Goal: Task Accomplishment & Management: Use online tool/utility

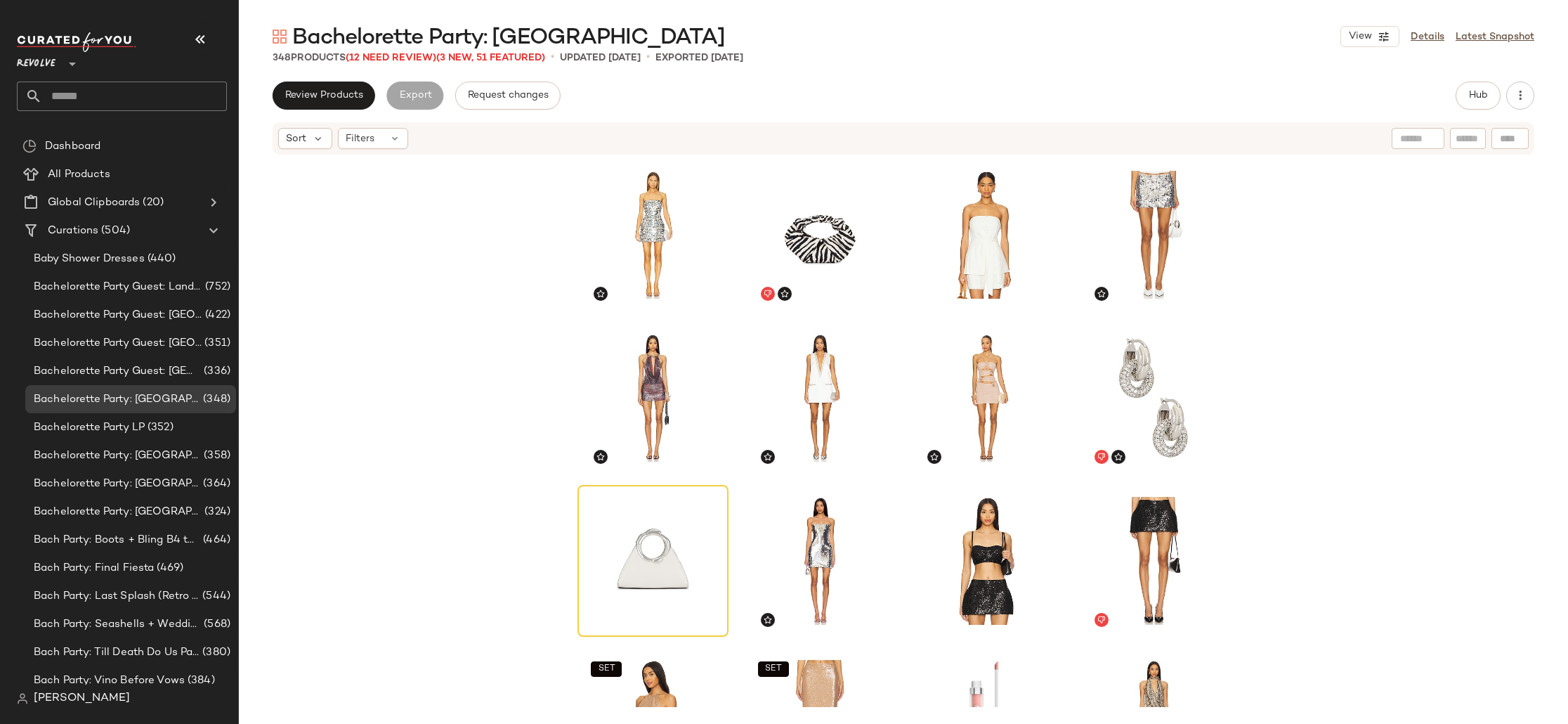
click at [58, 63] on div "Revolve **" at bounding box center [39, 56] width 44 height 35
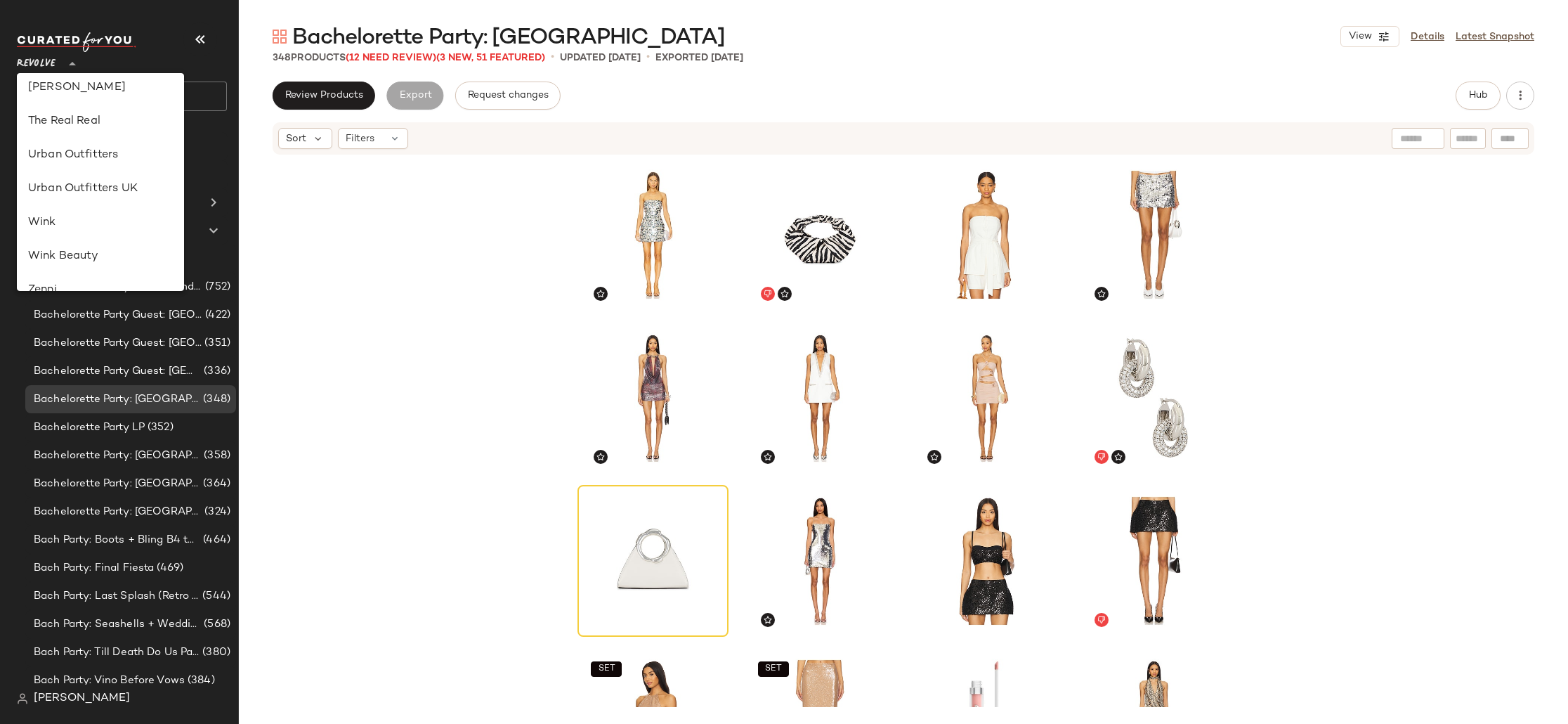
scroll to position [805, 0]
click at [1362, 28] on button "View" at bounding box center [1370, 36] width 59 height 21
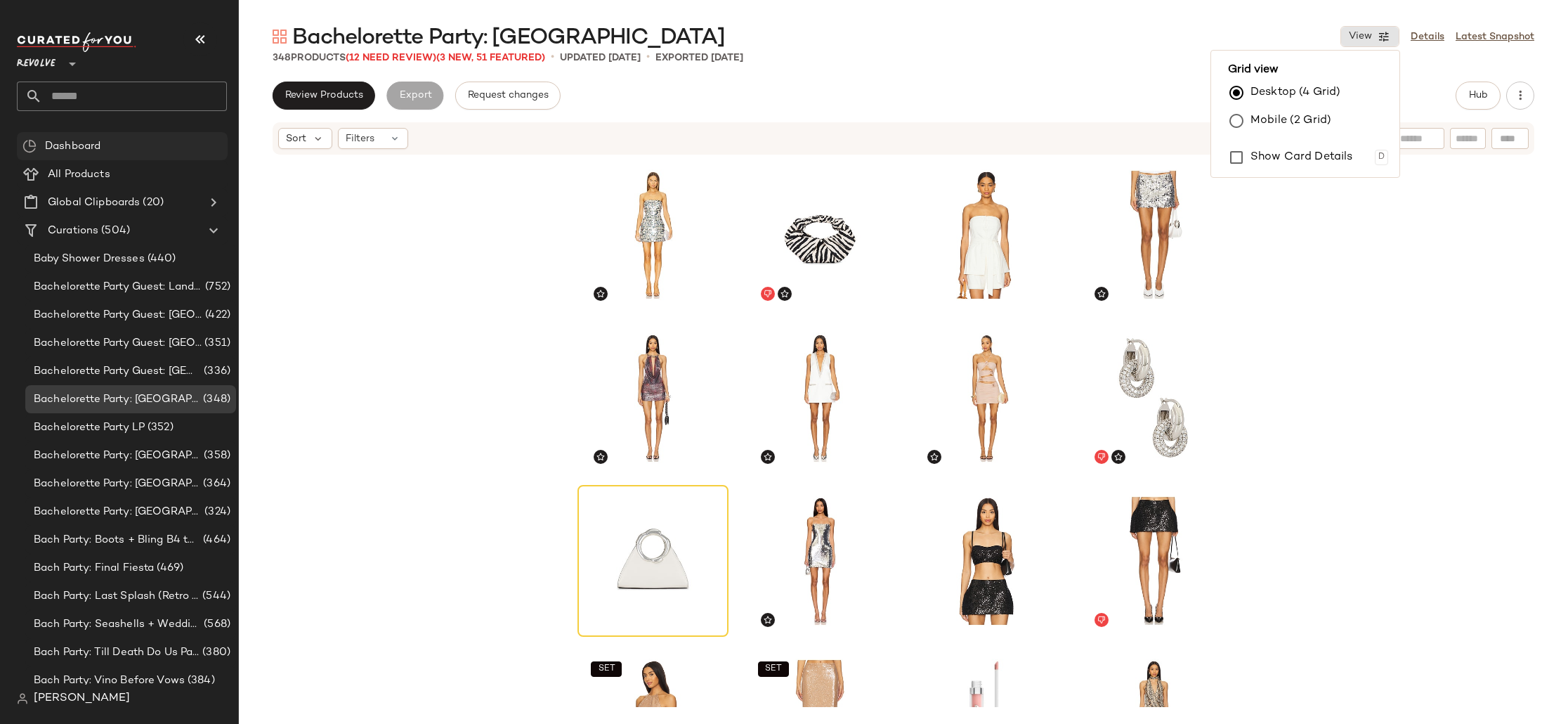
drag, startPoint x: 38, startPoint y: 64, endPoint x: 93, endPoint y: 142, distance: 95.4
click at [39, 65] on span "Revolve" at bounding box center [36, 60] width 39 height 25
click at [32, 62] on span "Revolve" at bounding box center [36, 60] width 39 height 25
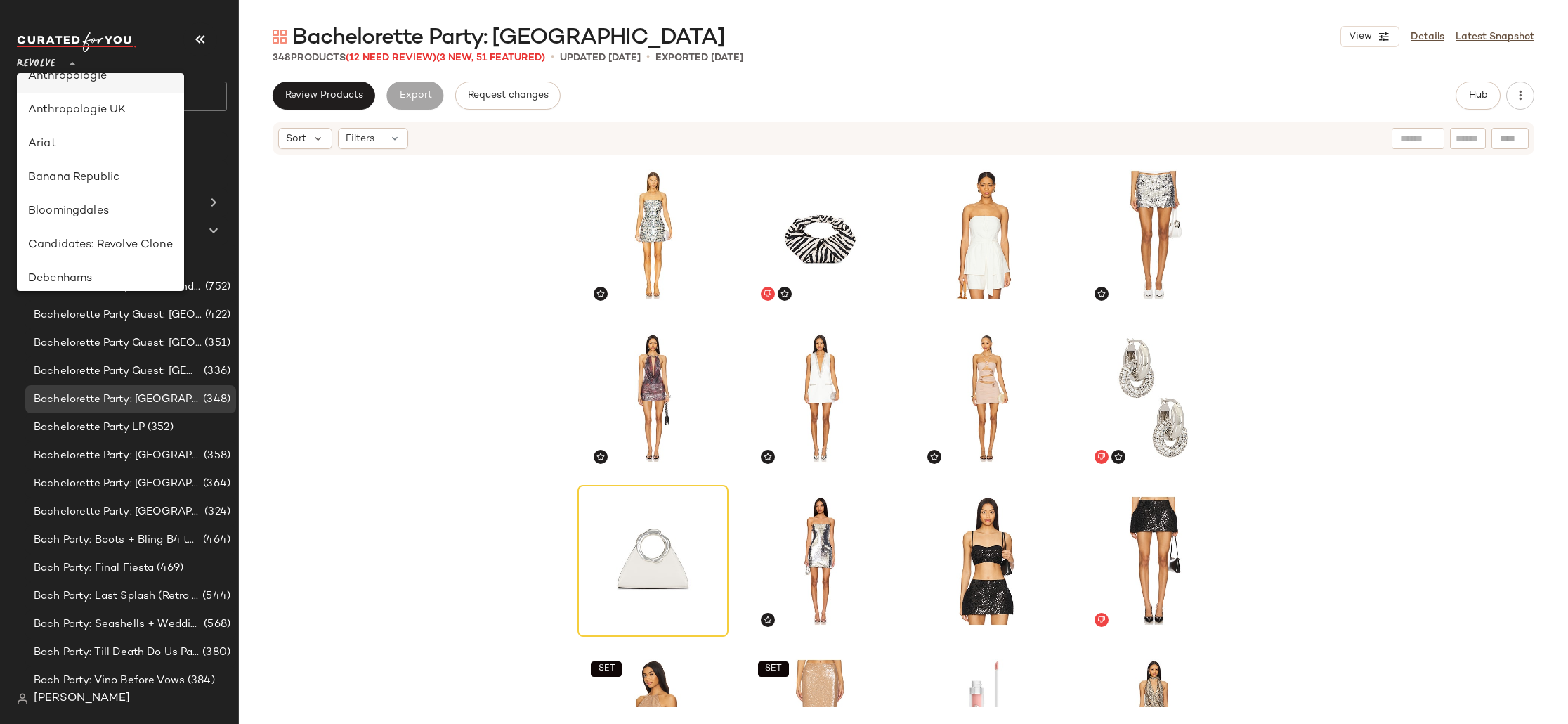
scroll to position [0, 0]
drag, startPoint x: 162, startPoint y: 237, endPoint x: 153, endPoint y: 234, distance: 9.5
click at [161, 237] on div "Banana Republic" at bounding box center [100, 231] width 145 height 17
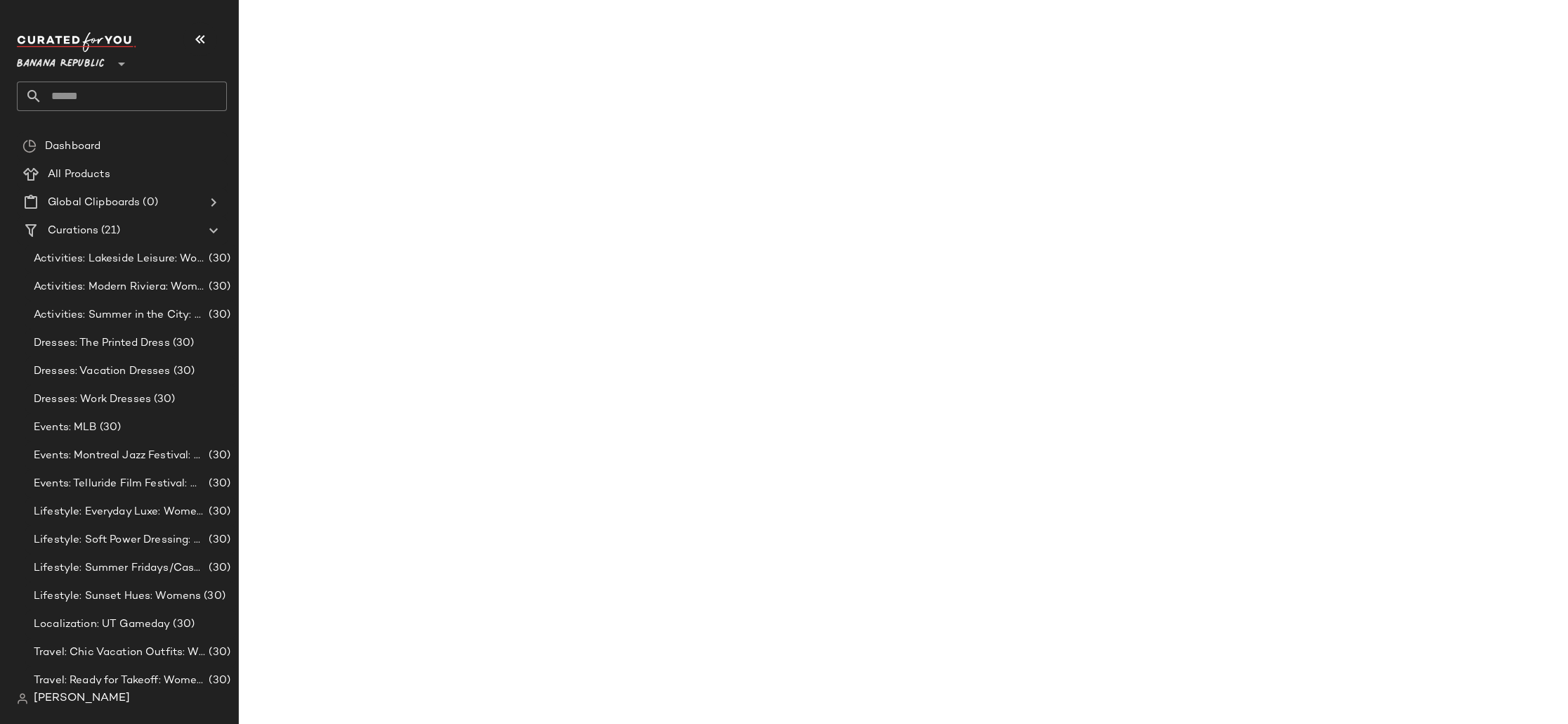
click at [1384, 36] on main "Bachelorette Party: Las Vegas View Details Latest Snapshot 348 Products (12 Nee…" at bounding box center [784, 362] width 1568 height 724
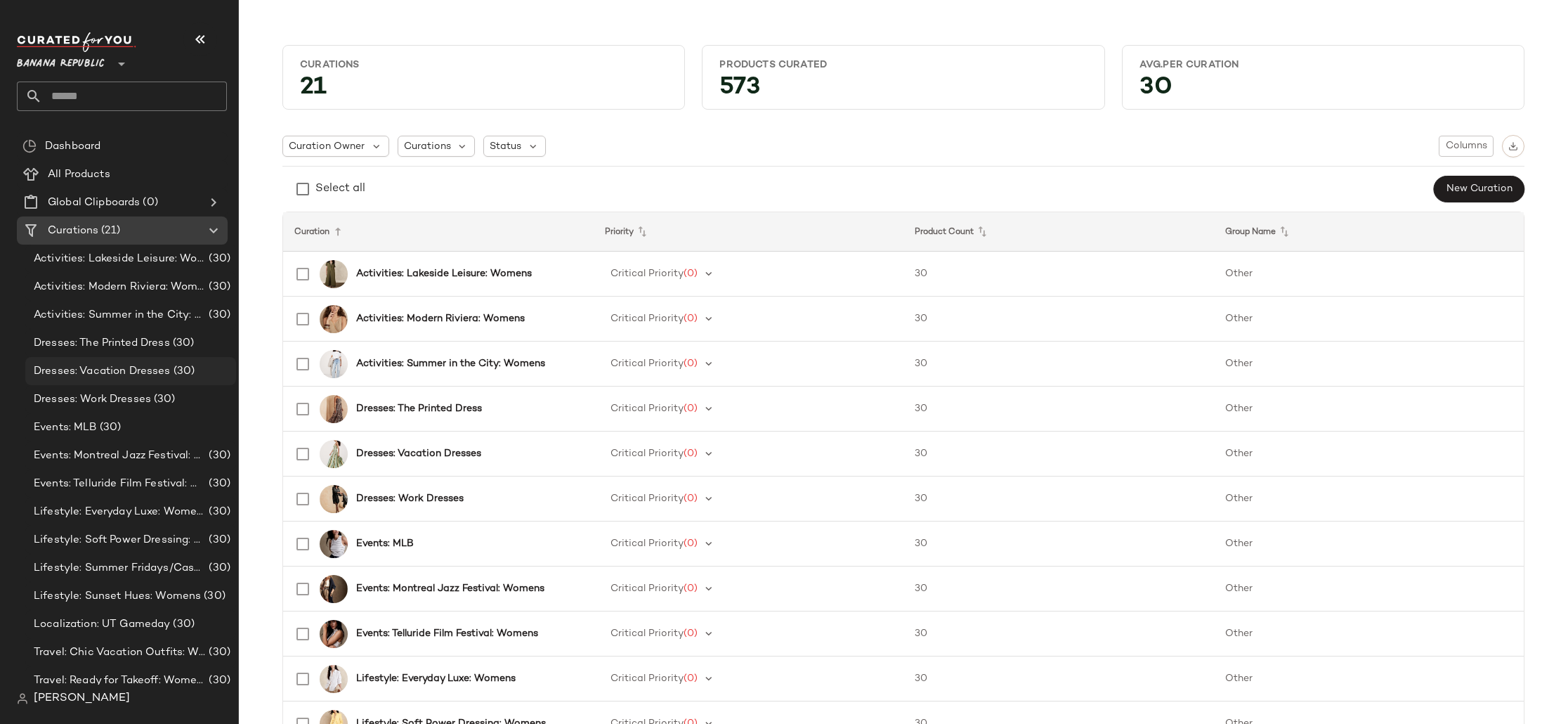
click at [32, 368] on div "Dresses: Vacation Dresses (30)" at bounding box center [130, 371] width 201 height 16
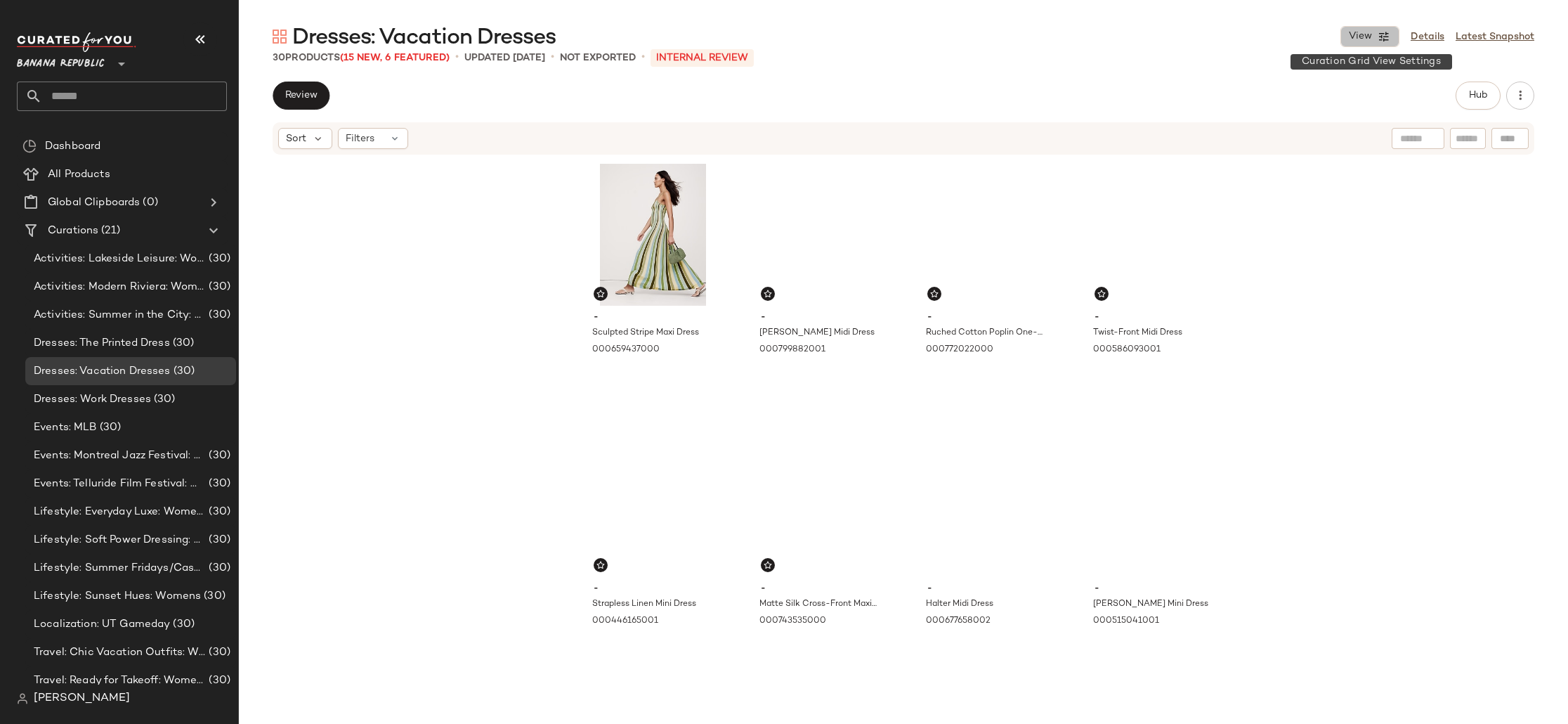
click at [1359, 35] on span "View" at bounding box center [1360, 36] width 24 height 12
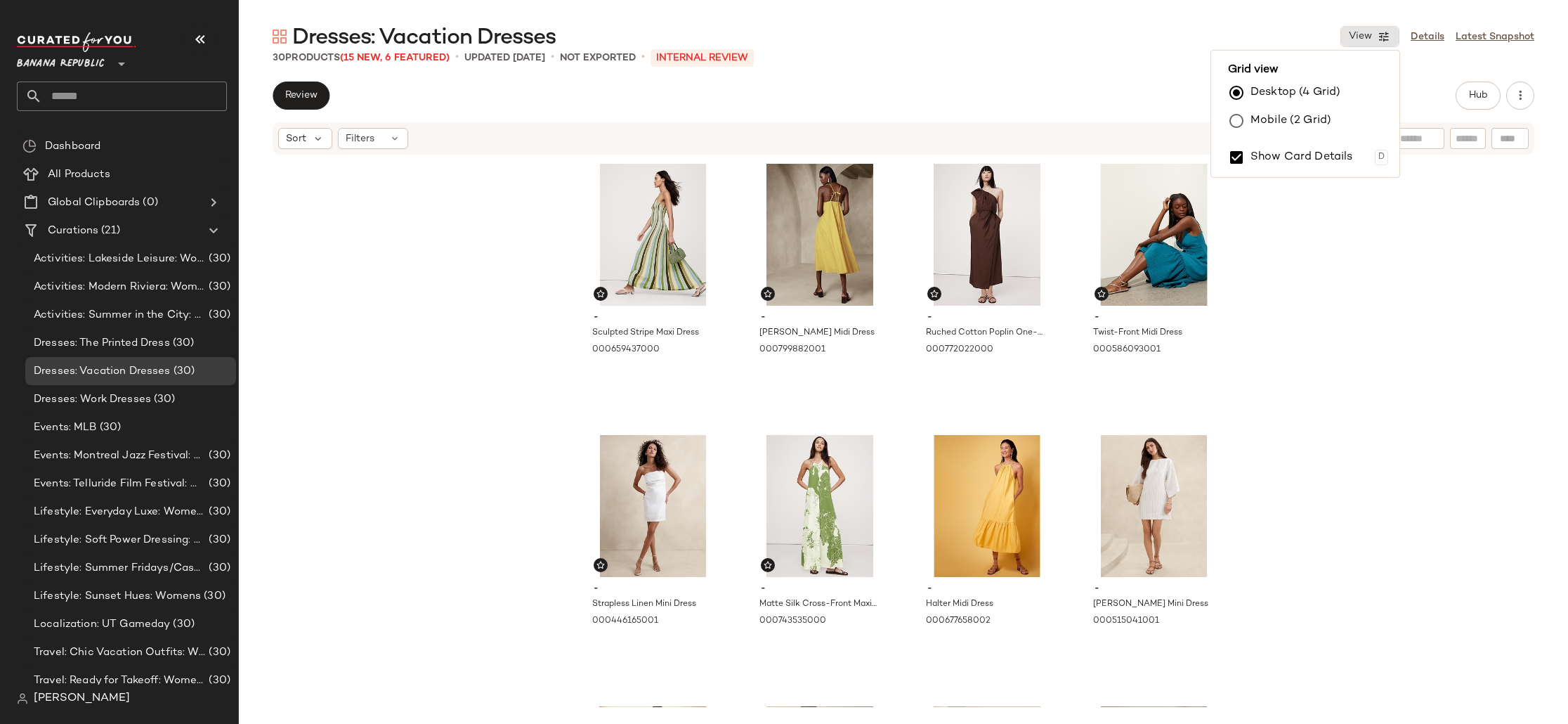
click at [1326, 338] on div "- Sculpted Stripe Maxi Dress 000659437000 - Dana Poplin Midi Dress 000799882001…" at bounding box center [903, 431] width 1329 height 551
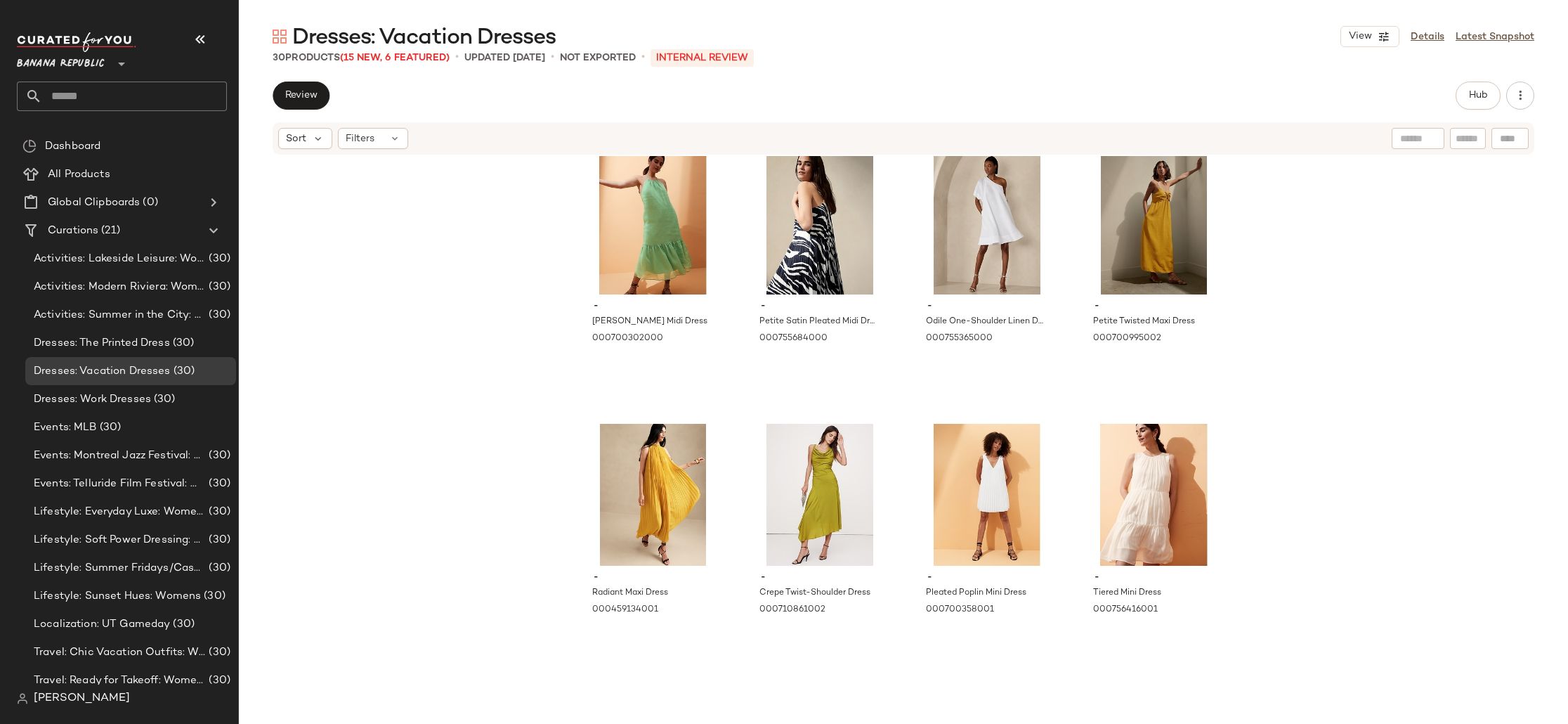
scroll to position [675, 0]
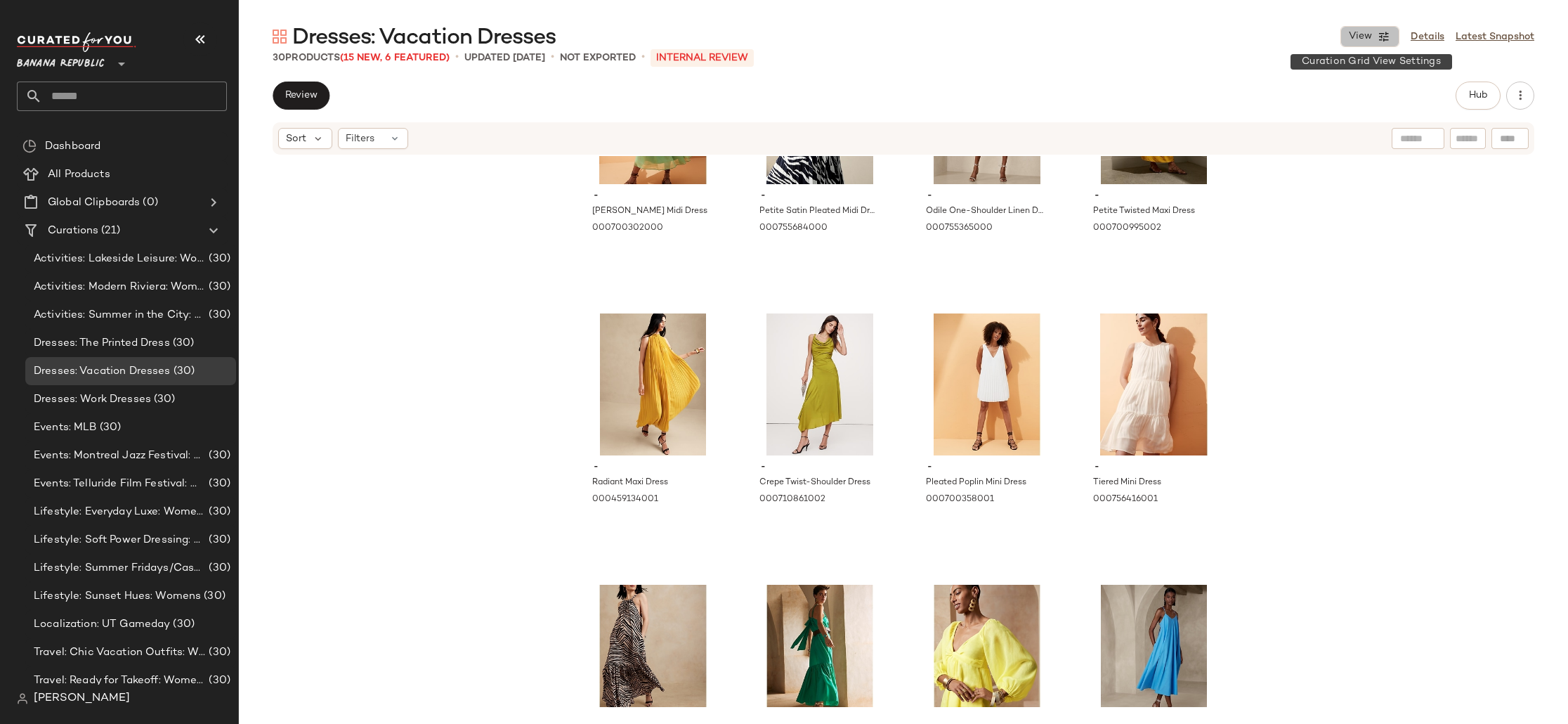
click at [1378, 32] on icon "button" at bounding box center [1384, 36] width 12 height 12
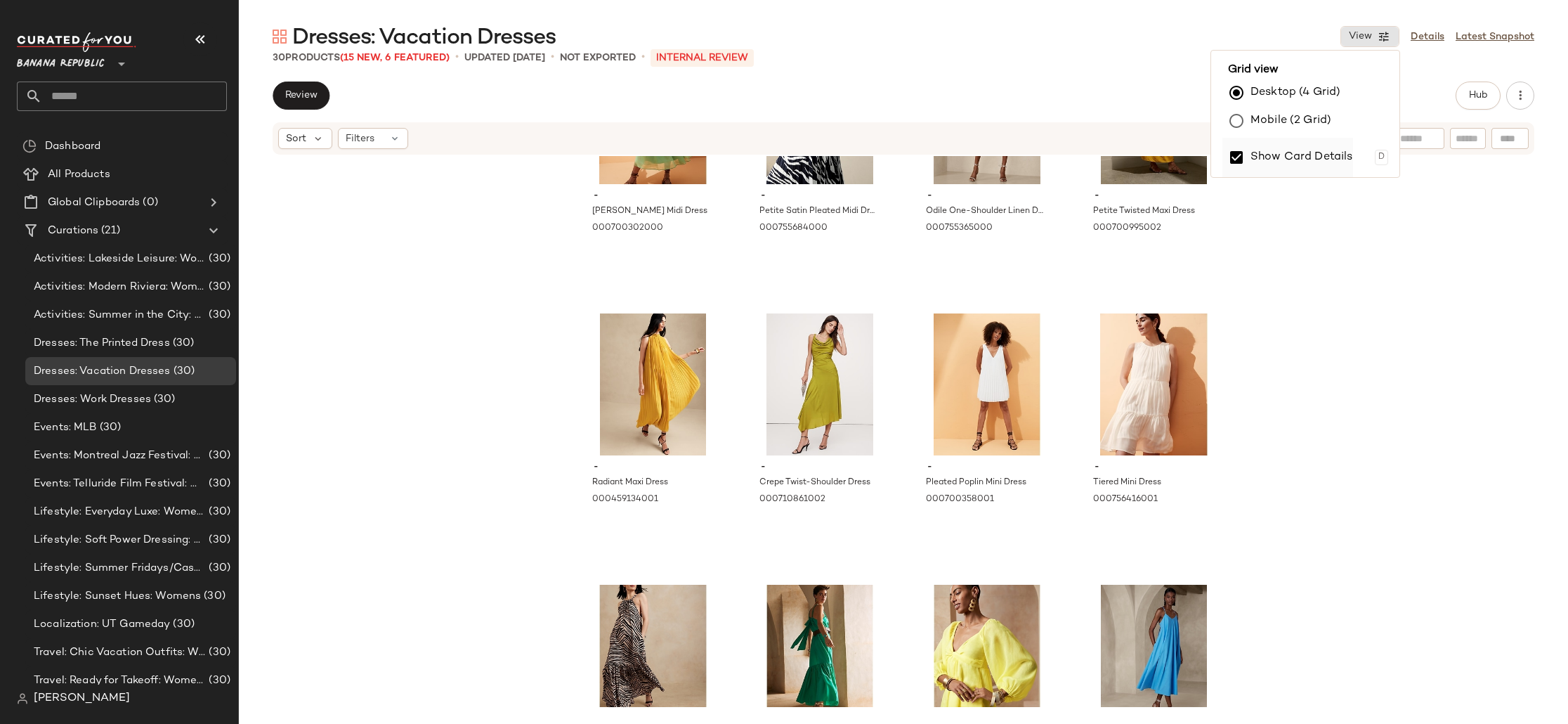
click at [1279, 160] on label "Show Card Details" at bounding box center [1301, 157] width 103 height 39
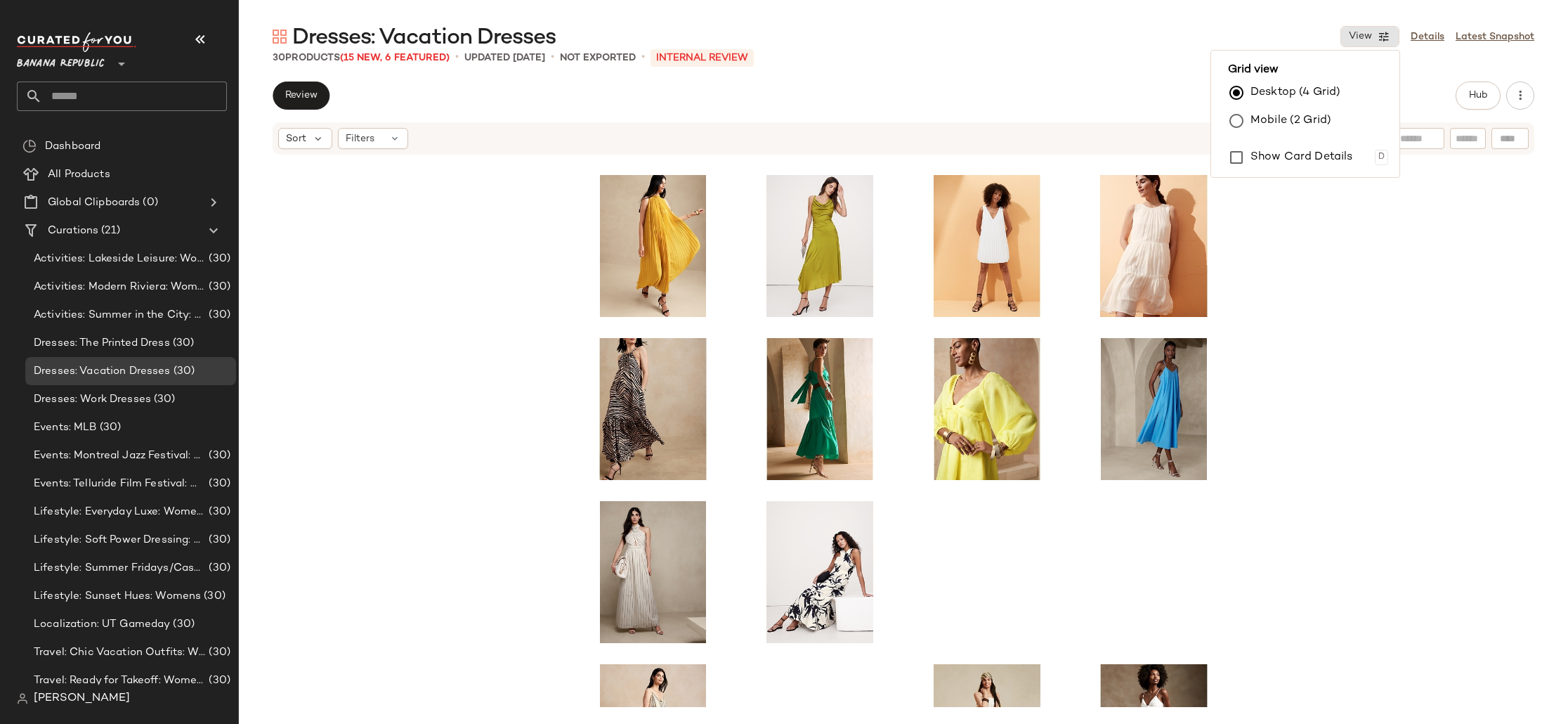
scroll to position [0, 0]
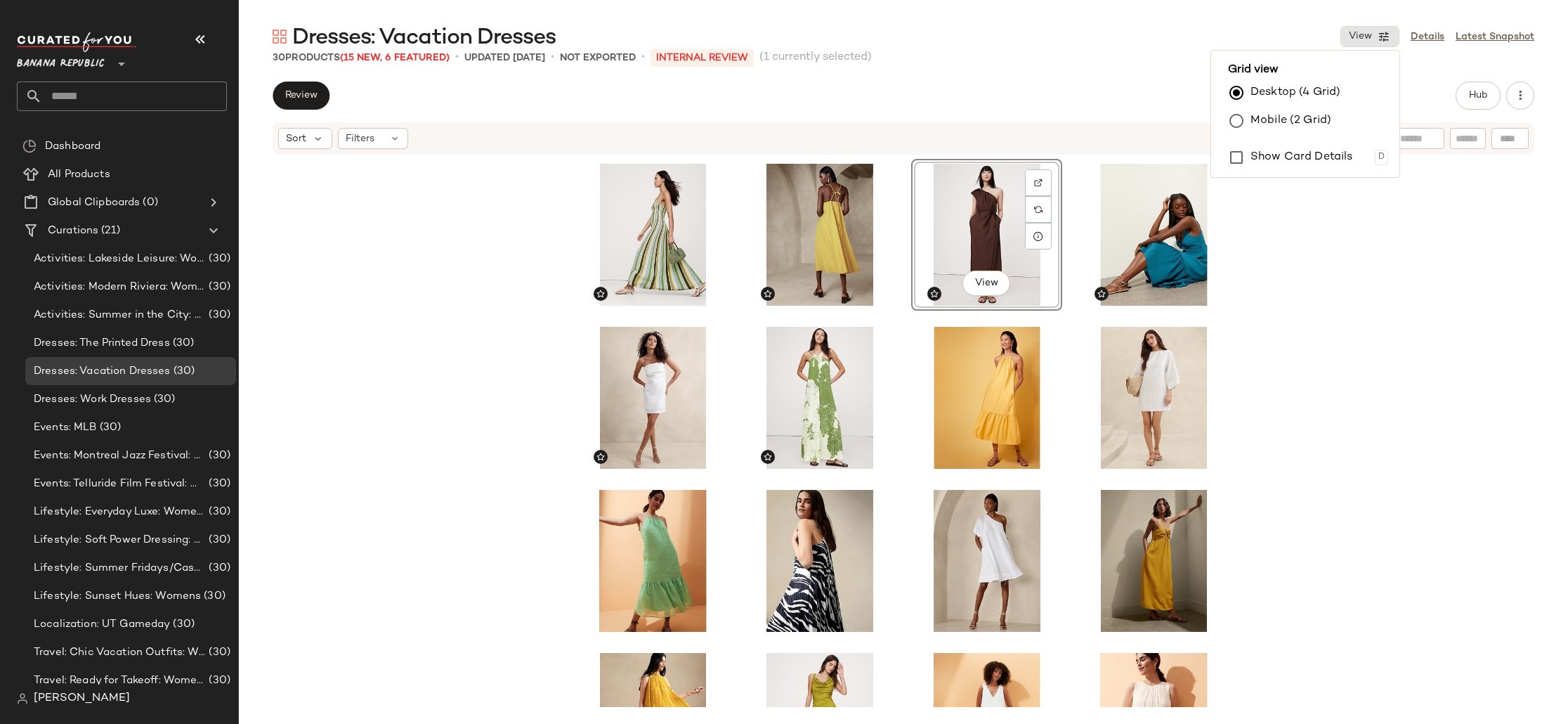
click at [1430, 326] on div "View" at bounding box center [903, 431] width 1329 height 551
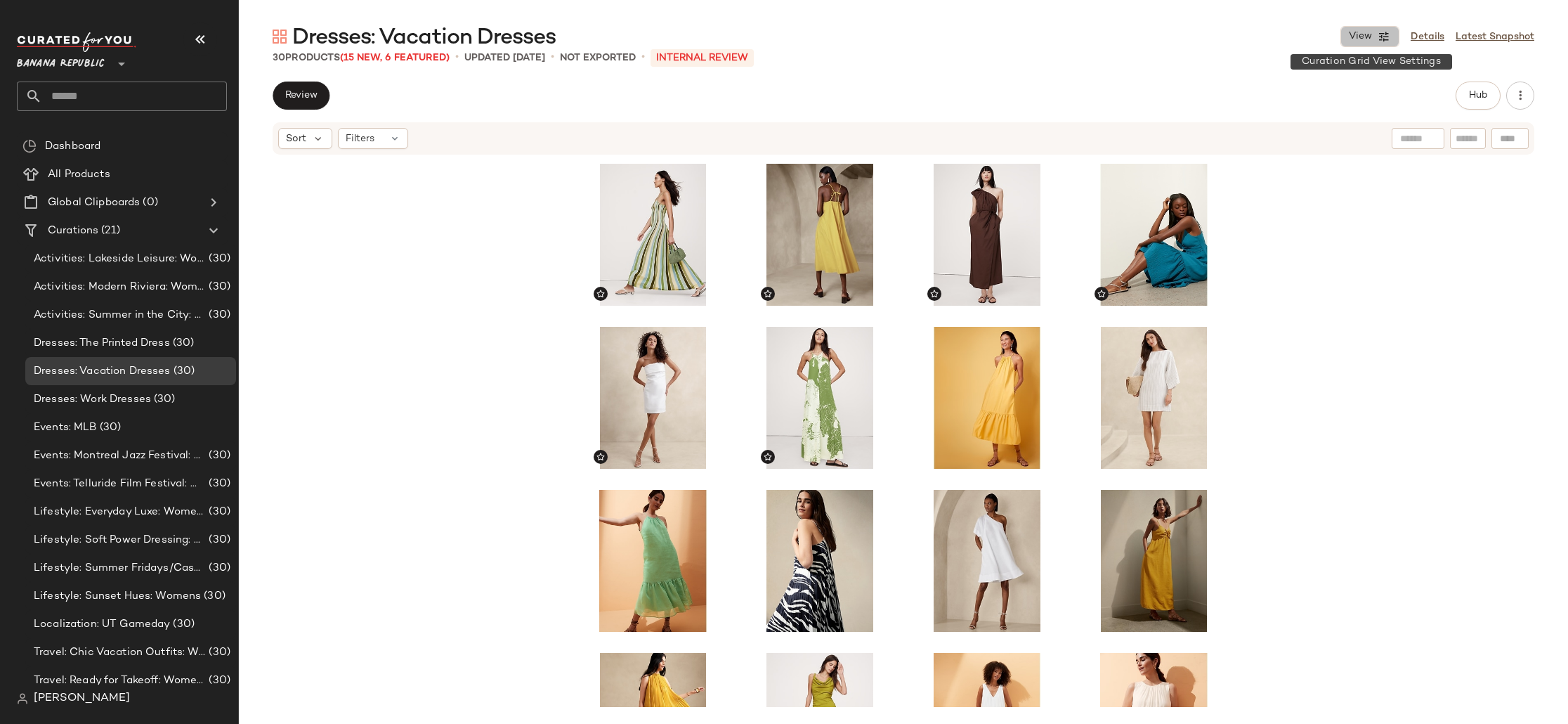
click at [1366, 32] on span "View" at bounding box center [1360, 36] width 24 height 12
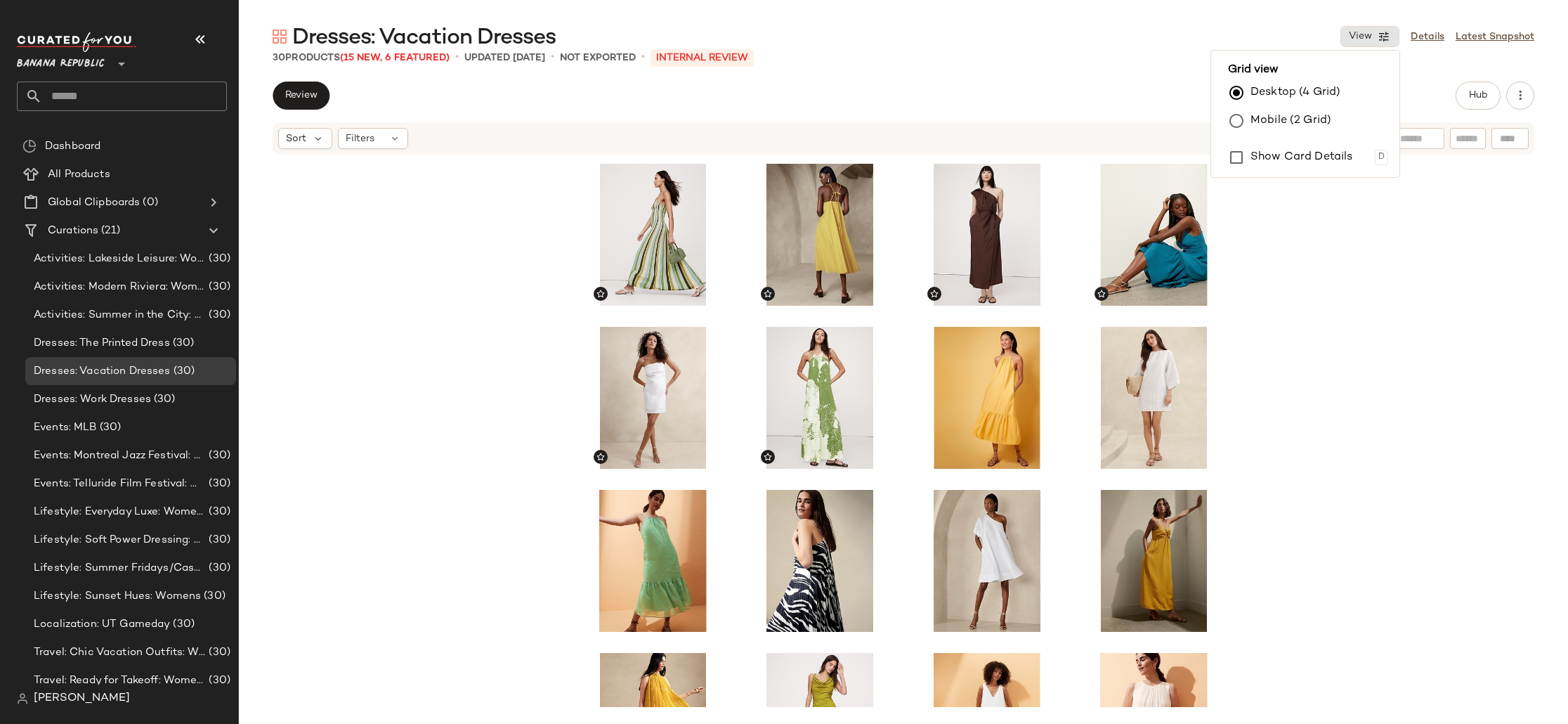
click at [1348, 314] on div at bounding box center [903, 431] width 1329 height 551
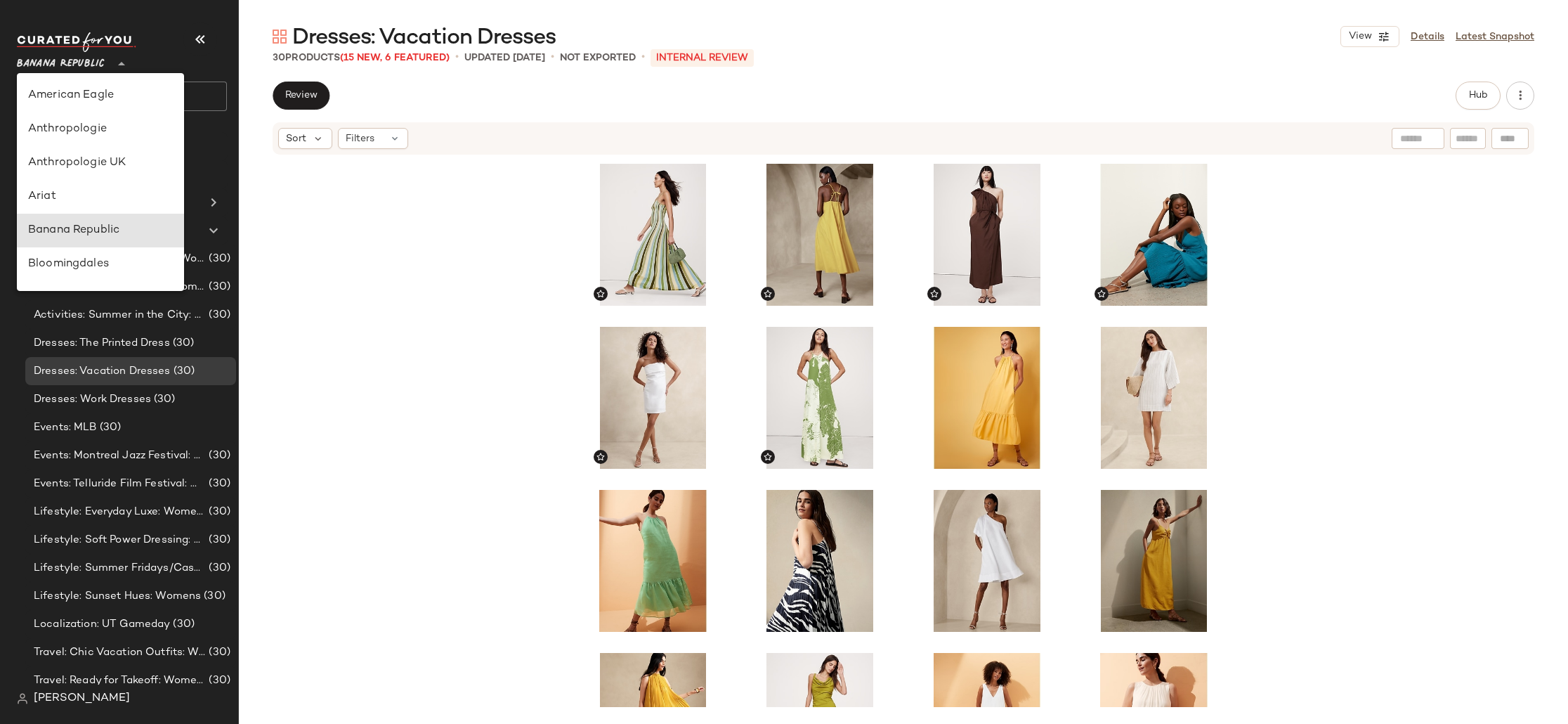
click at [65, 67] on span "Banana Republic" at bounding box center [61, 60] width 88 height 25
click at [116, 224] on div "Revolve" at bounding box center [100, 237] width 167 height 34
type input "**"
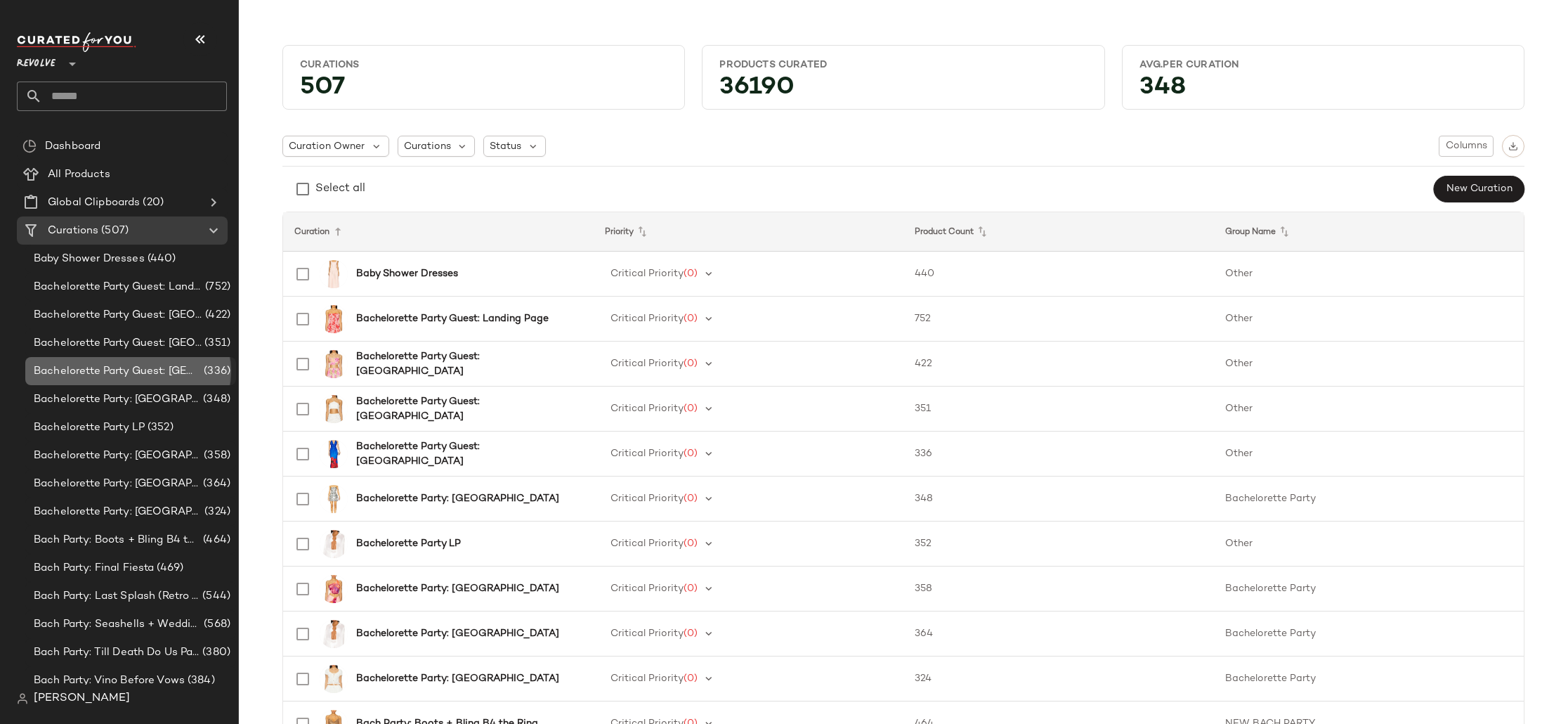
click at [120, 366] on span "Bachelorette Party Guest: [GEOGRAPHIC_DATA]" at bounding box center [117, 371] width 167 height 16
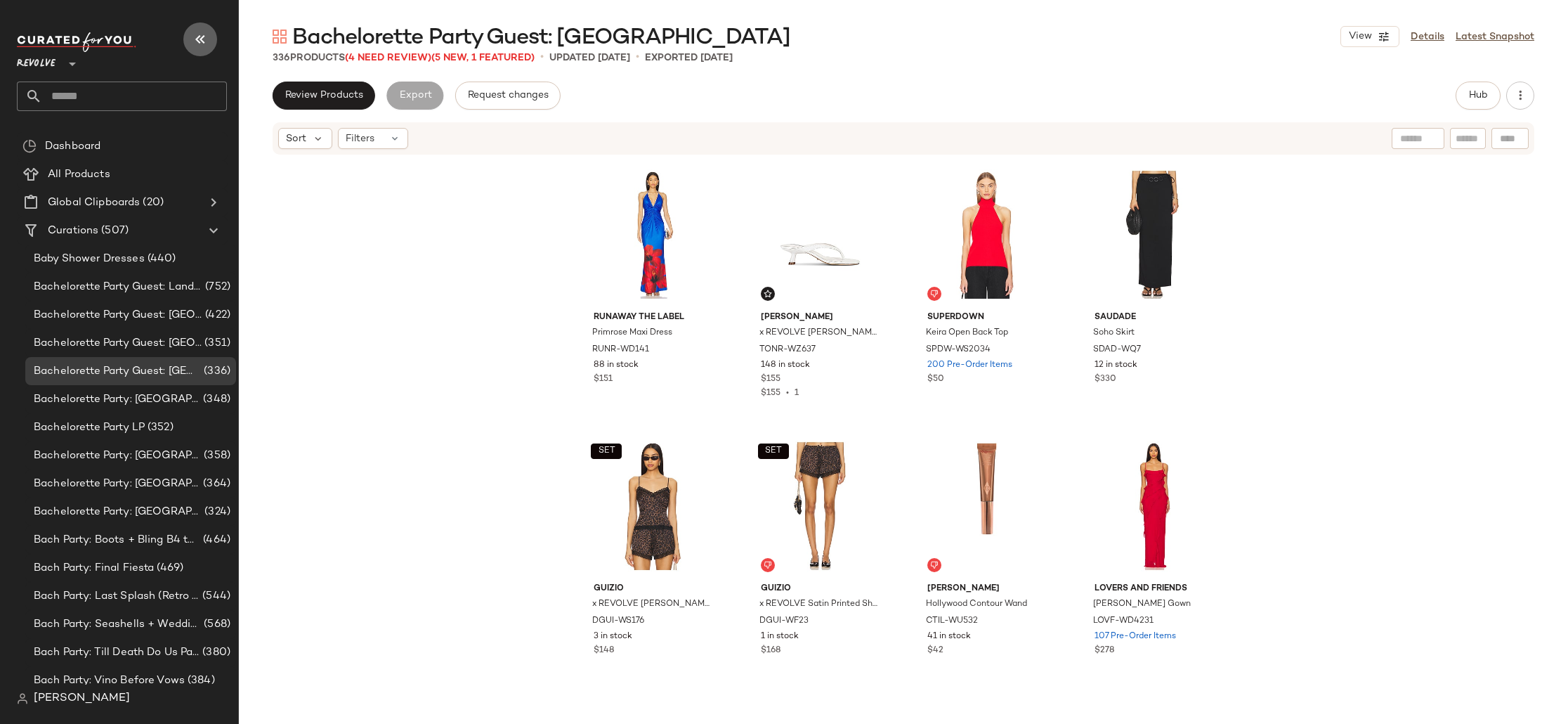
click at [197, 35] on icon "button" at bounding box center [200, 39] width 17 height 17
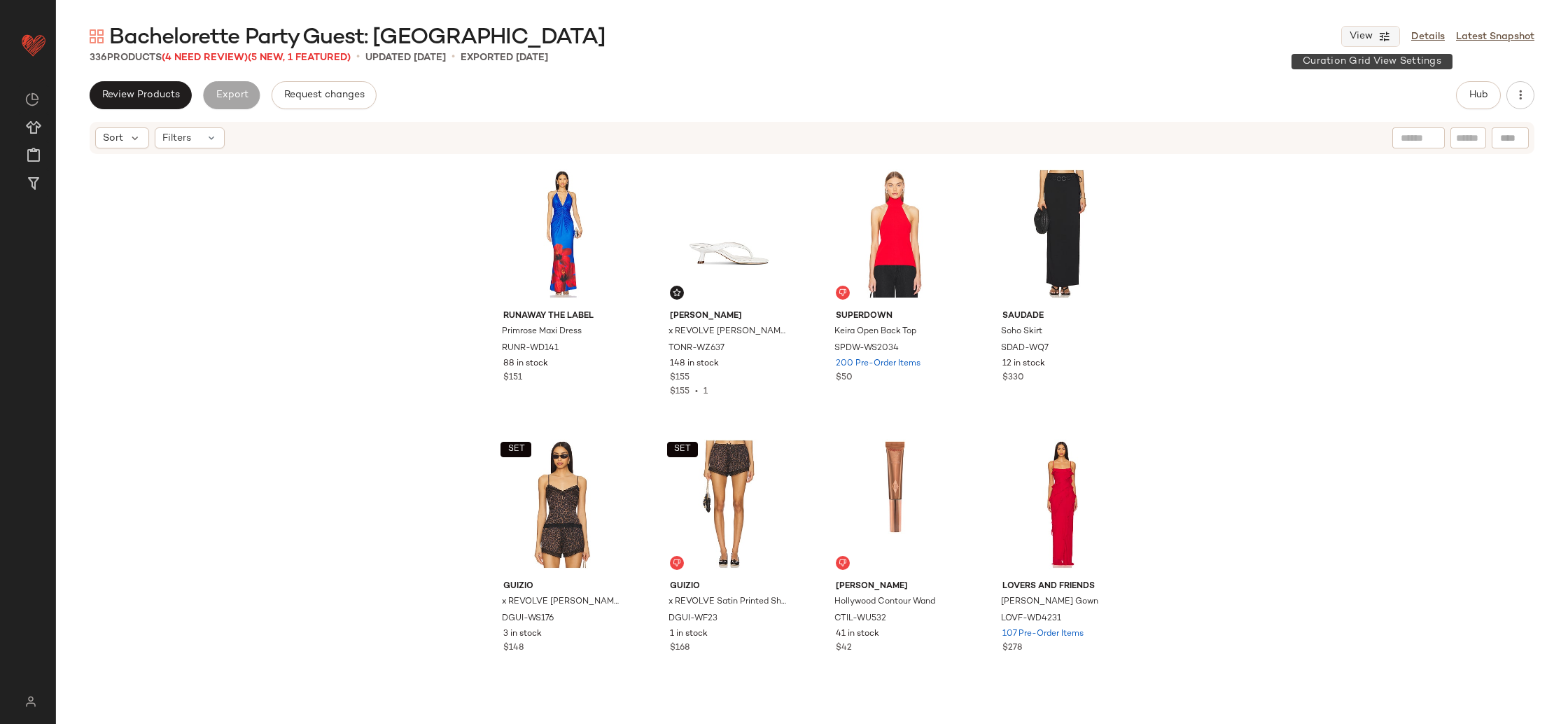
click at [1355, 27] on button "View" at bounding box center [1371, 36] width 59 height 21
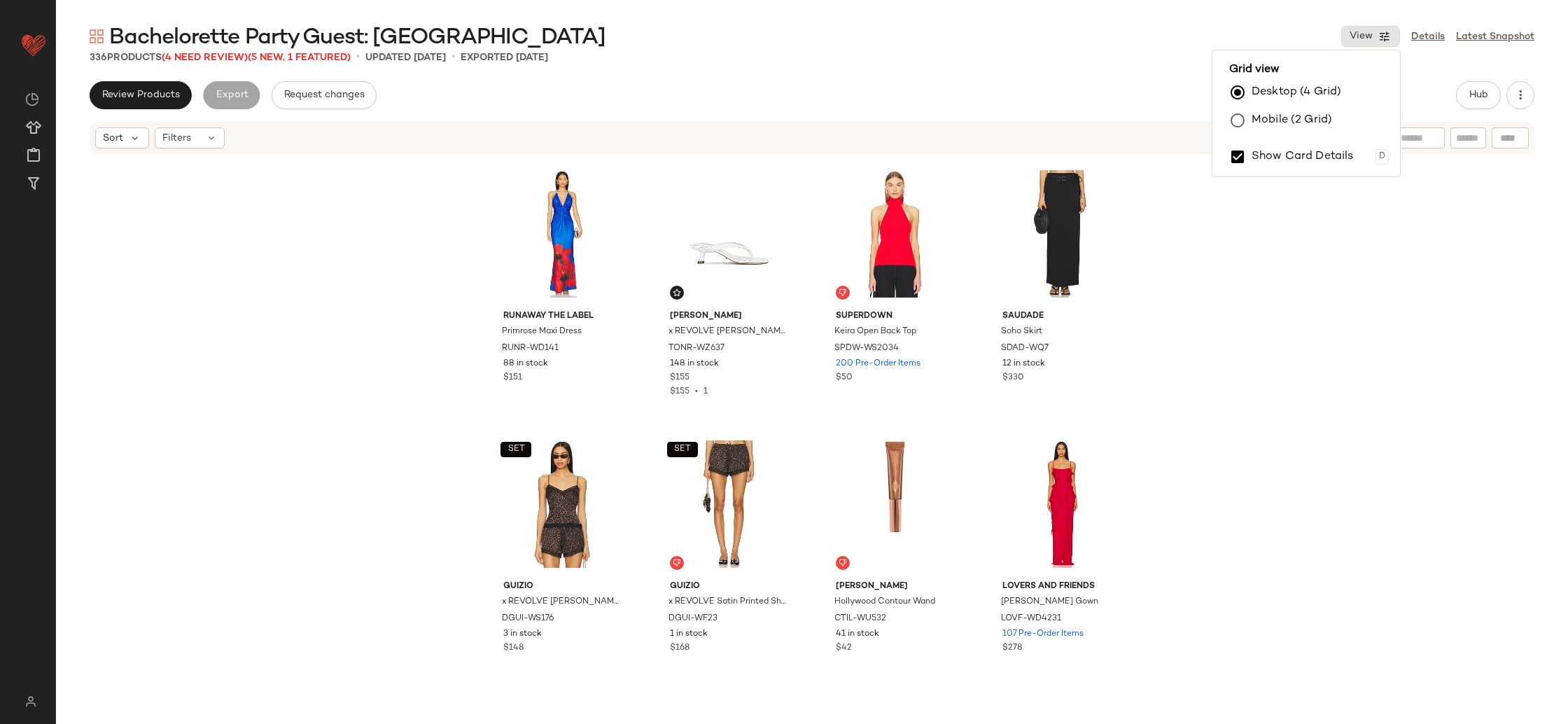
click at [1271, 125] on label "Mobile (2 Grid)" at bounding box center [1291, 121] width 81 height 28
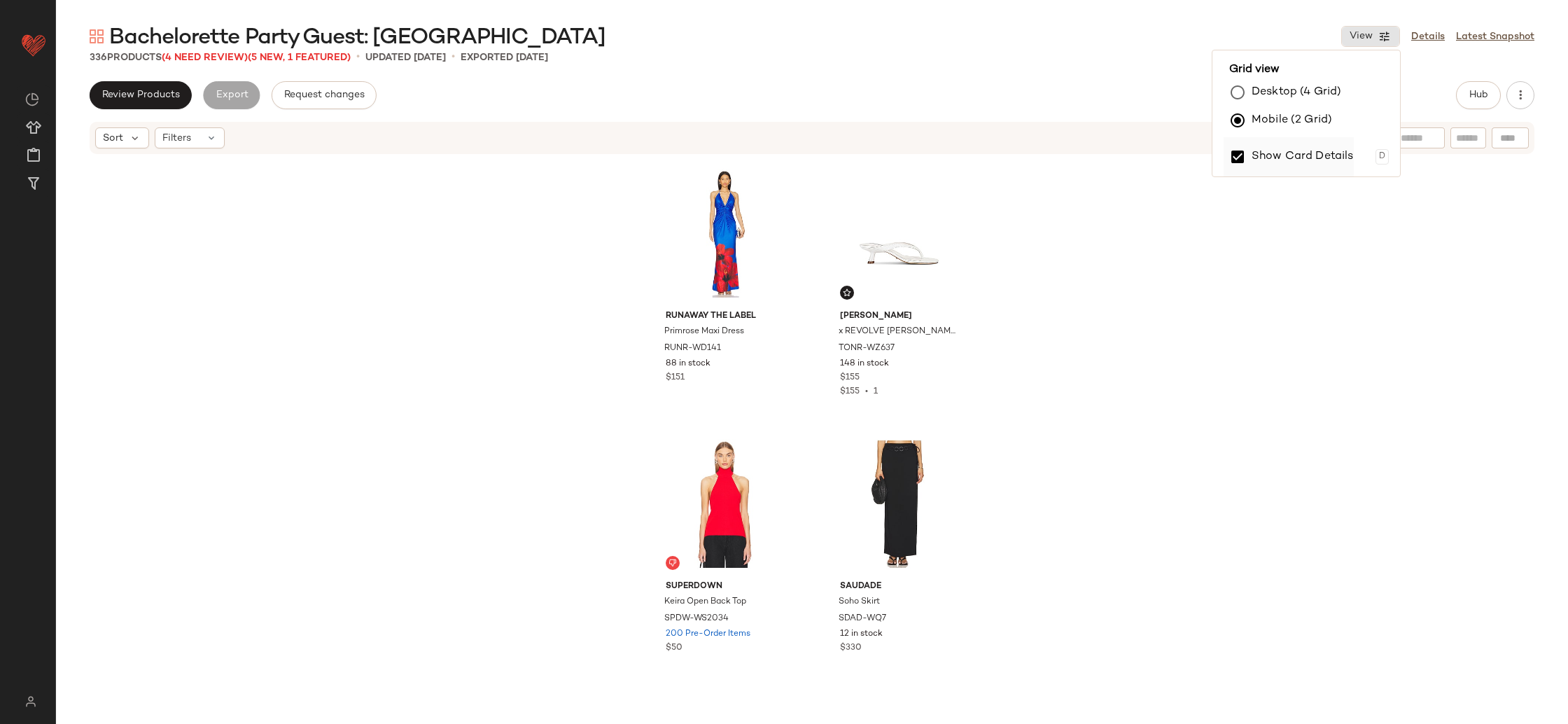
click at [1288, 151] on label "Show Card Details" at bounding box center [1302, 157] width 102 height 39
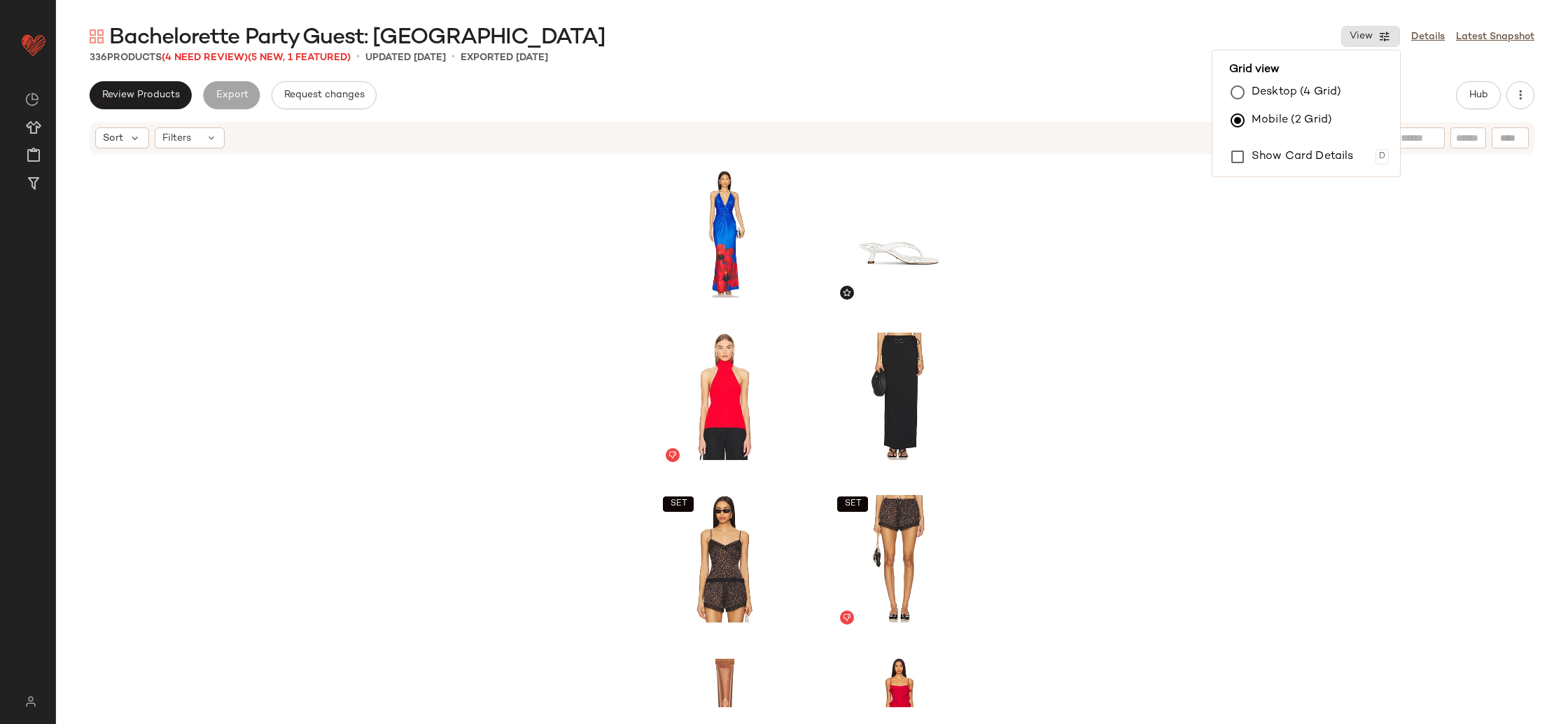
click at [1271, 86] on label "Desktop (4 Grid)" at bounding box center [1296, 92] width 90 height 28
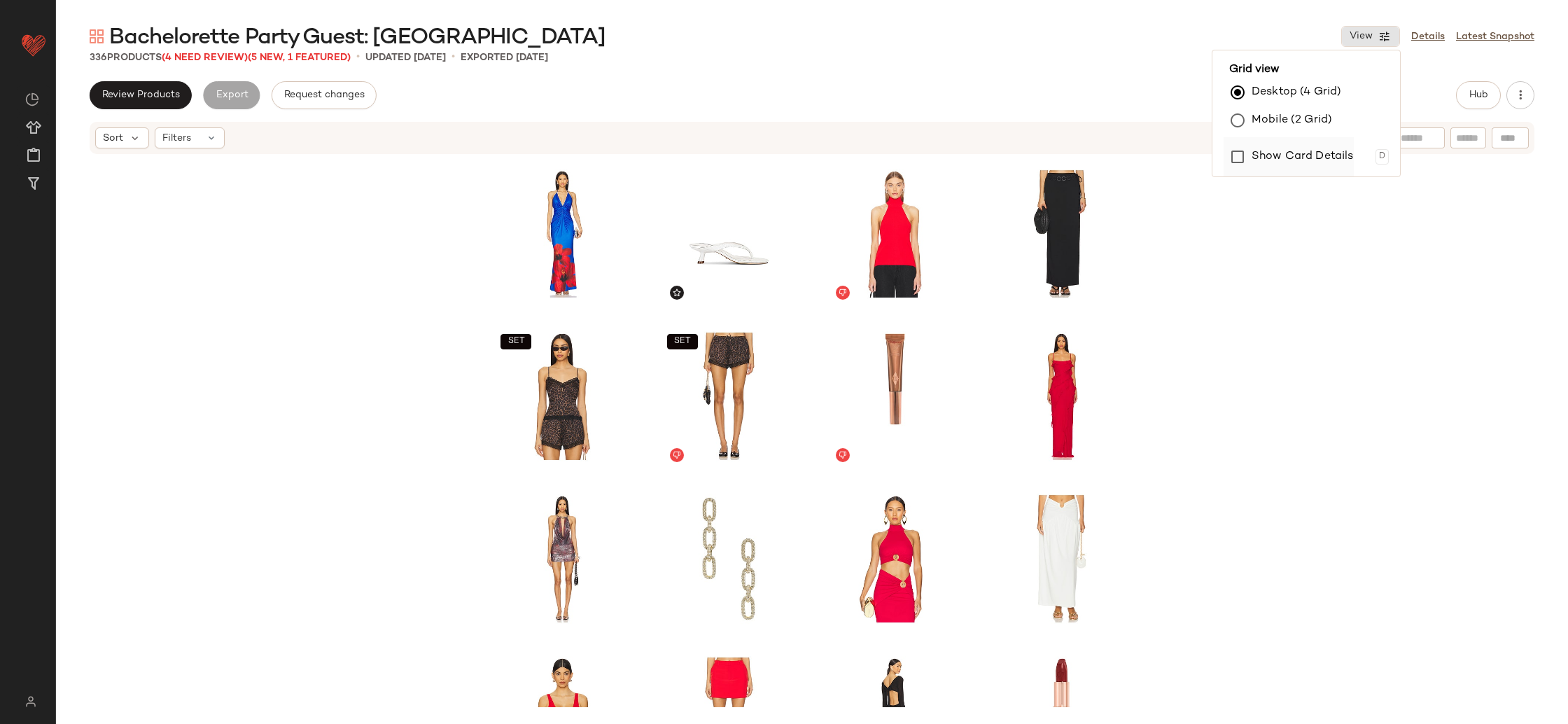
click at [1265, 147] on label "Show Card Details" at bounding box center [1302, 157] width 102 height 39
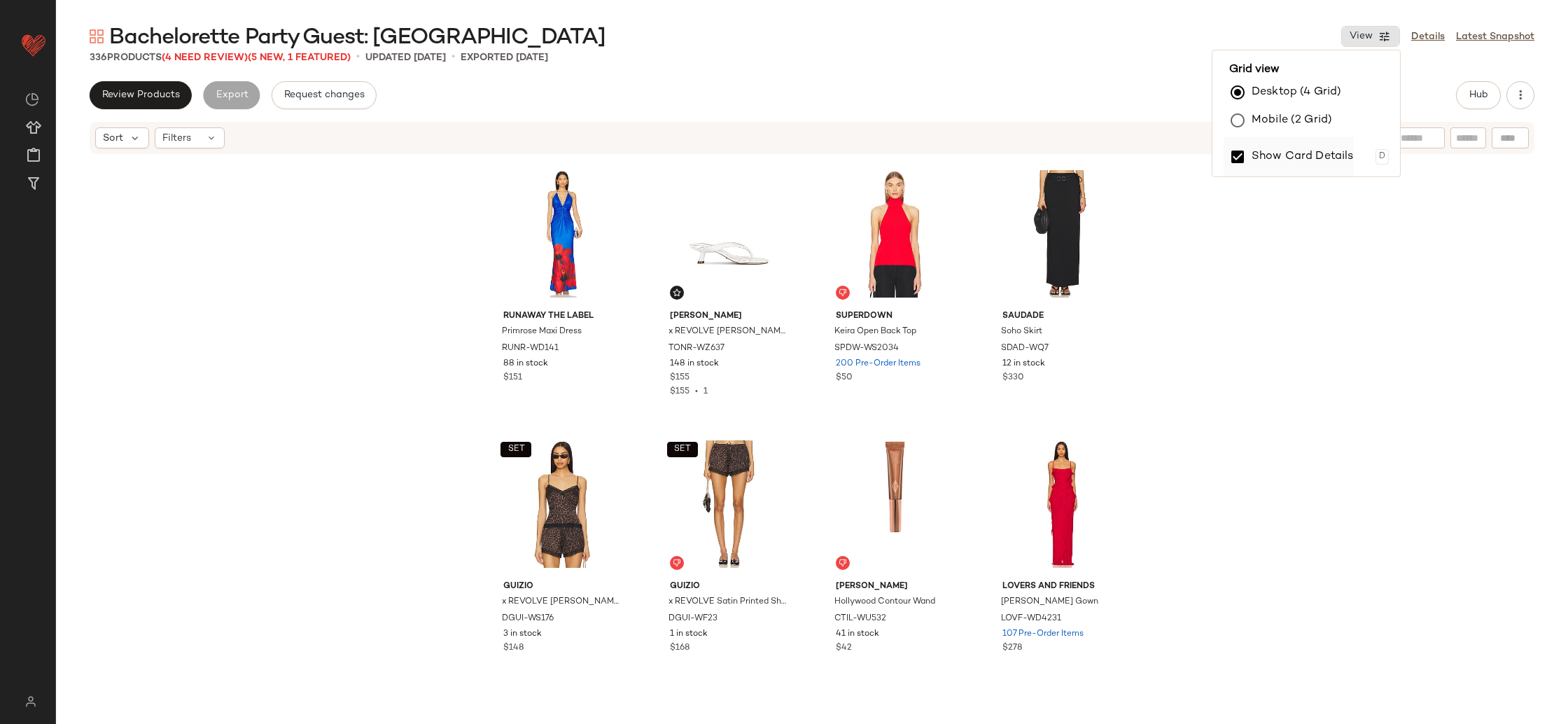
click at [1267, 158] on label "Show Card Details" at bounding box center [1302, 157] width 102 height 39
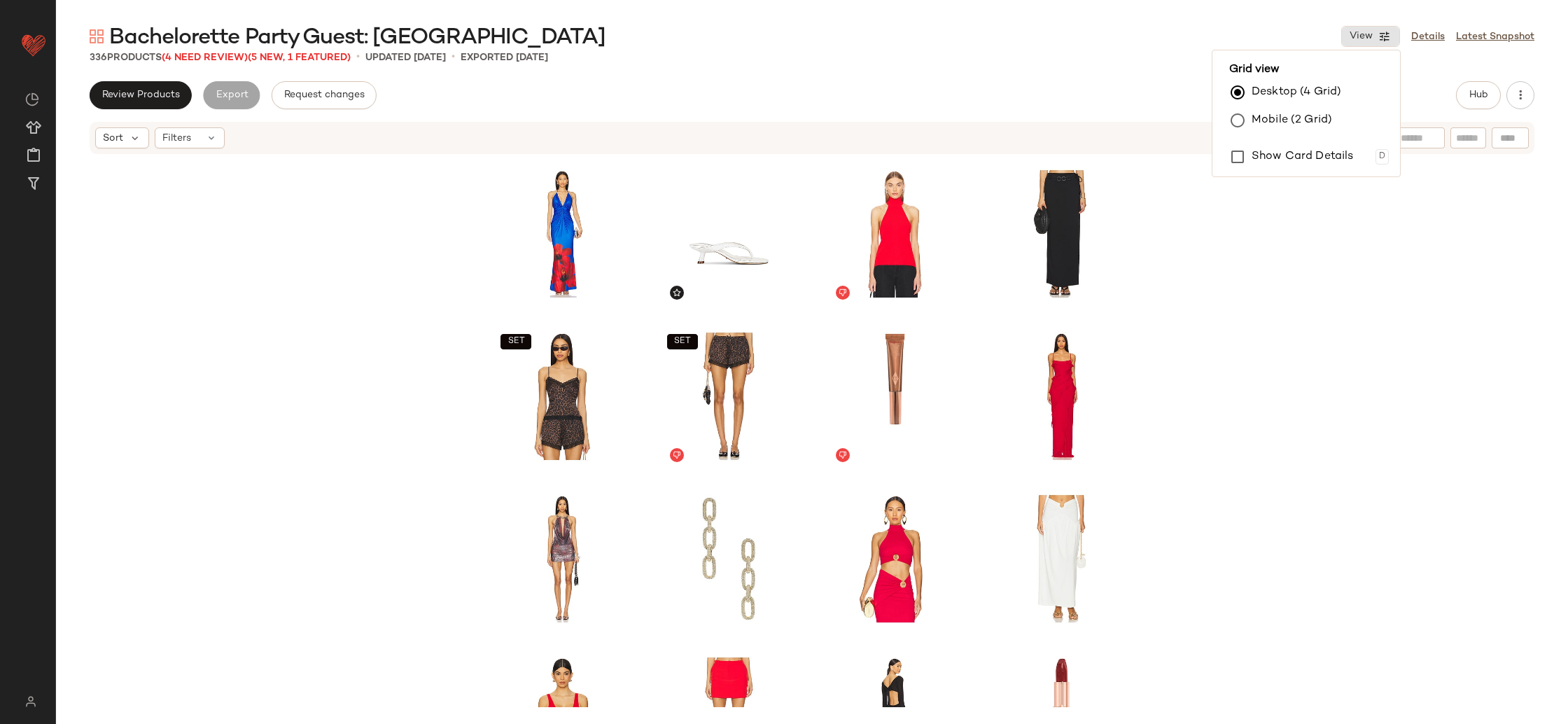
click at [1273, 443] on div "SET SET SET SET SET" at bounding box center [812, 431] width 1512 height 552
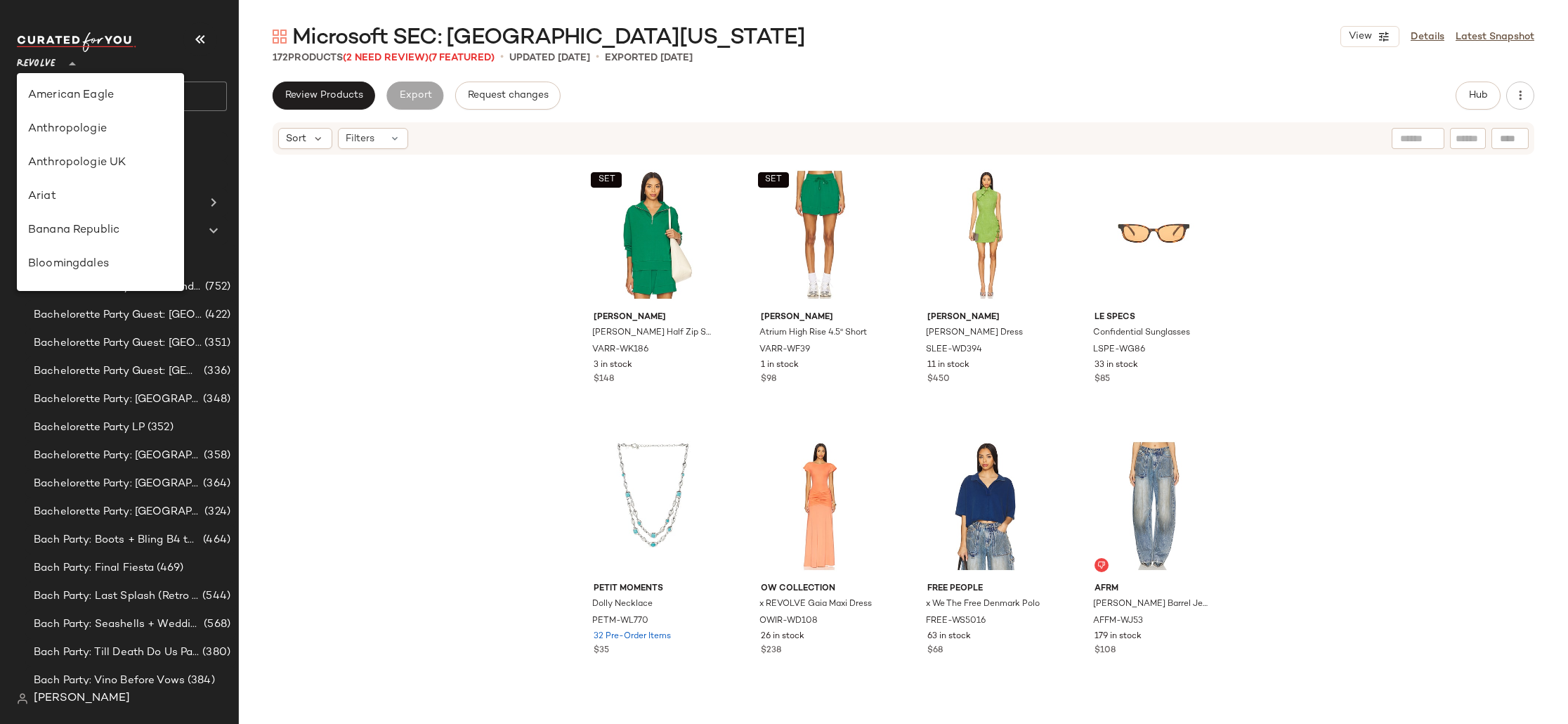
click at [57, 62] on div "Revolve **" at bounding box center [39, 56] width 44 height 35
click at [93, 107] on div "Banana Republic" at bounding box center [100, 118] width 167 height 34
type input "**"
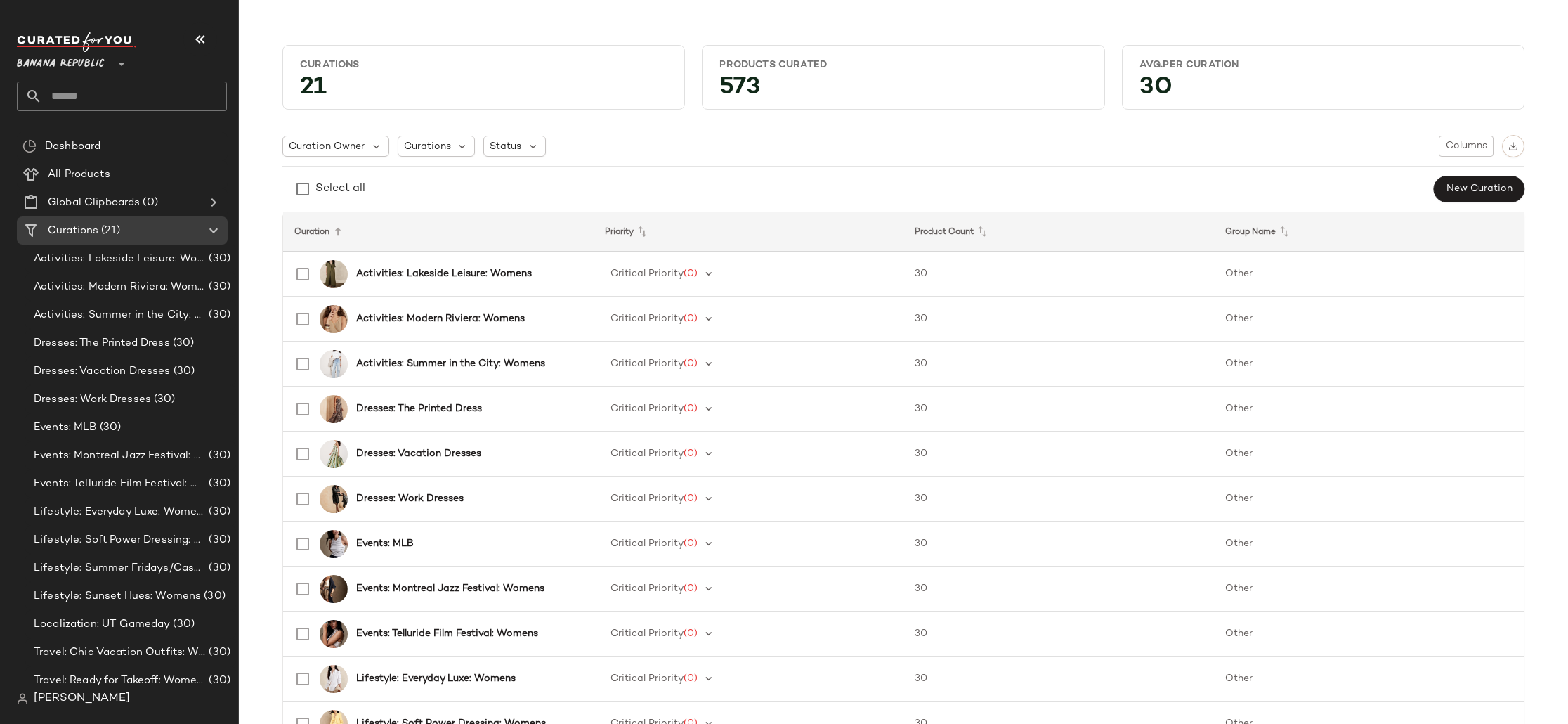
click at [79, 701] on span "[PERSON_NAME]" at bounding box center [82, 699] width 96 height 17
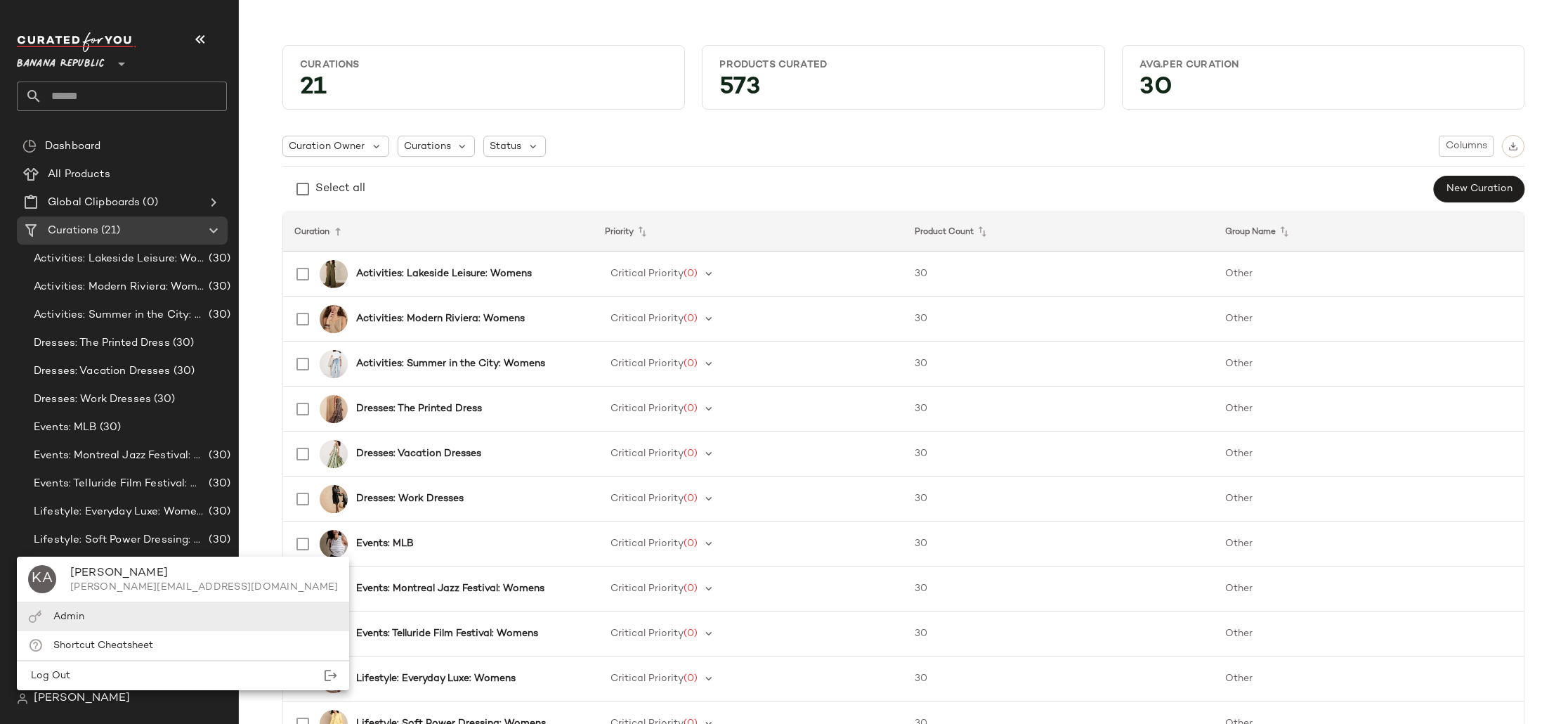
click at [89, 615] on div "Admin" at bounding box center [183, 616] width 332 height 29
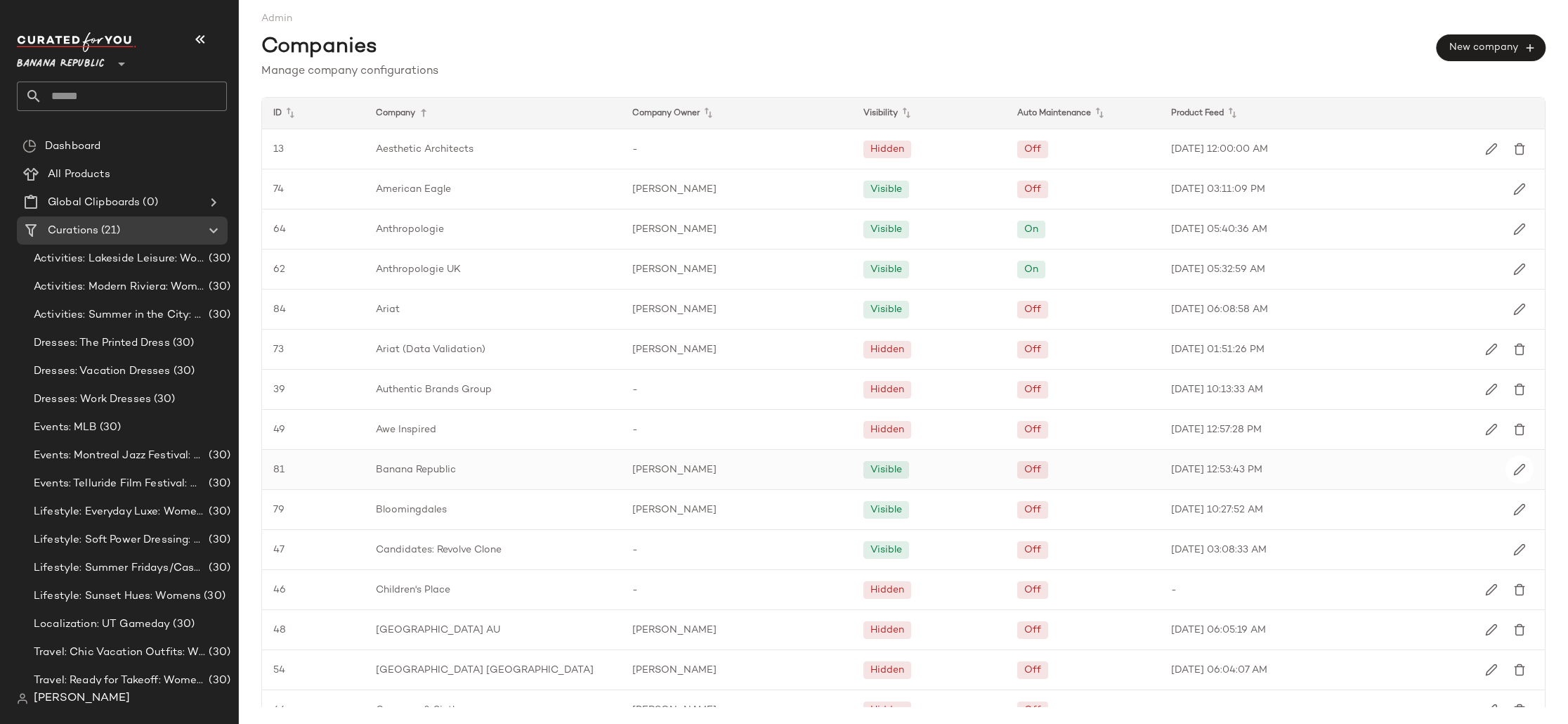
click at [435, 473] on span "Banana Republic" at bounding box center [416, 470] width 80 height 15
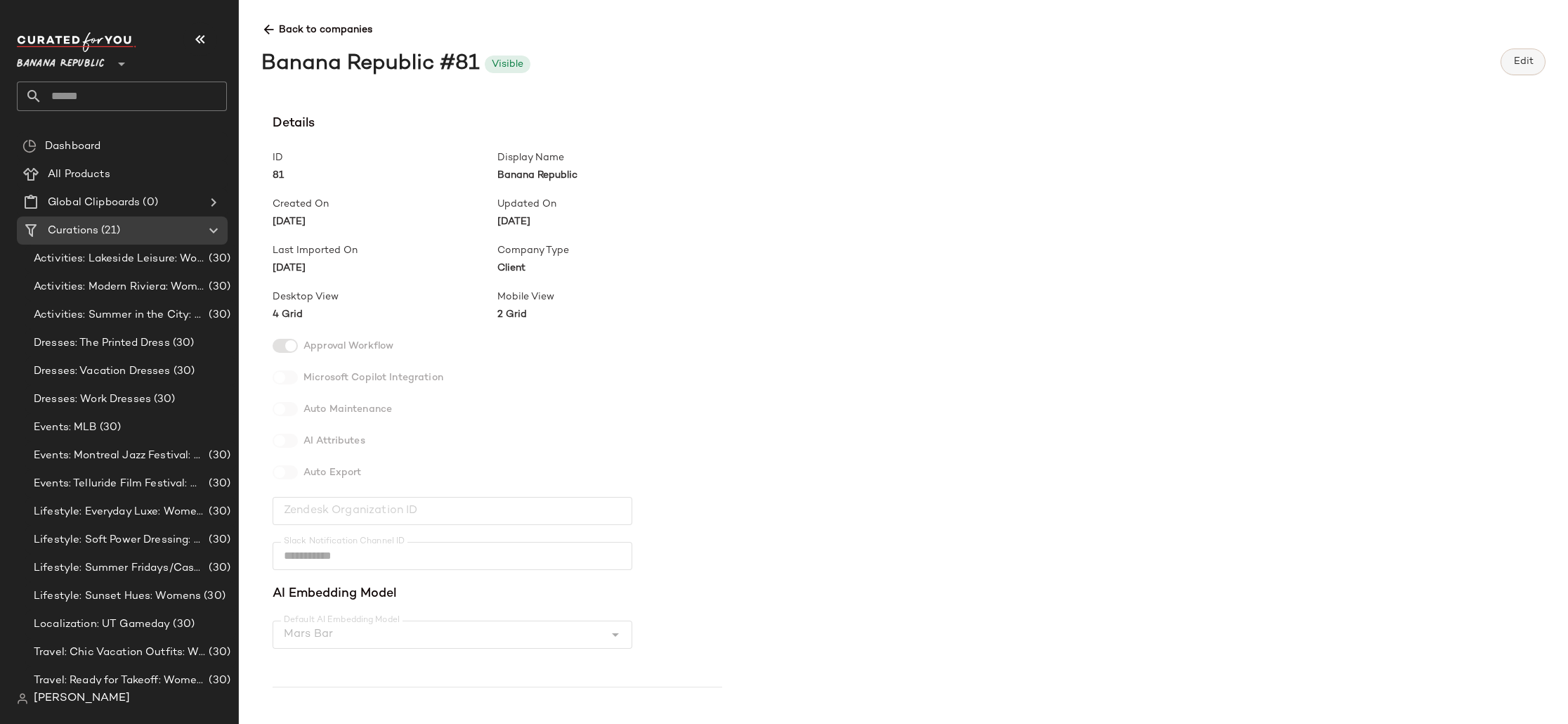
click at [1525, 53] on button "Edit" at bounding box center [1523, 62] width 45 height 27
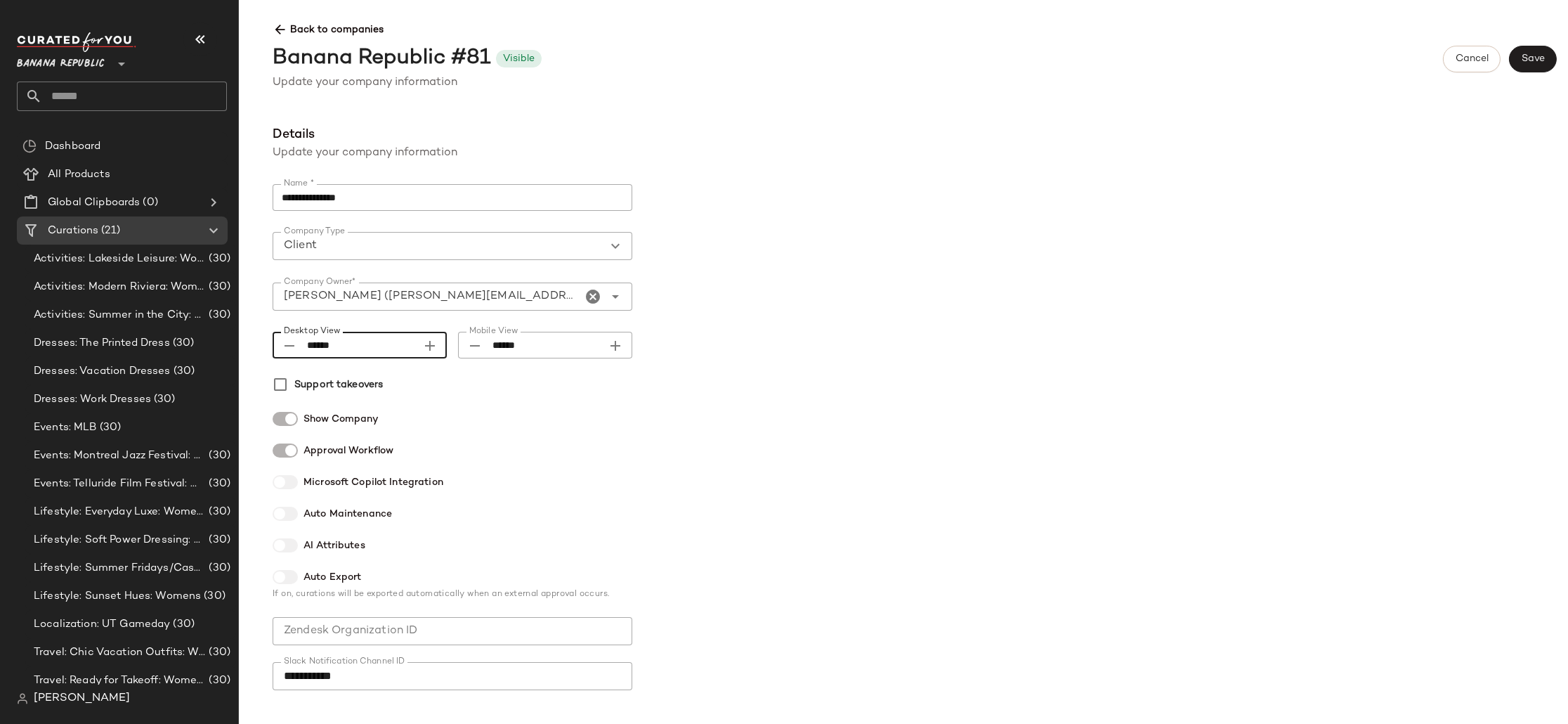
click at [285, 347] on icon "Desktop View prepended action" at bounding box center [289, 345] width 17 height 17
type input "******"
click at [1525, 65] on button "Save" at bounding box center [1533, 59] width 48 height 27
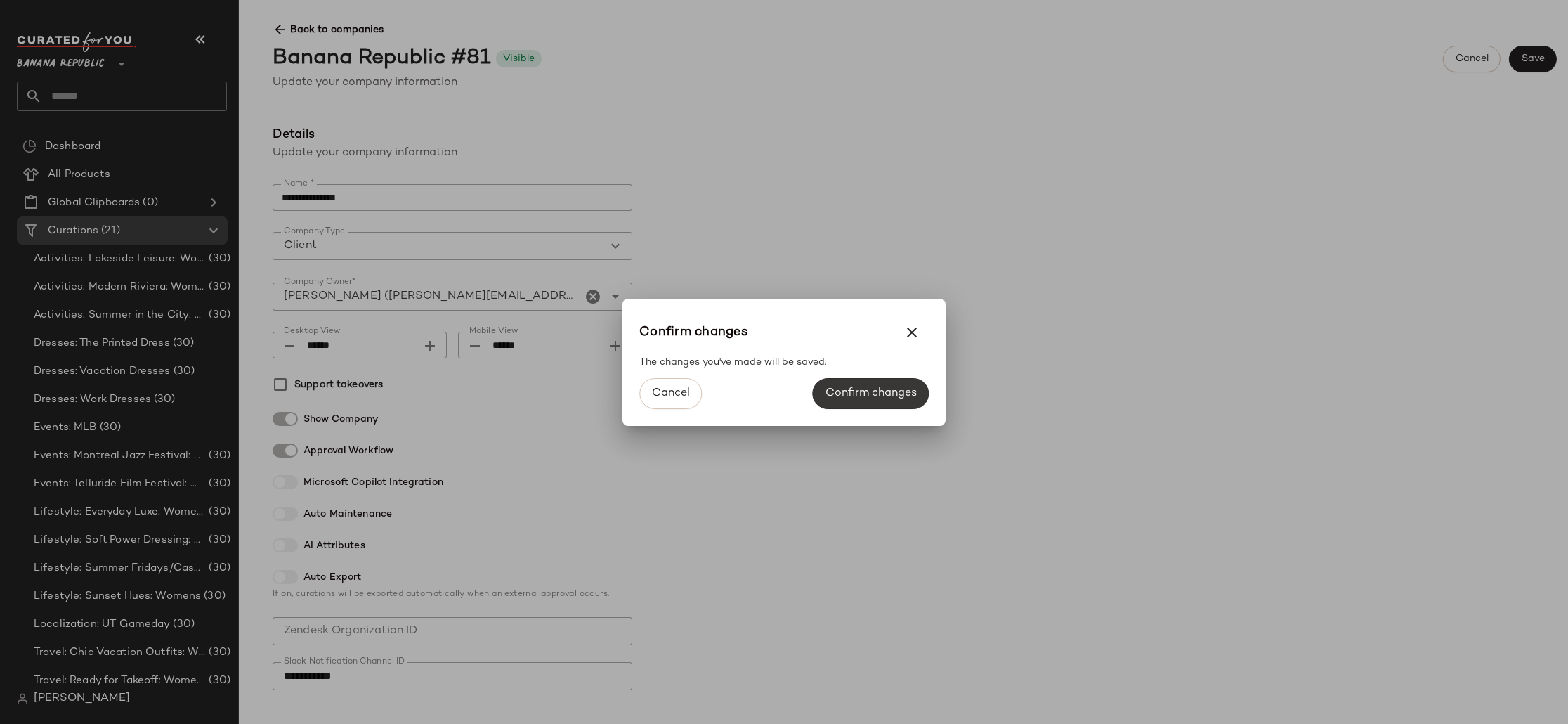
click at [859, 399] on button "Confirm changes" at bounding box center [870, 393] width 116 height 31
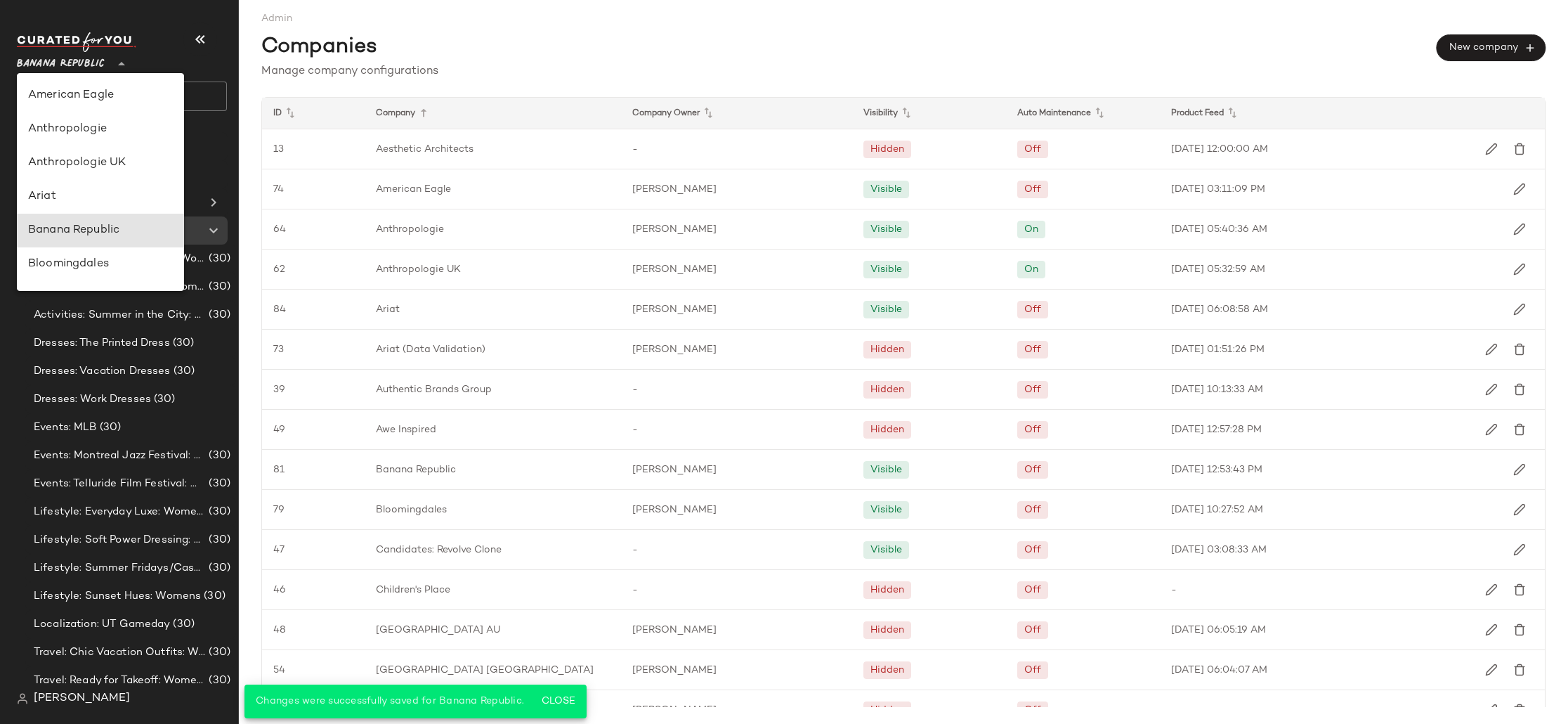
drag, startPoint x: 56, startPoint y: 62, endPoint x: 59, endPoint y: 99, distance: 37.1
click at [56, 62] on span "Banana Republic" at bounding box center [61, 60] width 88 height 25
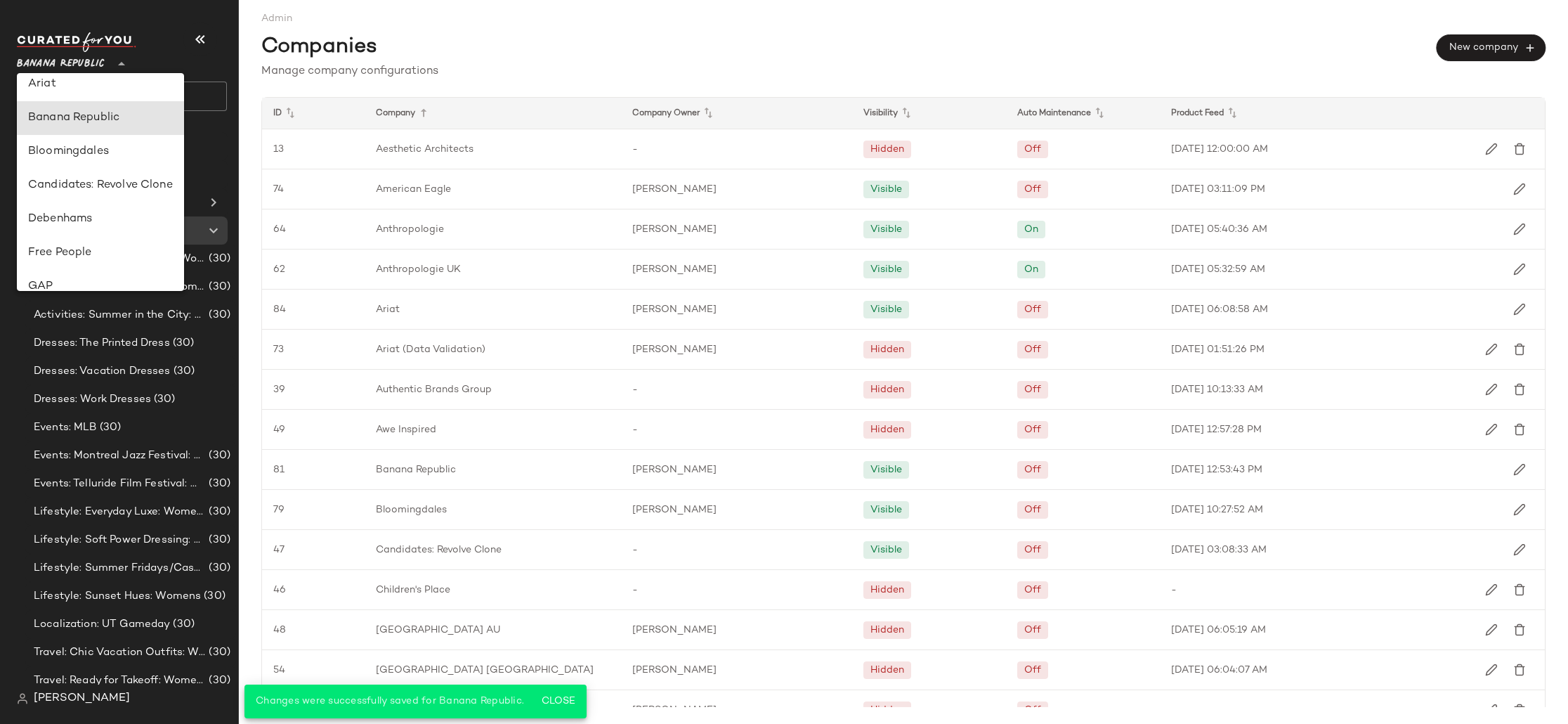
scroll to position [212, 0]
click at [85, 119] on div "Debenhams" at bounding box center [100, 120] width 145 height 17
type input "**"
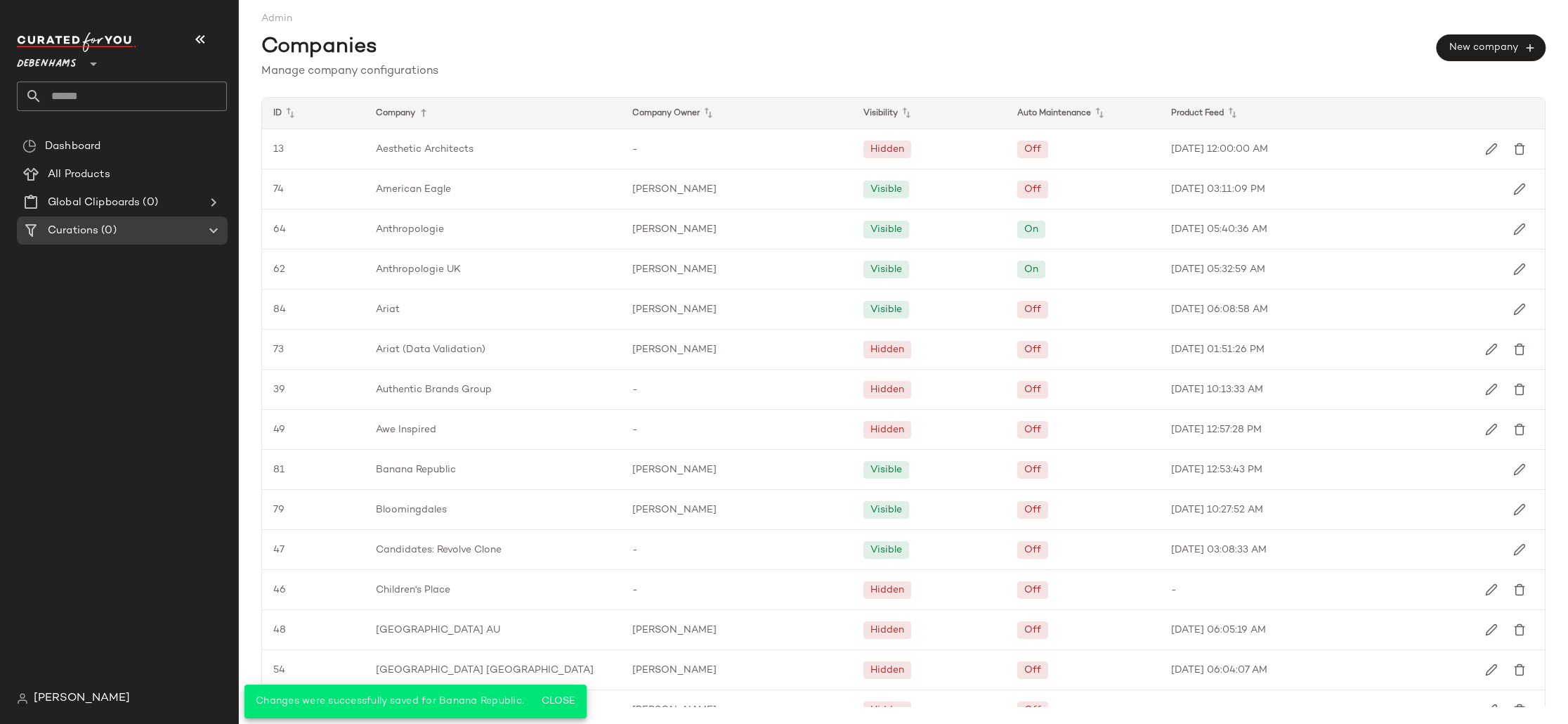
click at [76, 692] on span "[PERSON_NAME]" at bounding box center [82, 699] width 96 height 17
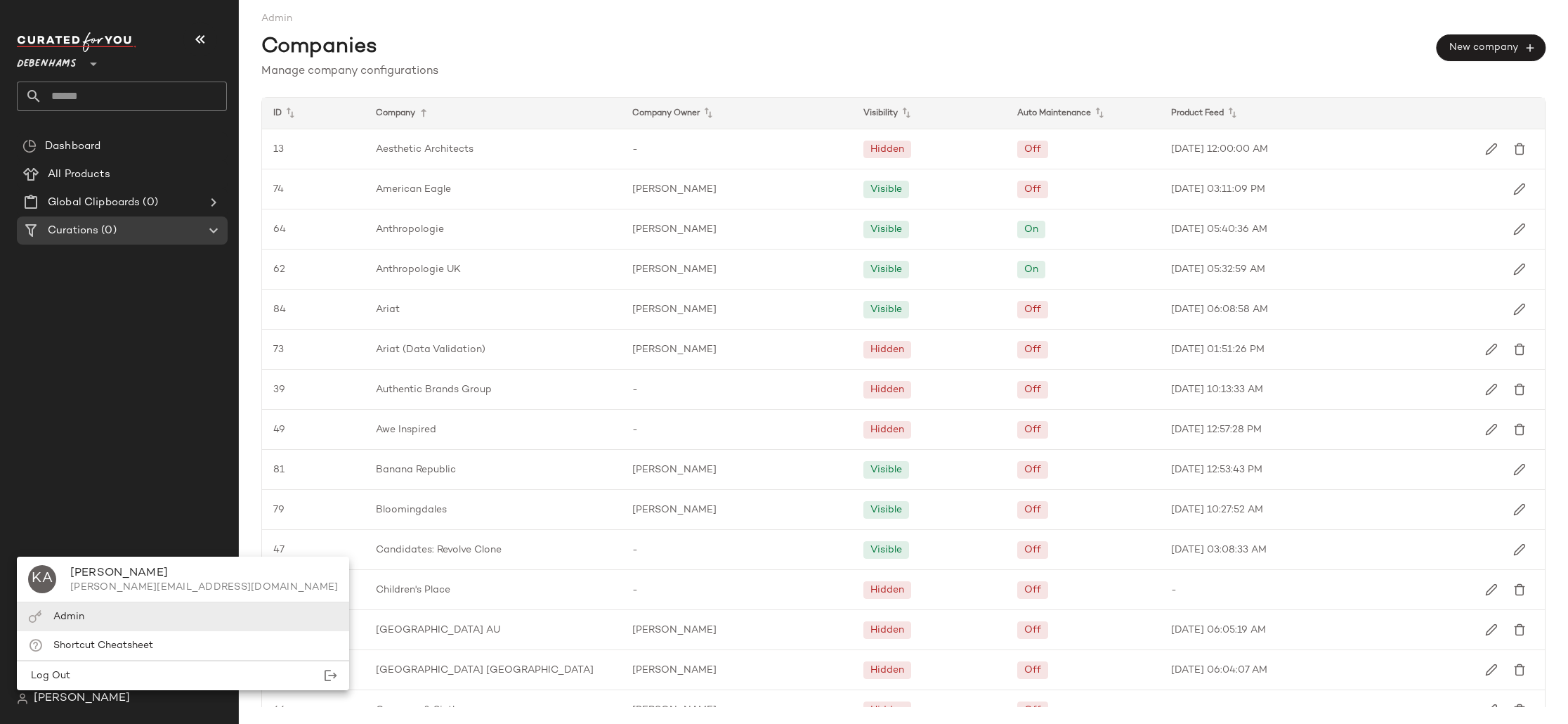
click at [95, 615] on div "Admin" at bounding box center [183, 616] width 332 height 29
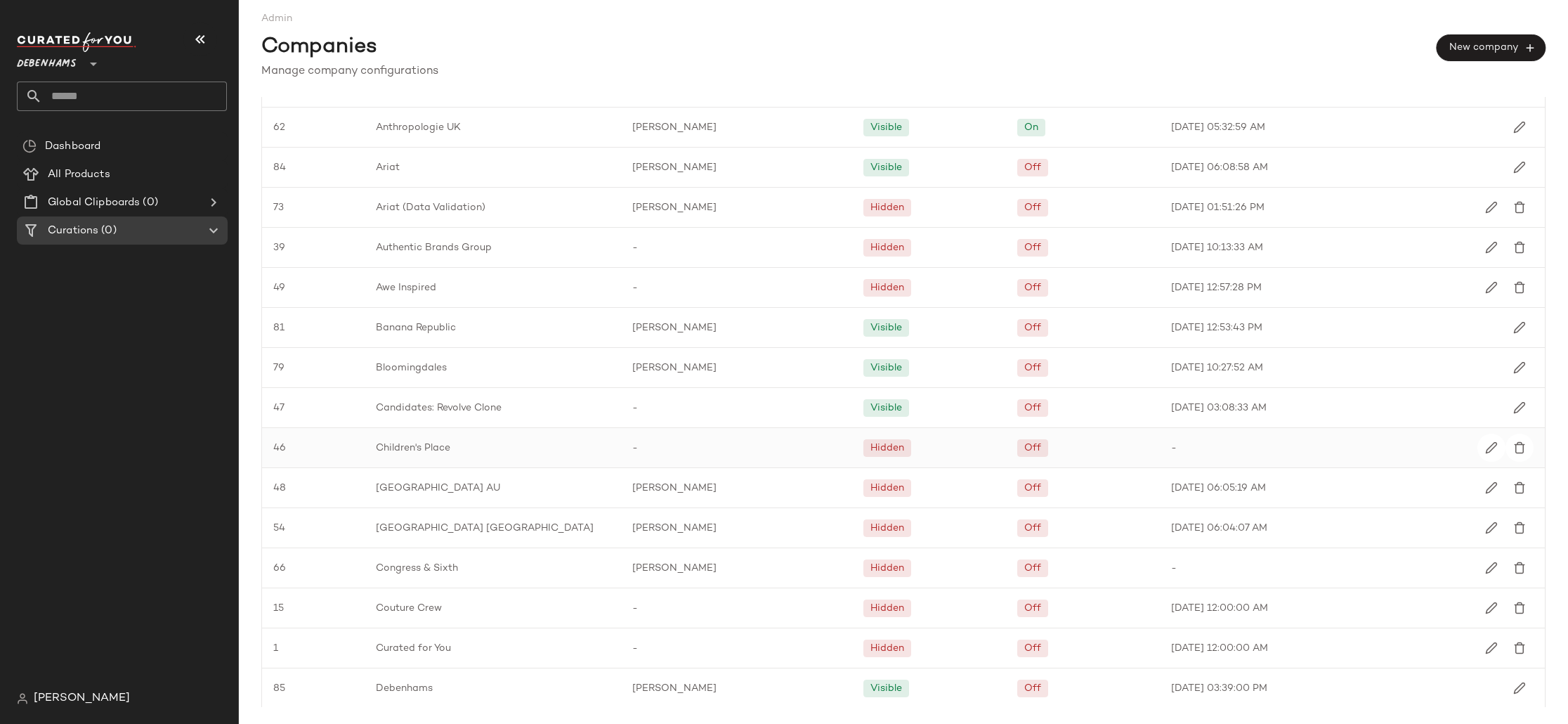
scroll to position [284, 0]
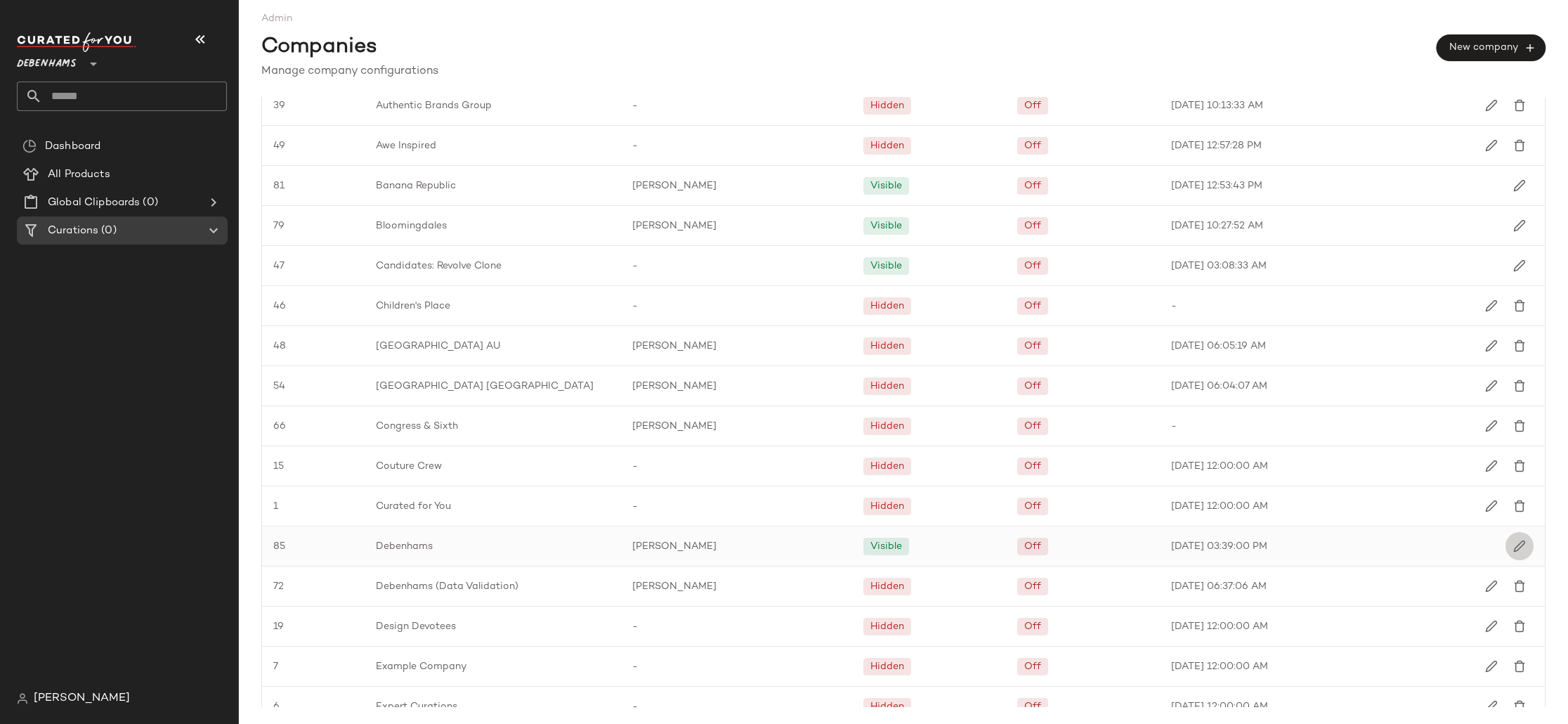
click at [1517, 547] on button "button" at bounding box center [1519, 546] width 28 height 28
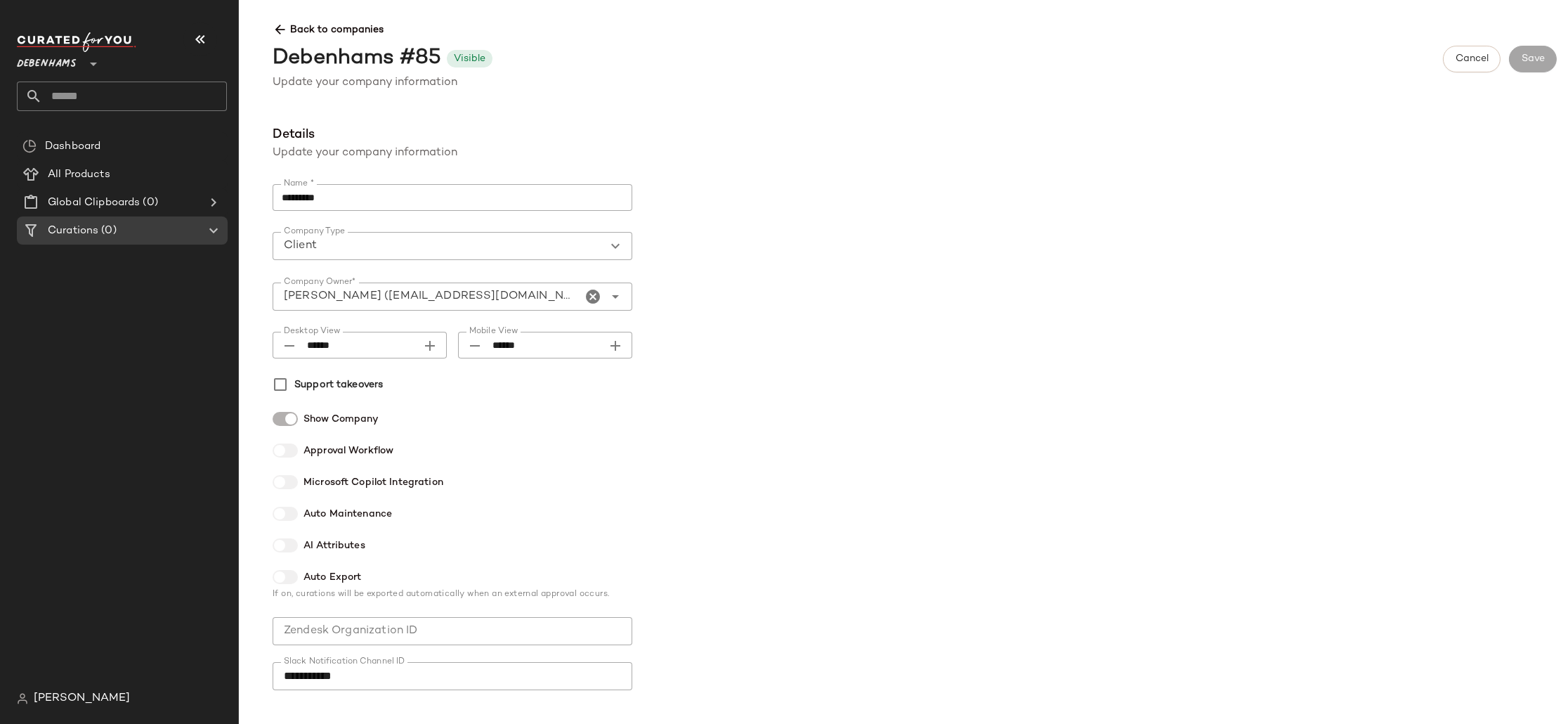
click at [436, 350] on icon "Desktop View appended action" at bounding box center [430, 345] width 17 height 17
type input "******"
click at [1531, 66] on button "Save" at bounding box center [1533, 59] width 48 height 27
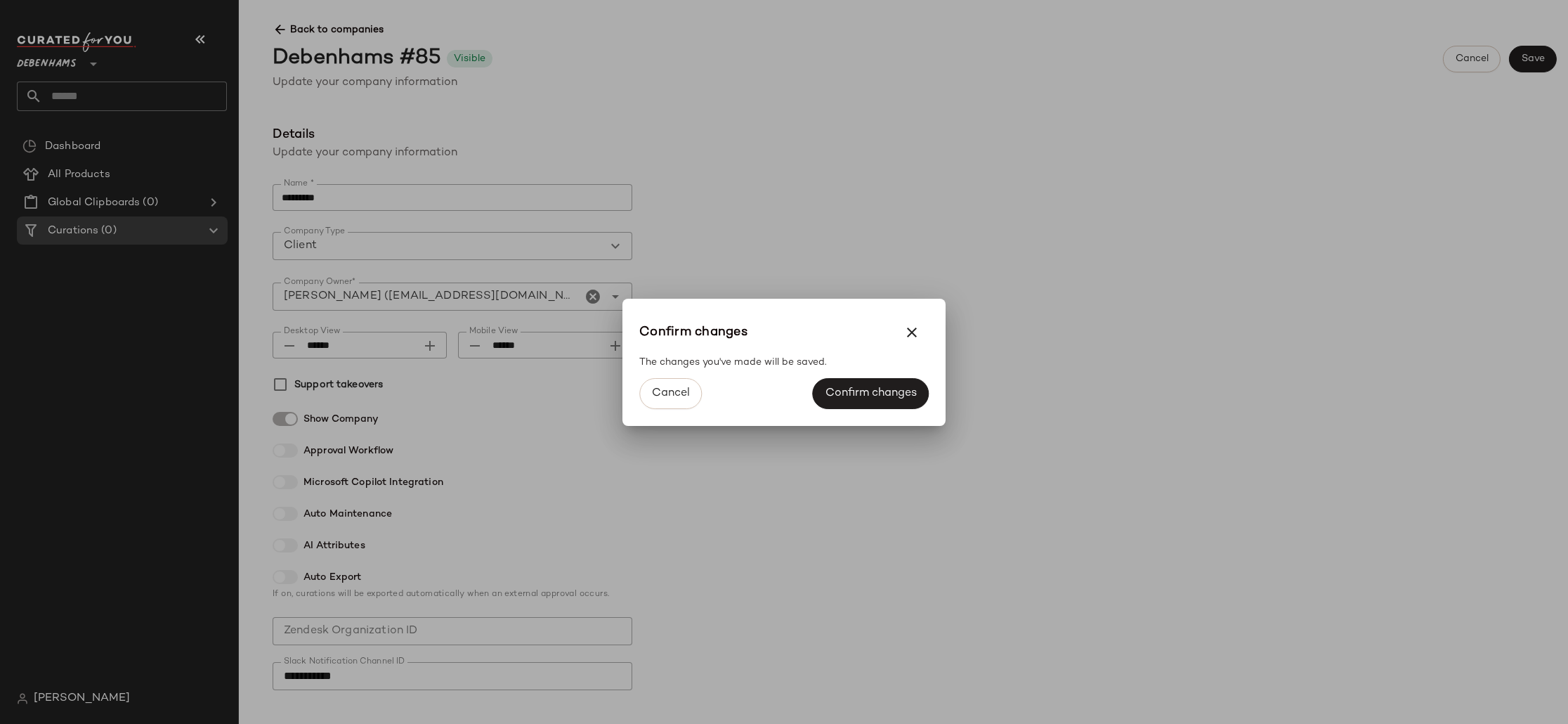
click at [897, 413] on div "Cancel Confirm changes" at bounding box center [783, 397] width 323 height 56
click at [898, 394] on span "Confirm changes" at bounding box center [870, 392] width 92 height 13
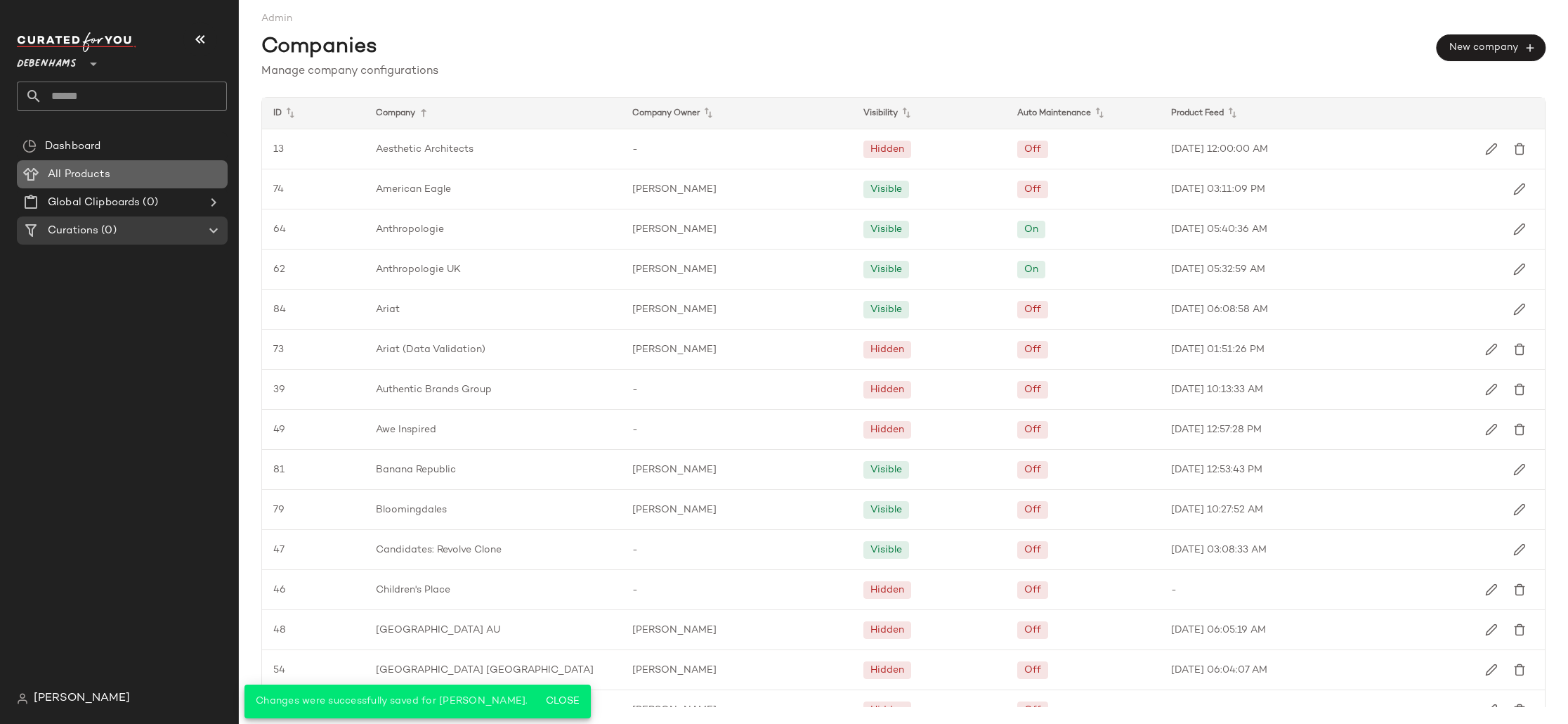
click at [100, 170] on span "All Products" at bounding box center [79, 174] width 62 height 16
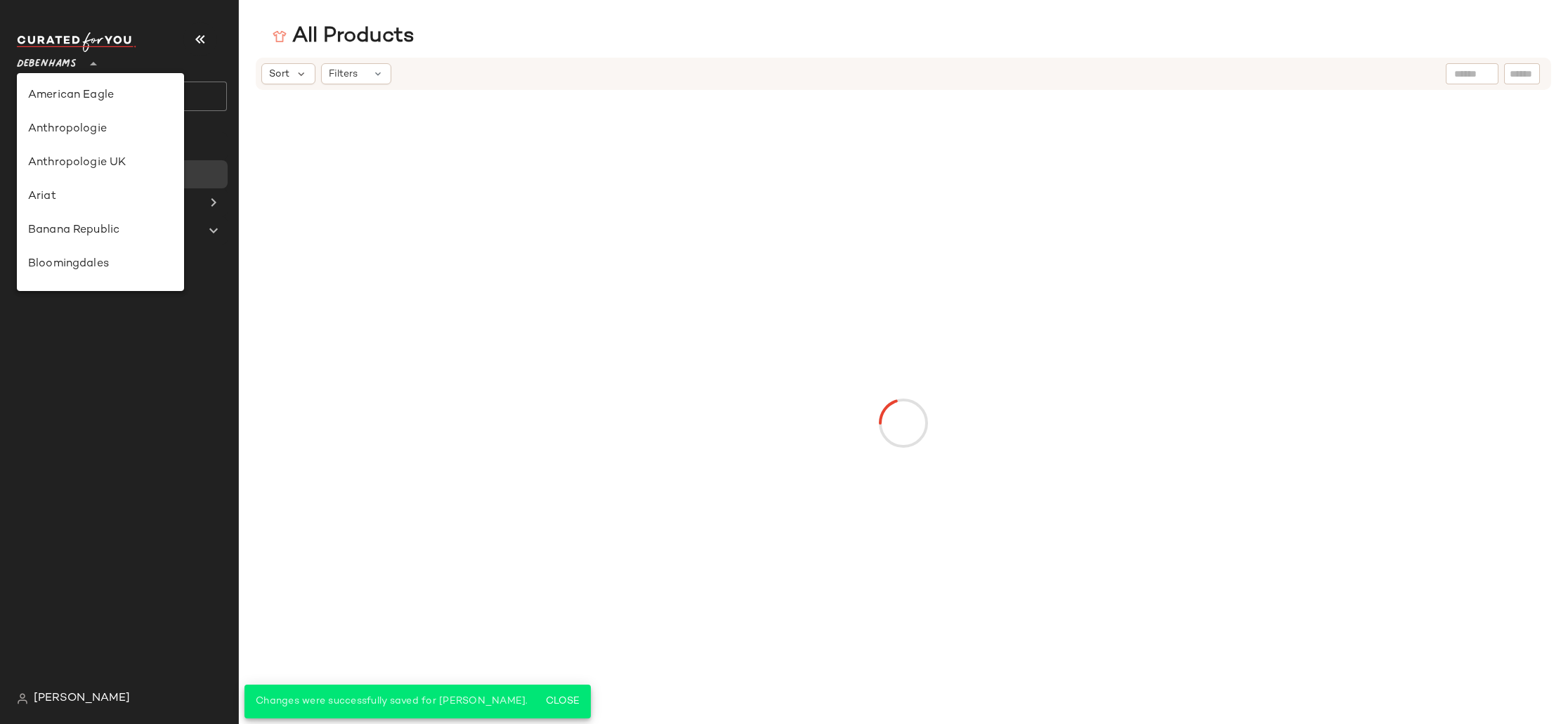
drag, startPoint x: 51, startPoint y: 60, endPoint x: 57, endPoint y: 70, distance: 11.7
click at [51, 60] on span "Debenhams" at bounding box center [46, 60] width 59 height 25
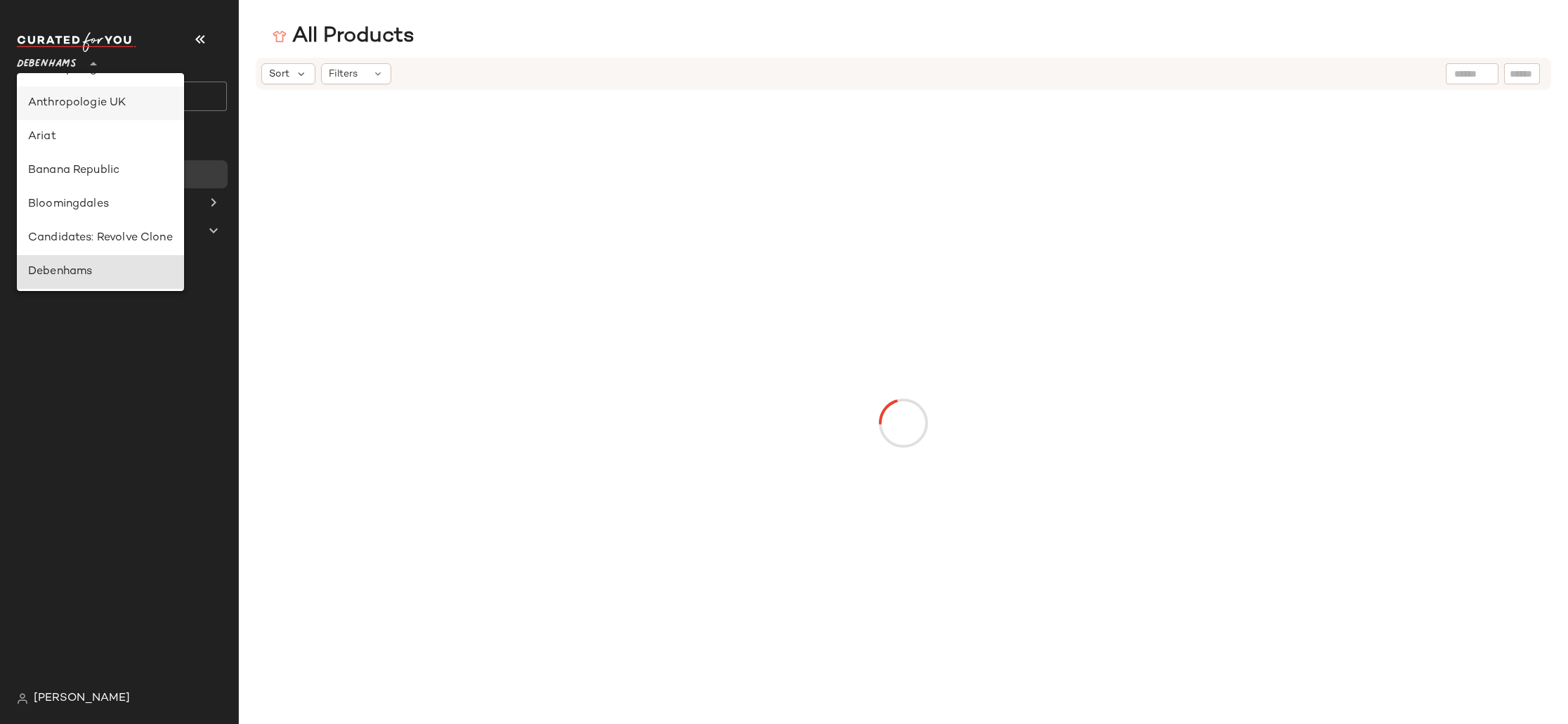
scroll to position [25, 0]
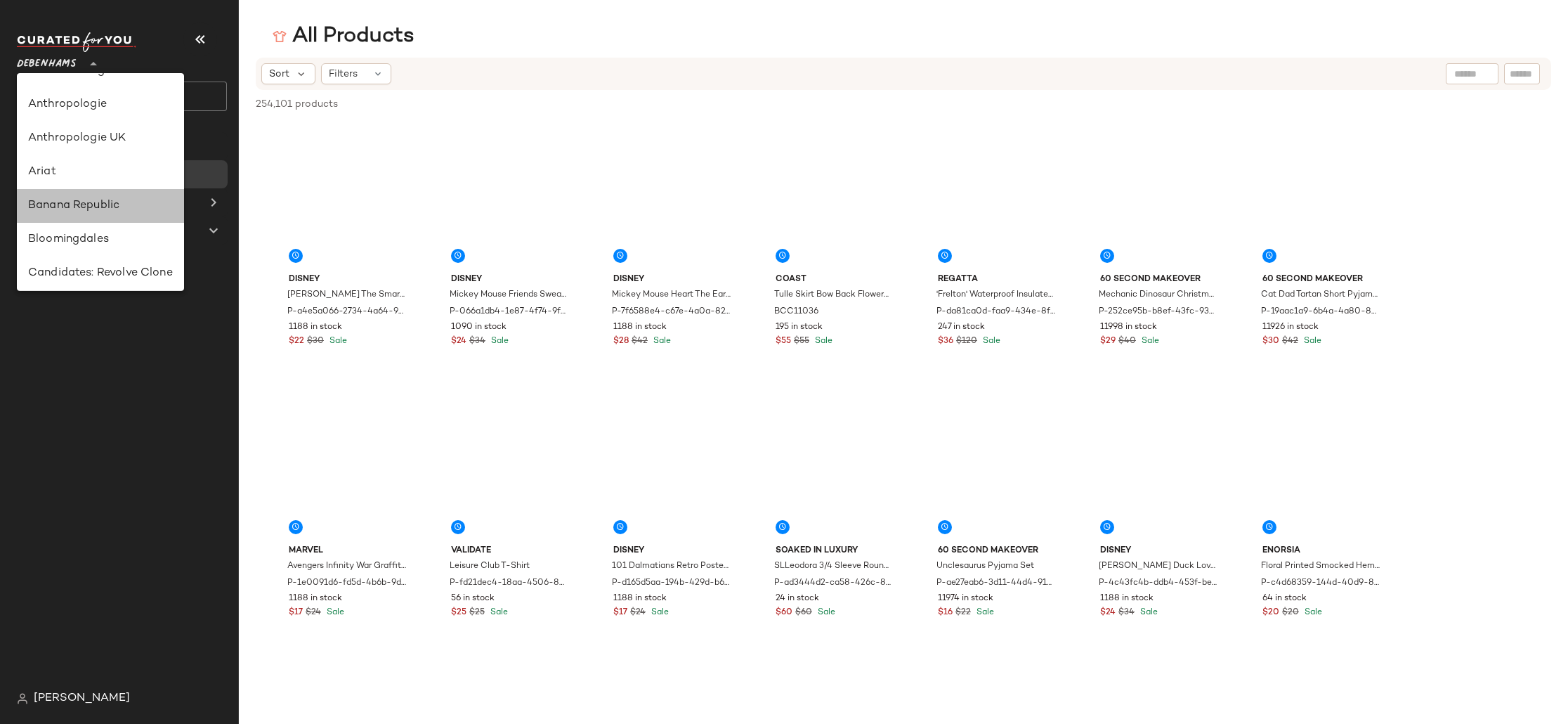
click at [123, 210] on div "Banana Republic" at bounding box center [100, 206] width 145 height 17
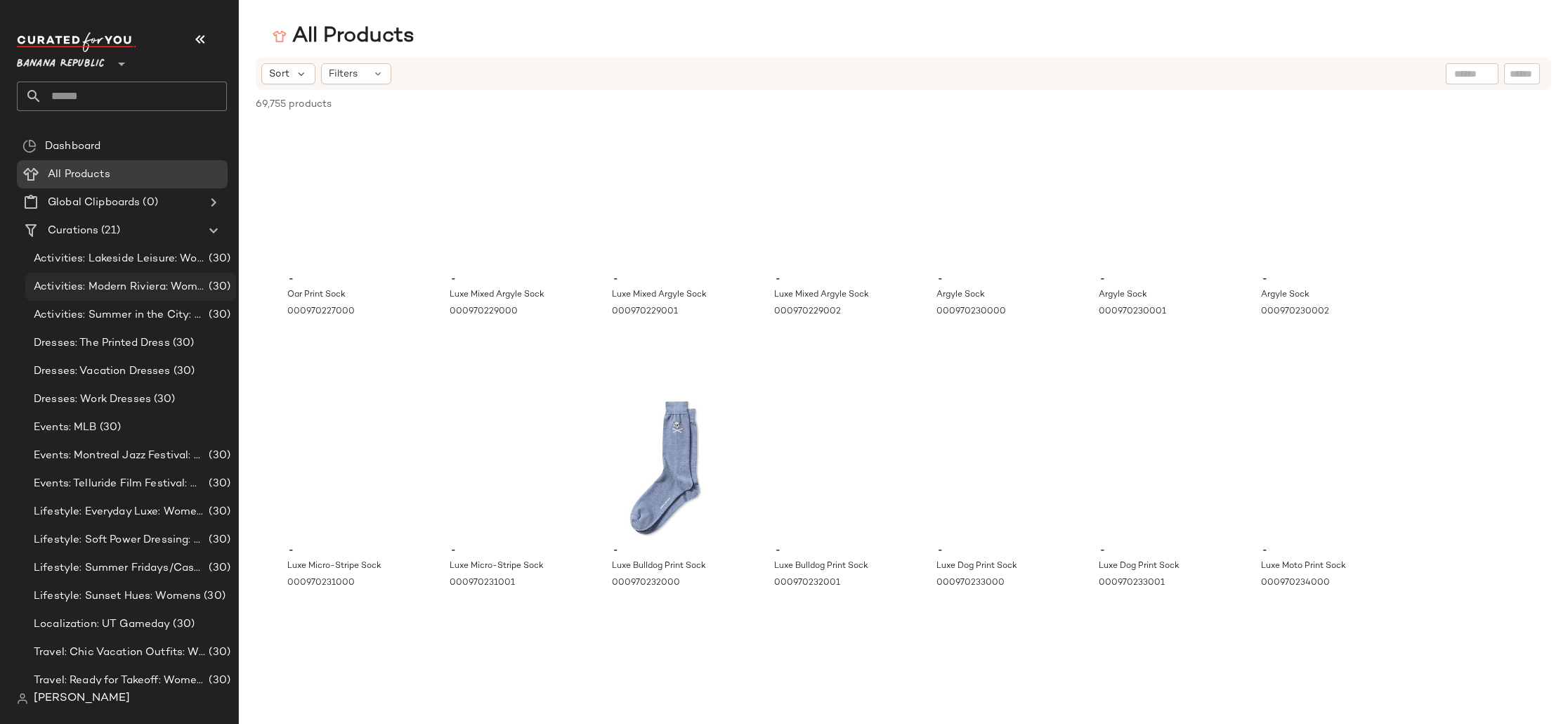
drag, startPoint x: 146, startPoint y: 291, endPoint x: 147, endPoint y: 283, distance: 8.1
click at [146, 291] on span "Activities: Modern Riviera: Womens" at bounding box center [119, 287] width 172 height 16
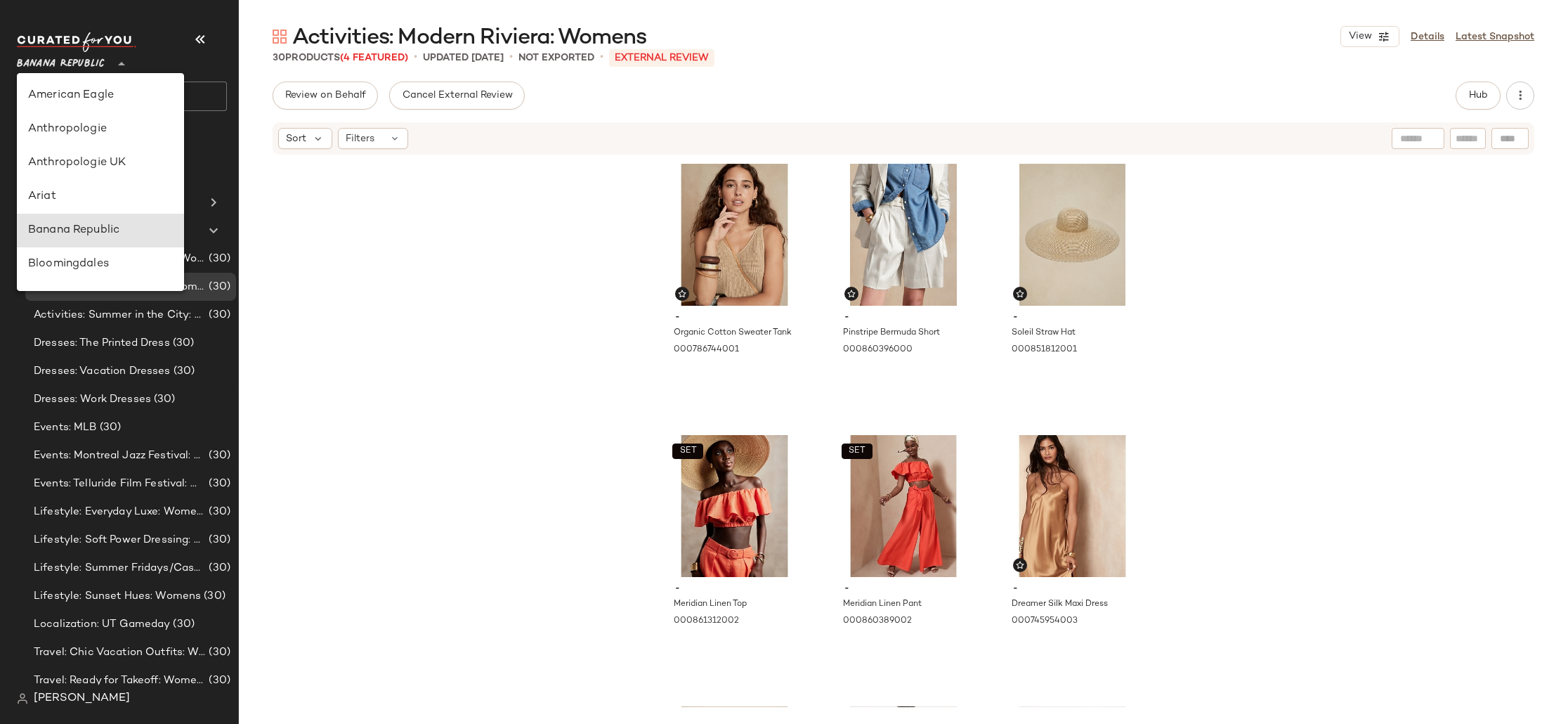
click at [66, 66] on span "Banana Republic" at bounding box center [61, 60] width 88 height 25
click at [100, 245] on div "Revolve" at bounding box center [100, 234] width 167 height 34
type input "**"
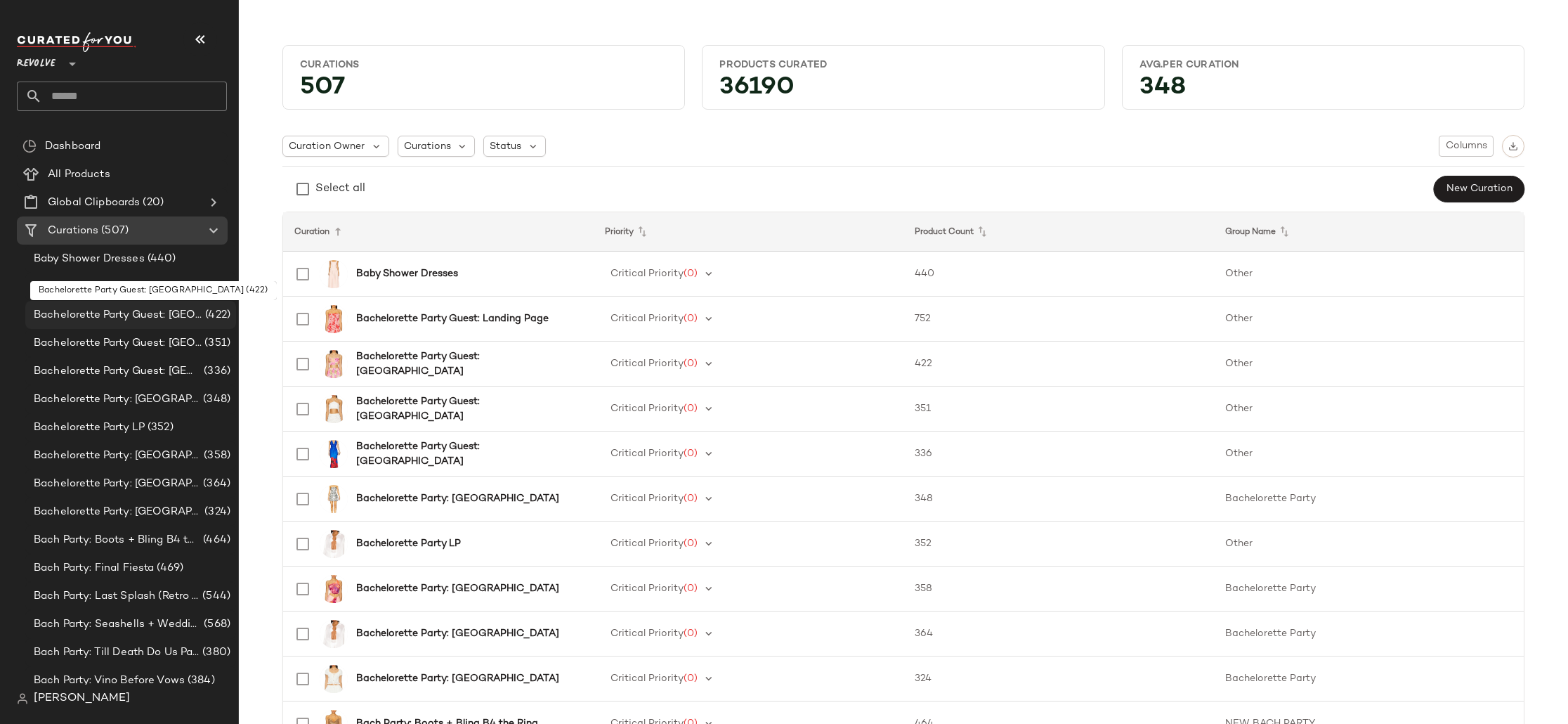
click at [129, 325] on div "Bachelorette Party Guest: [GEOGRAPHIC_DATA] (422)" at bounding box center [130, 315] width 210 height 28
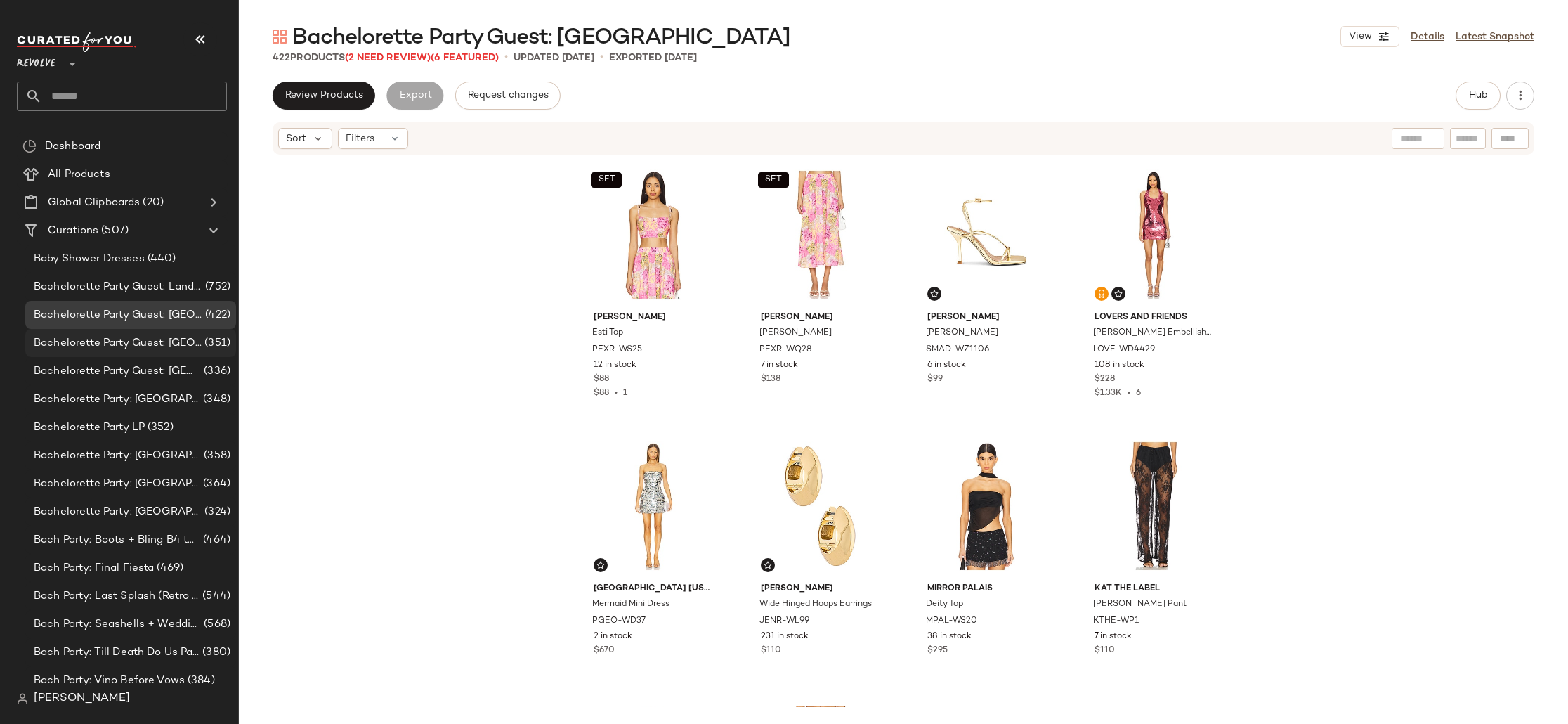
click at [160, 348] on span "Bachelorette Party Guest: [GEOGRAPHIC_DATA]" at bounding box center [118, 343] width 168 height 16
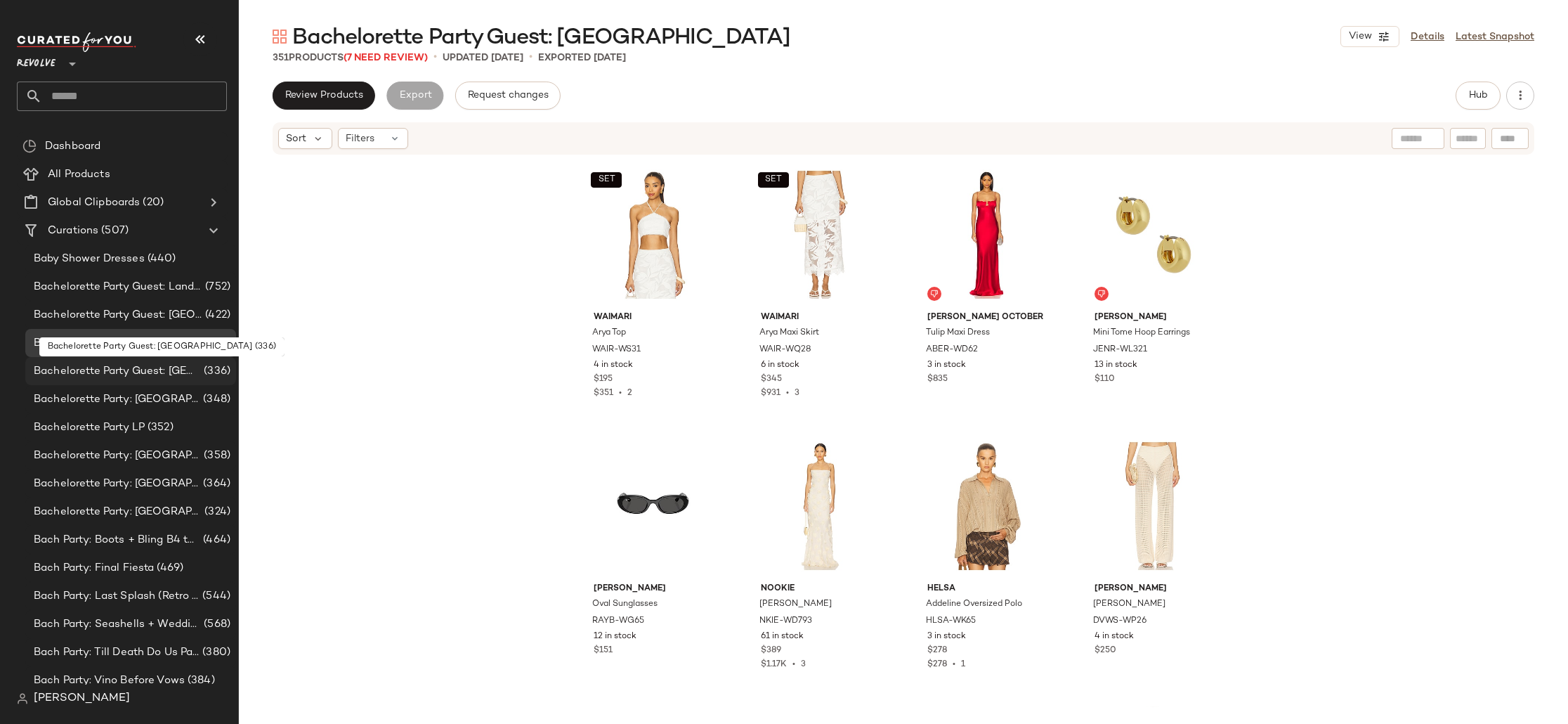
click at [163, 369] on span "Bachelorette Party Guest: [GEOGRAPHIC_DATA]" at bounding box center [117, 371] width 167 height 16
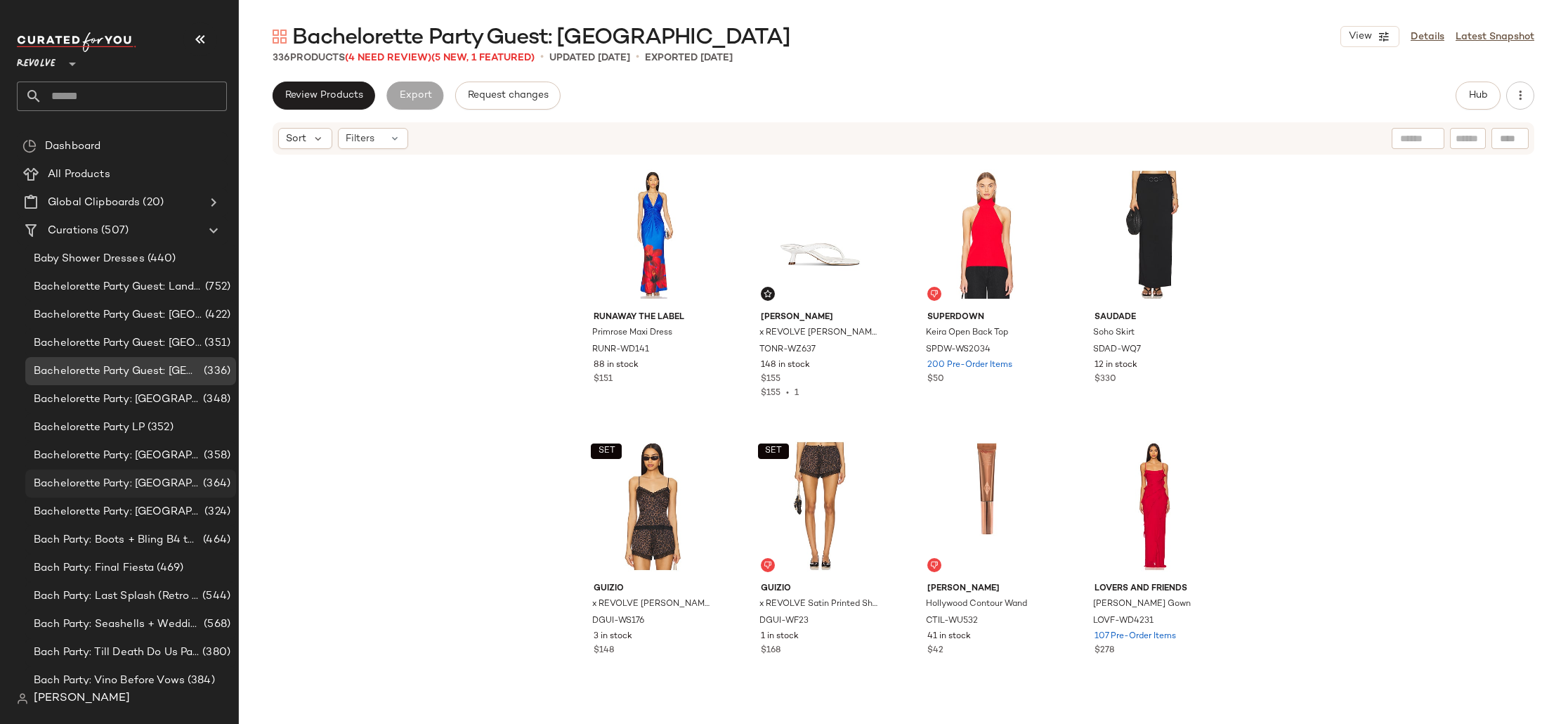
click at [126, 483] on span "Bachelorette Party: [GEOGRAPHIC_DATA]" at bounding box center [117, 483] width 167 height 16
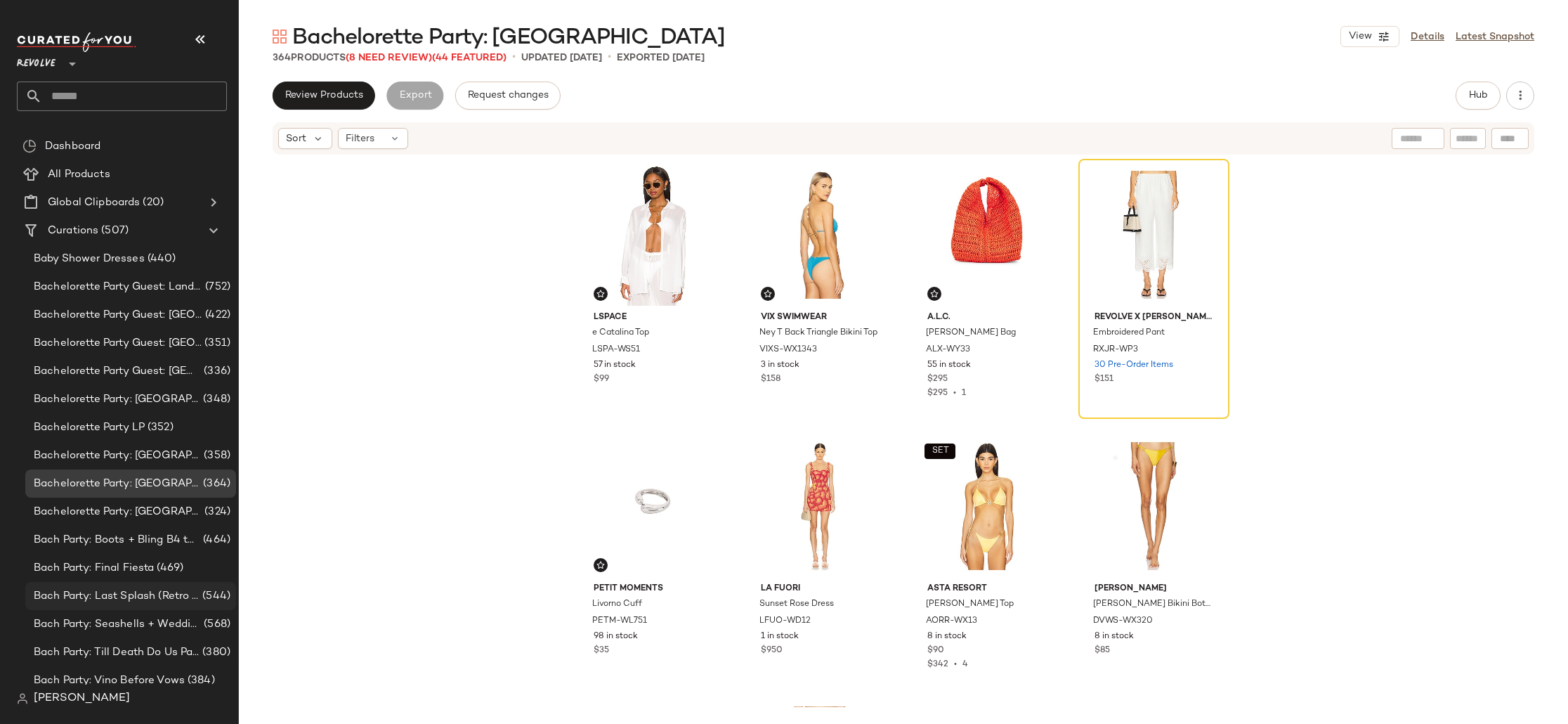
click at [106, 599] on span "Bach Party: Last Splash (Retro [GEOGRAPHIC_DATA])" at bounding box center [116, 596] width 166 height 16
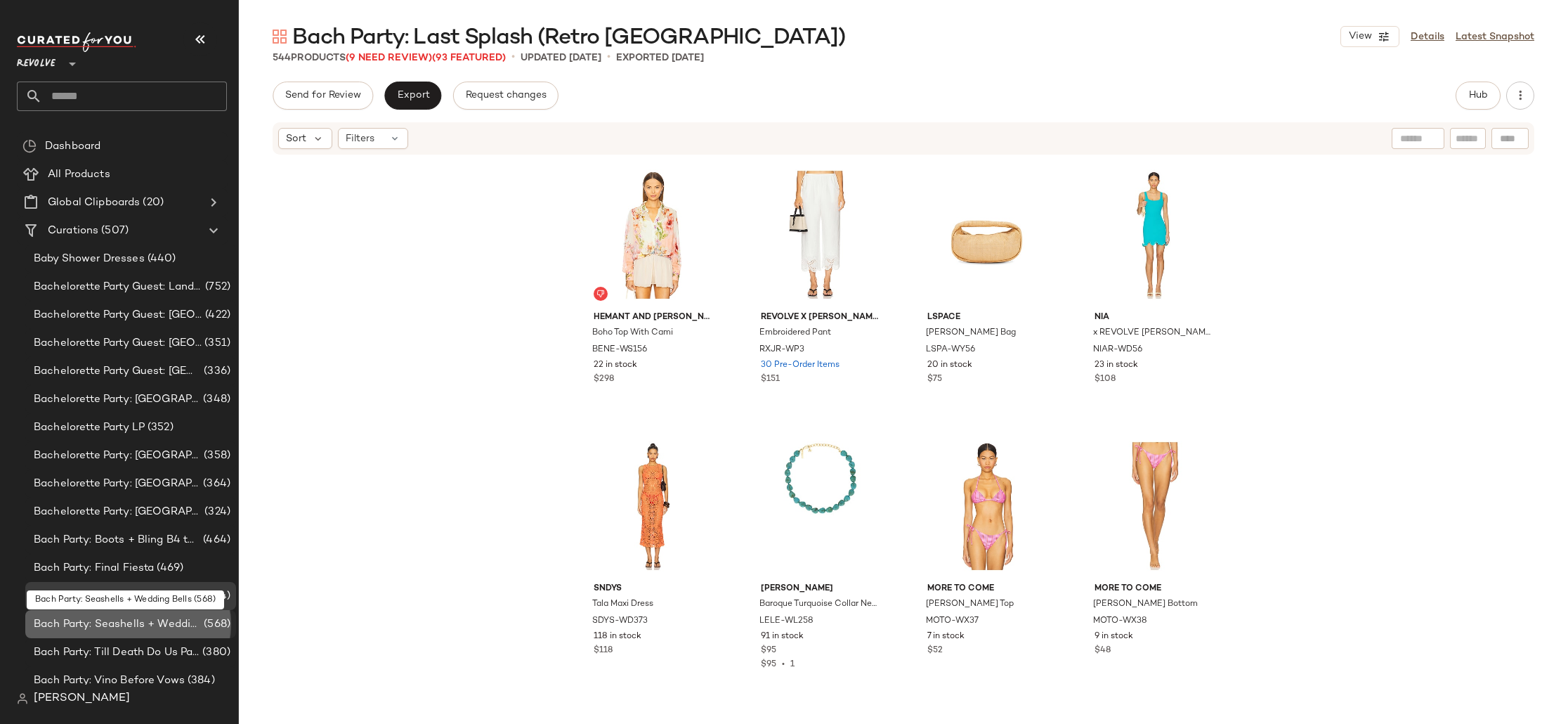
click at [104, 621] on span "Bach Party: Seashells + Wedding Bells" at bounding box center [117, 624] width 167 height 16
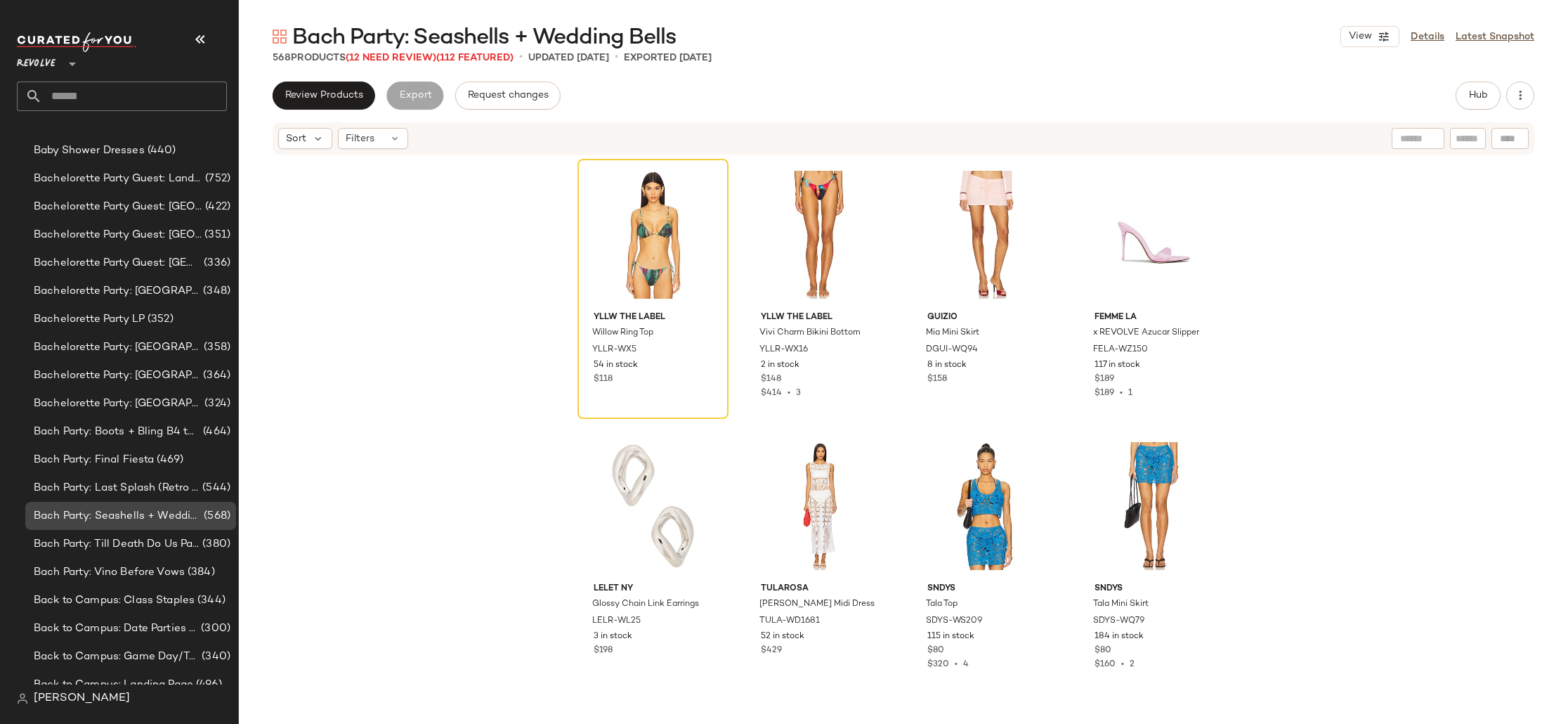
scroll to position [110, 0]
click at [140, 630] on span "Back to Campus: Date Parties & Semi Formals" at bounding box center [116, 626] width 164 height 16
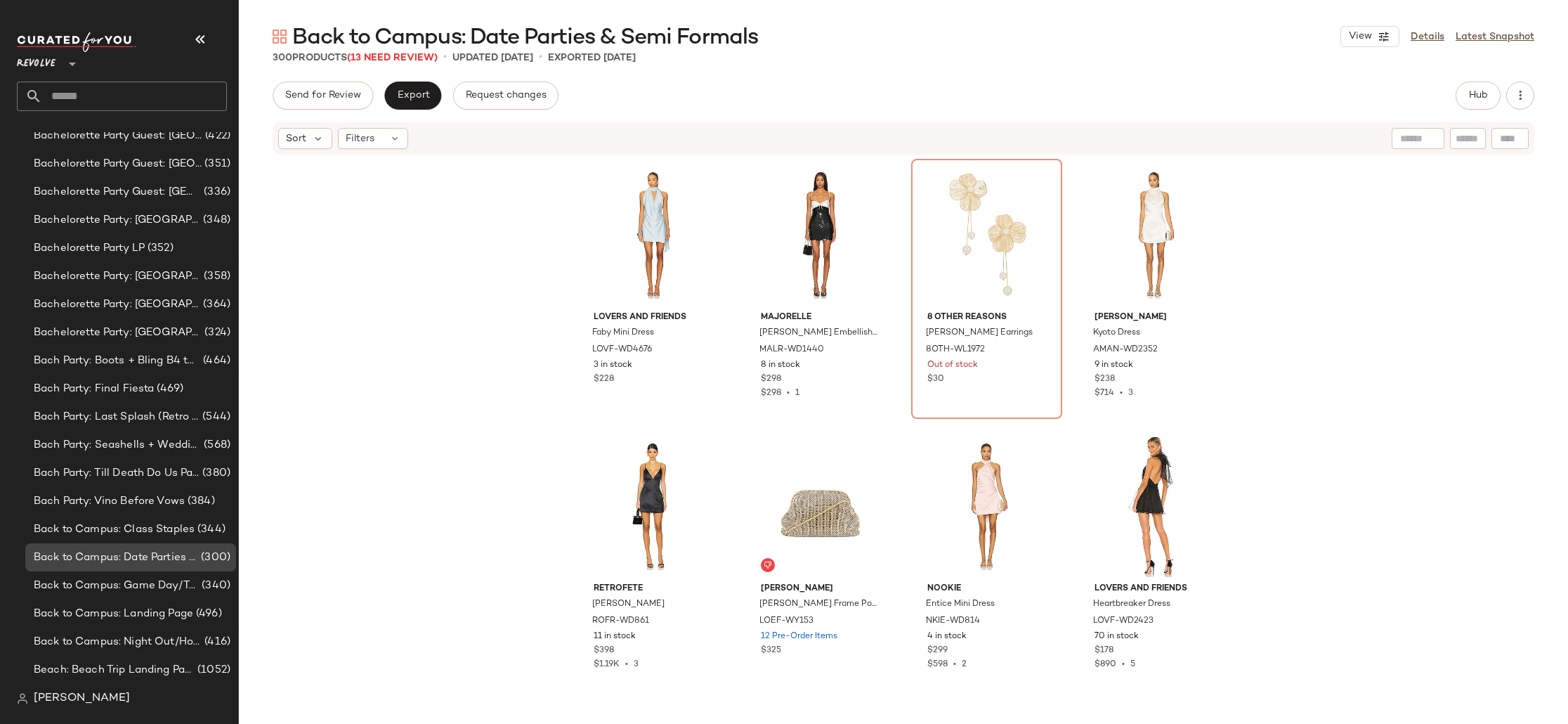
scroll to position [304, 0]
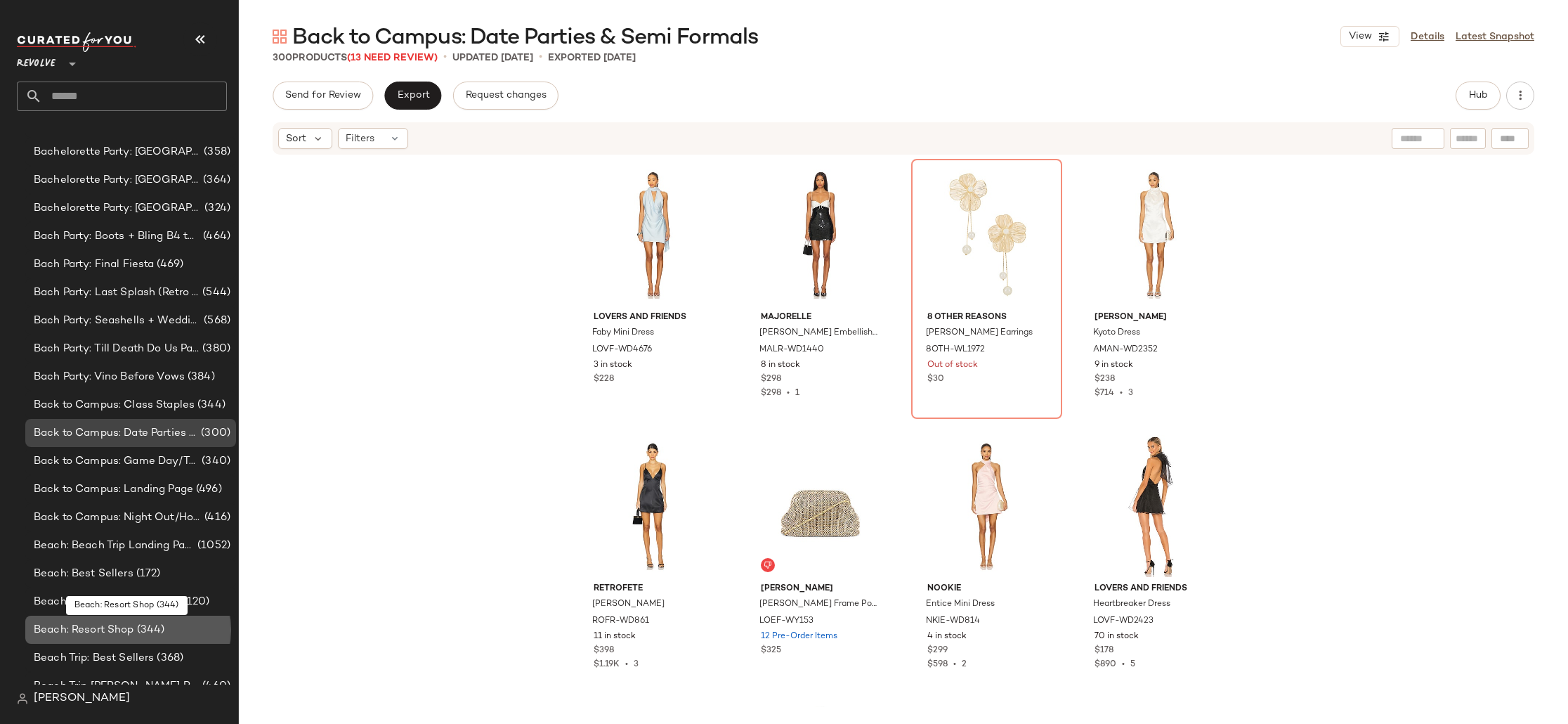
click at [140, 630] on span "(344)" at bounding box center [150, 629] width 31 height 16
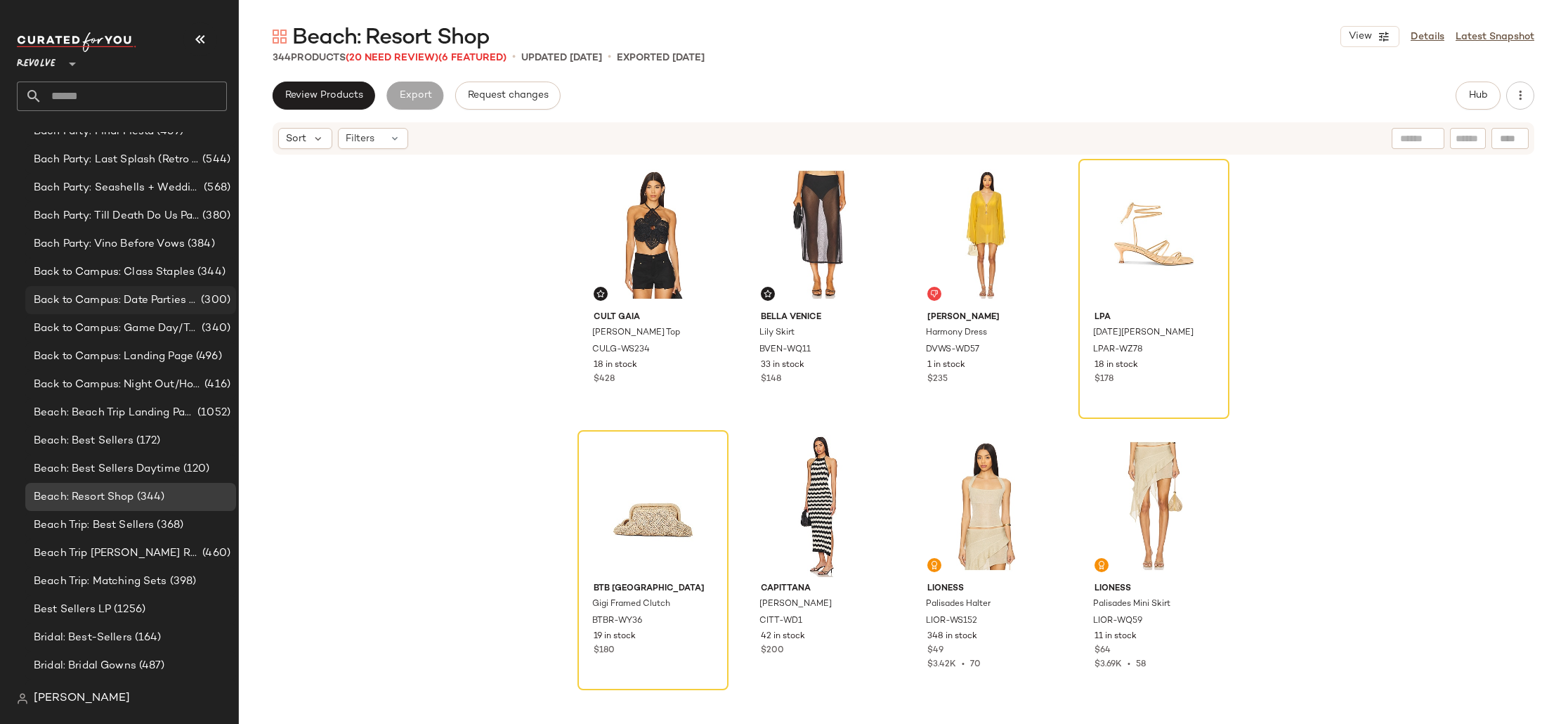
scroll to position [698, 0]
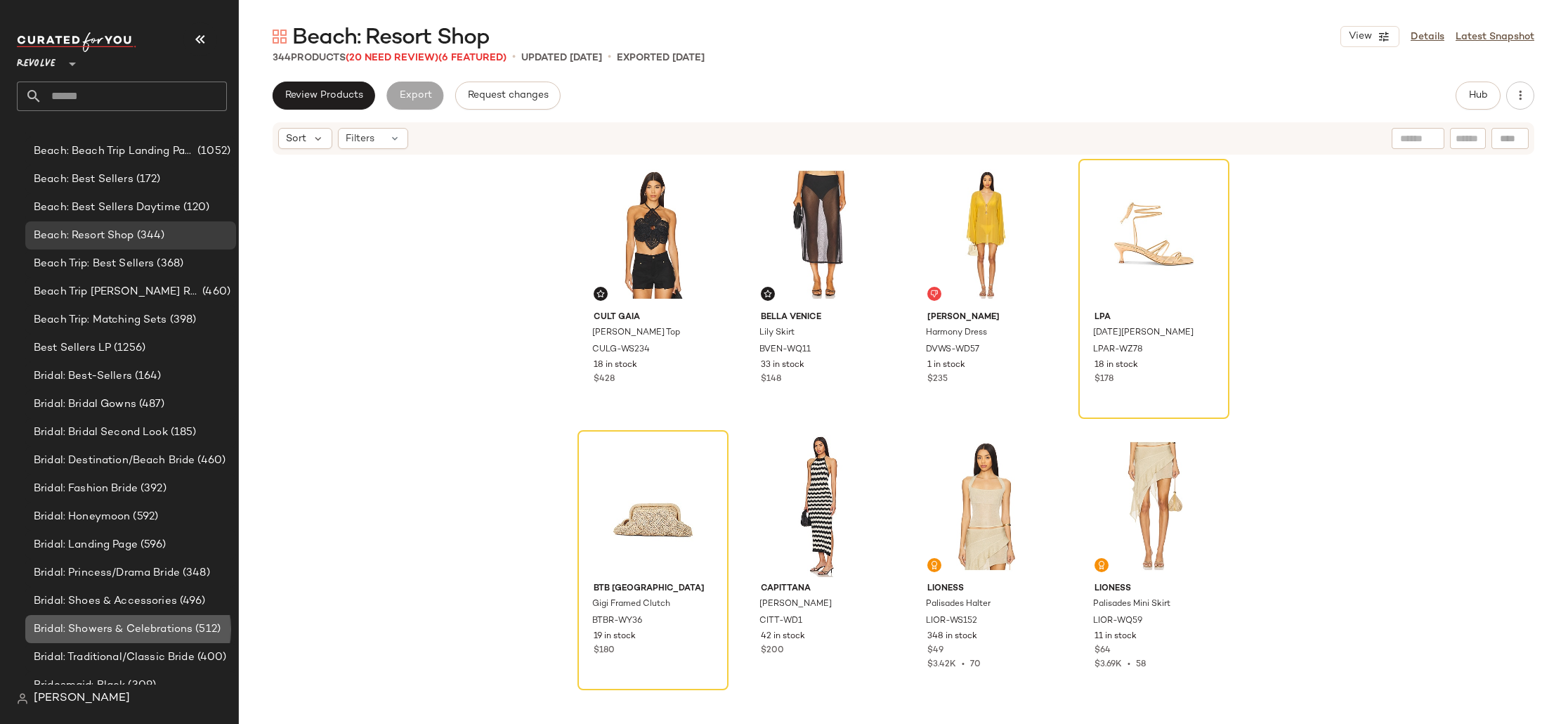
click at [140, 630] on span "Bridal: Showers & Celebrations" at bounding box center [113, 629] width 159 height 16
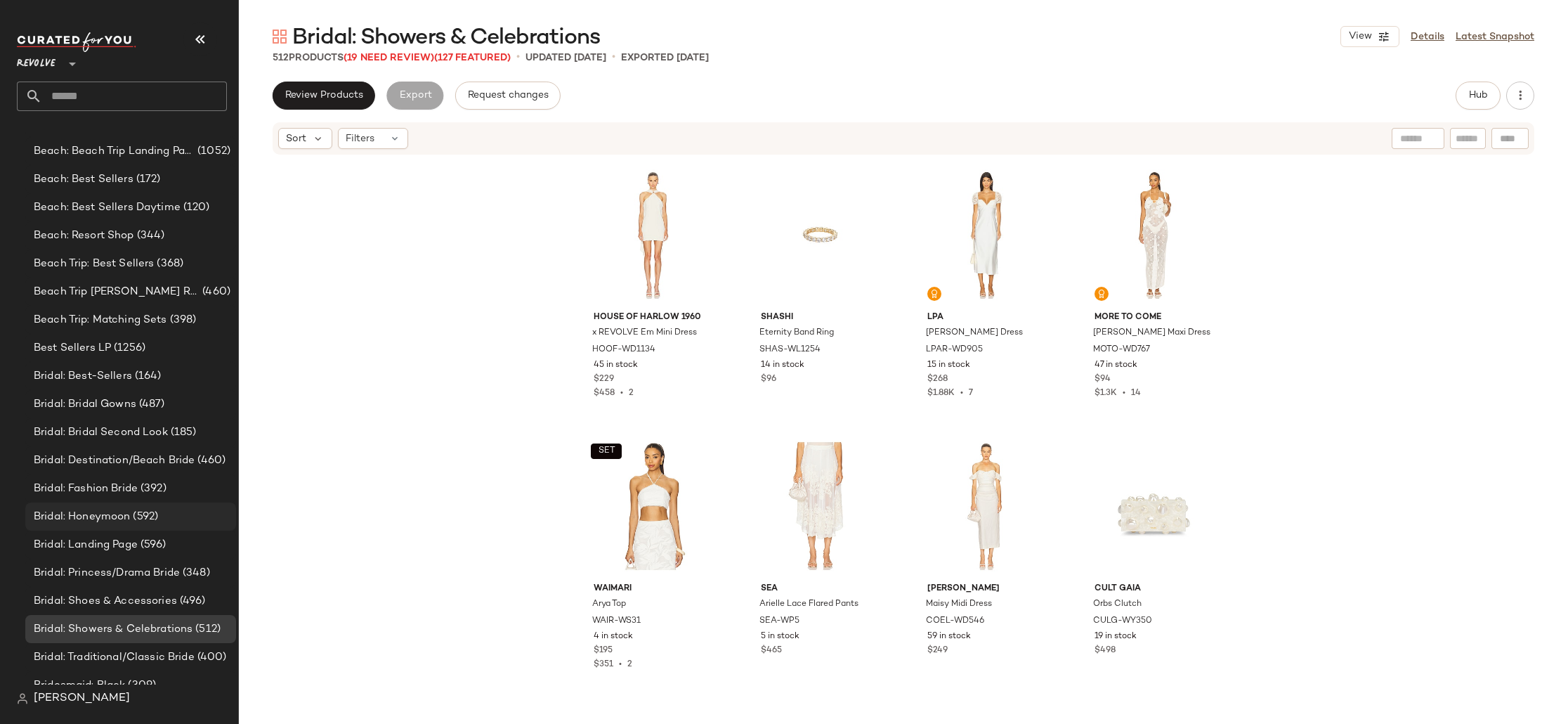
click at [134, 519] on span "(592)" at bounding box center [144, 517] width 28 height 16
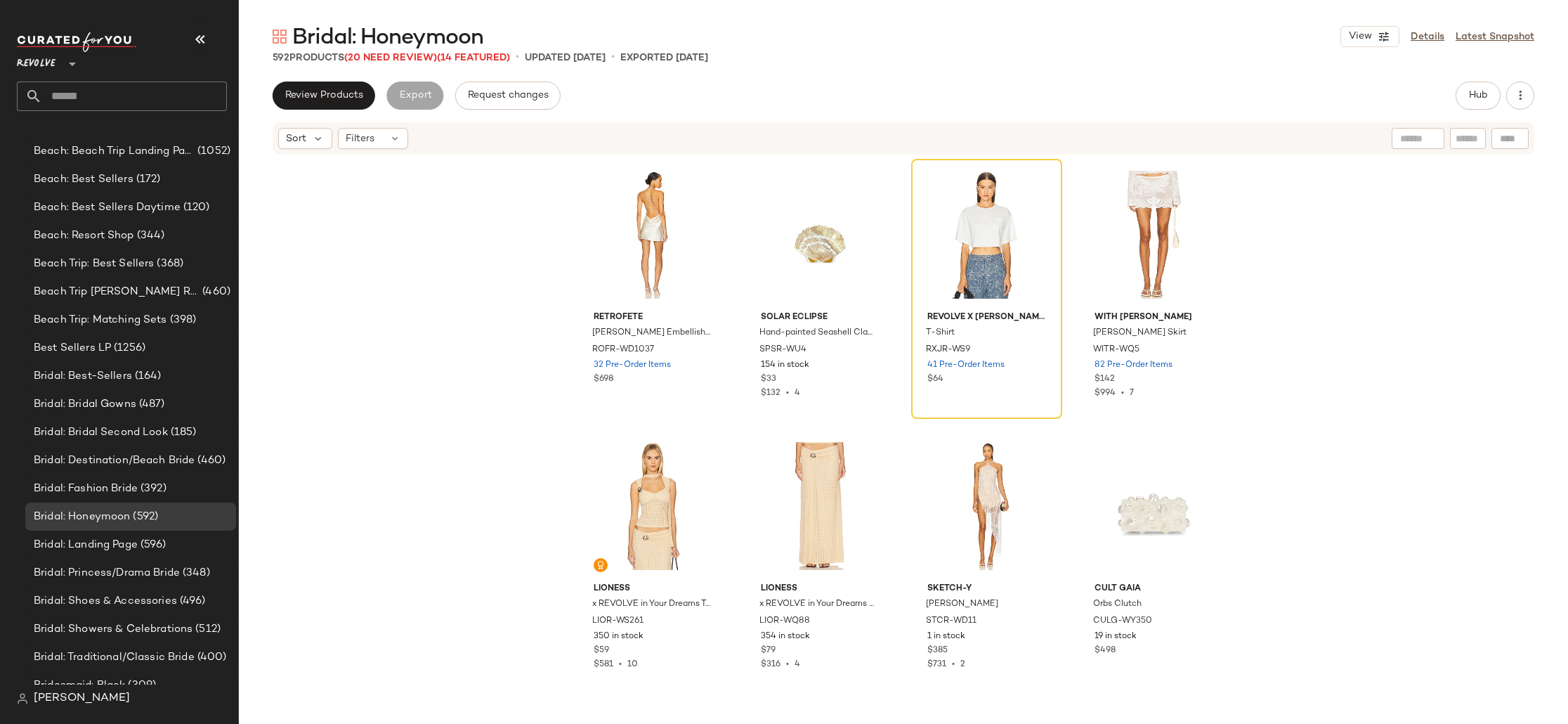
scroll to position [933, 0]
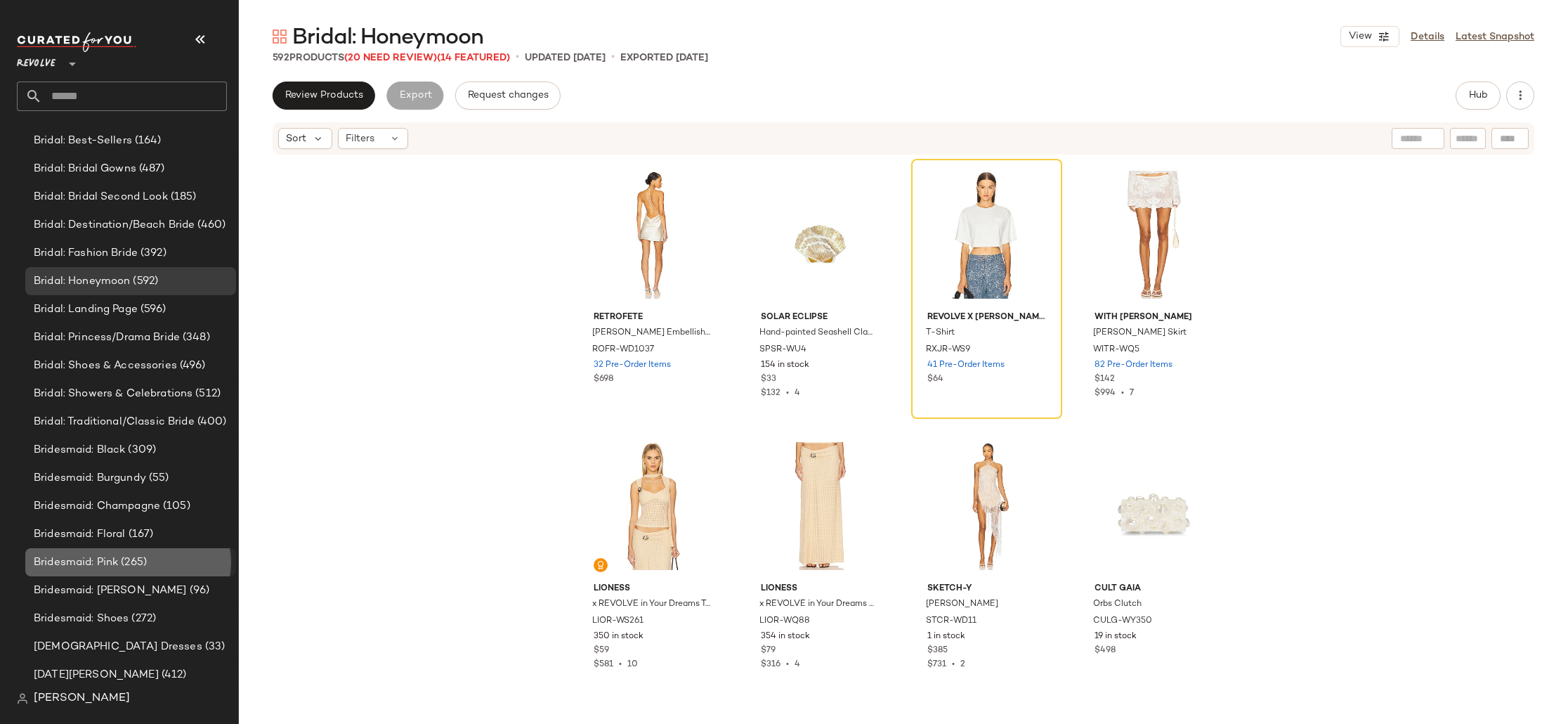
click at [140, 564] on span "(265)" at bounding box center [132, 562] width 29 height 16
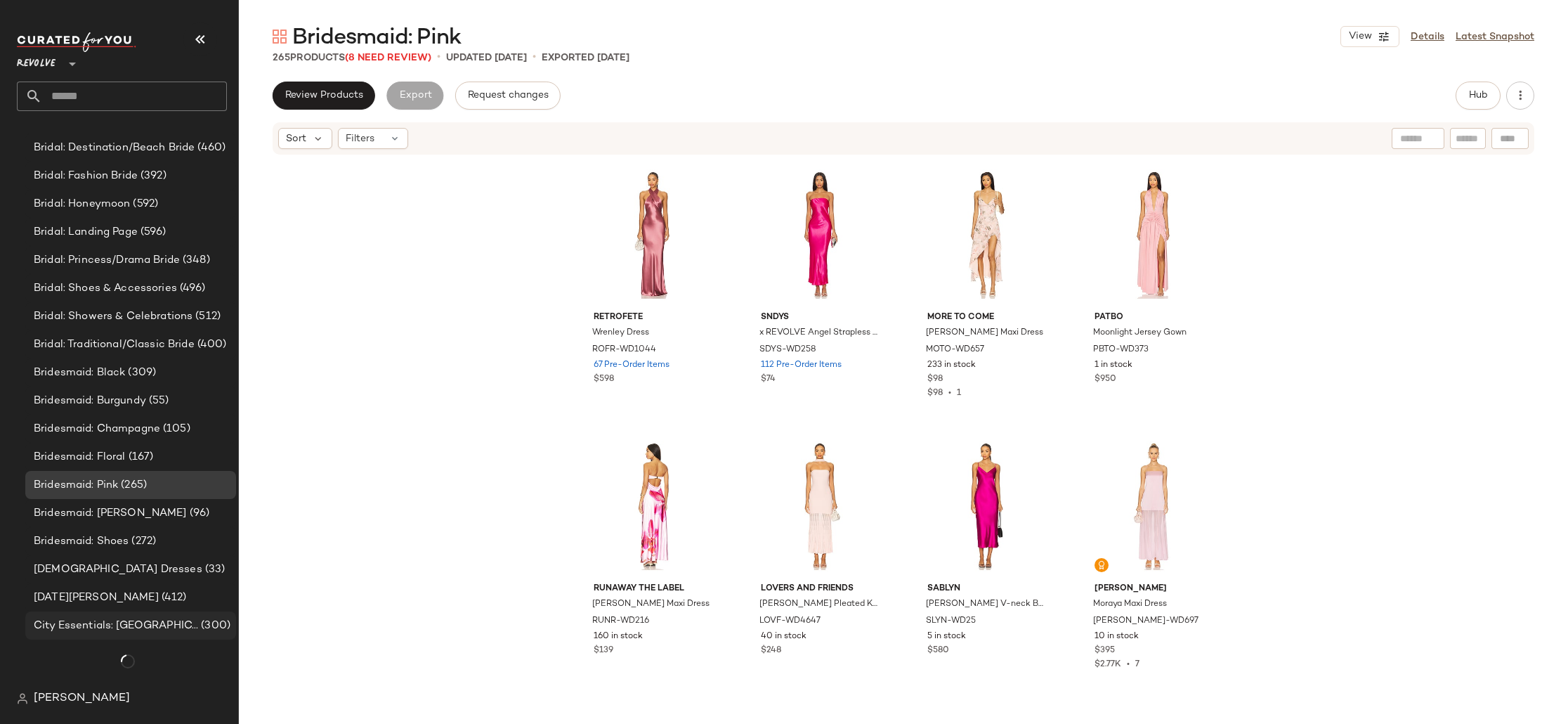
click at [143, 624] on span "City Essentials: [GEOGRAPHIC_DATA]" at bounding box center [116, 625] width 164 height 16
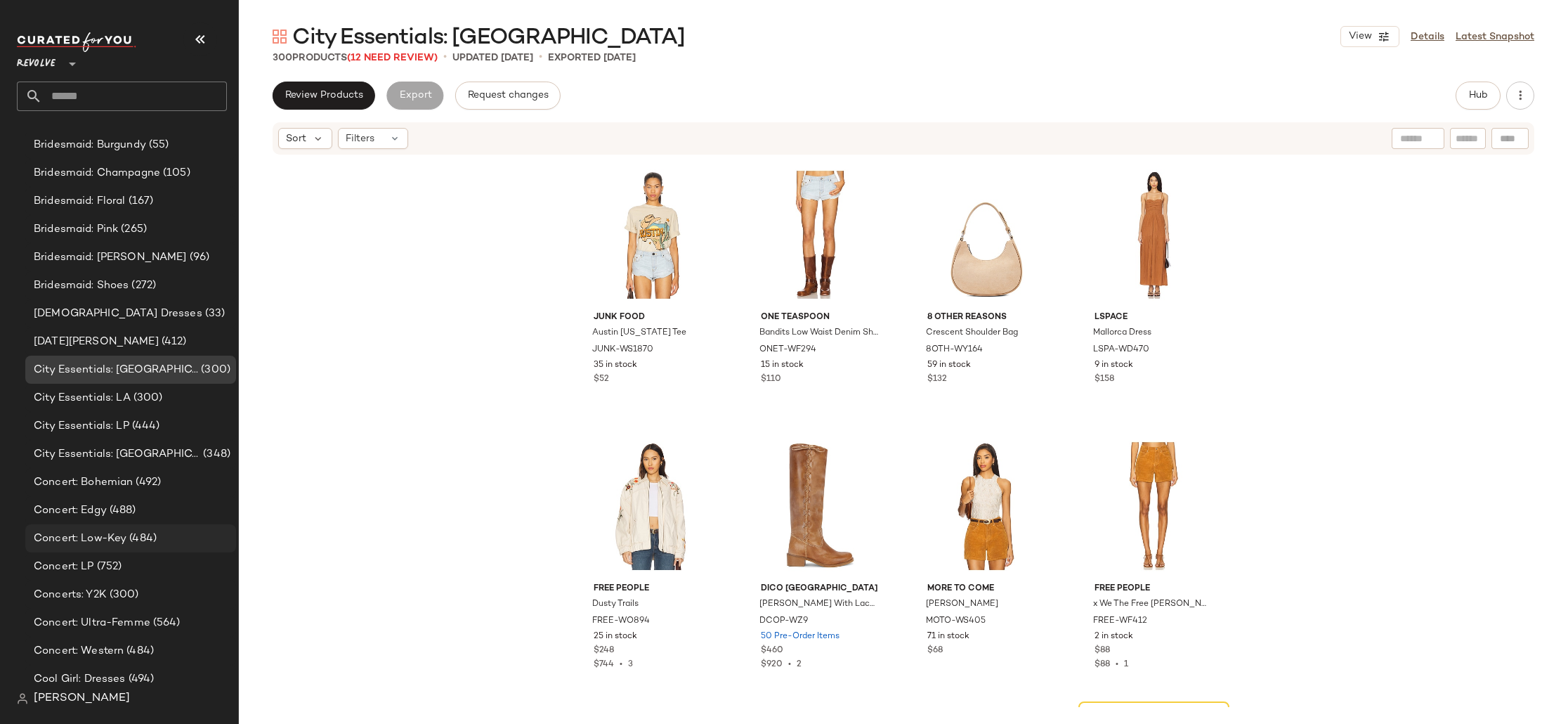
scroll to position [1302, 0]
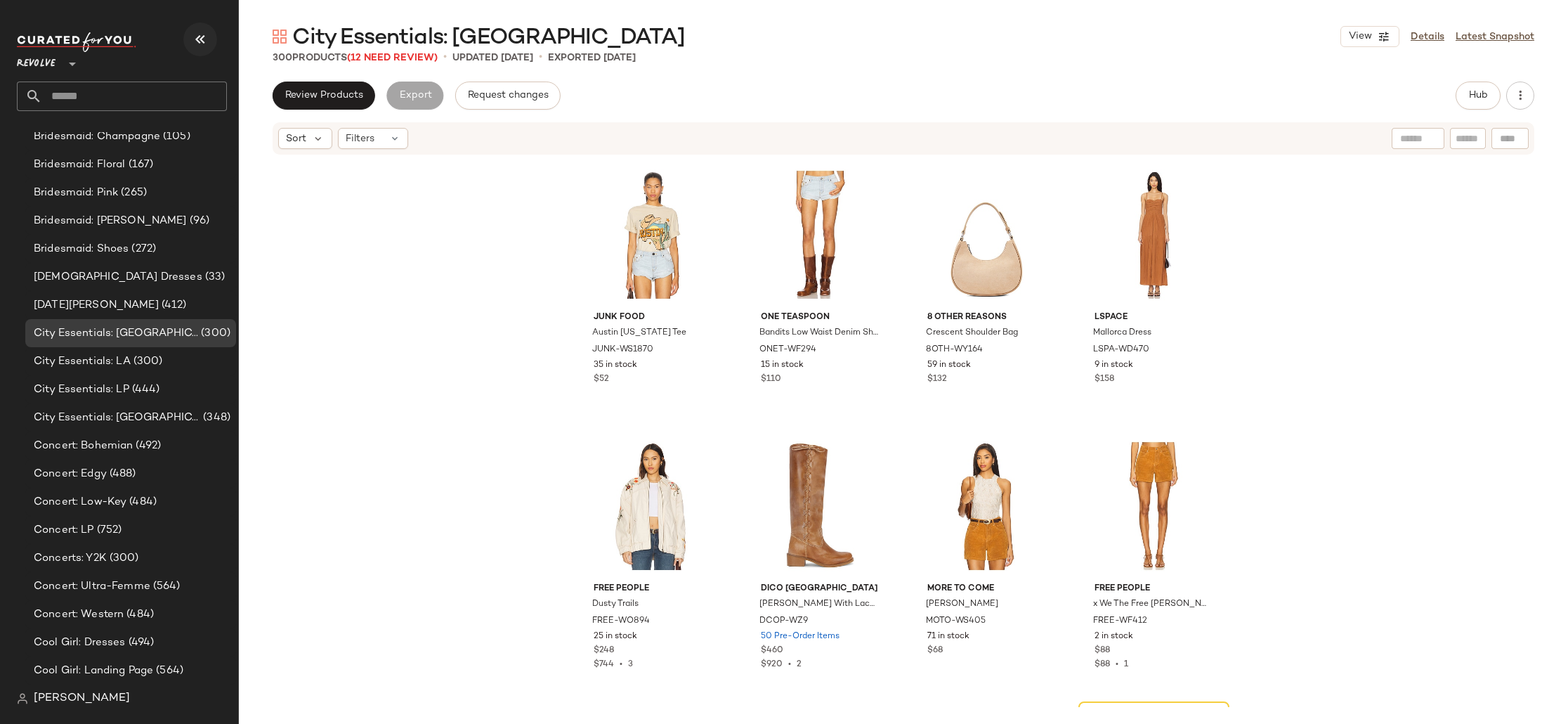
click at [197, 40] on icon "button" at bounding box center [200, 39] width 17 height 17
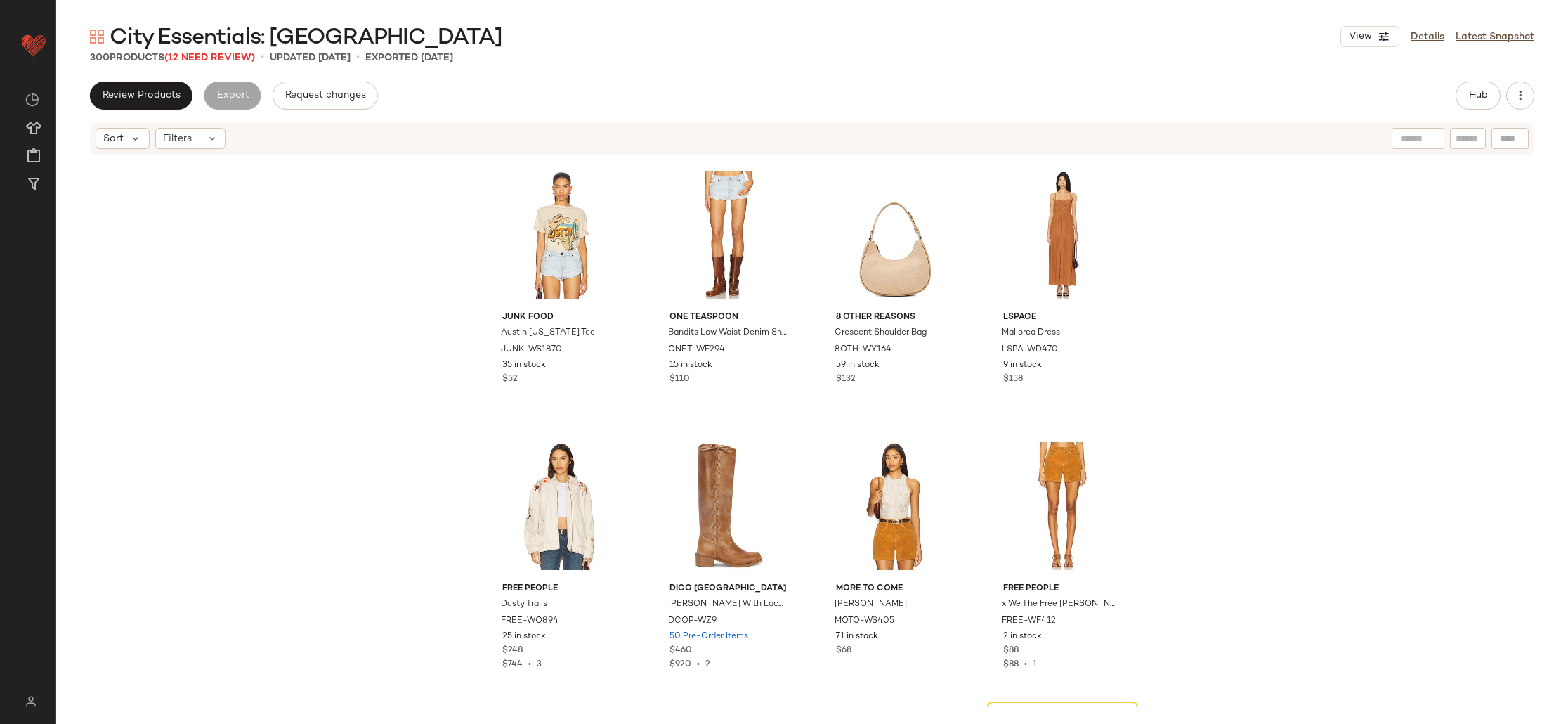
scroll to position [0, 0]
click at [182, 95] on button "Review Products" at bounding box center [141, 96] width 103 height 28
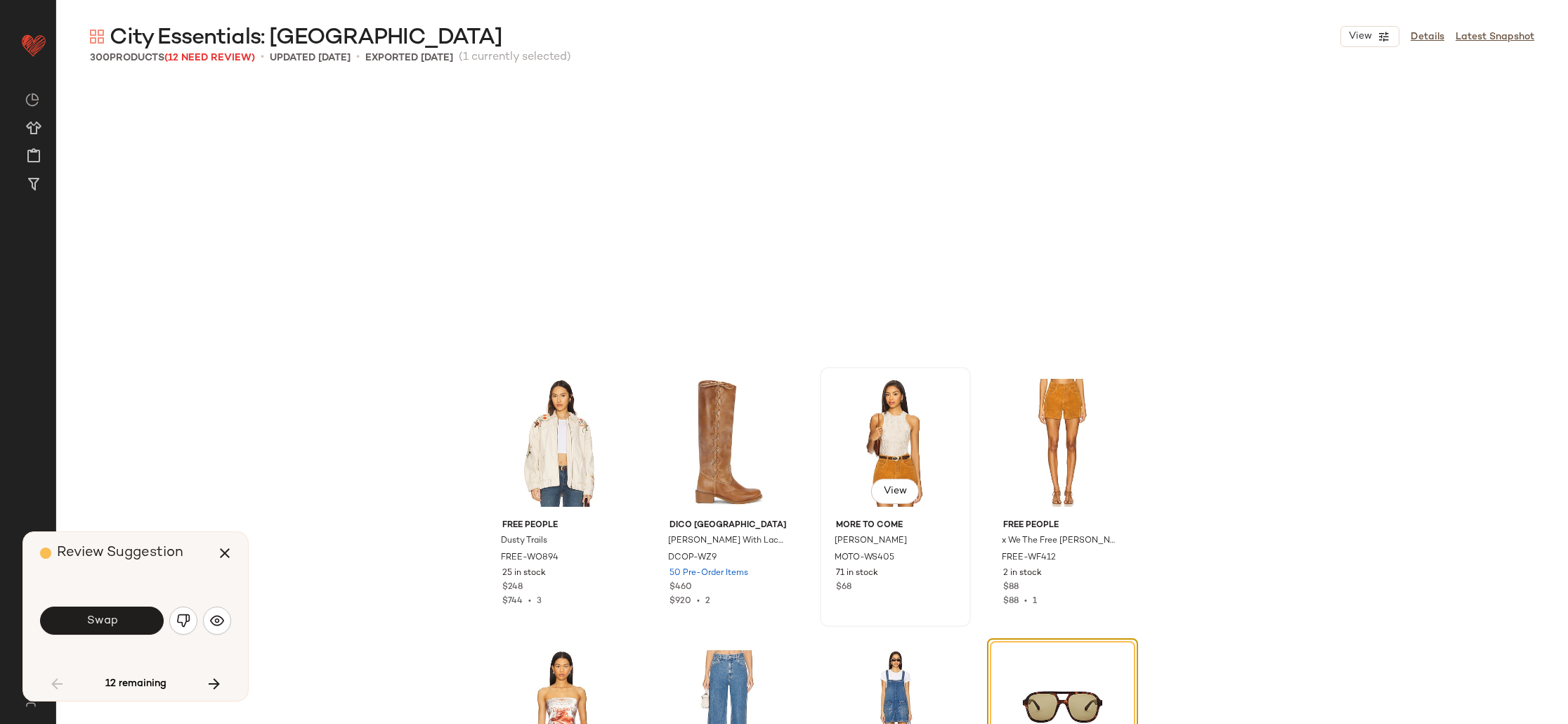
scroll to position [282, 0]
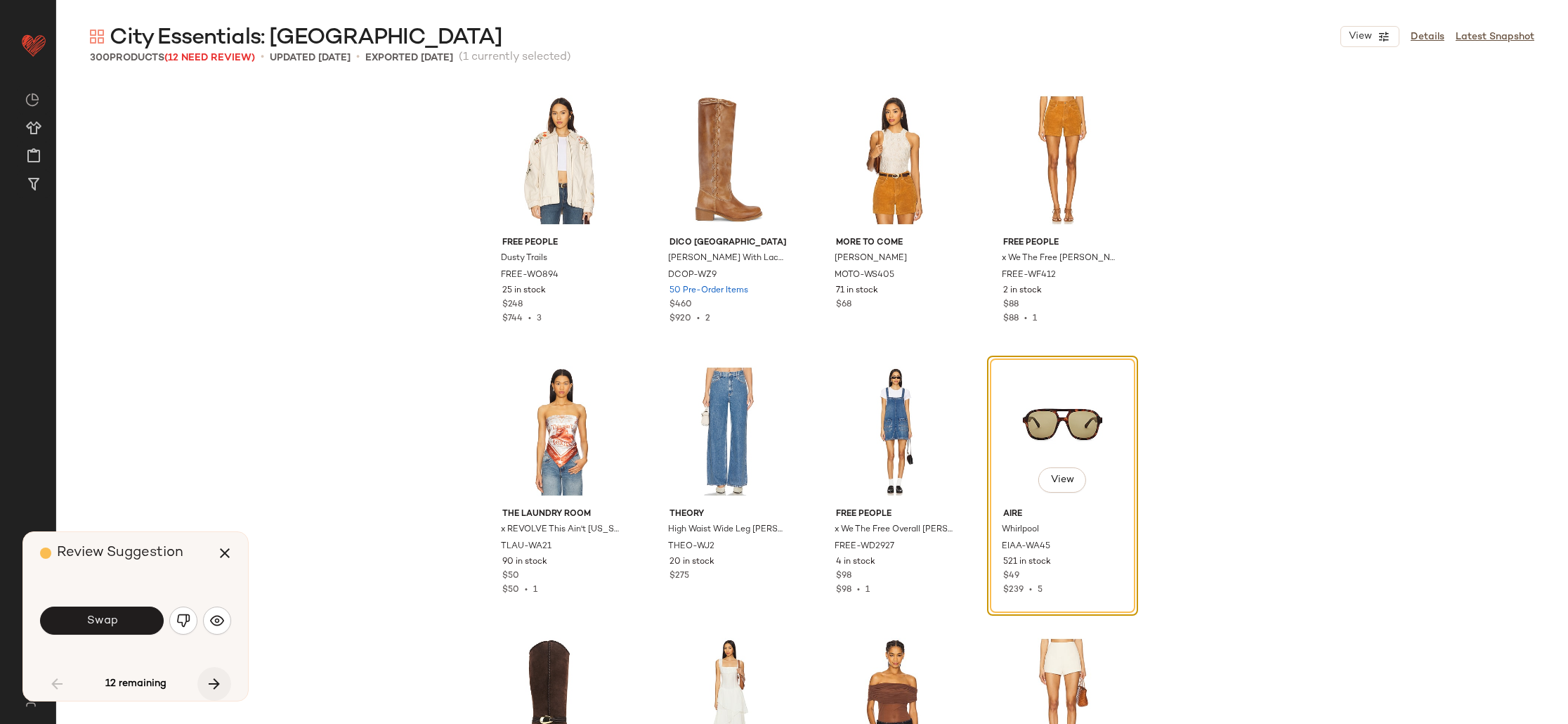
click at [215, 689] on icon "button" at bounding box center [214, 684] width 17 height 17
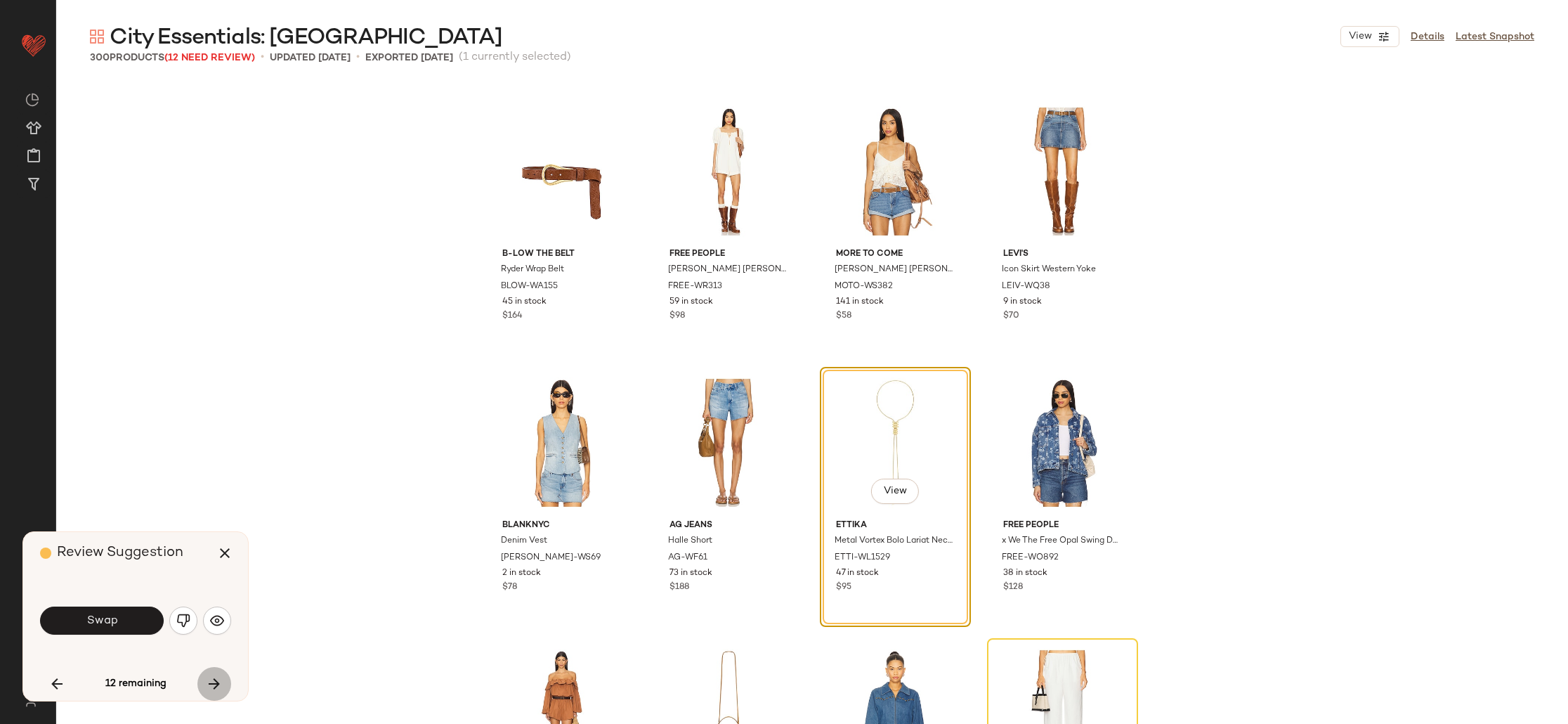
click at [215, 689] on icon "button" at bounding box center [214, 684] width 17 height 17
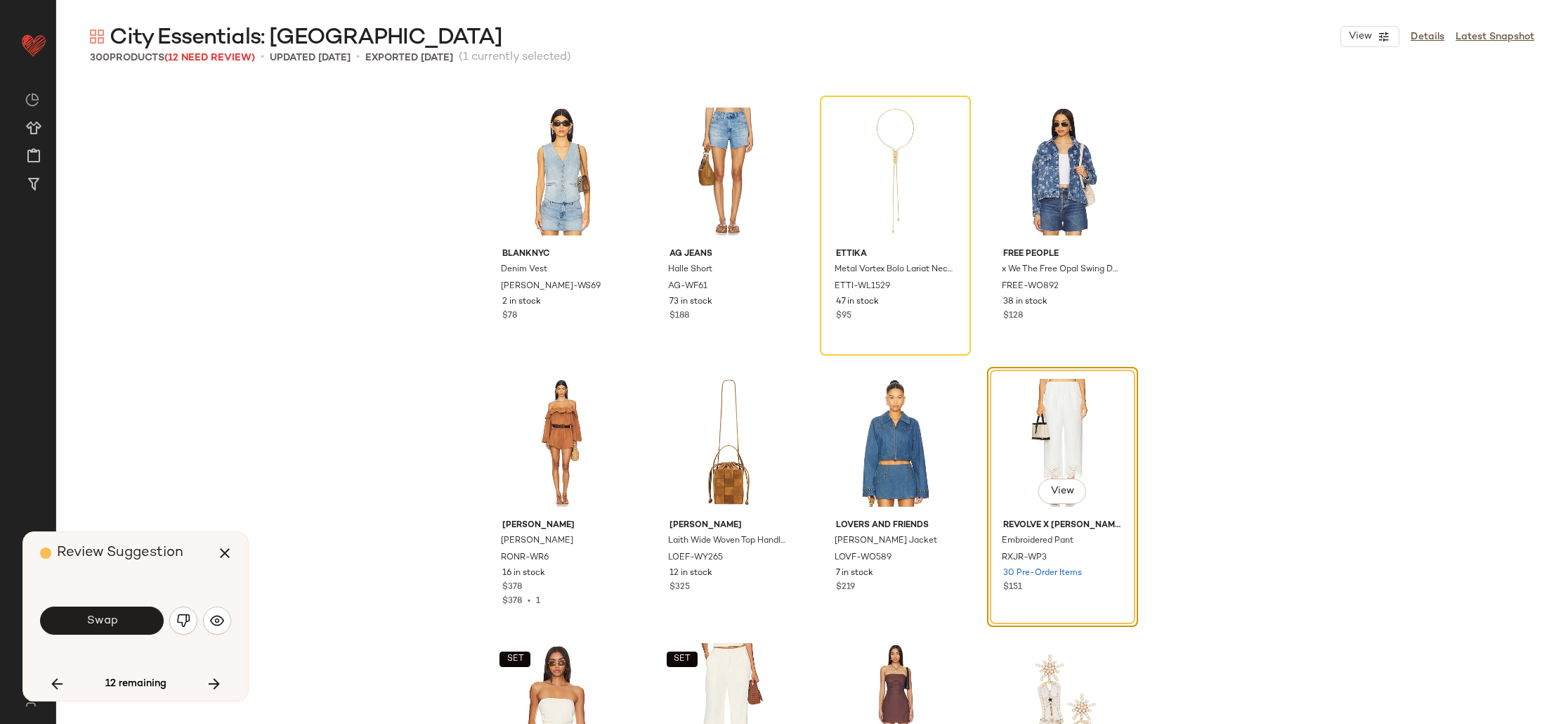
click at [90, 621] on span "Swap" at bounding box center [101, 620] width 32 height 13
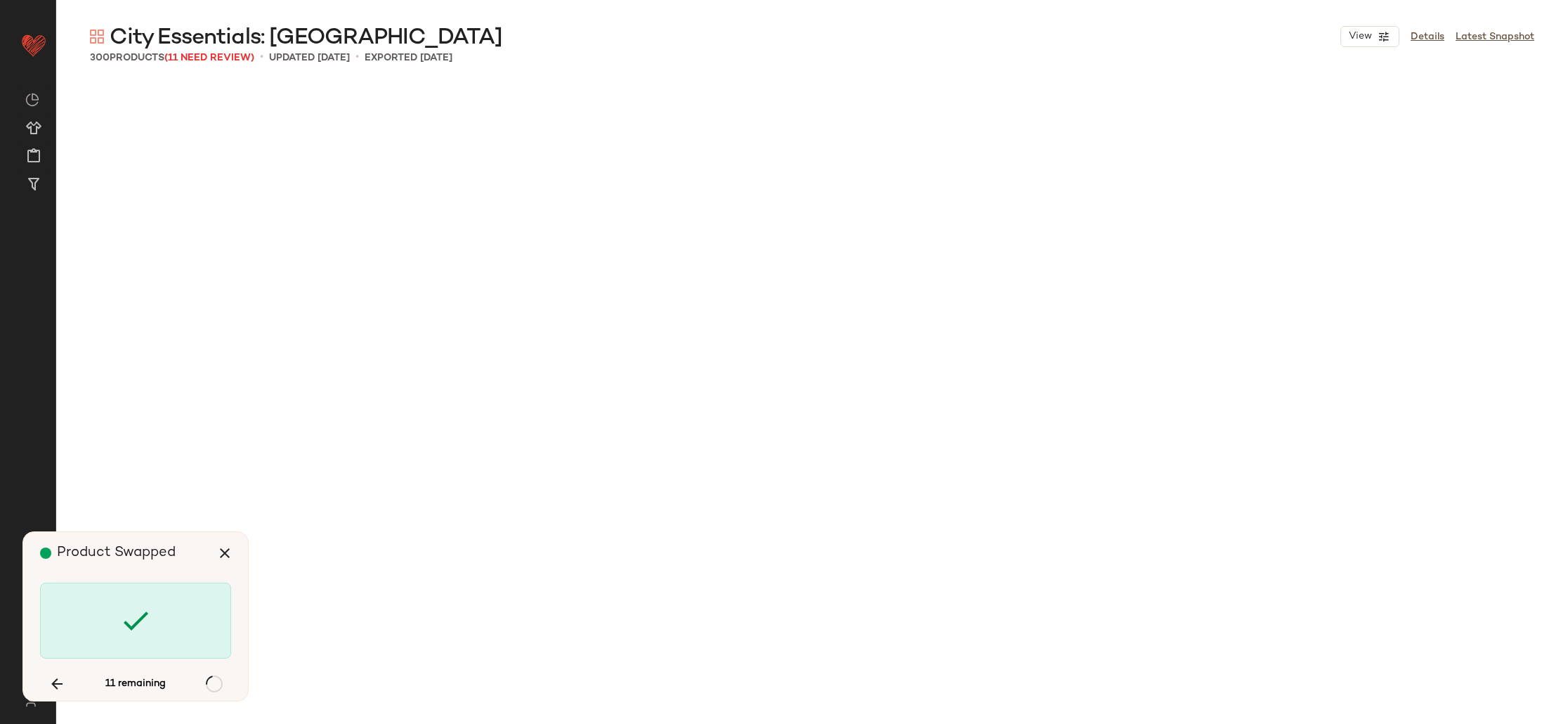
scroll to position [8136, 0]
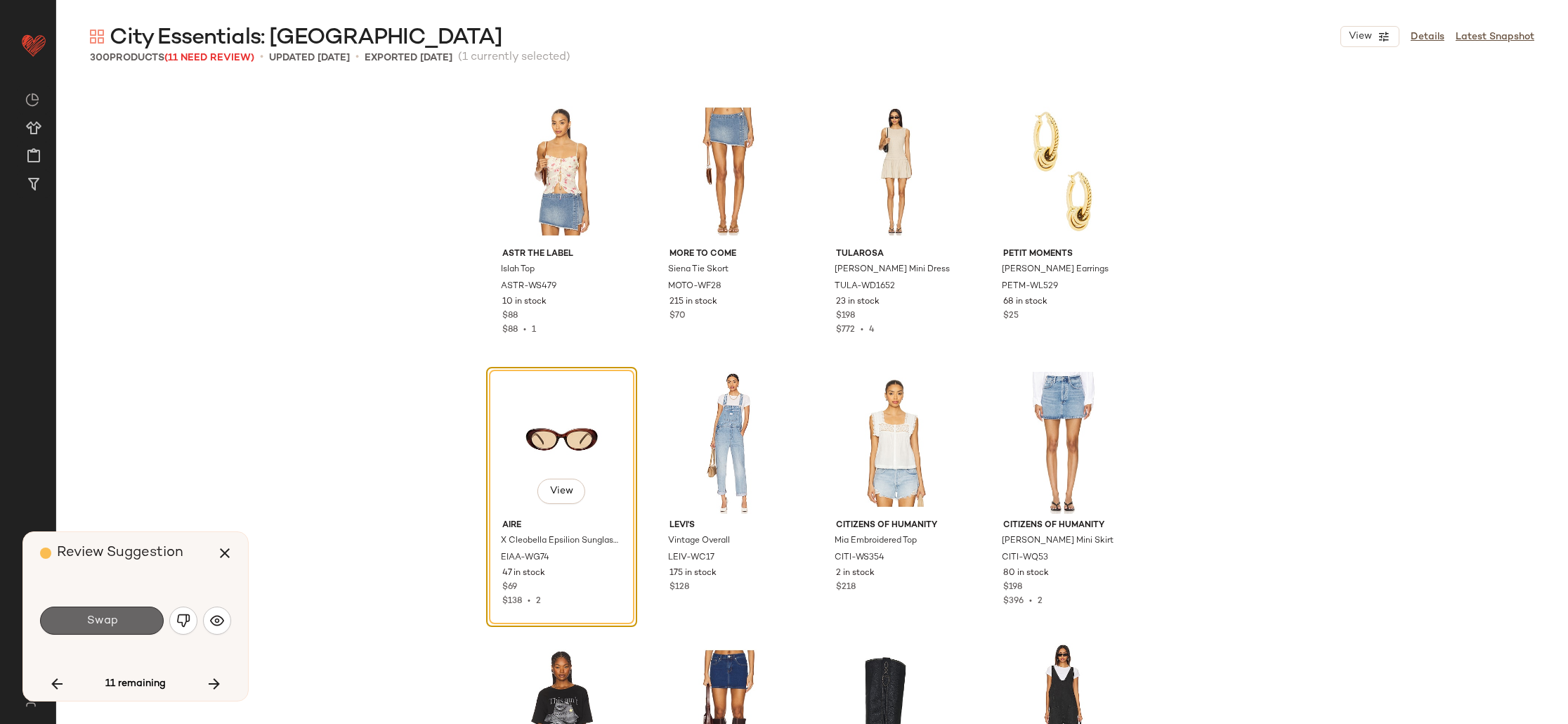
click at [123, 619] on button "Swap" at bounding box center [102, 620] width 123 height 28
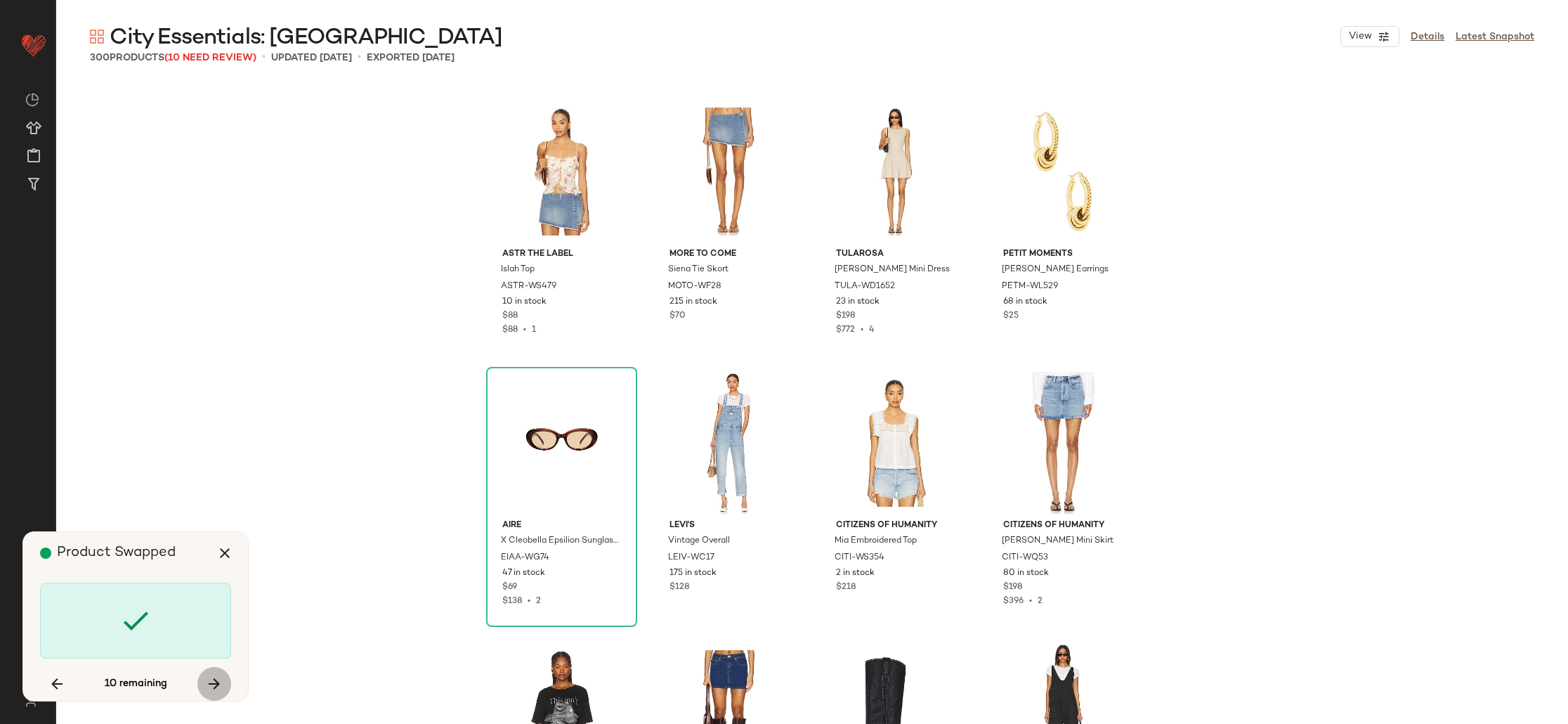
click at [226, 685] on button "button" at bounding box center [214, 684] width 34 height 34
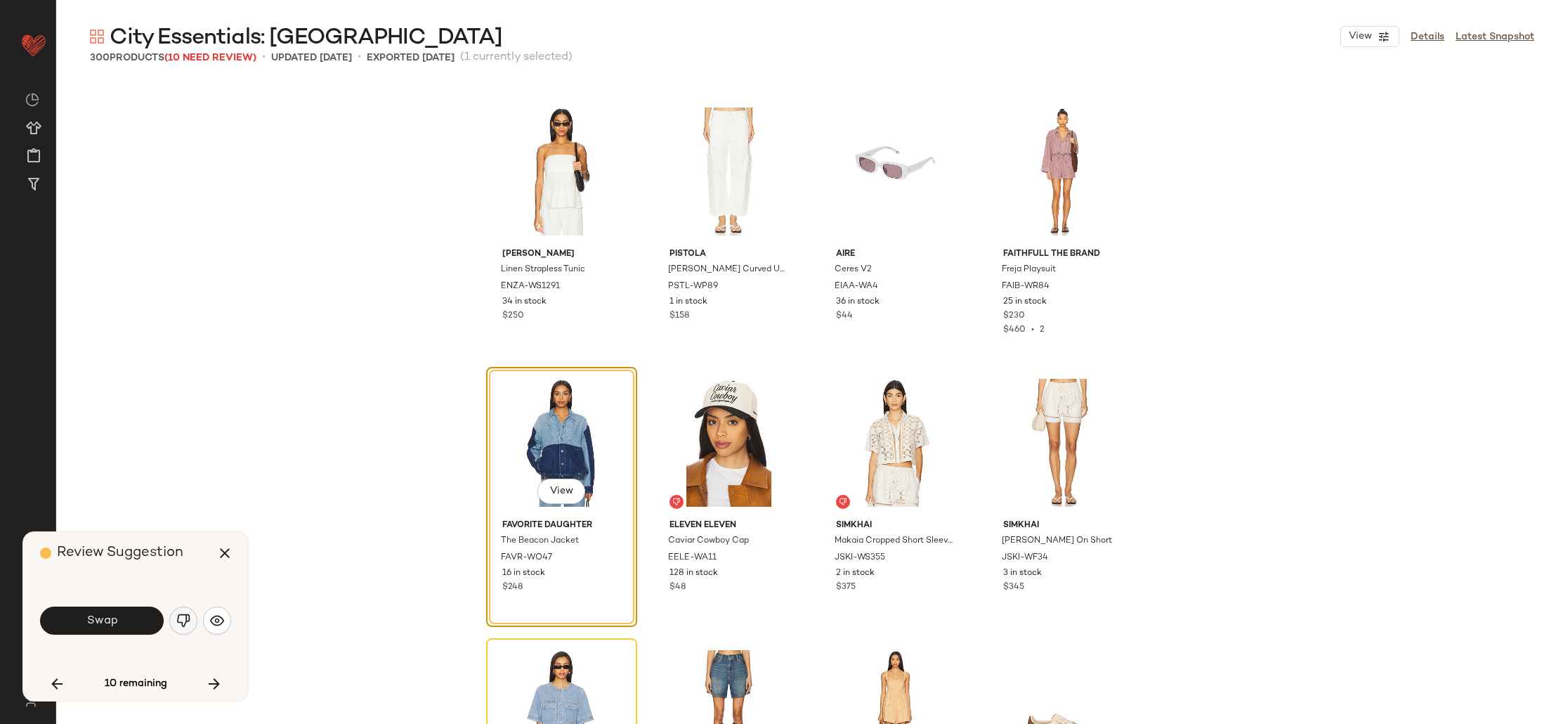
click at [181, 619] on img "button" at bounding box center [183, 621] width 14 height 14
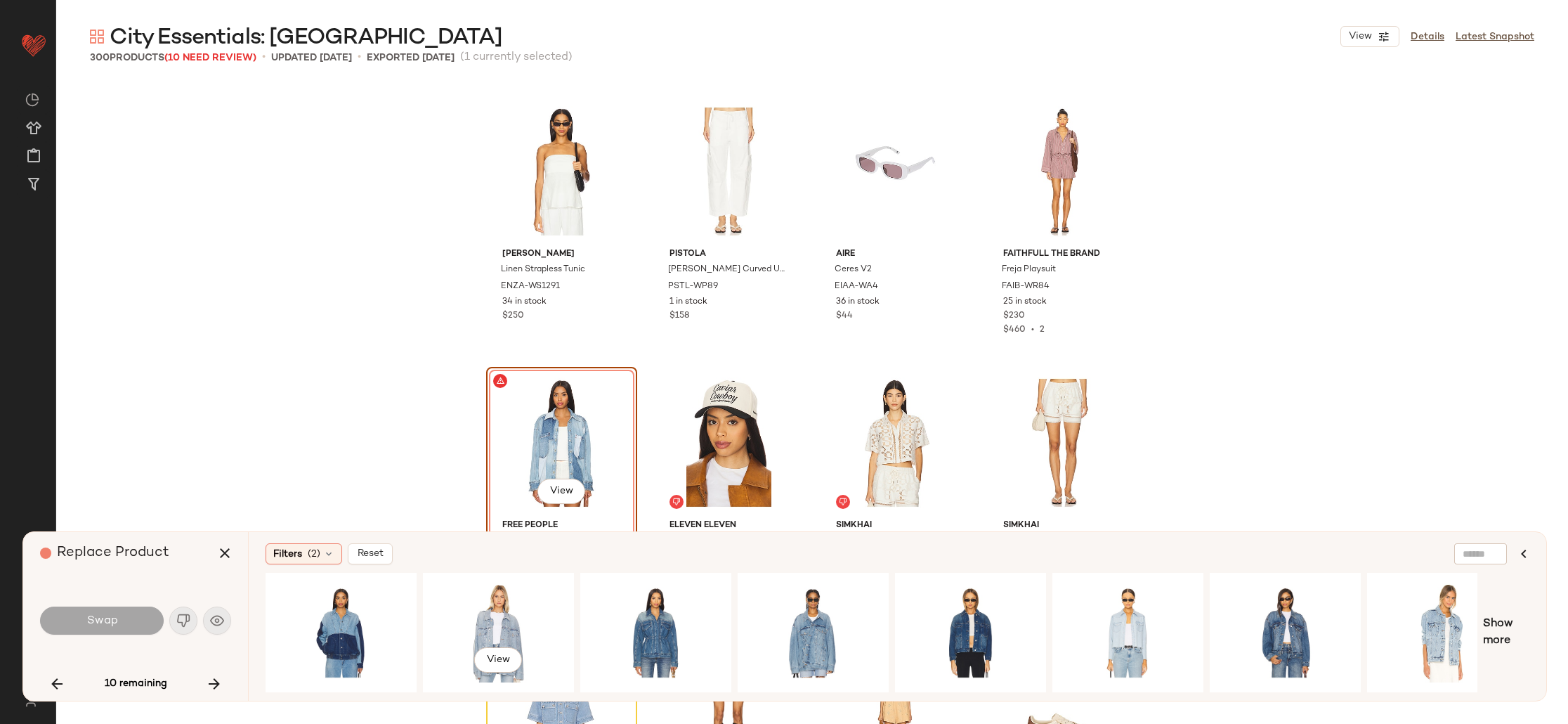
scroll to position [0, 355]
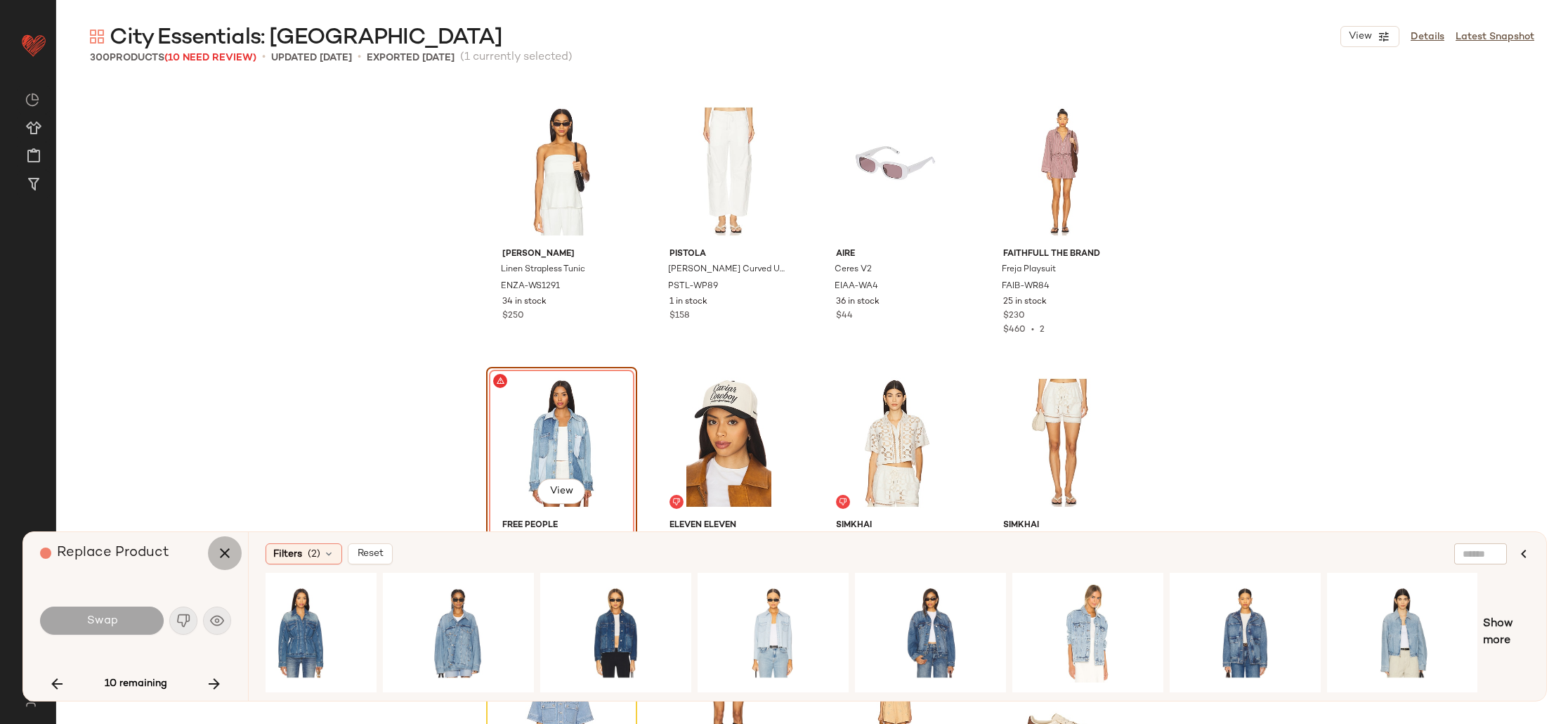
click at [217, 555] on icon "button" at bounding box center [225, 553] width 17 height 17
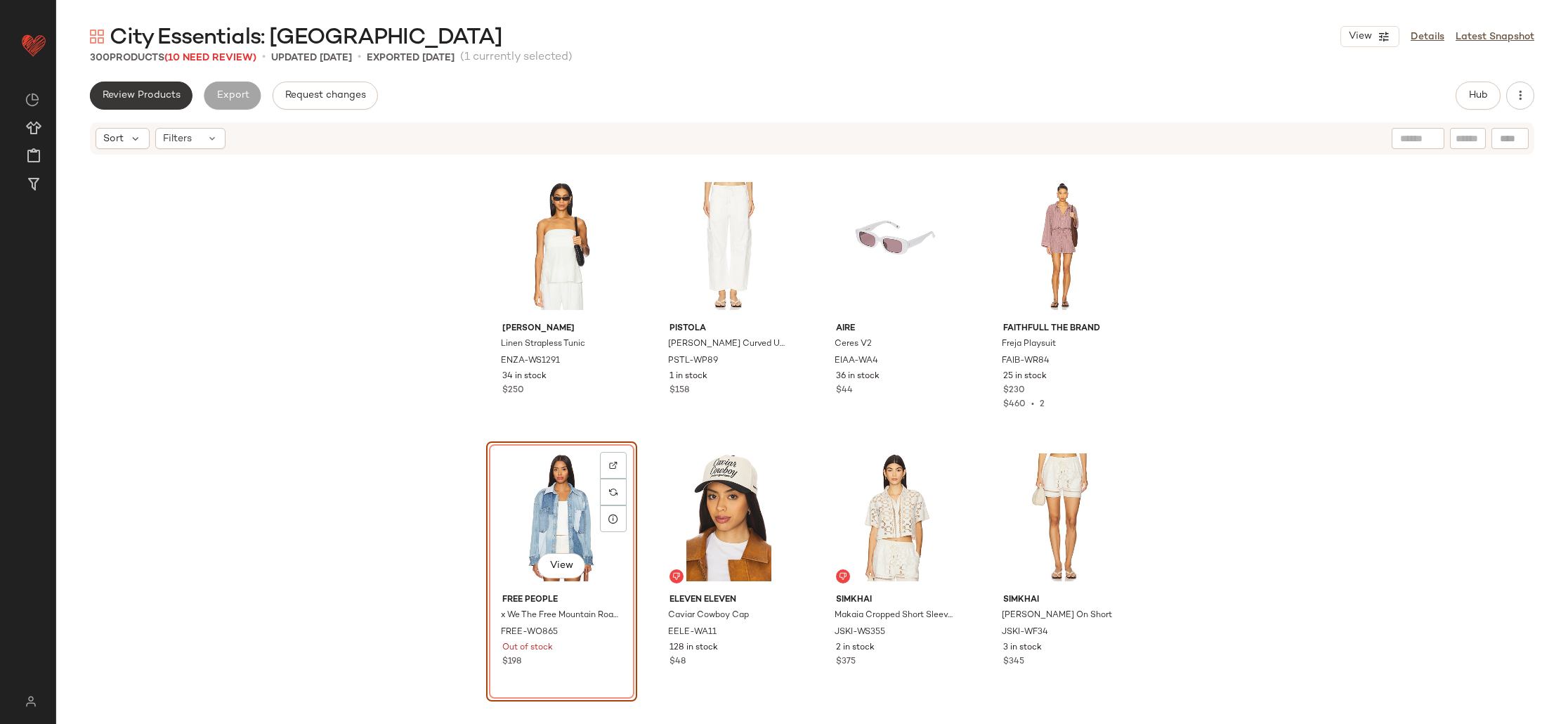
click at [139, 86] on button "Review Products" at bounding box center [141, 96] width 103 height 28
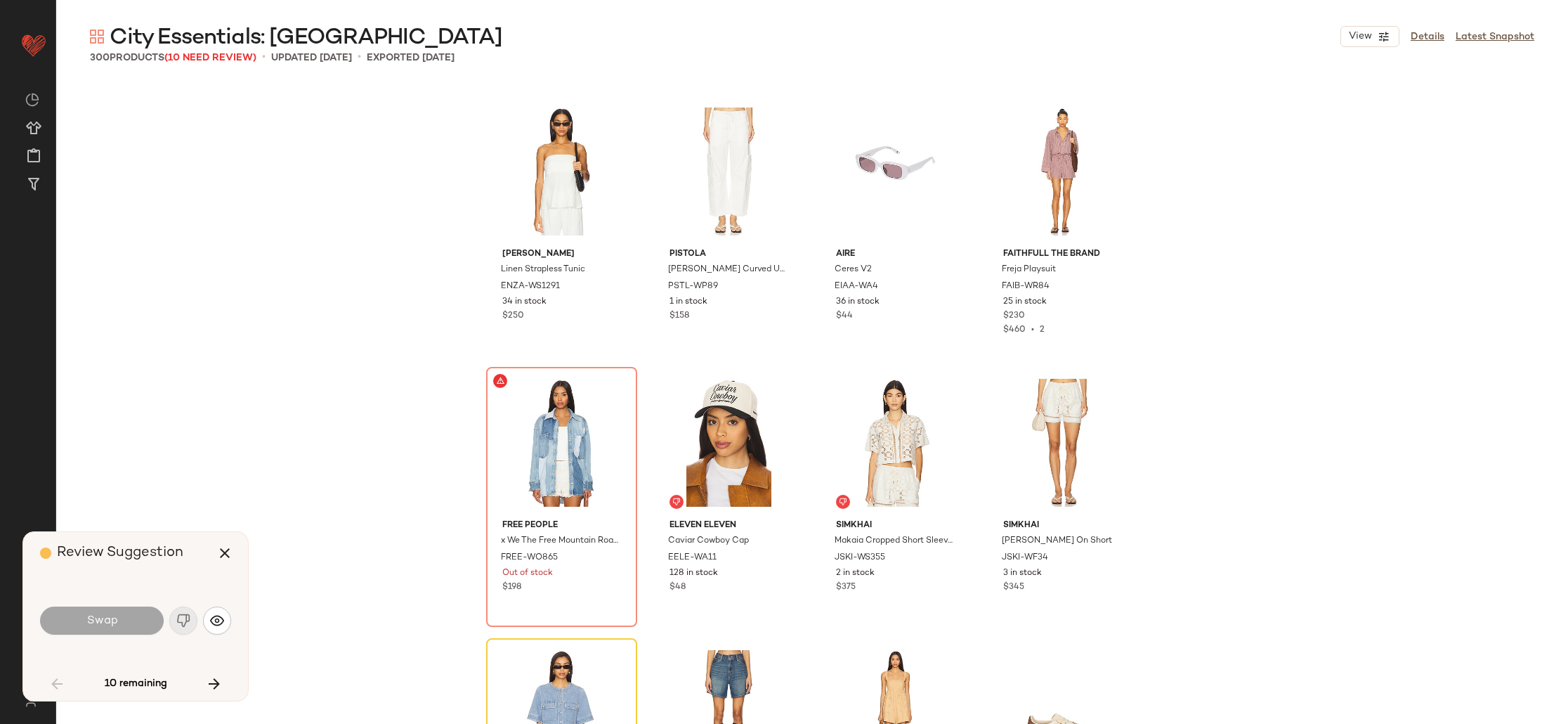
scroll to position [271, 0]
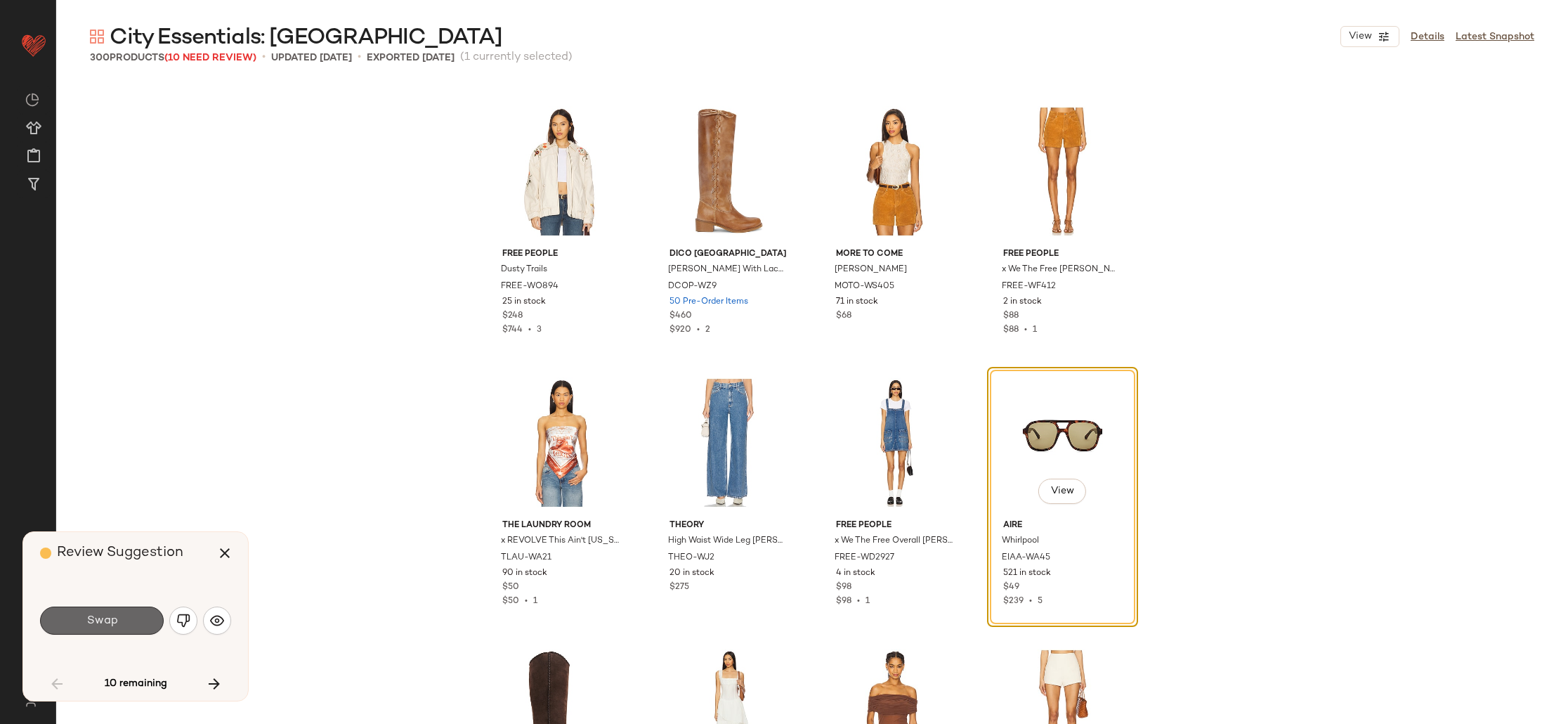
click at [113, 630] on button "Swap" at bounding box center [102, 620] width 123 height 28
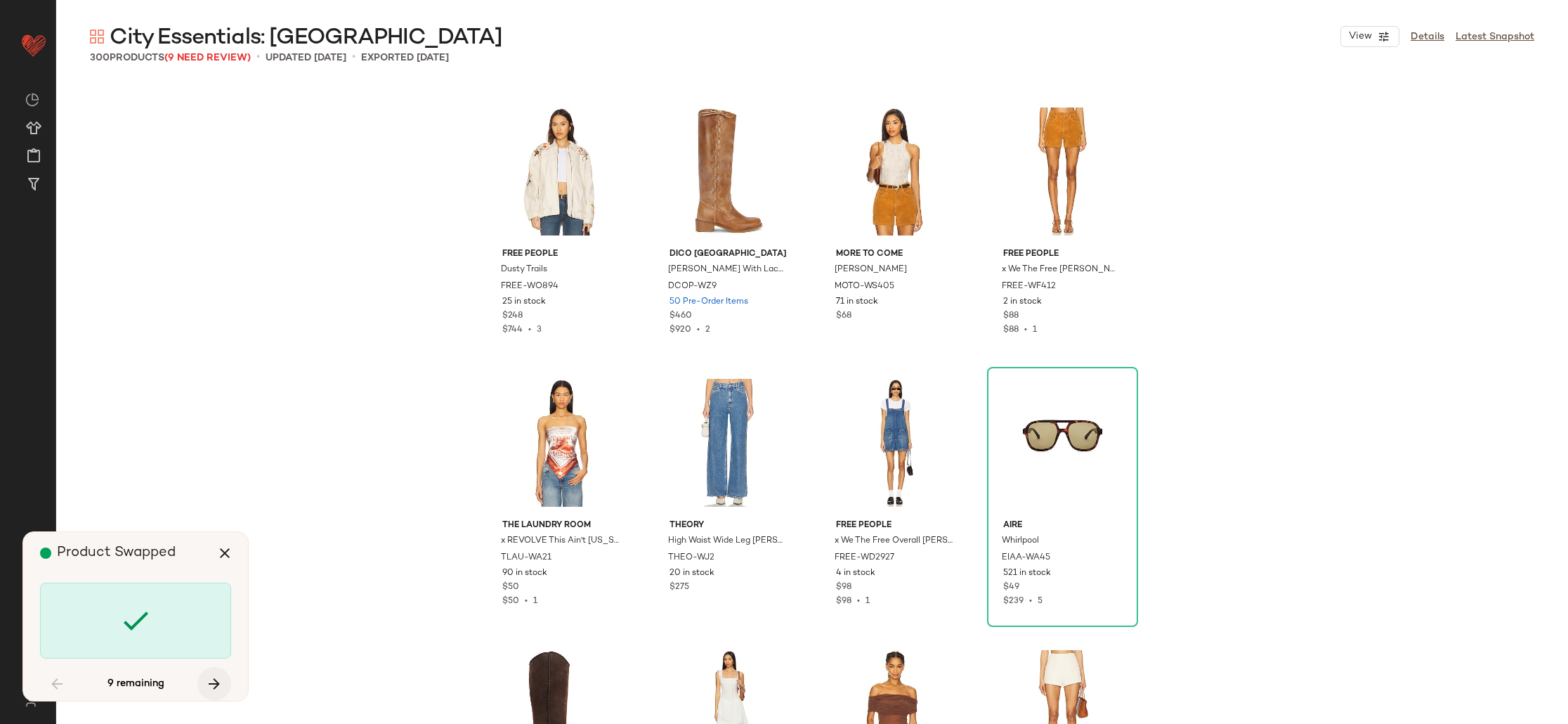
click at [221, 681] on icon "button" at bounding box center [214, 684] width 17 height 17
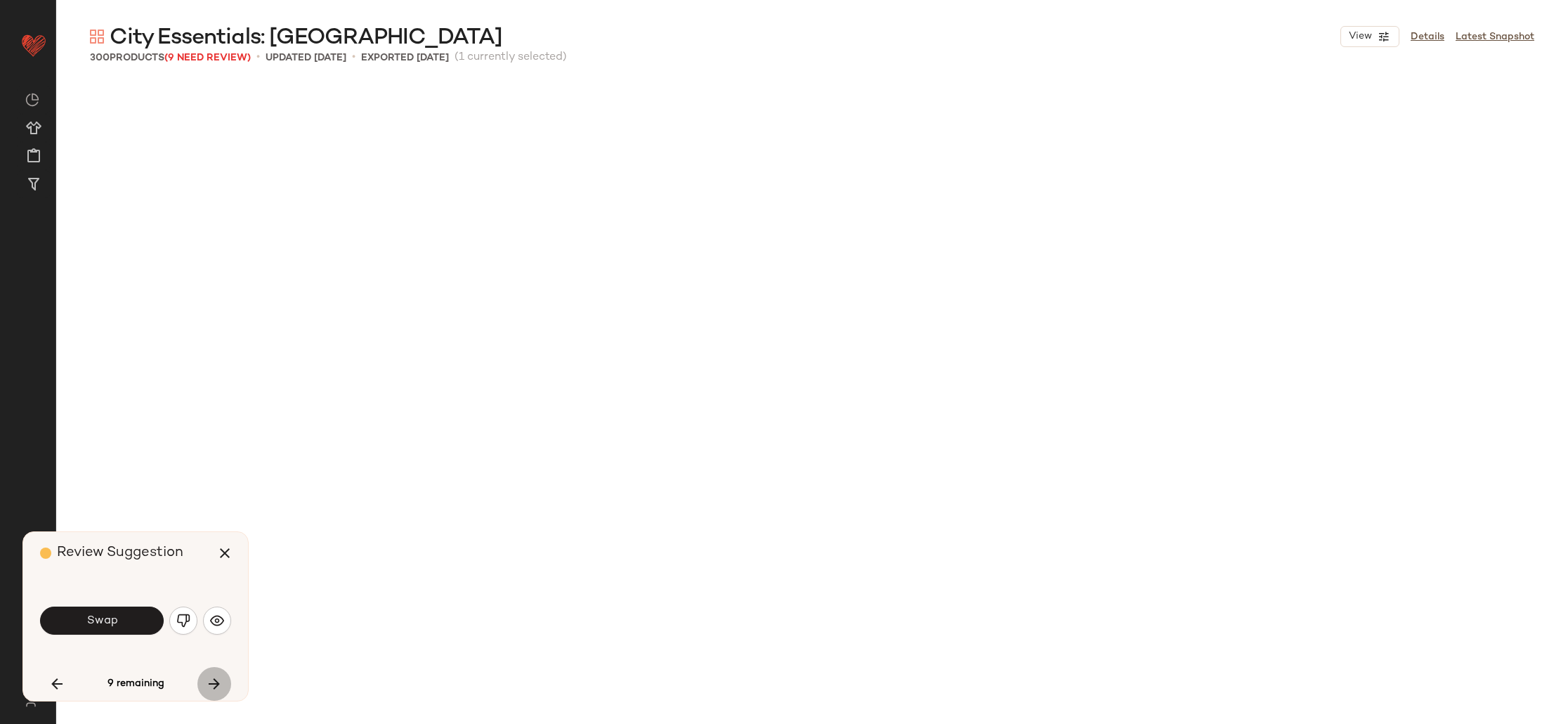
scroll to position [8949, 0]
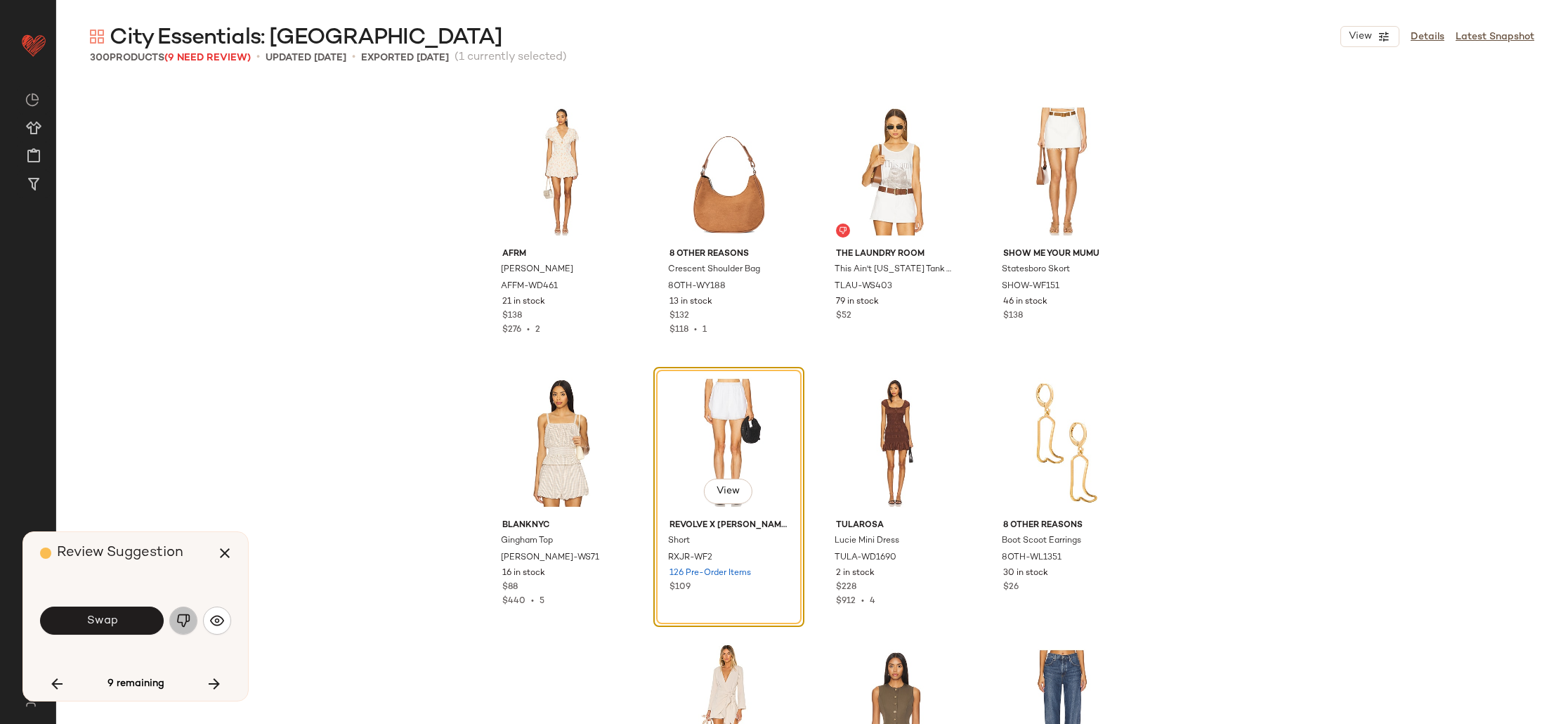
click at [187, 621] on img "button" at bounding box center [183, 621] width 14 height 14
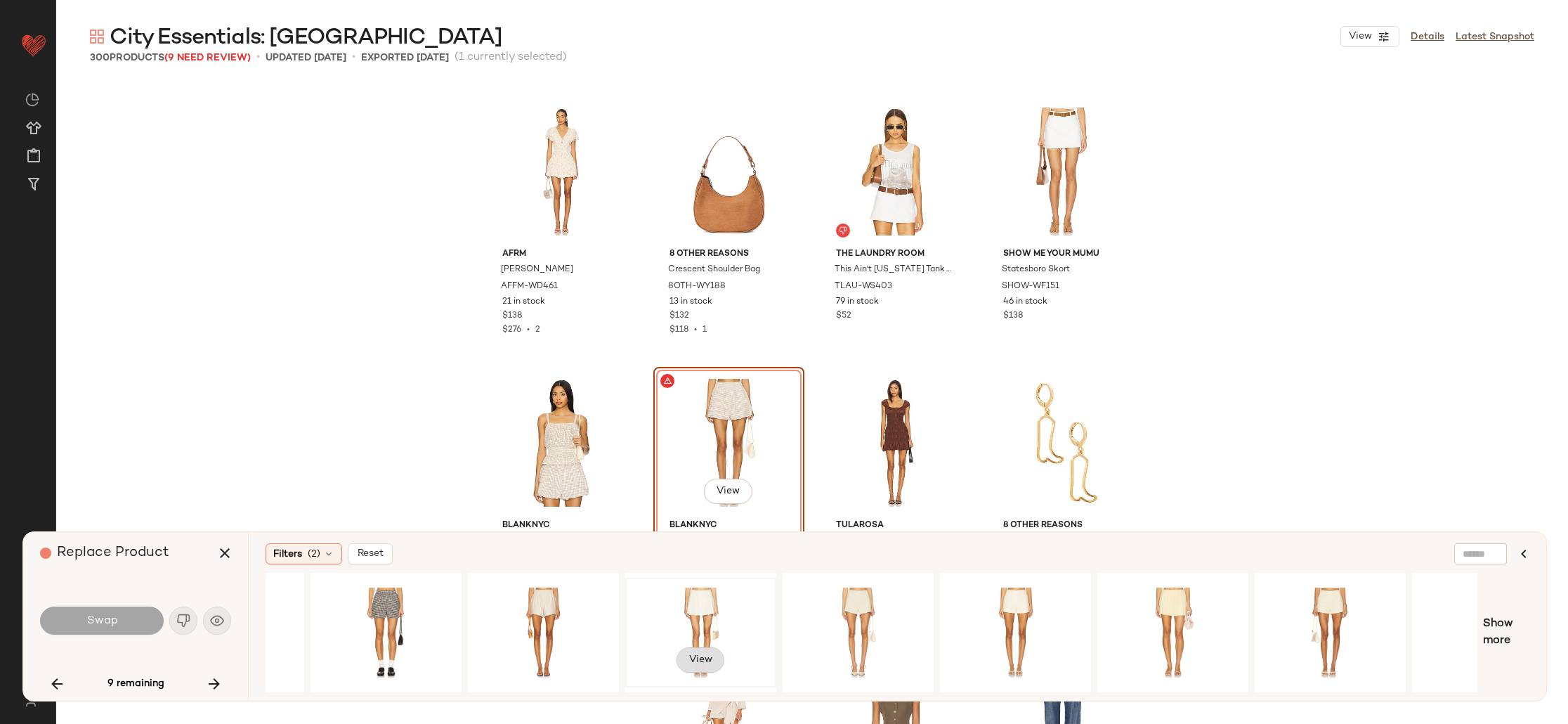
scroll to position [0, 355]
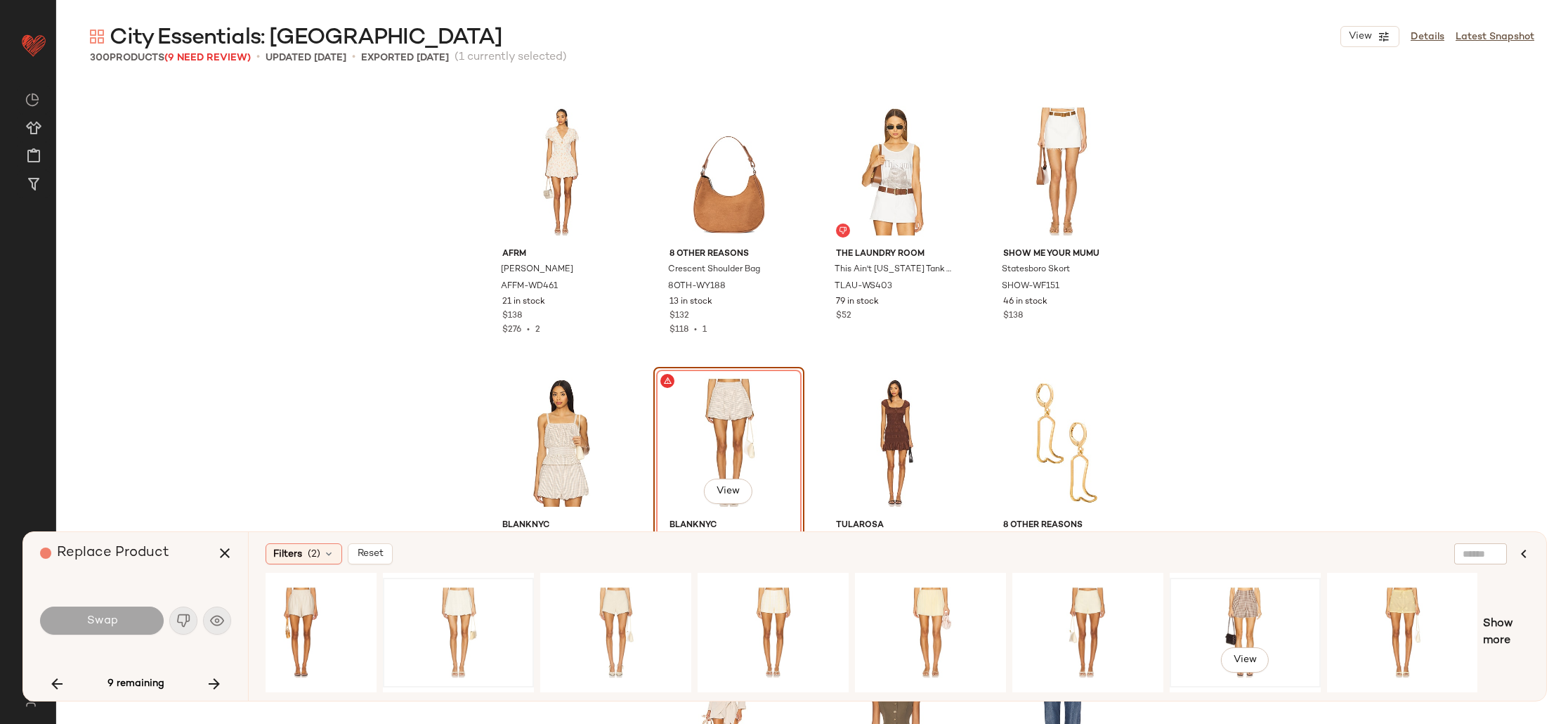
click at [1237, 625] on div "View" at bounding box center [1245, 631] width 141 height 99
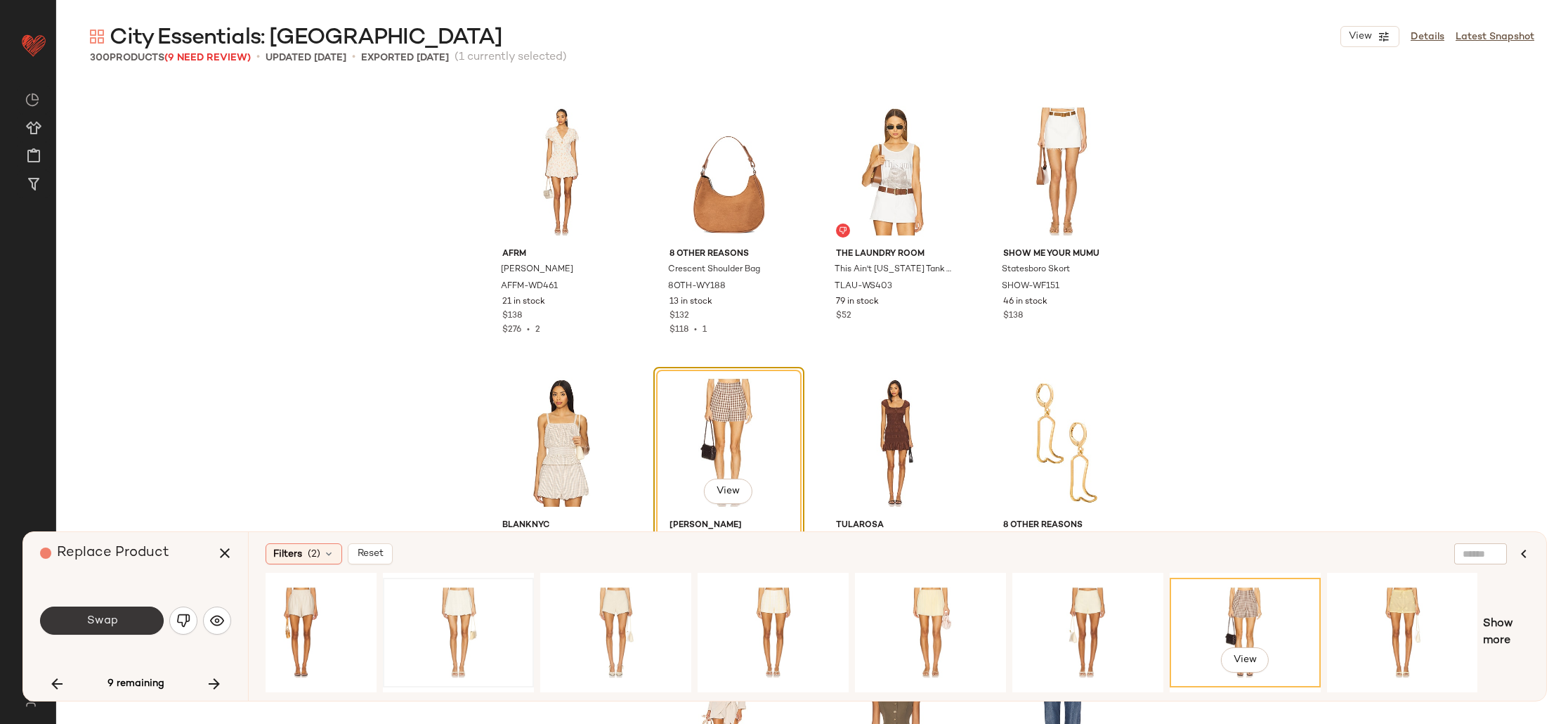
click at [123, 625] on button "Swap" at bounding box center [102, 620] width 123 height 28
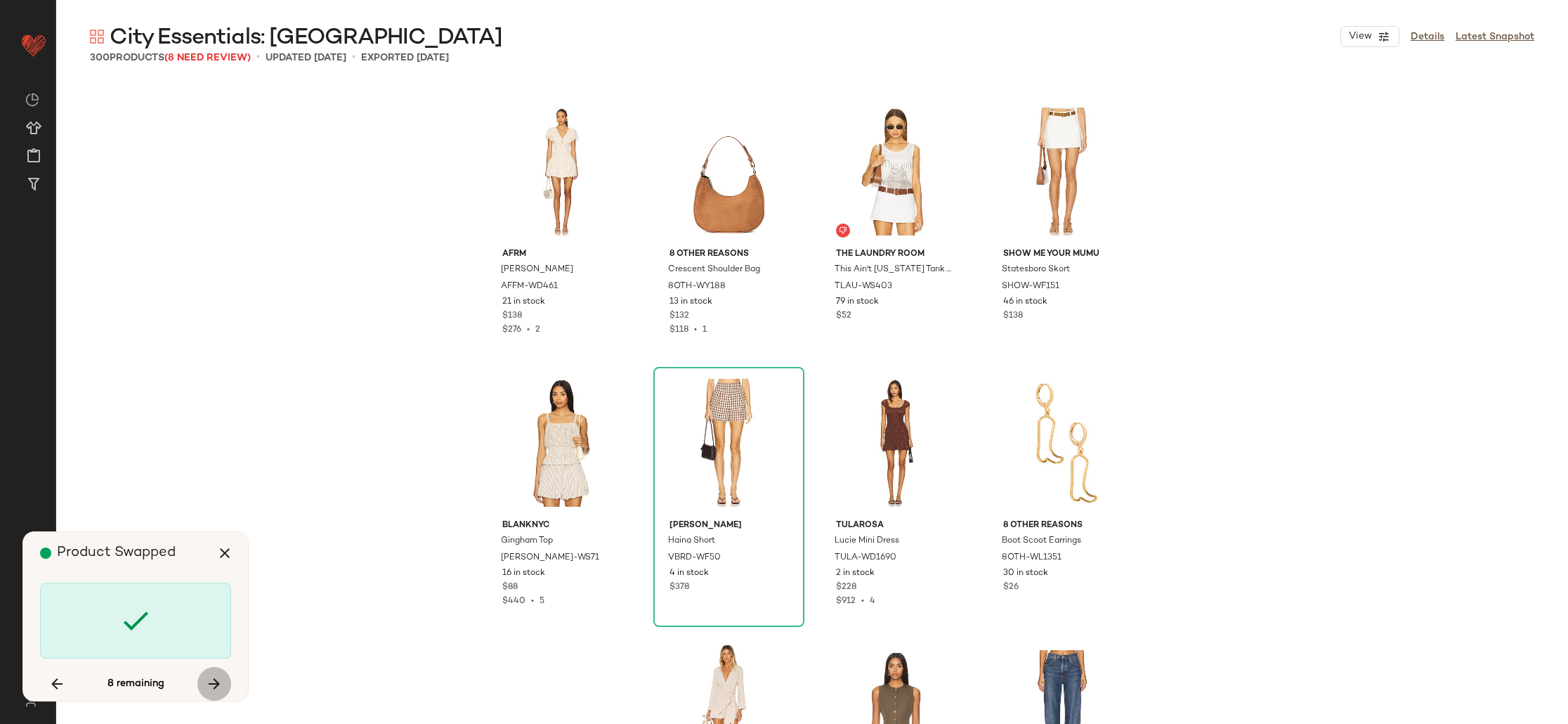
click at [227, 691] on button "button" at bounding box center [214, 684] width 34 height 34
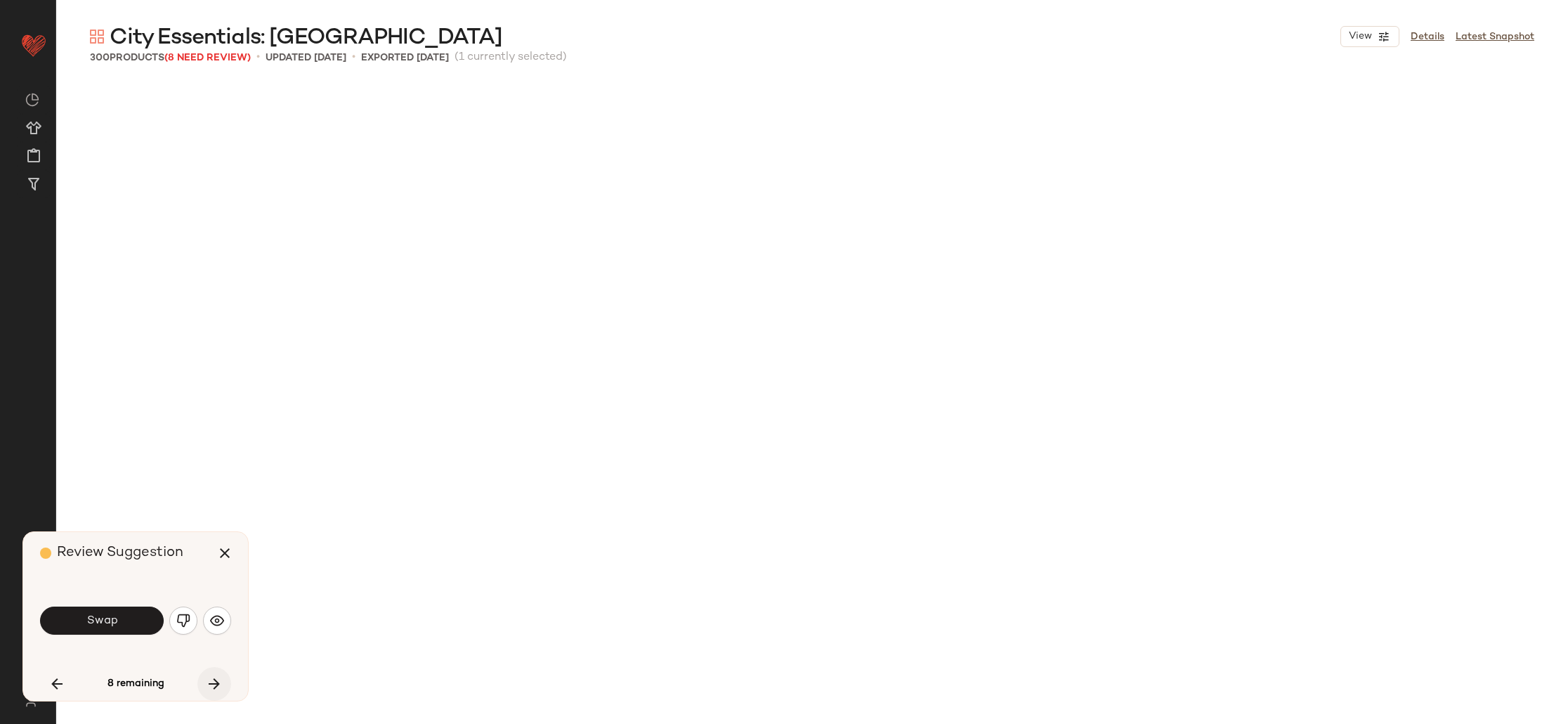
scroll to position [12204, 0]
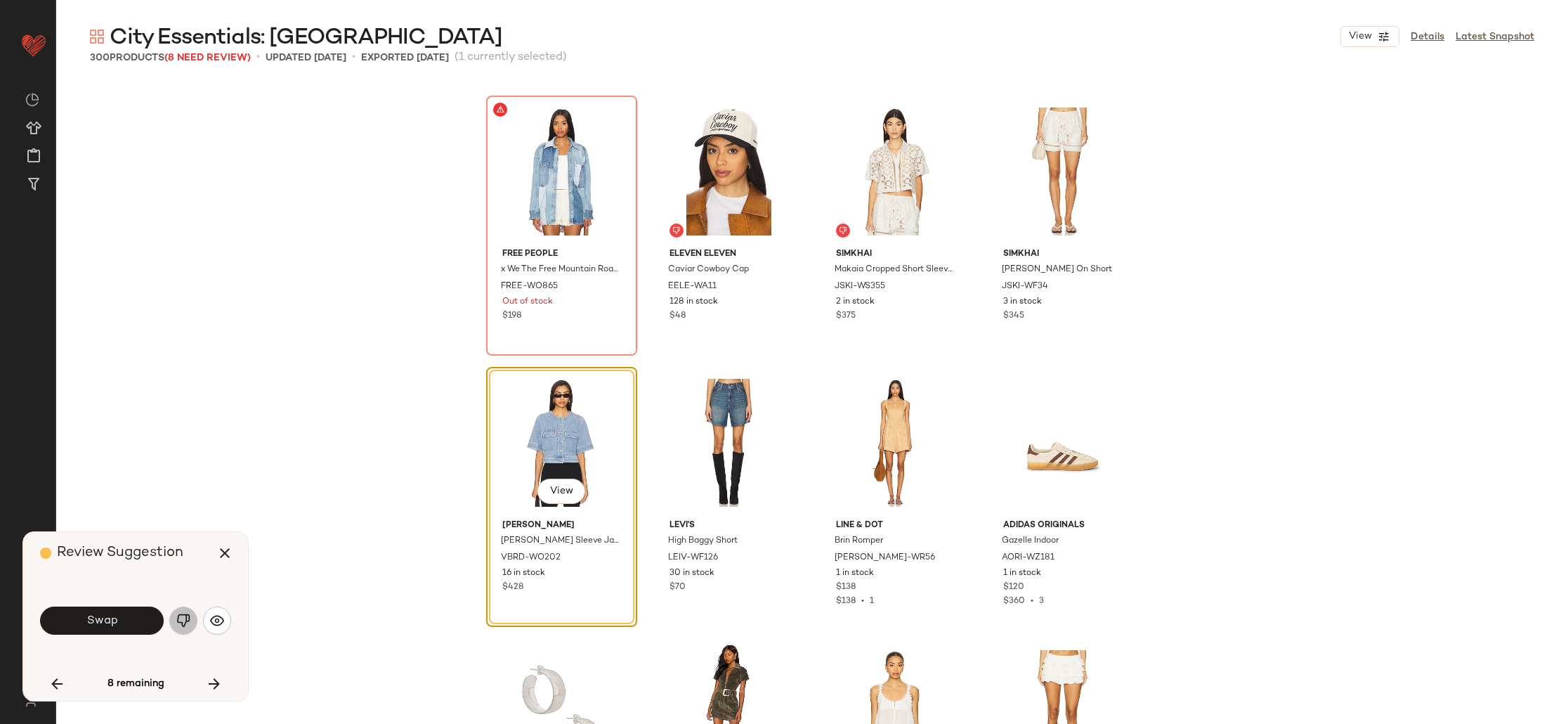
click at [180, 616] on img "button" at bounding box center [183, 621] width 14 height 14
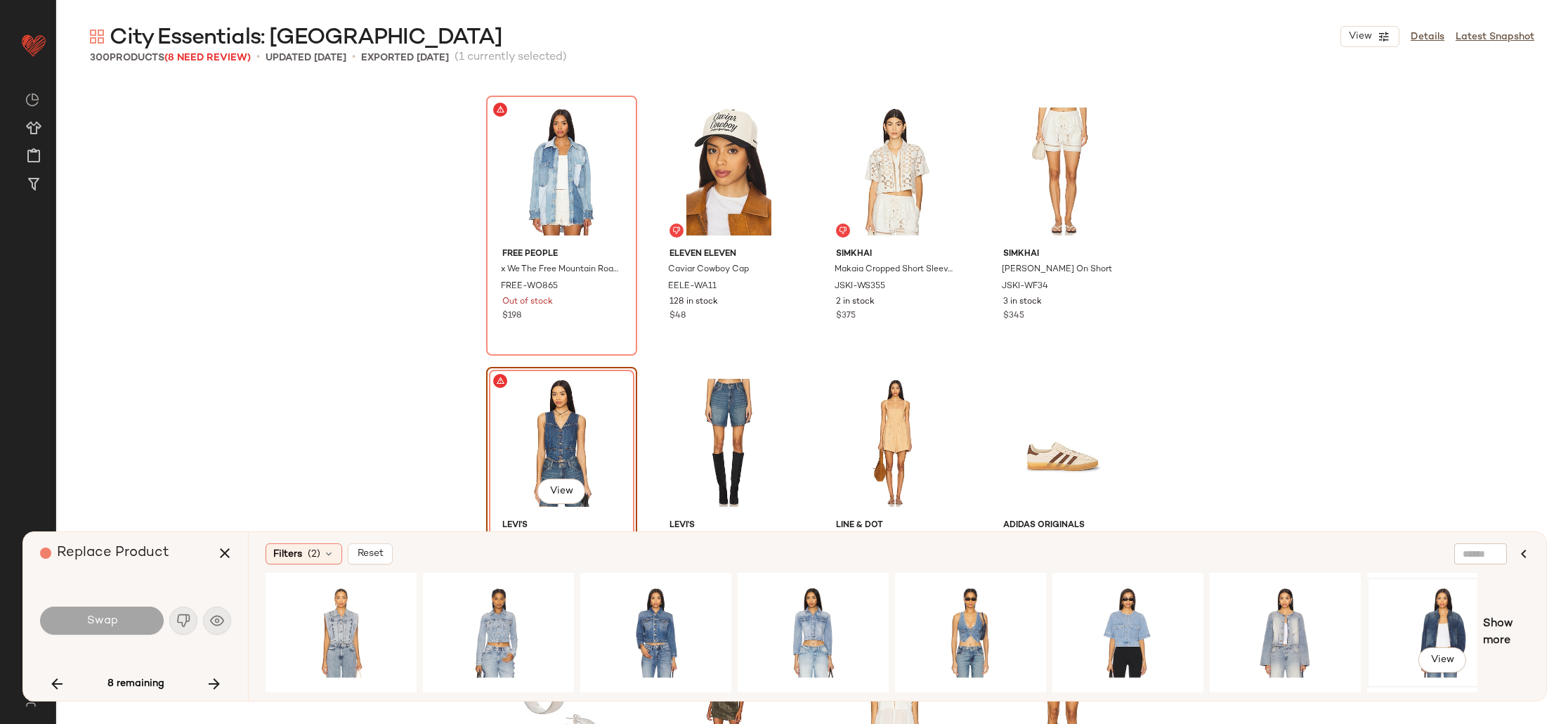
click at [1385, 597] on div "View" at bounding box center [1442, 631] width 141 height 99
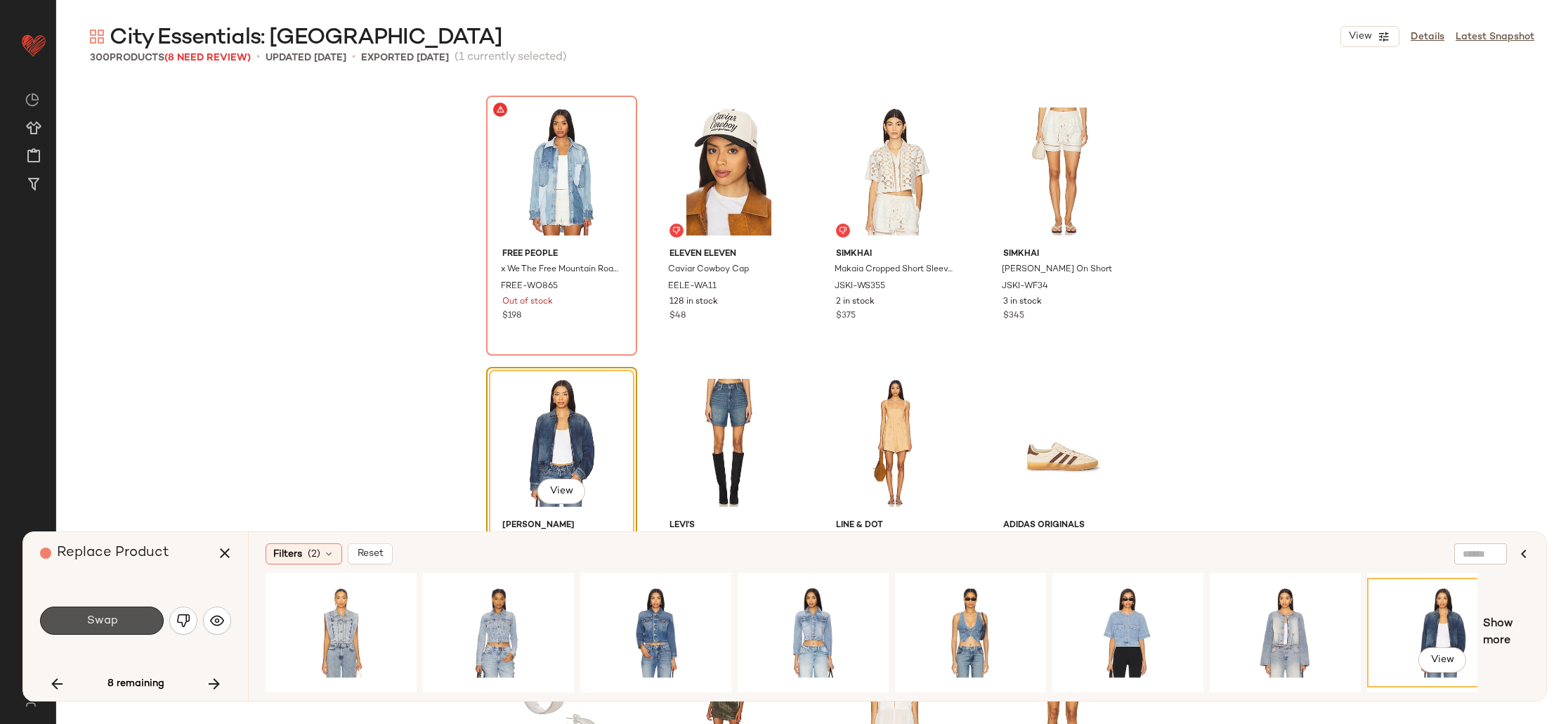
click at [118, 618] on button "Swap" at bounding box center [102, 620] width 123 height 28
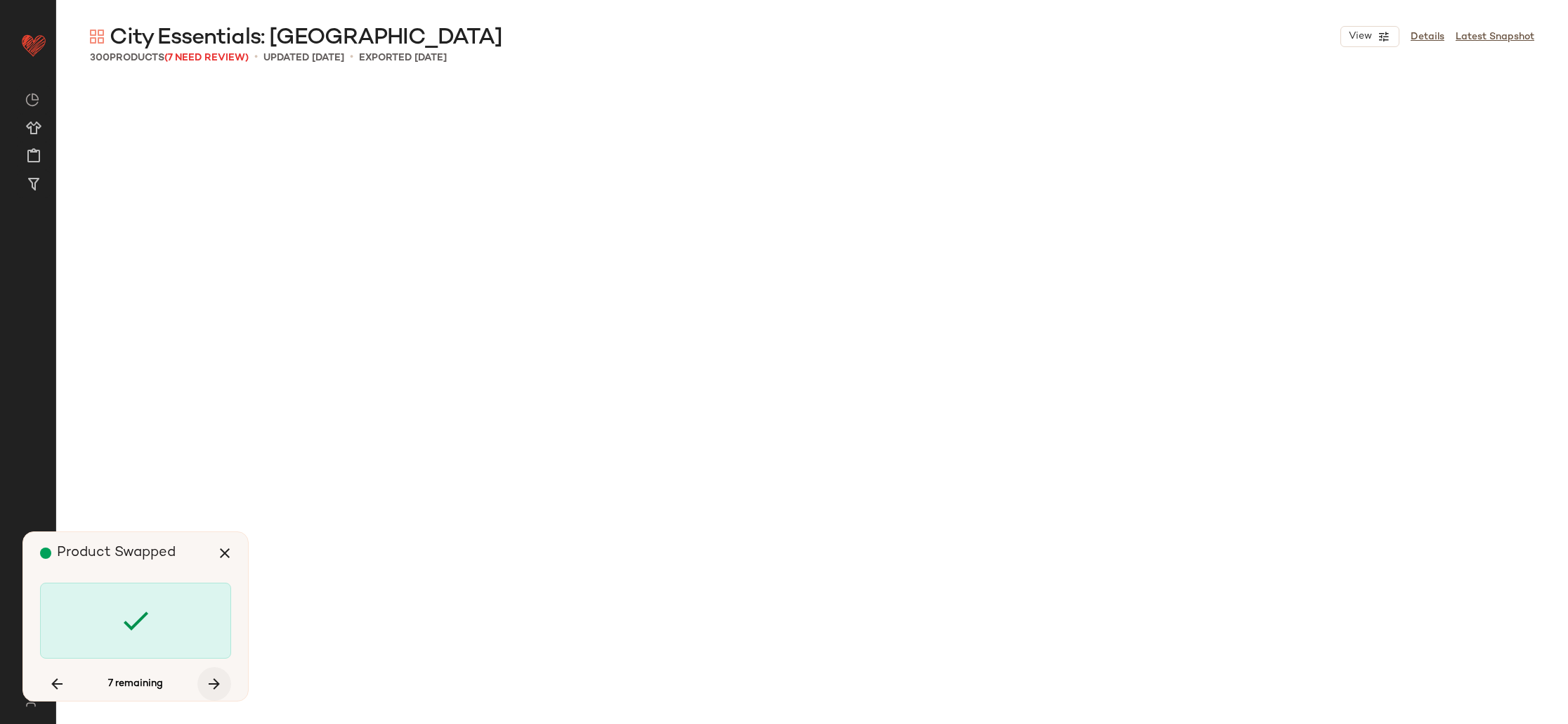
scroll to position [13832, 0]
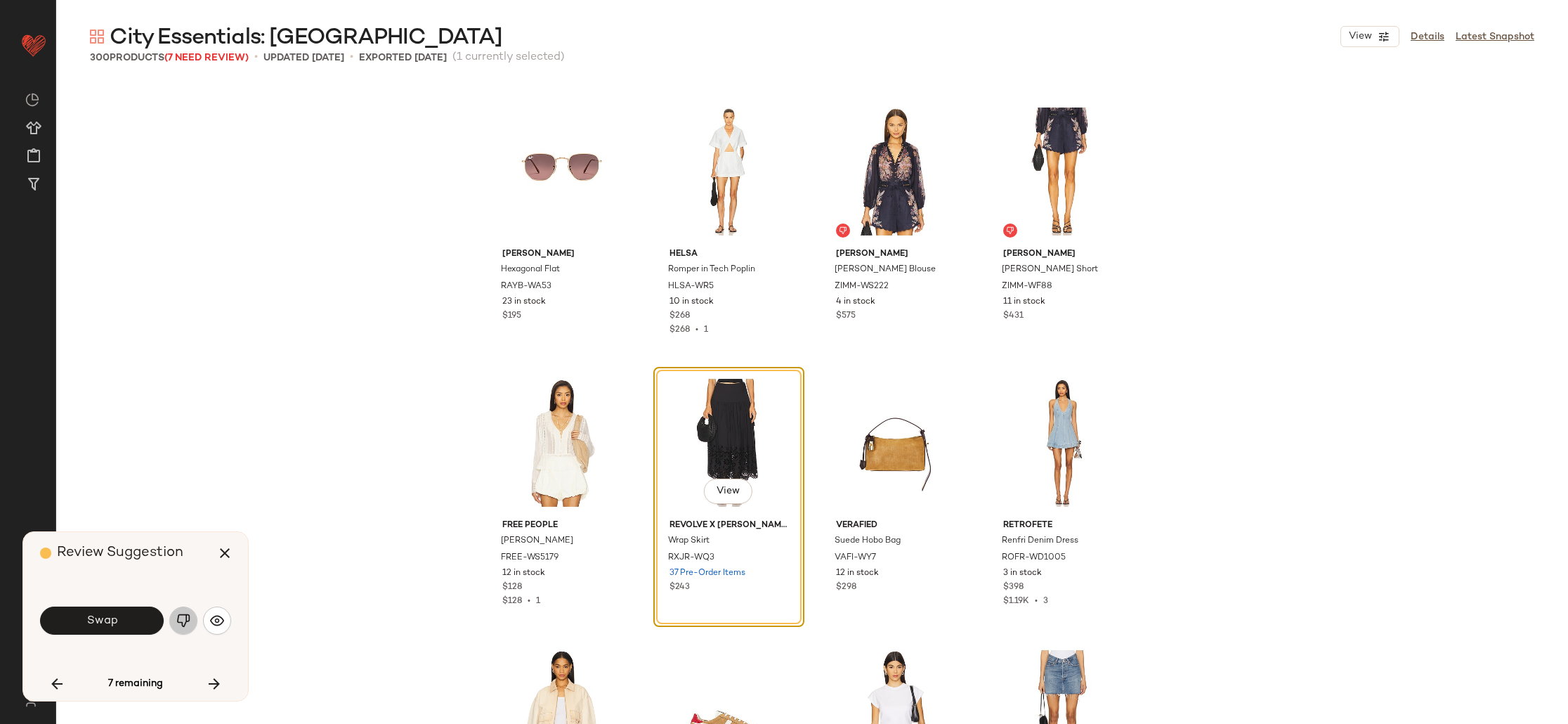
click at [190, 622] on button "button" at bounding box center [183, 620] width 28 height 28
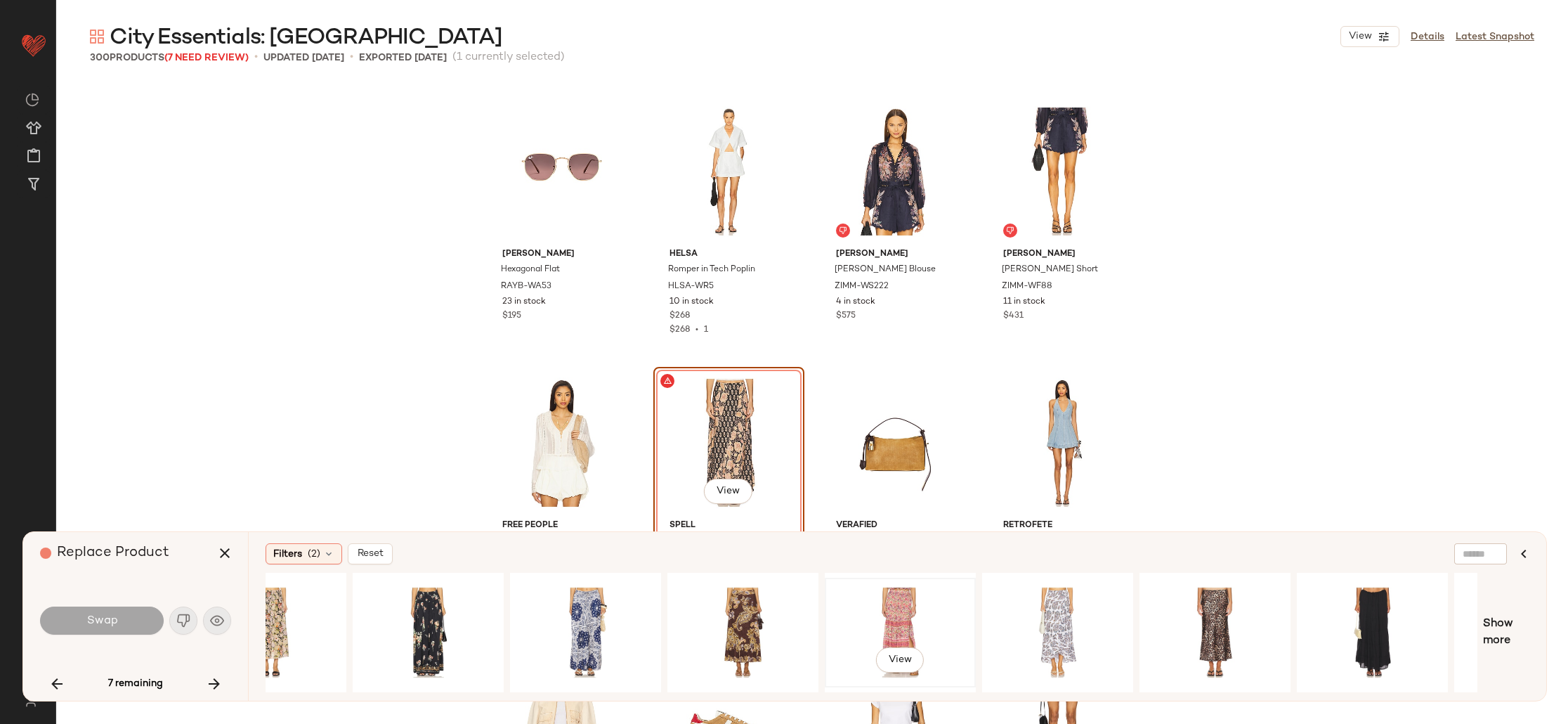
scroll to position [0, 190]
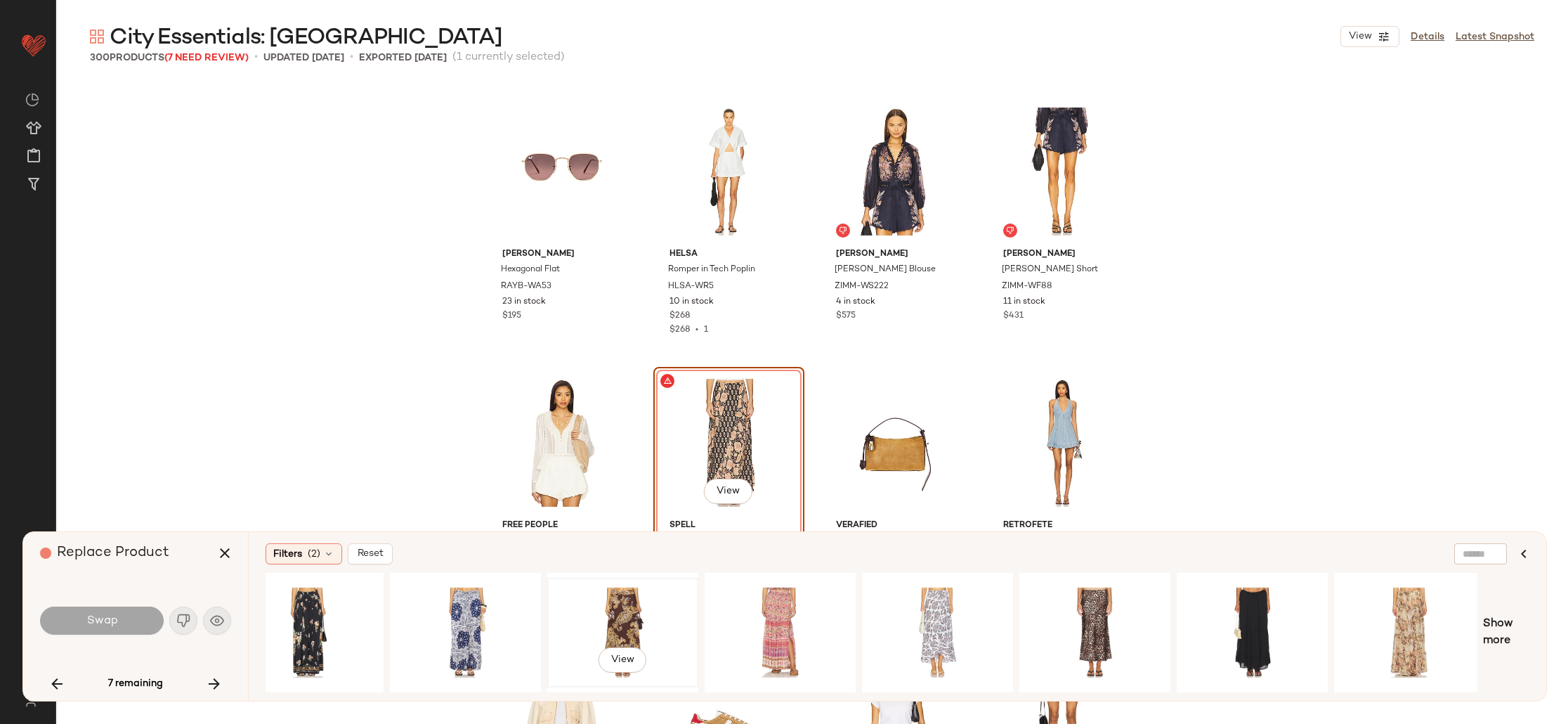
click at [624, 610] on div "View" at bounding box center [622, 631] width 141 height 99
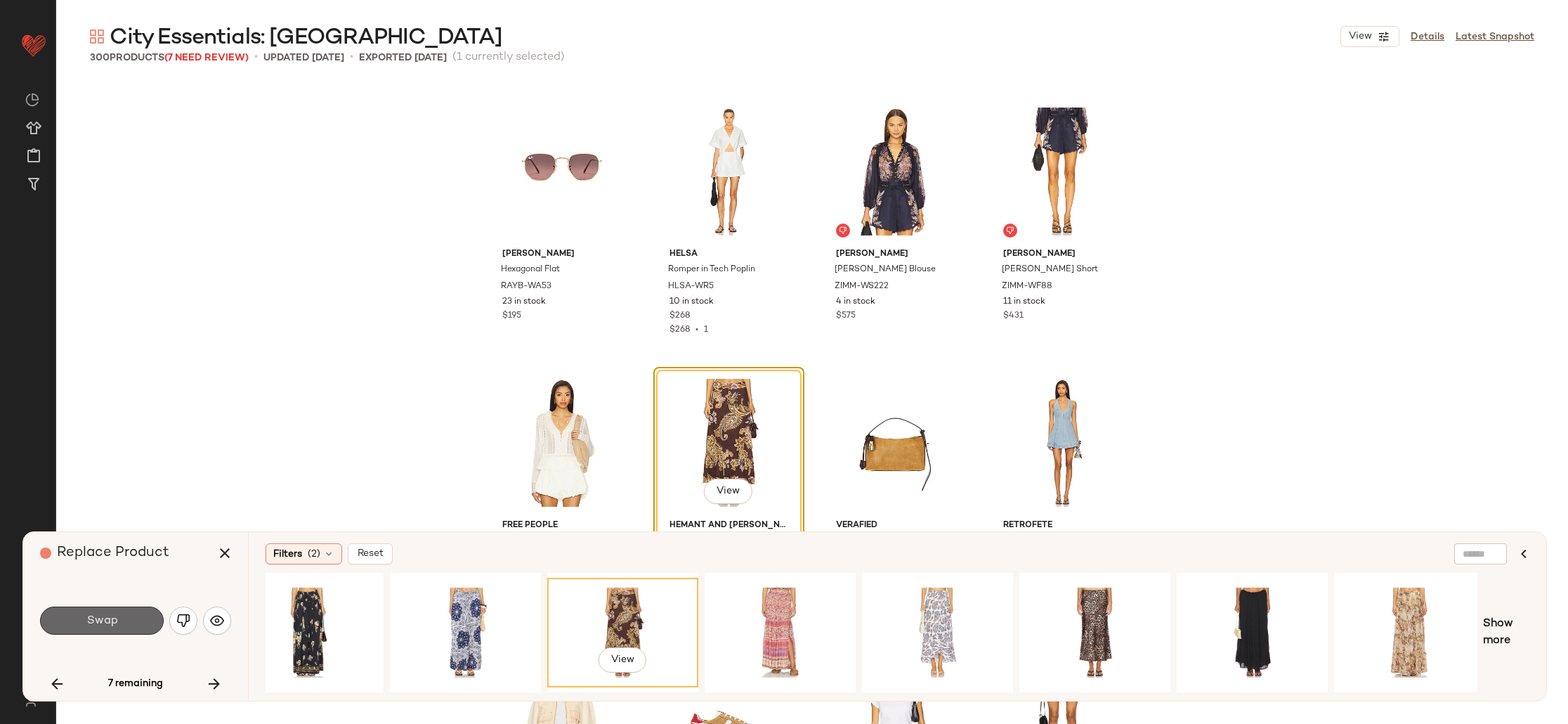
click at [130, 621] on button "Swap" at bounding box center [102, 620] width 123 height 28
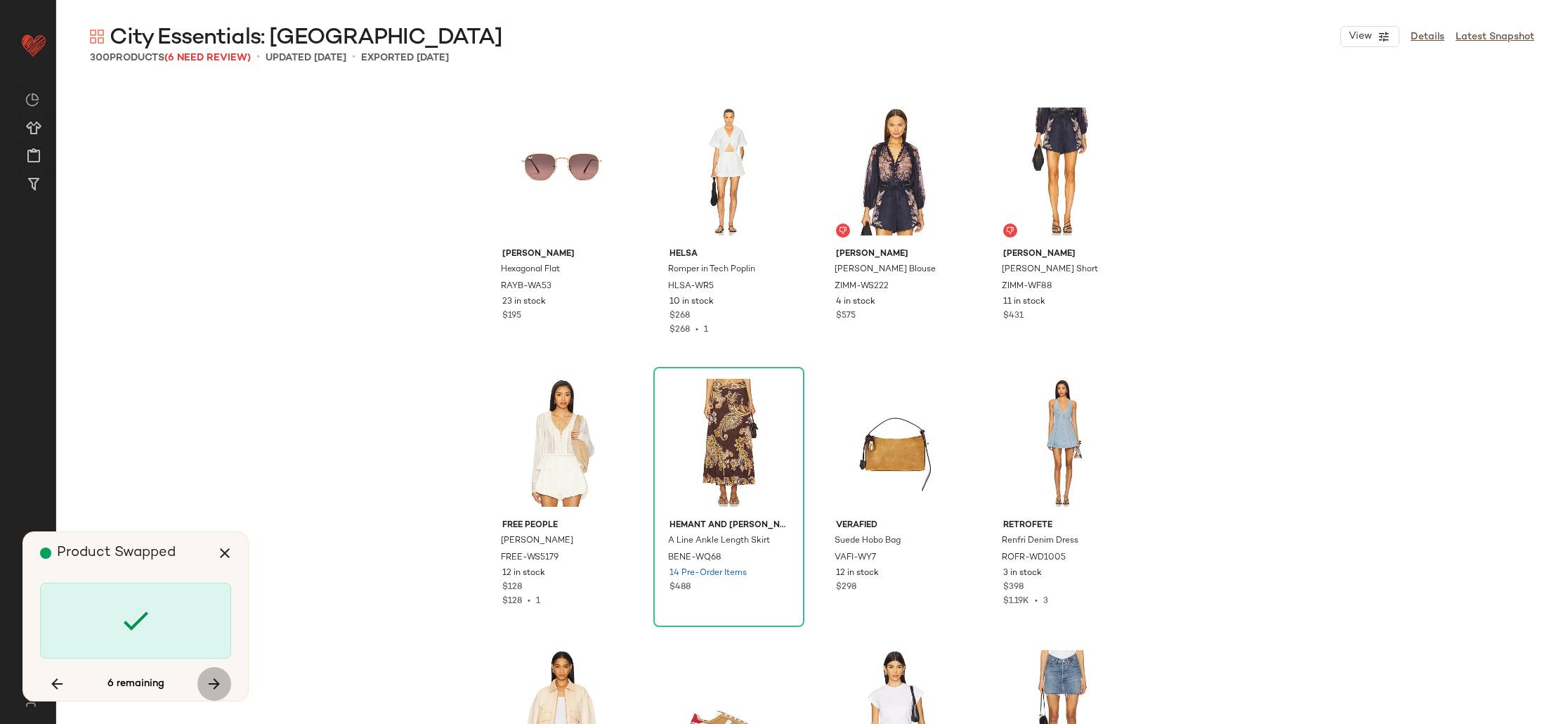
click at [220, 682] on icon "button" at bounding box center [214, 684] width 17 height 17
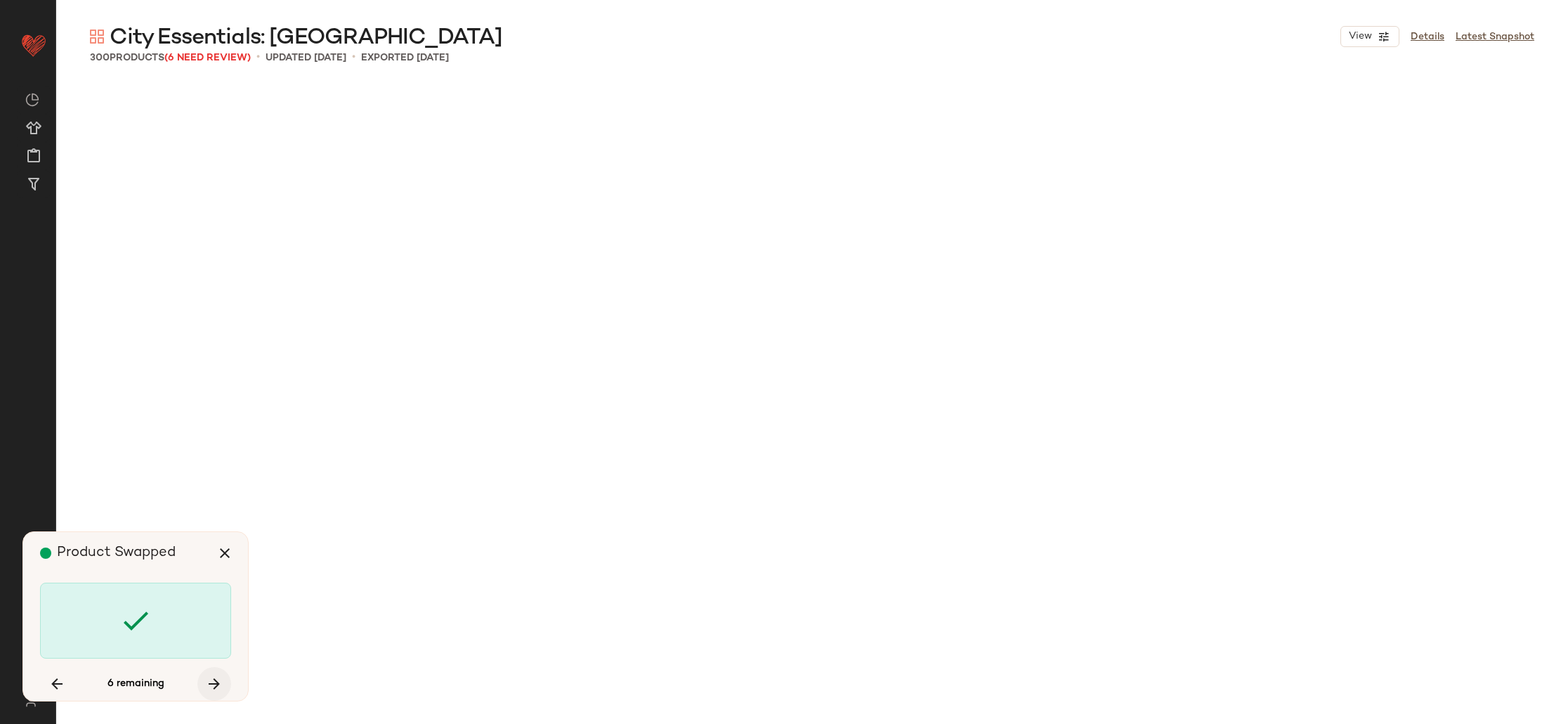
scroll to position [16272, 0]
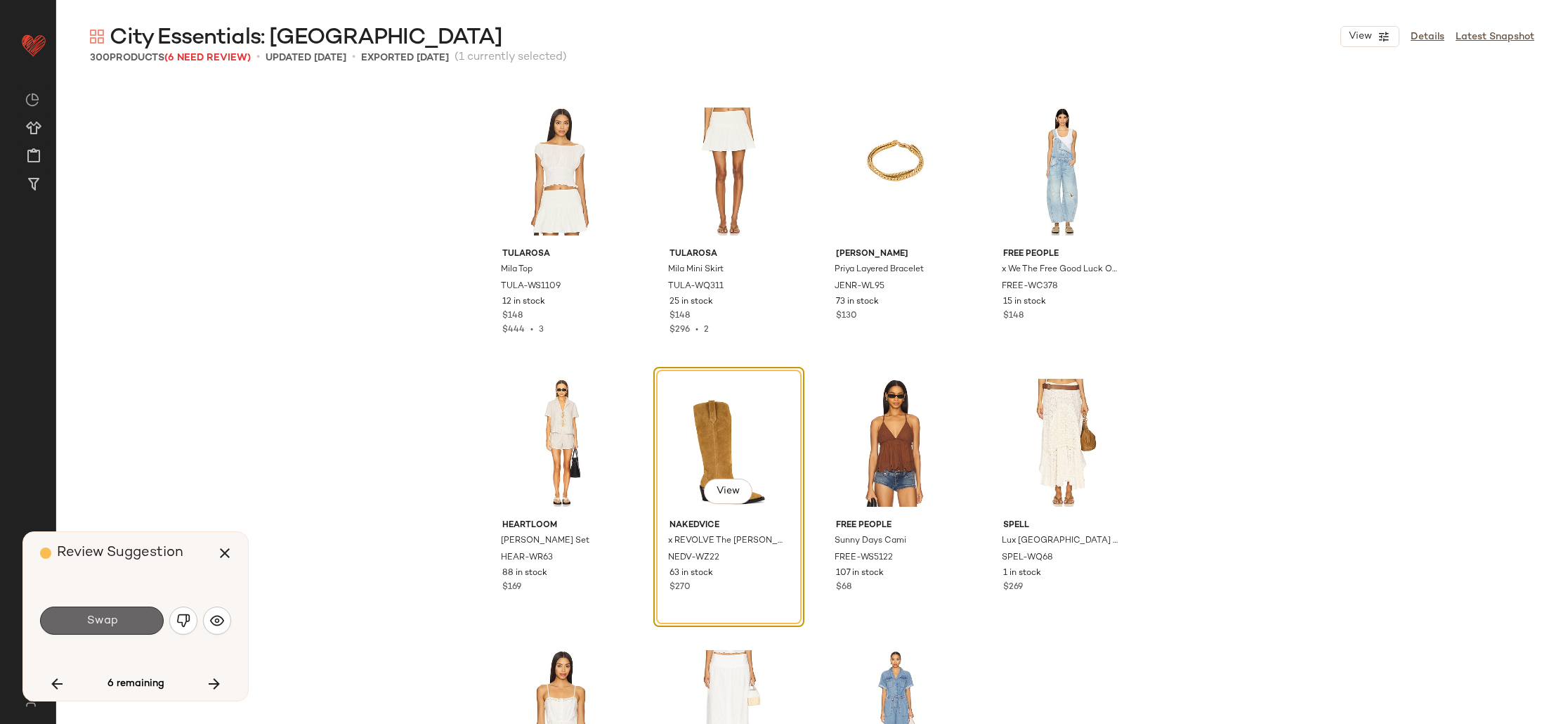
click at [107, 615] on span "Swap" at bounding box center [101, 620] width 32 height 13
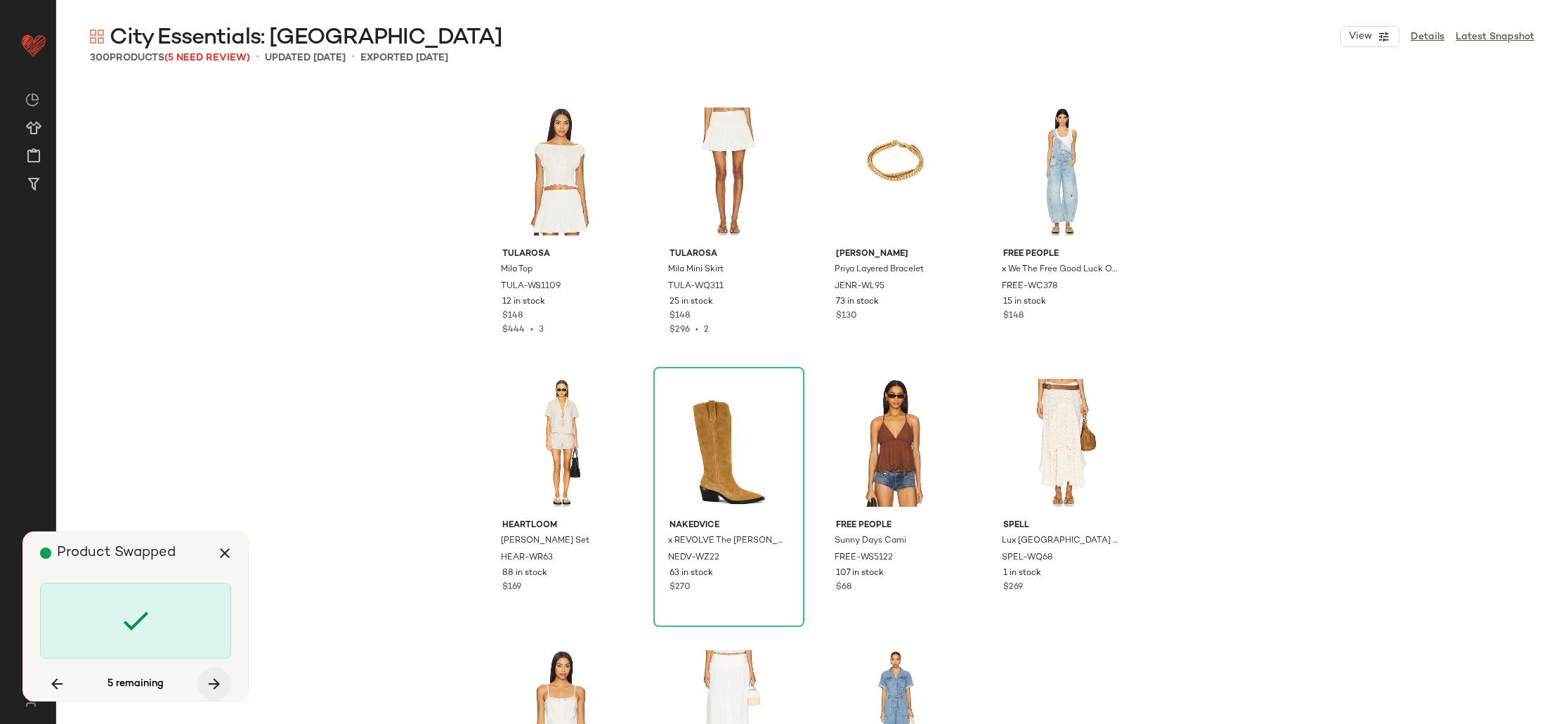
click at [219, 688] on icon "button" at bounding box center [214, 684] width 17 height 17
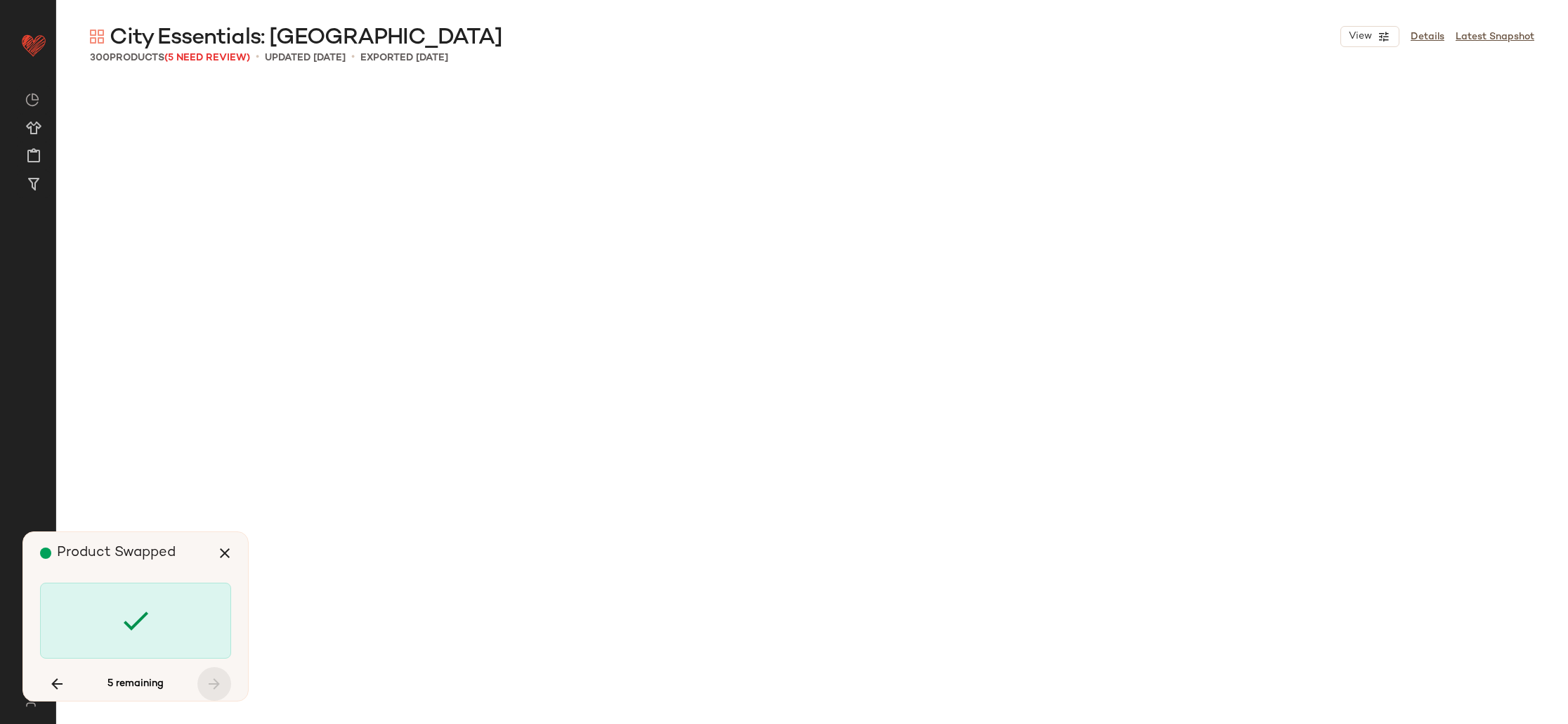
scroll to position [17900, 0]
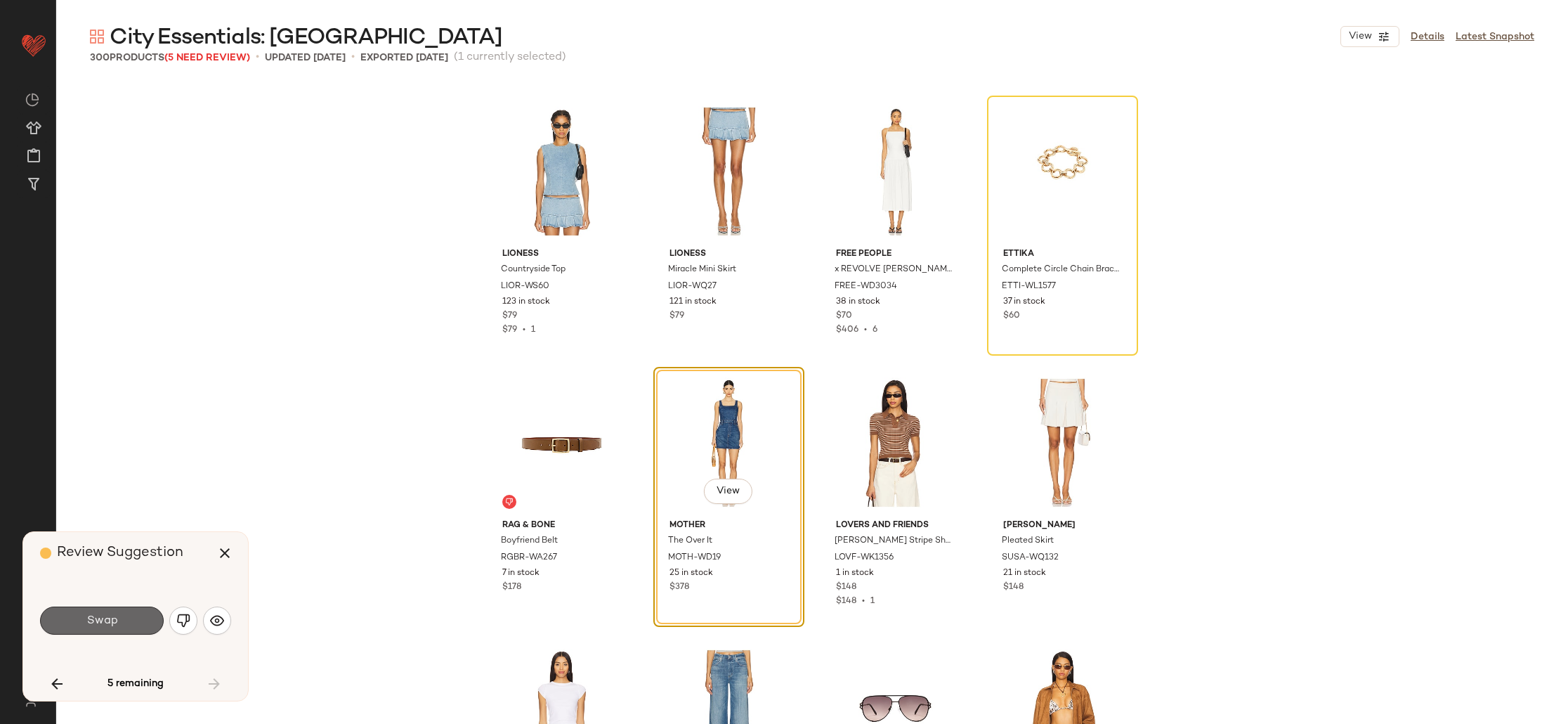
click at [106, 621] on span "Swap" at bounding box center [101, 620] width 32 height 13
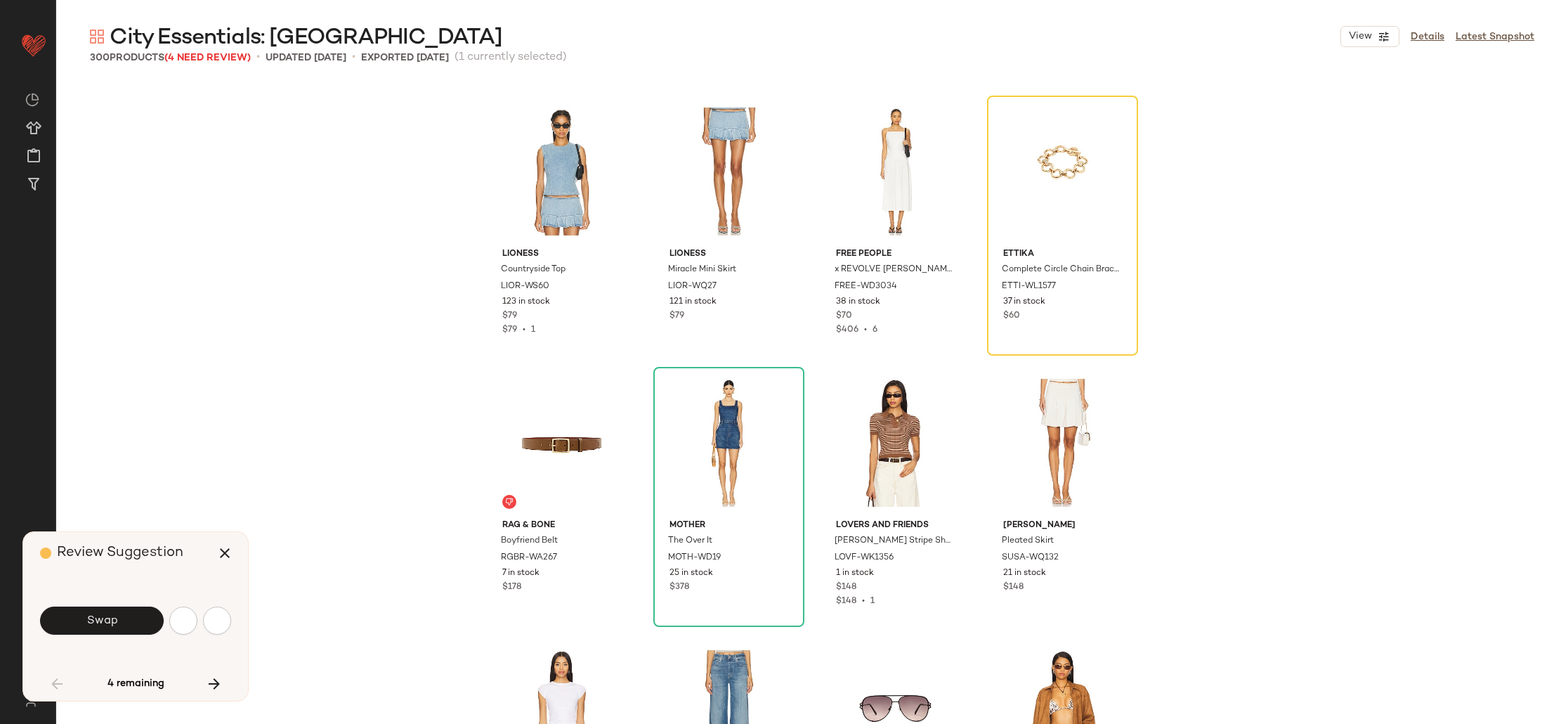
scroll to position [2983, 0]
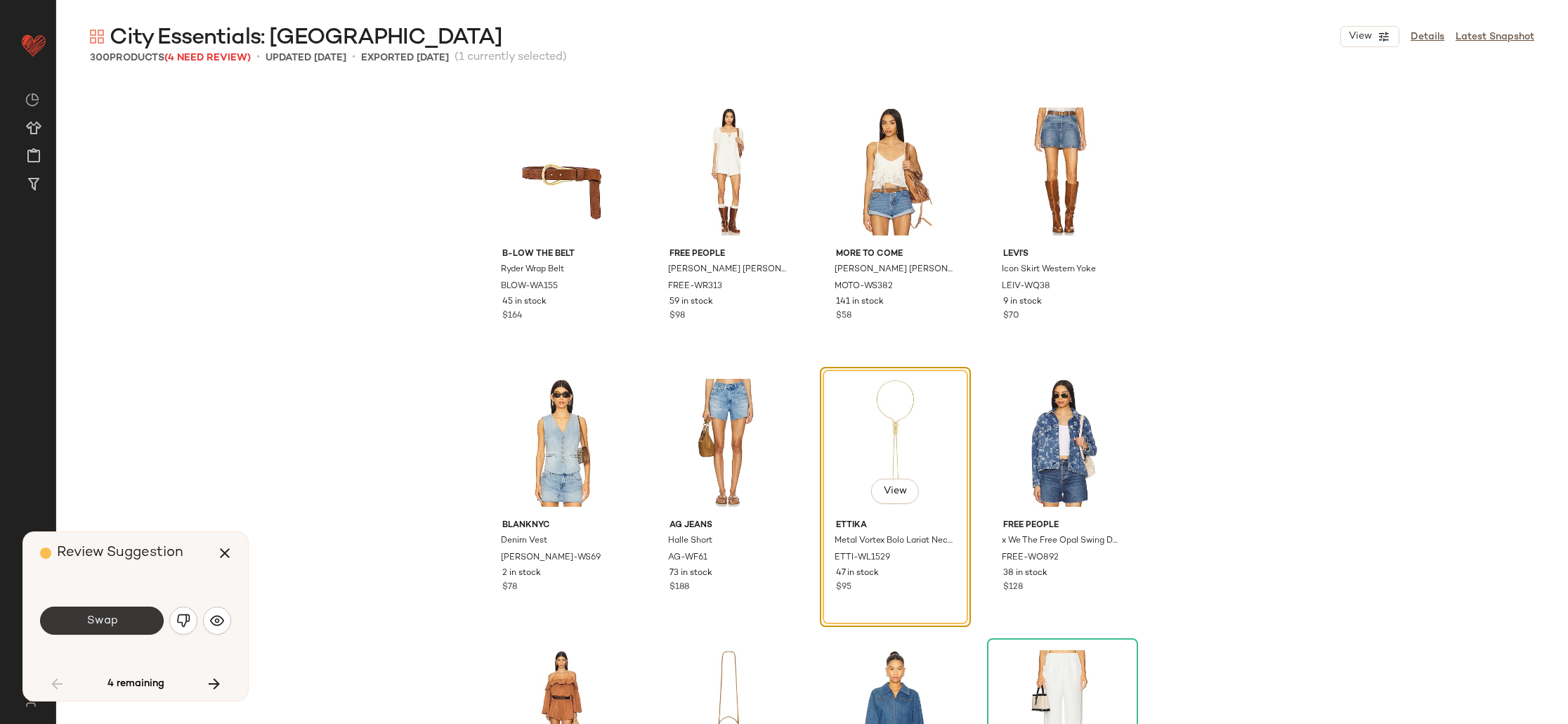
click at [93, 623] on span "Swap" at bounding box center [101, 620] width 32 height 13
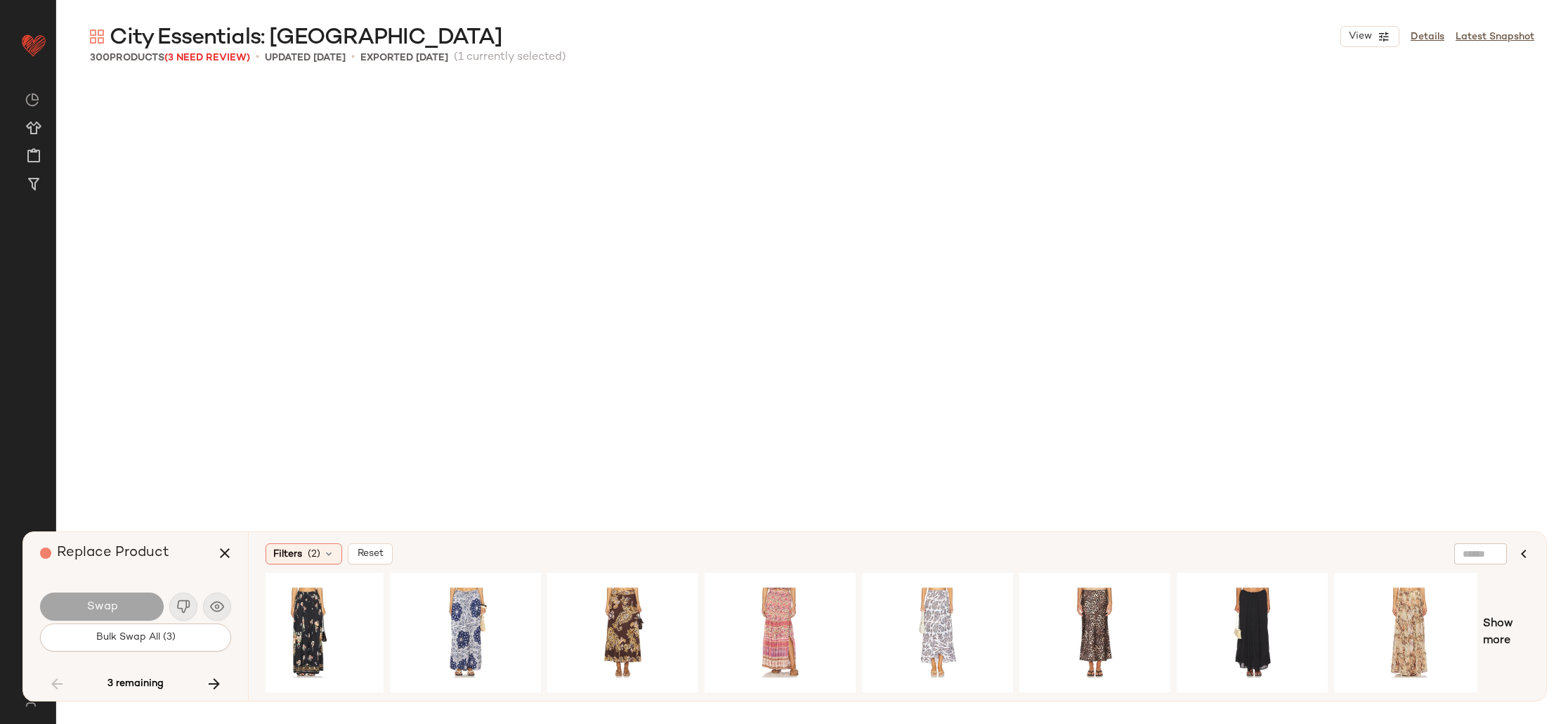
scroll to position [11933, 0]
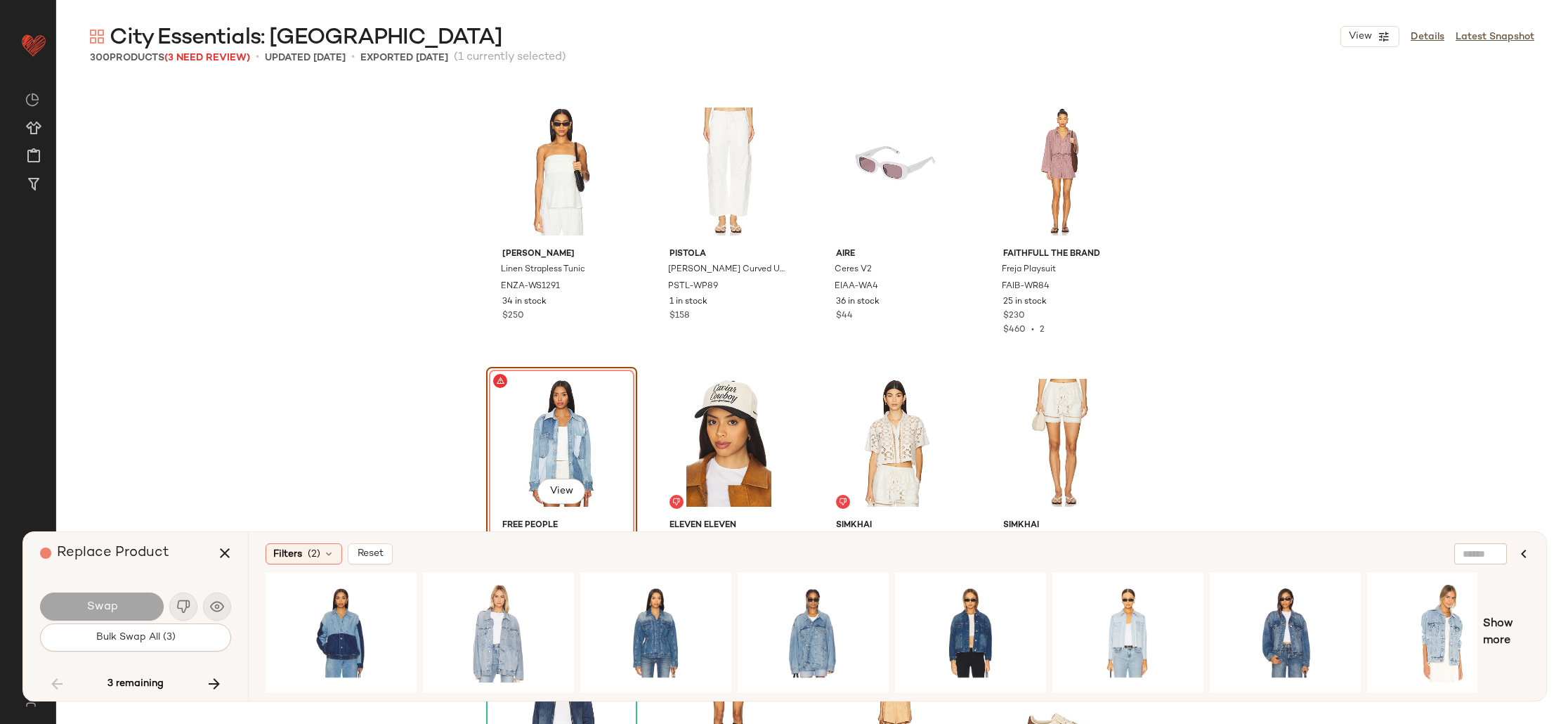
click at [91, 600] on div "Swap" at bounding box center [102, 606] width 123 height 28
click at [531, 440] on div "View" at bounding box center [561, 443] width 141 height 142
click at [345, 628] on div "View" at bounding box center [341, 631] width 141 height 99
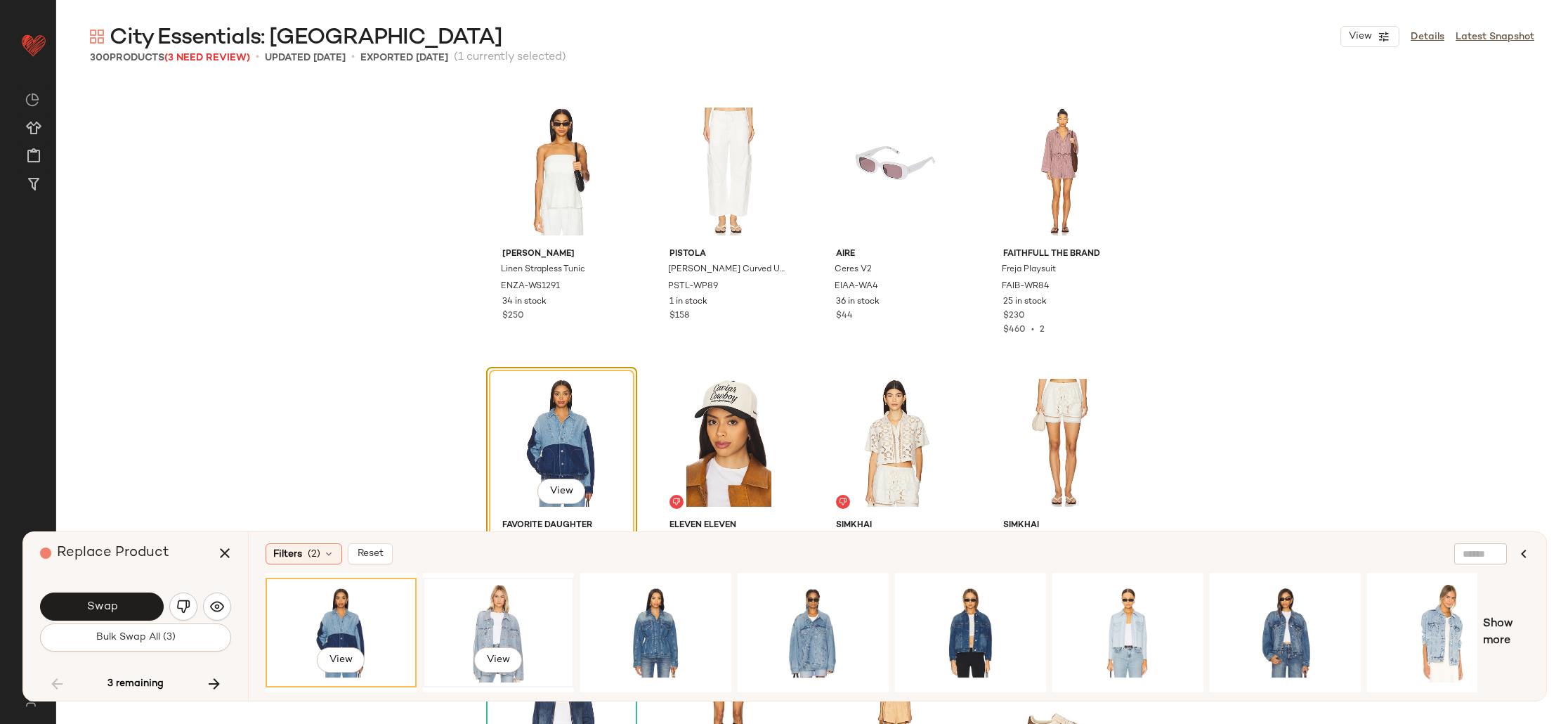
click at [500, 611] on div "View" at bounding box center [498, 631] width 141 height 99
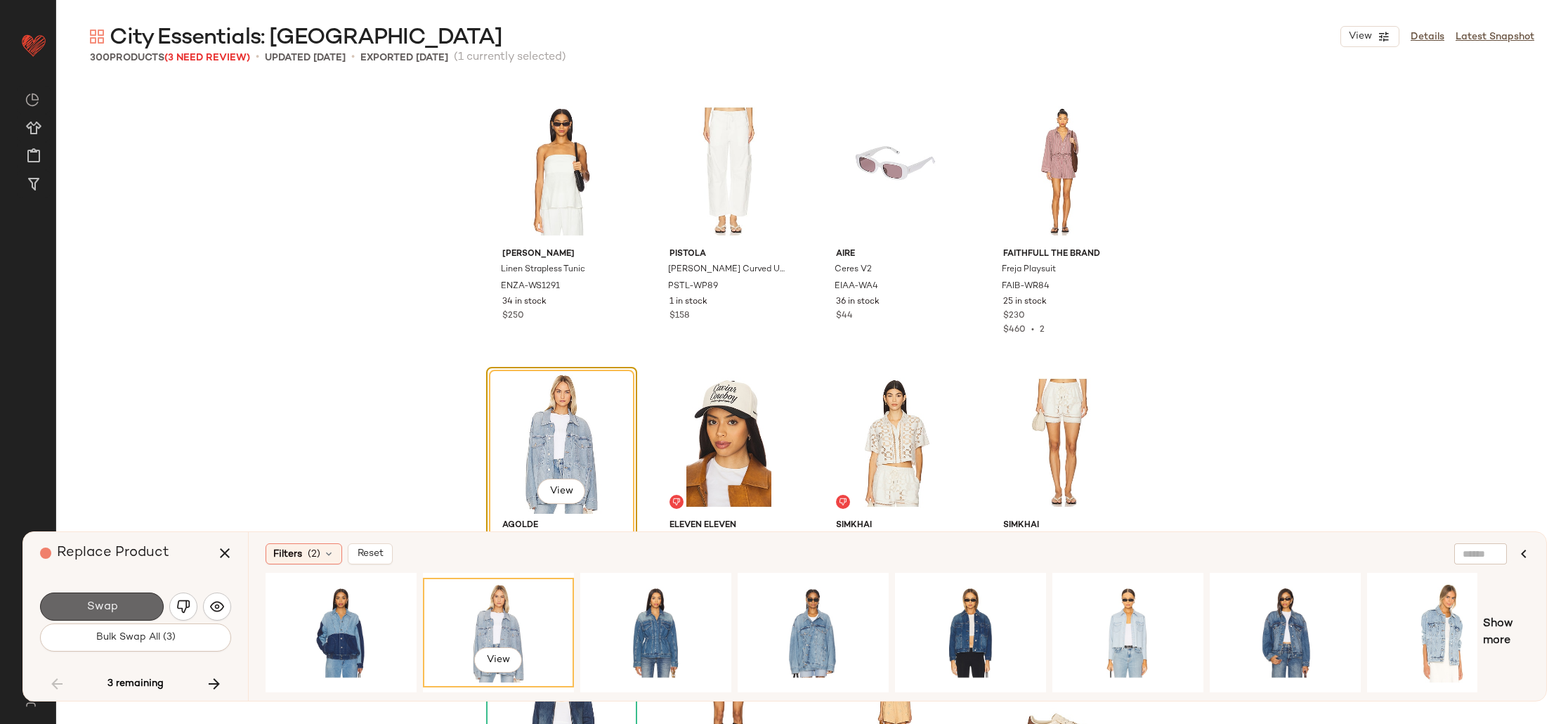
click at [124, 613] on button "Swap" at bounding box center [102, 606] width 123 height 28
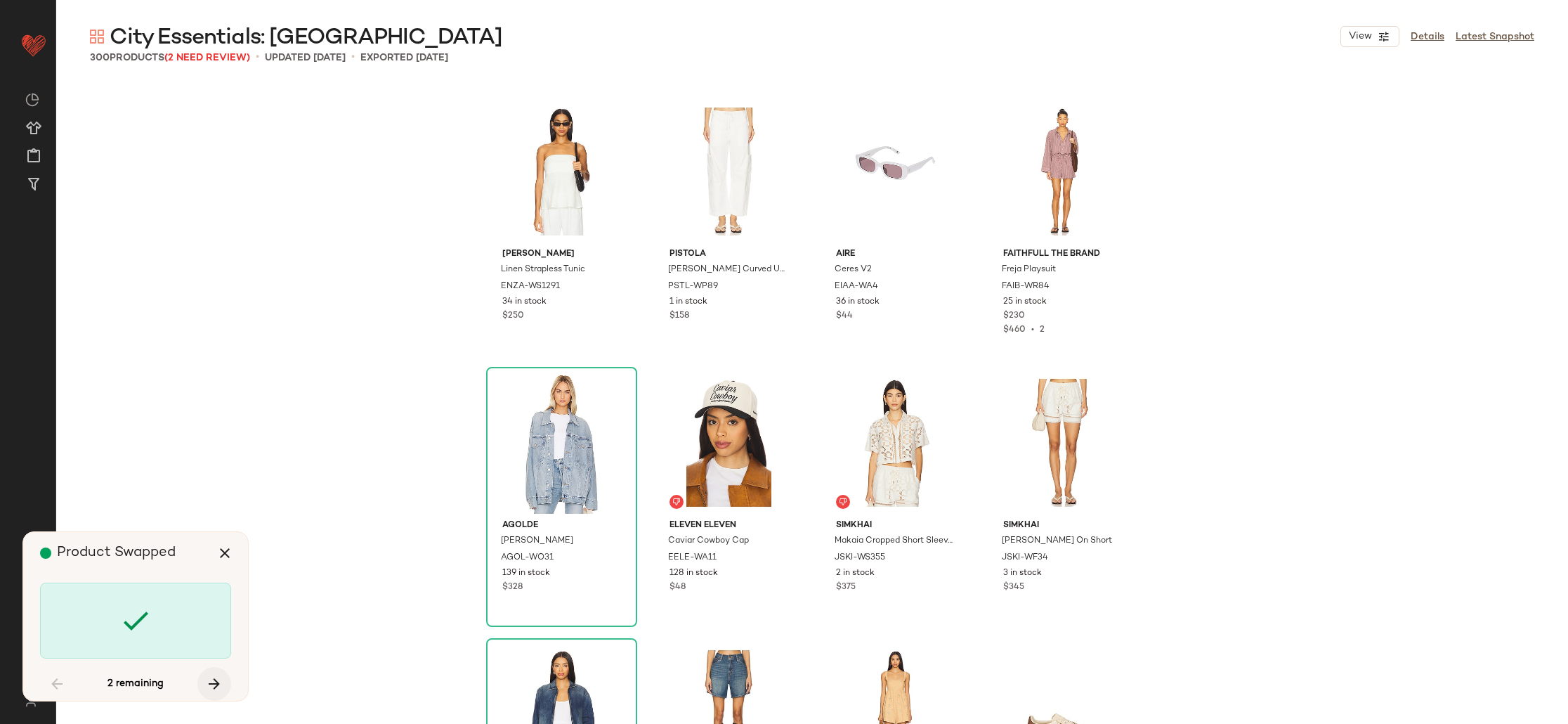
scroll to position [15730, 0]
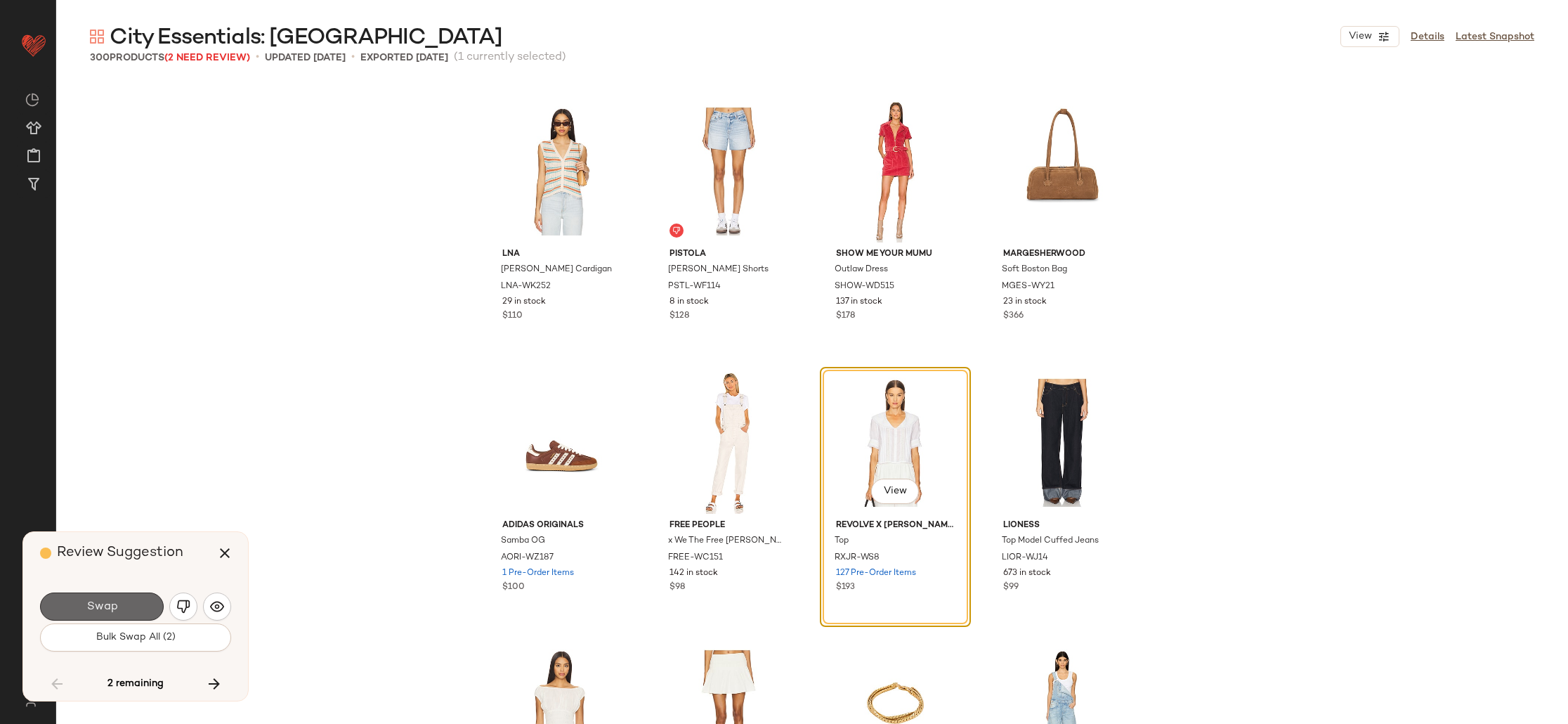
click at [123, 612] on button "Swap" at bounding box center [102, 606] width 123 height 28
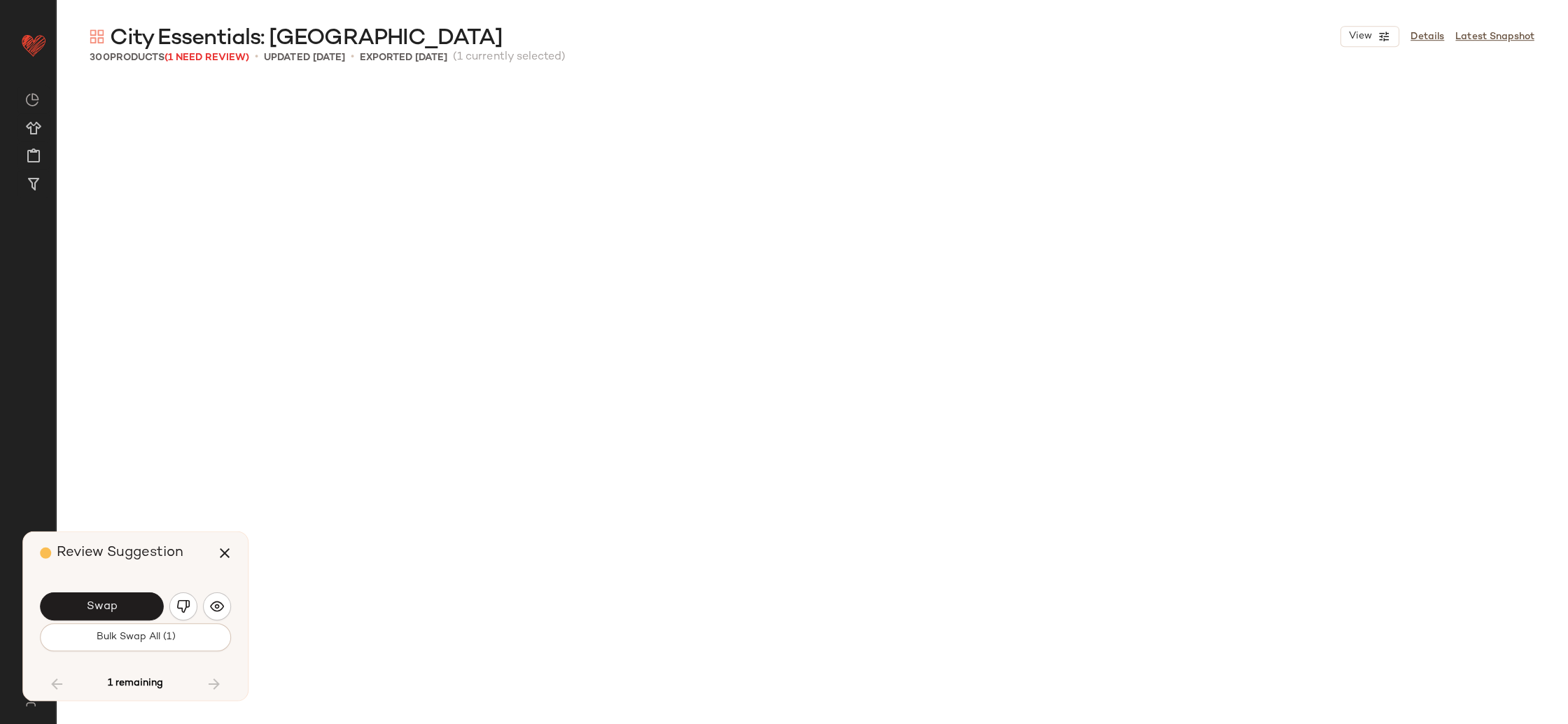
scroll to position [17572, 0]
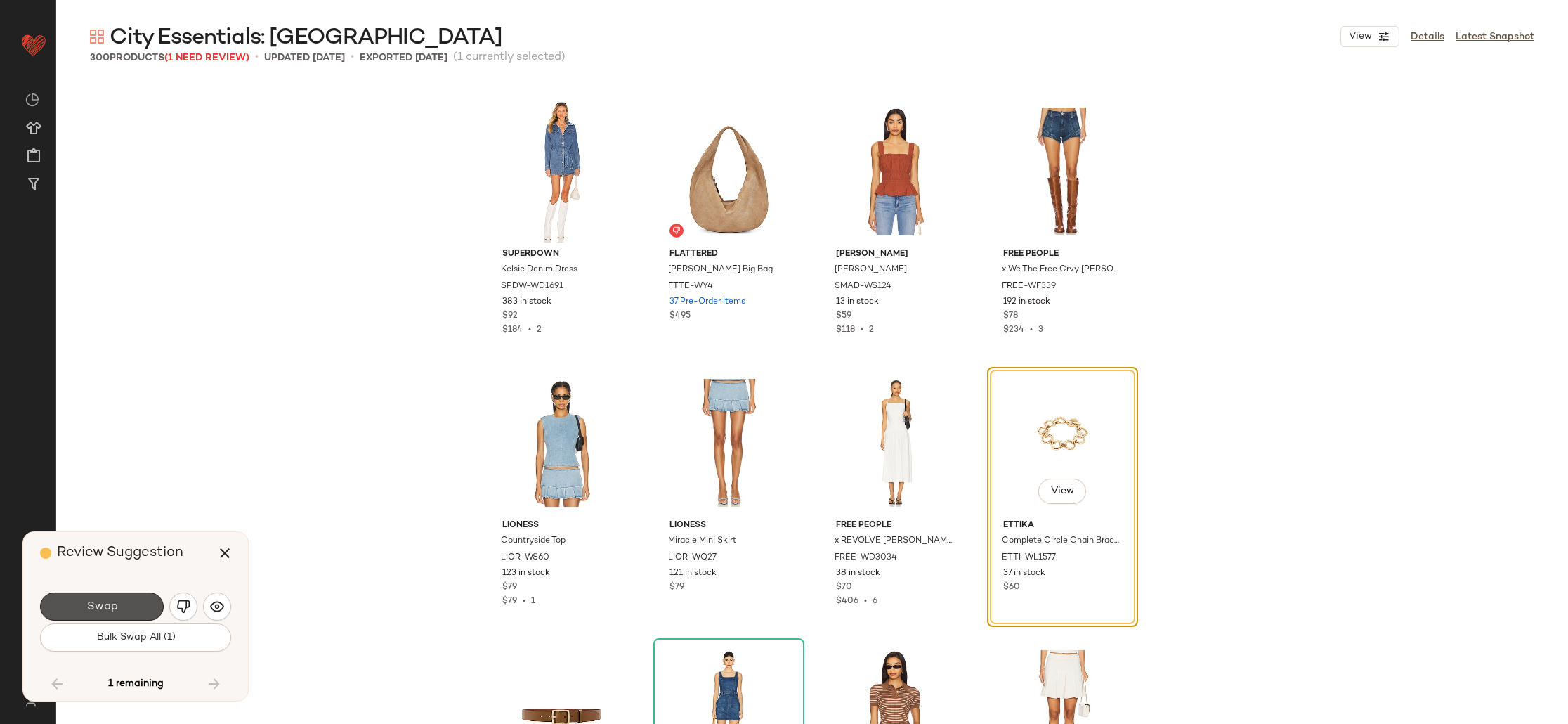
click at [123, 612] on button "Swap" at bounding box center [102, 606] width 123 height 28
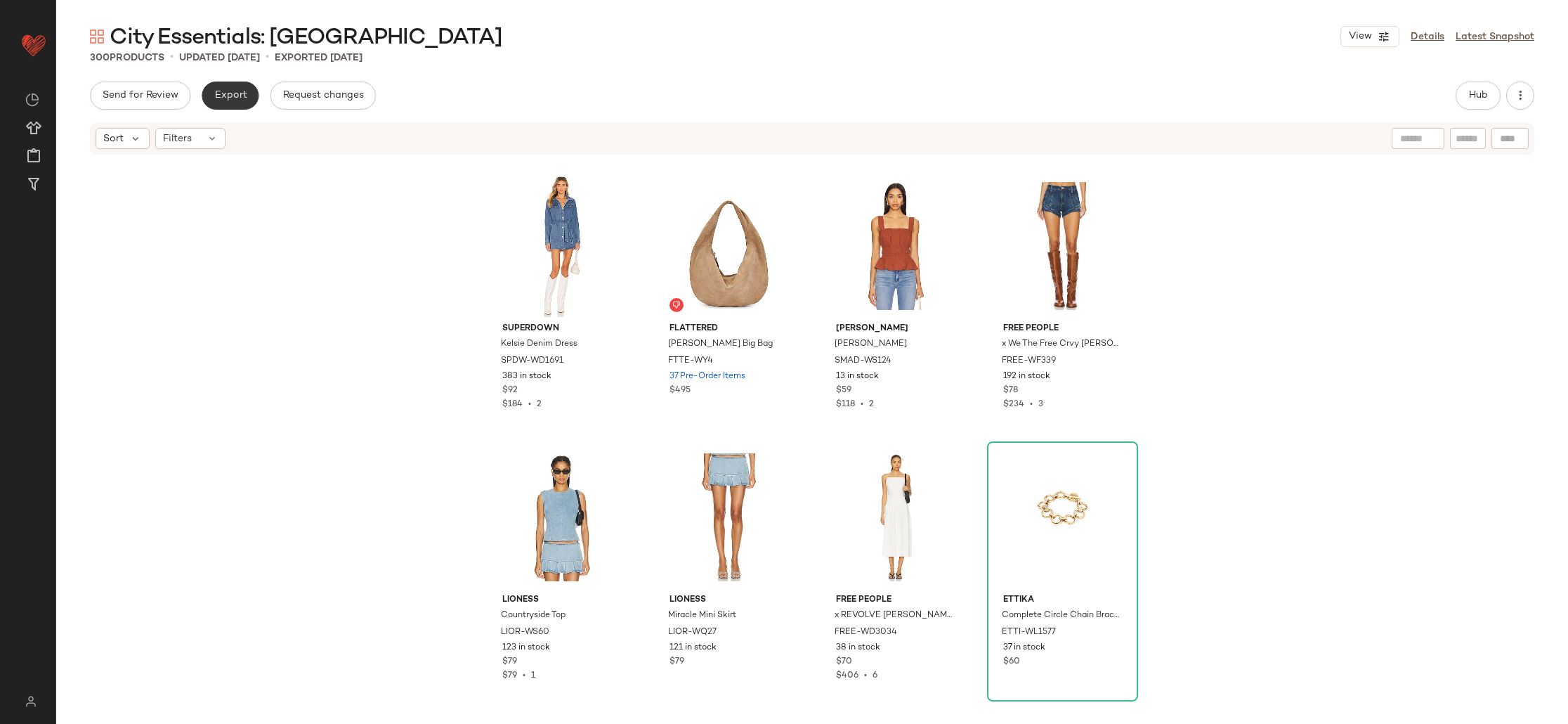
click at [229, 93] on span "Export" at bounding box center [230, 96] width 33 height 12
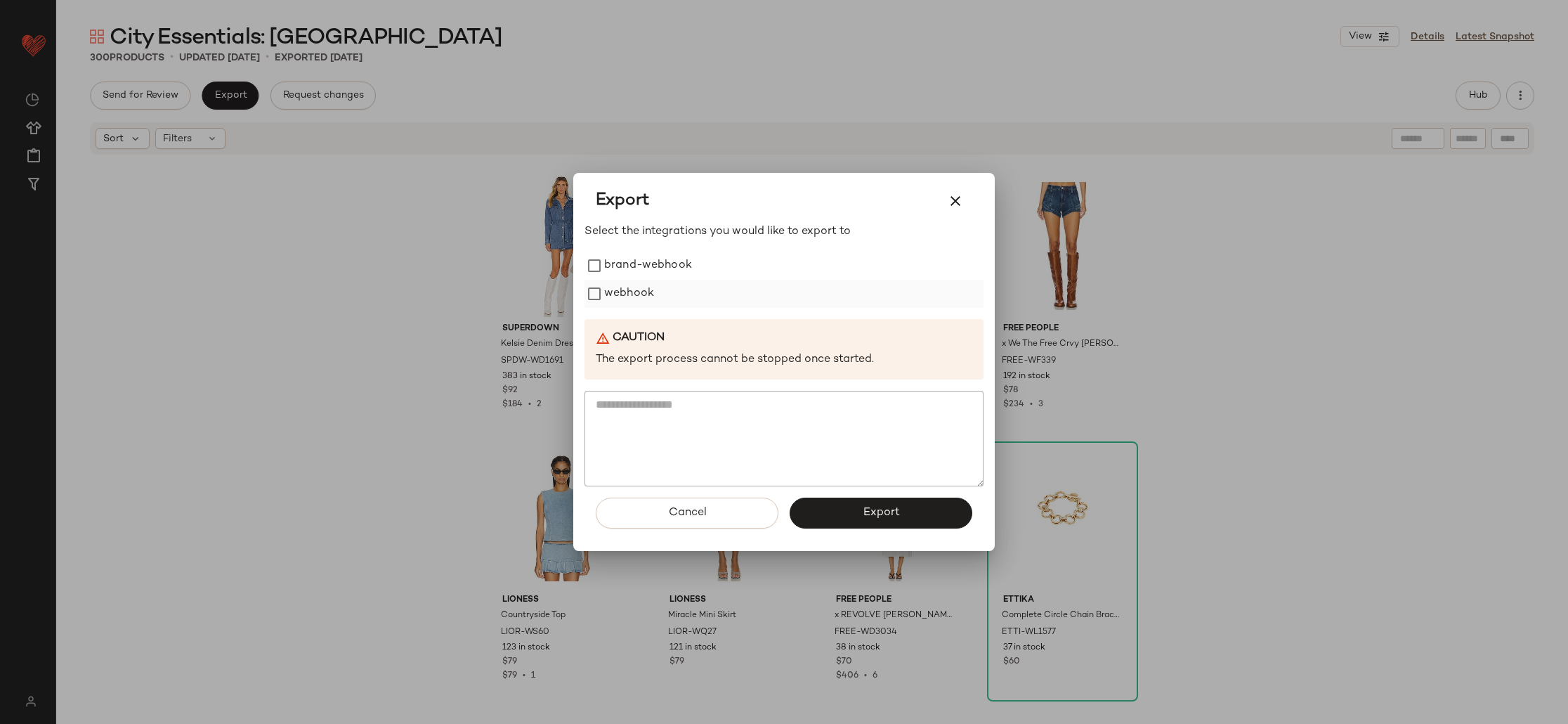
drag, startPoint x: 654, startPoint y: 271, endPoint x: 651, endPoint y: 288, distance: 17.3
click at [654, 271] on label "brand-webhook" at bounding box center [648, 265] width 88 height 28
drag, startPoint x: 645, startPoint y: 296, endPoint x: 668, endPoint y: 315, distance: 29.8
click at [645, 297] on label "webhook" at bounding box center [629, 294] width 50 height 28
drag, startPoint x: 861, startPoint y: 522, endPoint x: 869, endPoint y: 515, distance: 10.6
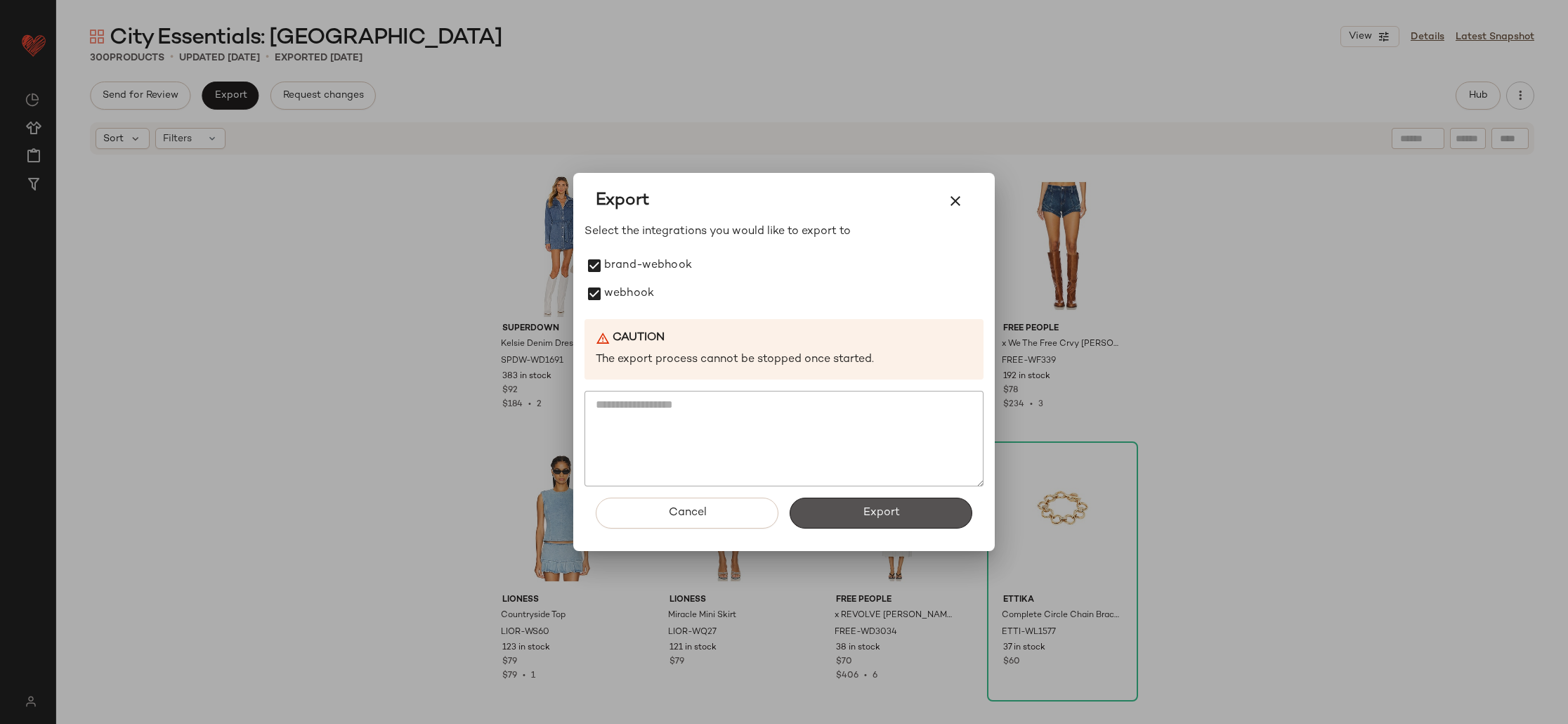
click at [862, 522] on button "Export" at bounding box center [880, 513] width 183 height 31
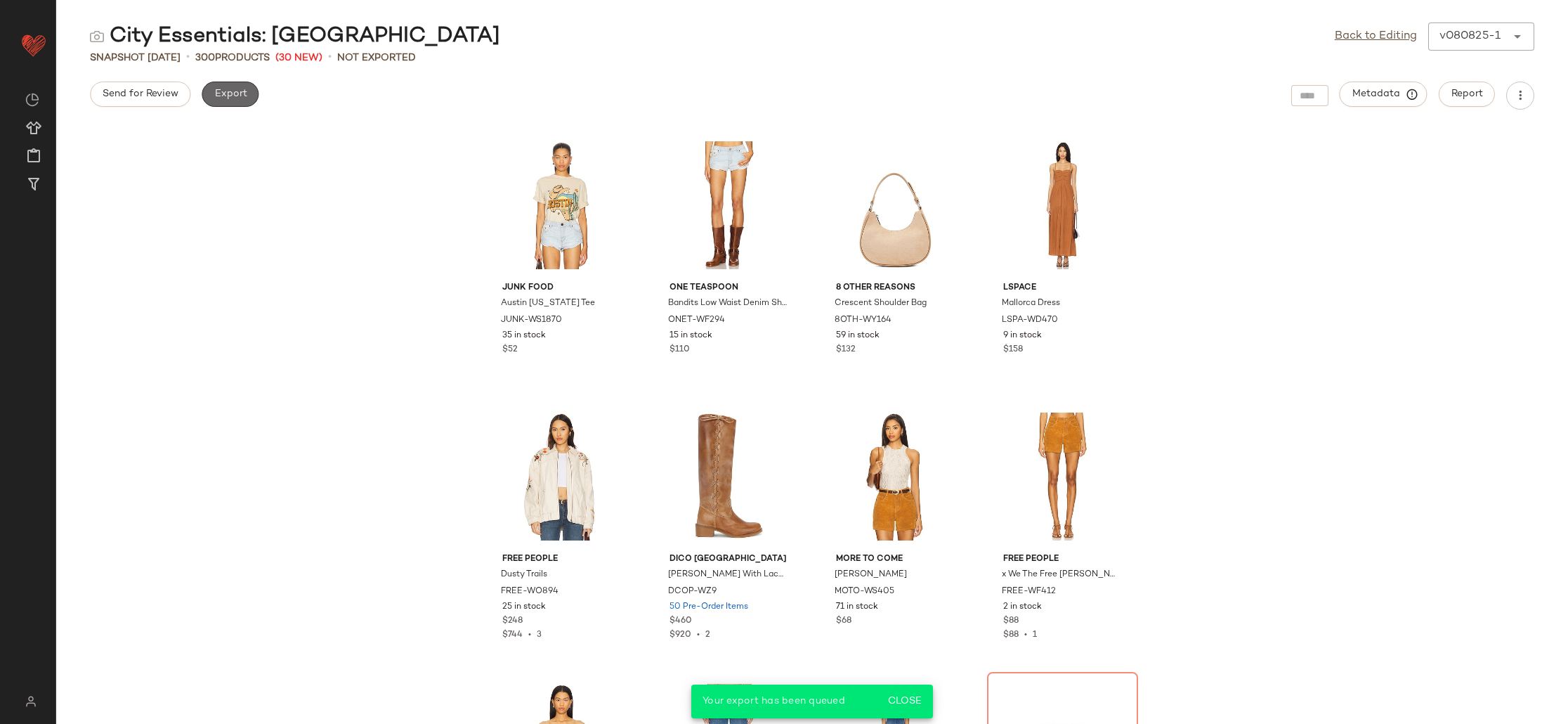
click at [226, 91] on span "Export" at bounding box center [230, 94] width 33 height 12
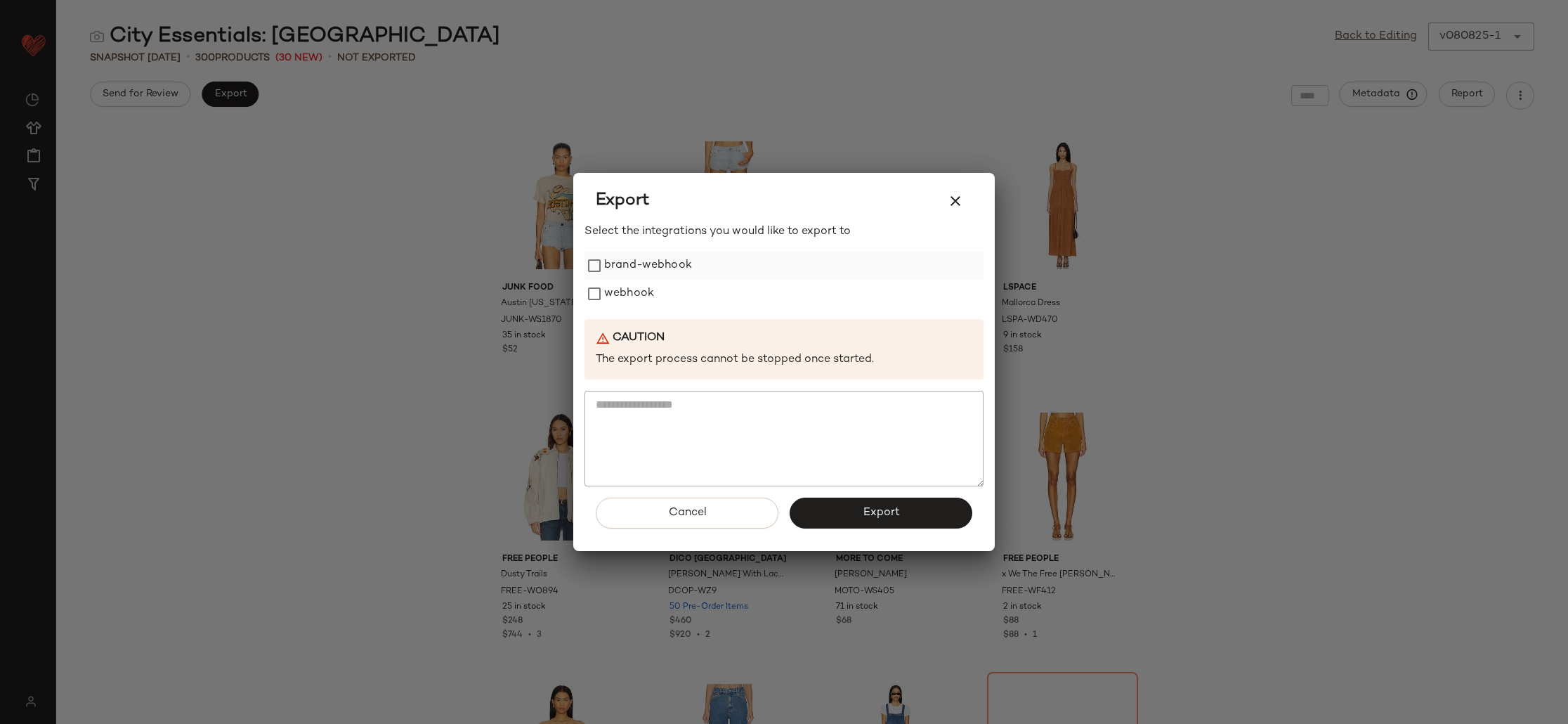
drag, startPoint x: 611, startPoint y: 288, endPoint x: 621, endPoint y: 260, distance: 29.7
click at [611, 286] on label "webhook" at bounding box center [629, 294] width 50 height 28
click at [621, 260] on label "brand-webhook" at bounding box center [648, 265] width 88 height 28
click at [883, 519] on span "Export" at bounding box center [880, 512] width 37 height 13
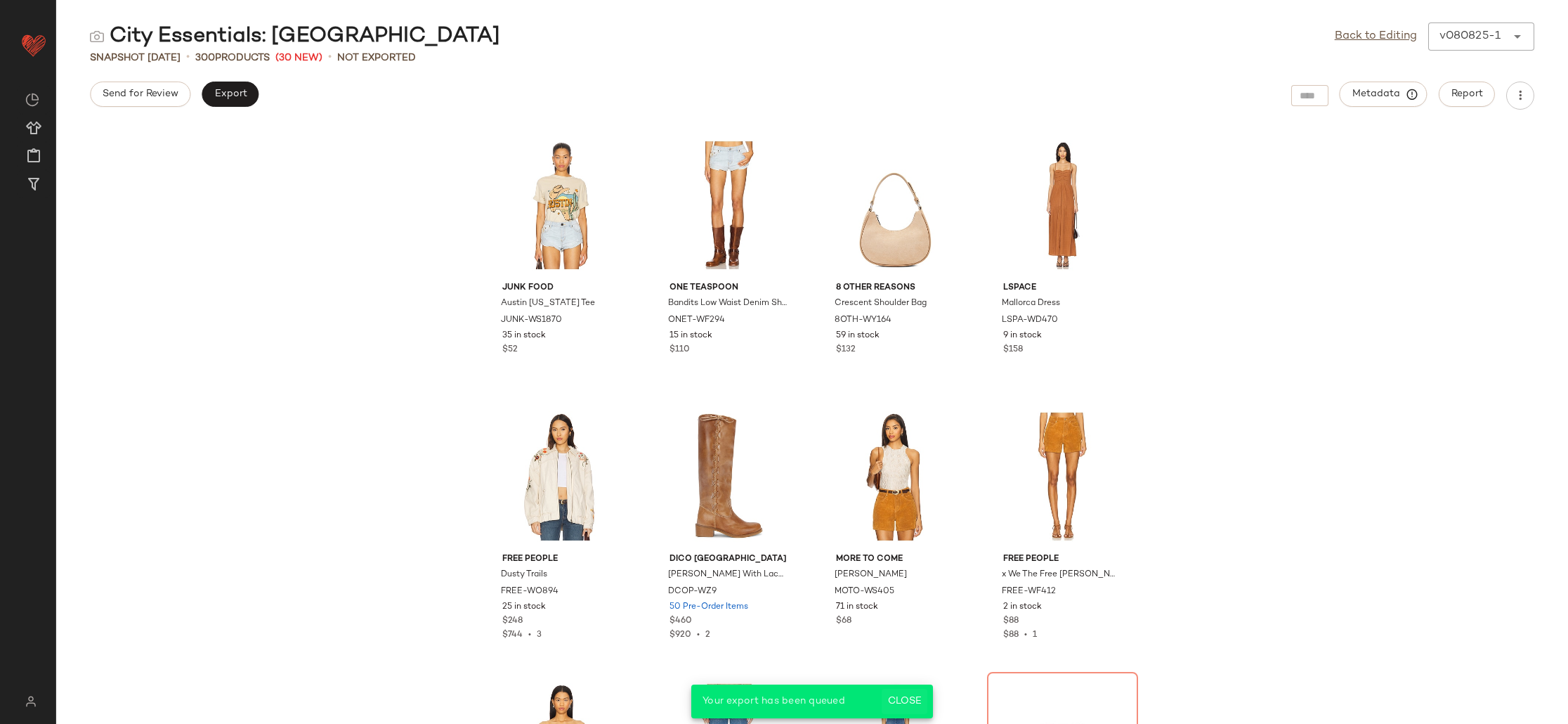
click at [903, 692] on button "Close" at bounding box center [904, 701] width 45 height 25
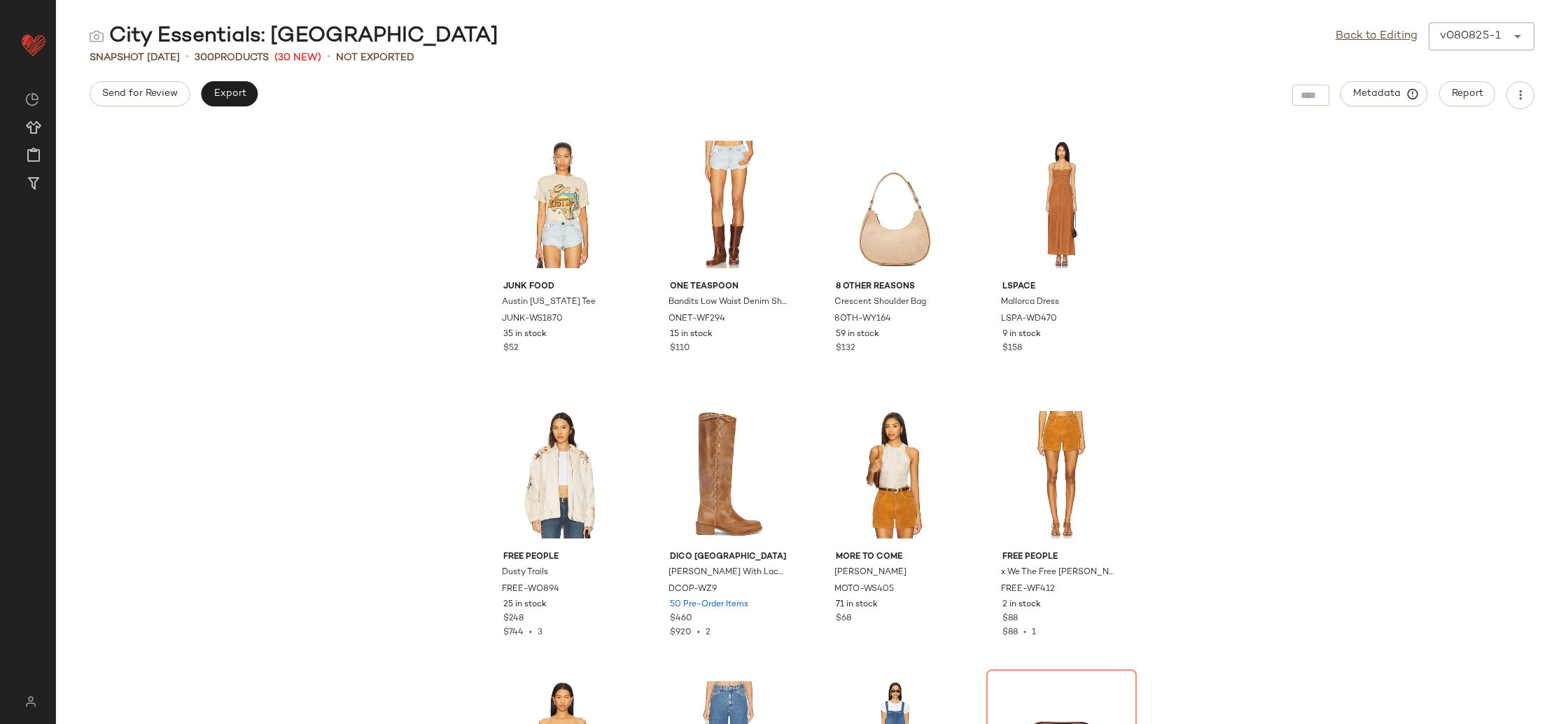
click at [1281, 241] on div "Junk Food Austin [US_STATE] Tee JUNK-WS1870 35 in stock $52 One Teaspoon Bandit…" at bounding box center [812, 425] width 1512 height 598
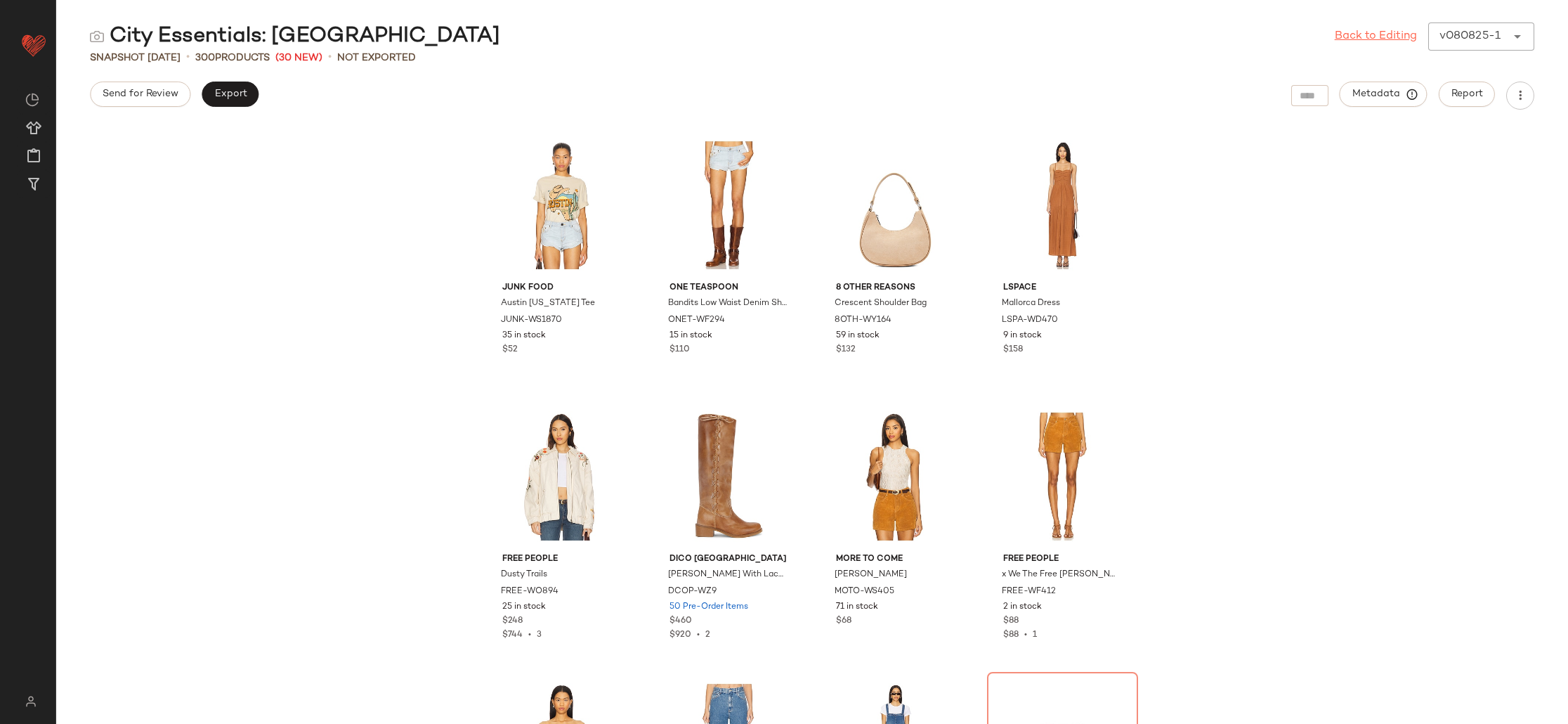
click at [1375, 39] on link "Back to Editing" at bounding box center [1375, 36] width 82 height 17
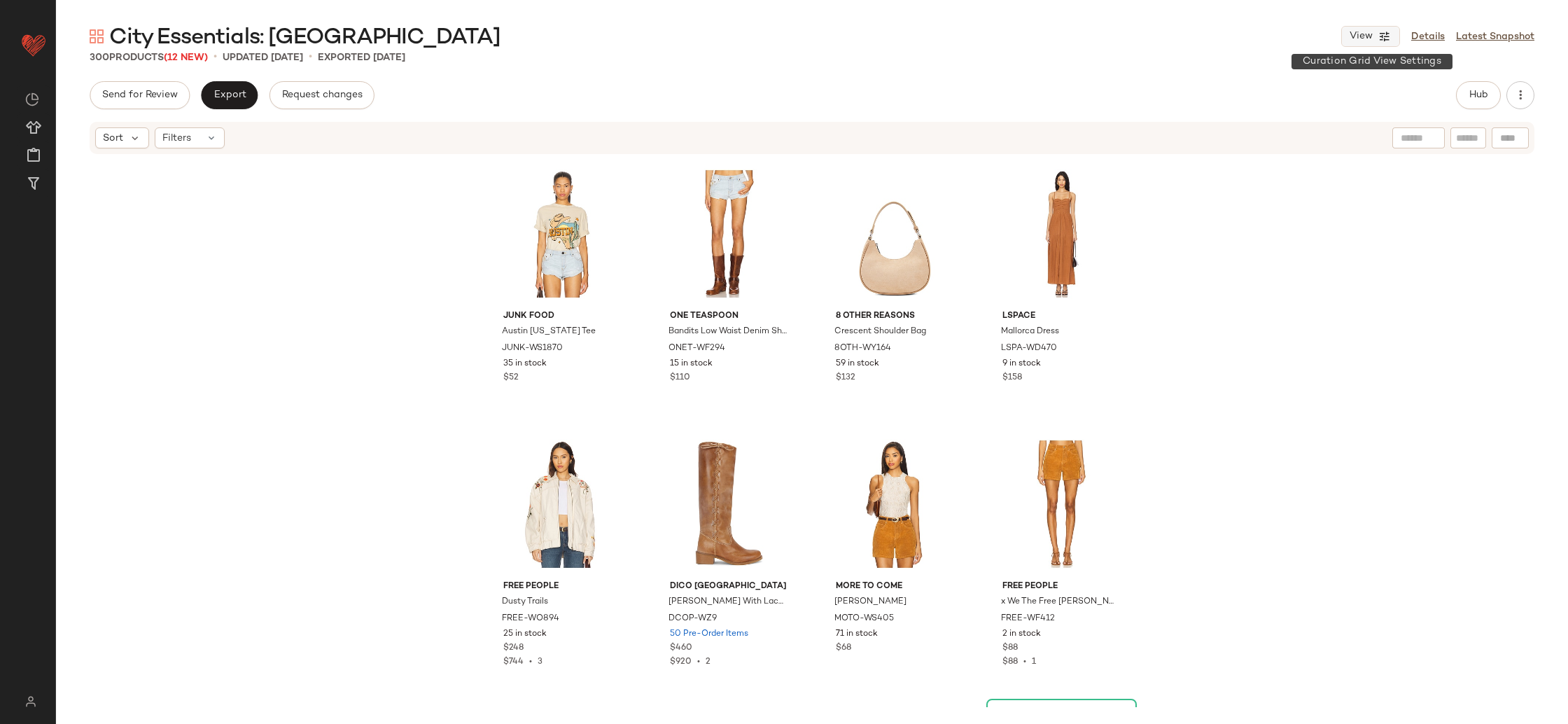
click at [1377, 41] on button "View" at bounding box center [1371, 36] width 59 height 21
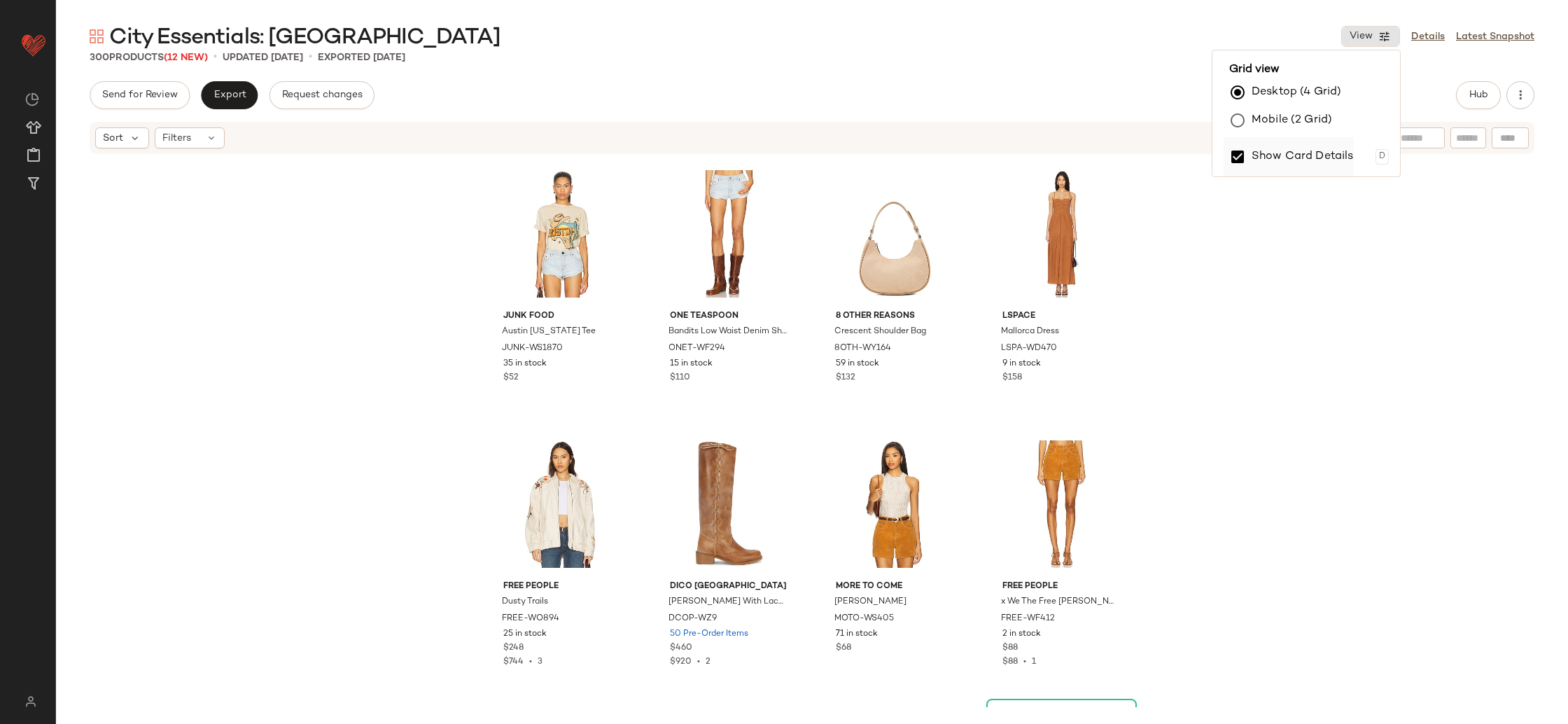
click at [1298, 160] on label "Show Card Details" at bounding box center [1302, 157] width 102 height 39
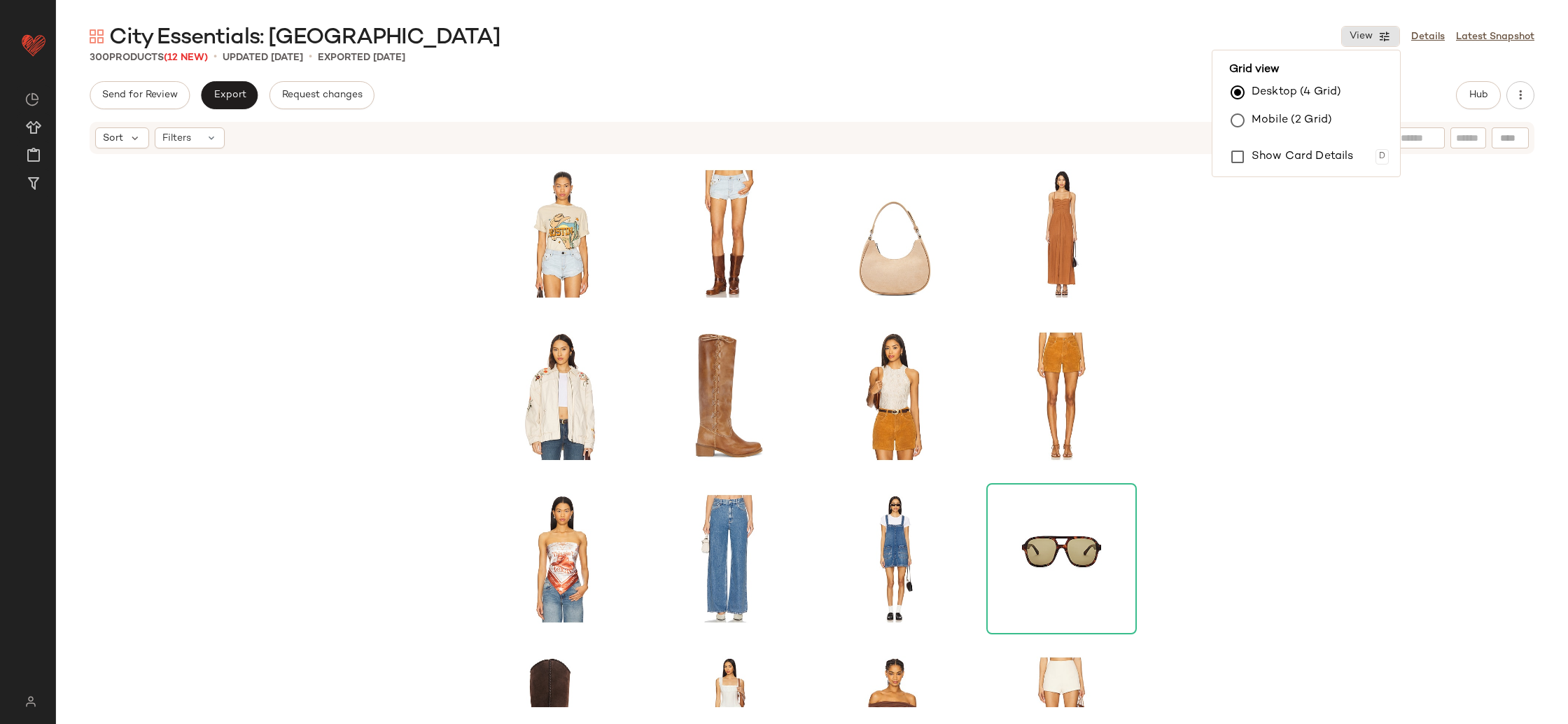
click at [1361, 301] on div at bounding box center [812, 431] width 1512 height 552
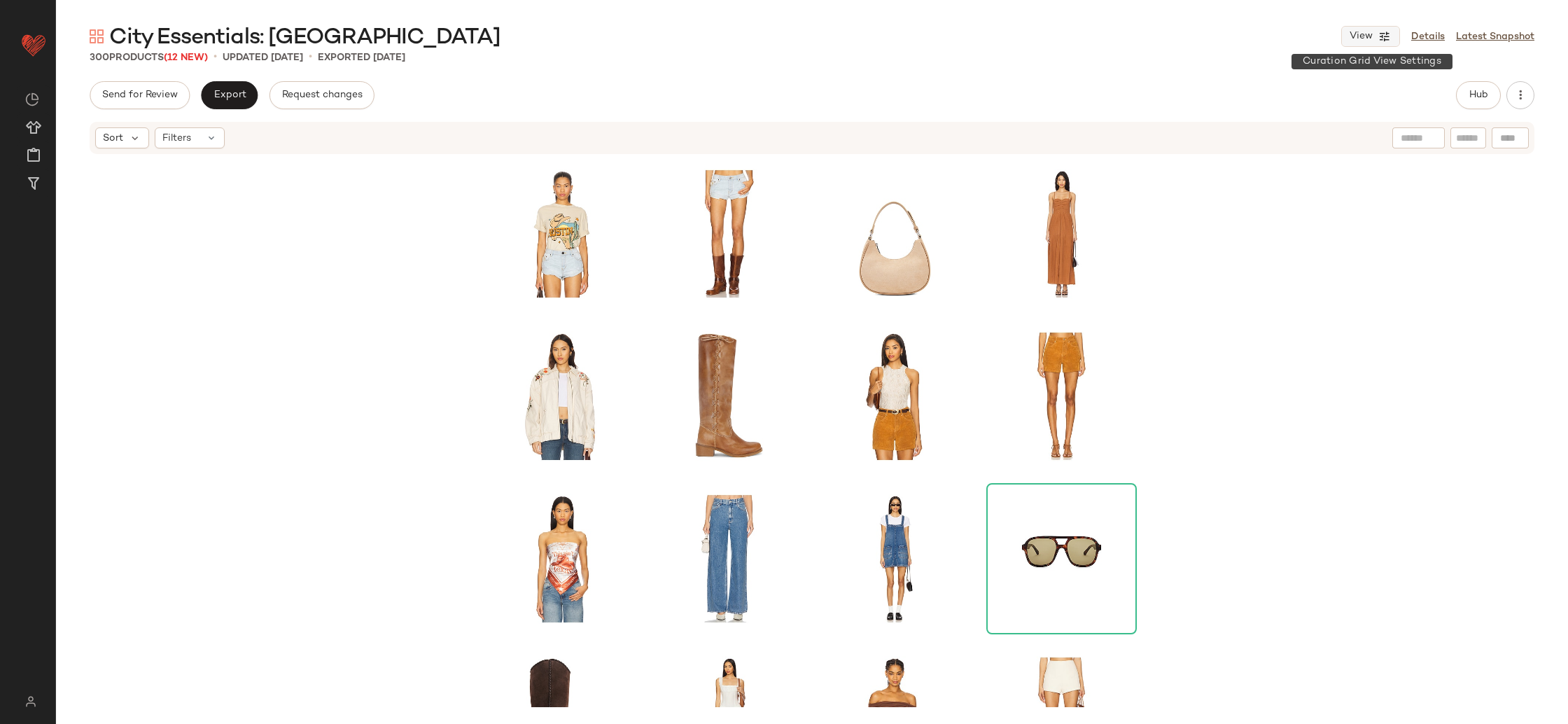
click at [1354, 38] on span "View" at bounding box center [1361, 36] width 24 height 12
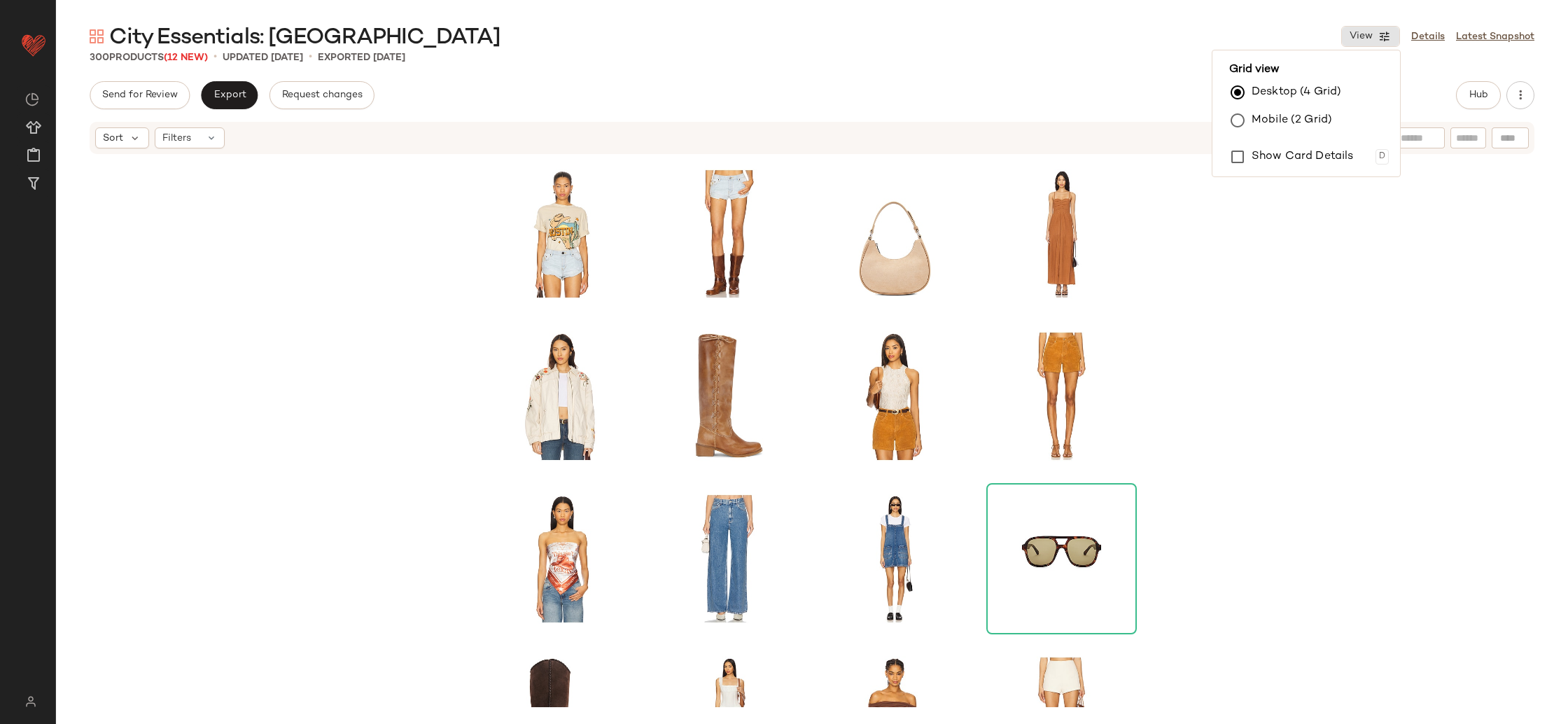
click at [1304, 113] on label "Mobile (2 Grid)" at bounding box center [1291, 121] width 81 height 28
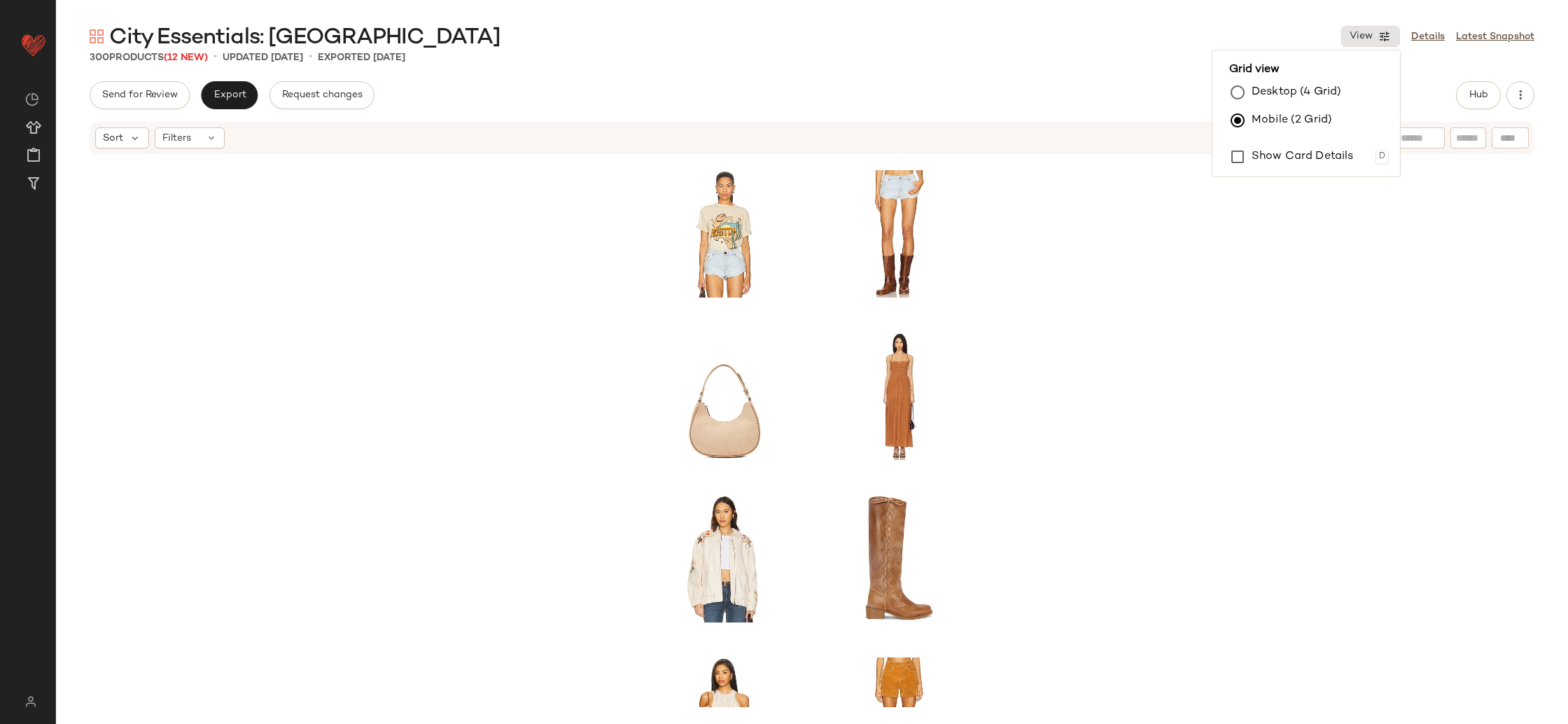
click at [1413, 297] on div at bounding box center [812, 431] width 1512 height 552
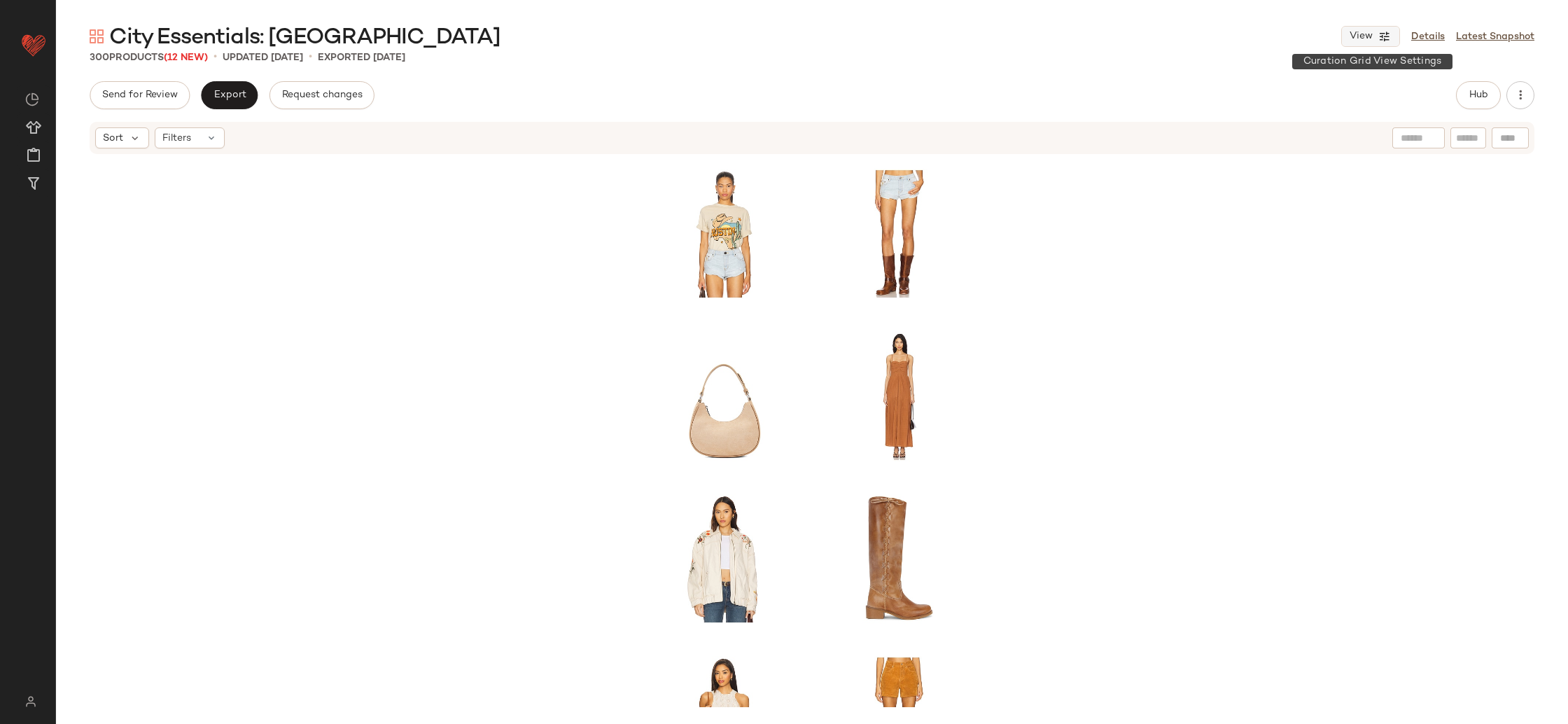
drag, startPoint x: 1363, startPoint y: 33, endPoint x: 1363, endPoint y: 42, distance: 9.0
click at [1363, 33] on span "View" at bounding box center [1361, 36] width 24 height 12
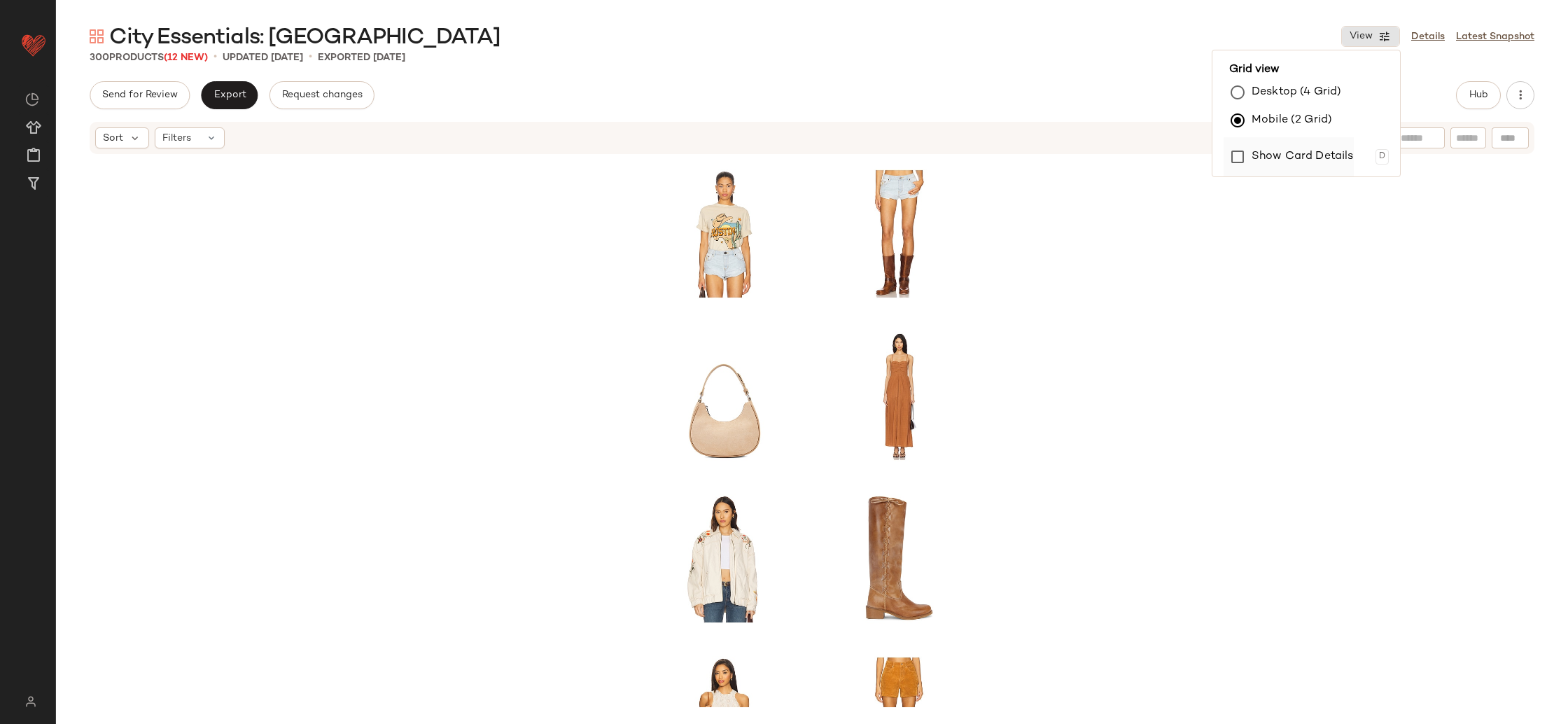
drag, startPoint x: 1283, startPoint y: 154, endPoint x: 1291, endPoint y: 172, distance: 19.7
click at [1283, 154] on label "Show Card Details" at bounding box center [1302, 157] width 102 height 39
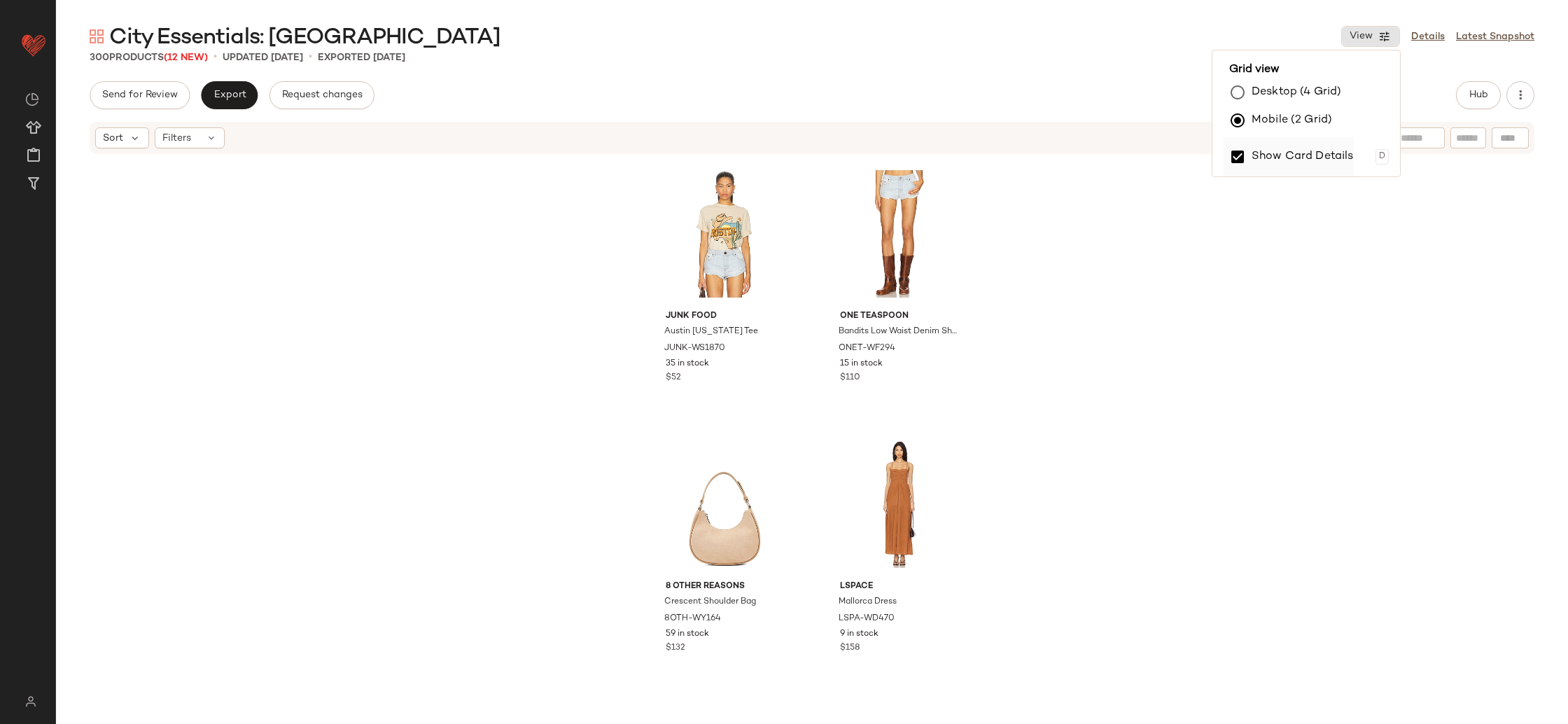
click at [1271, 158] on label "Show Card Details" at bounding box center [1302, 157] width 102 height 39
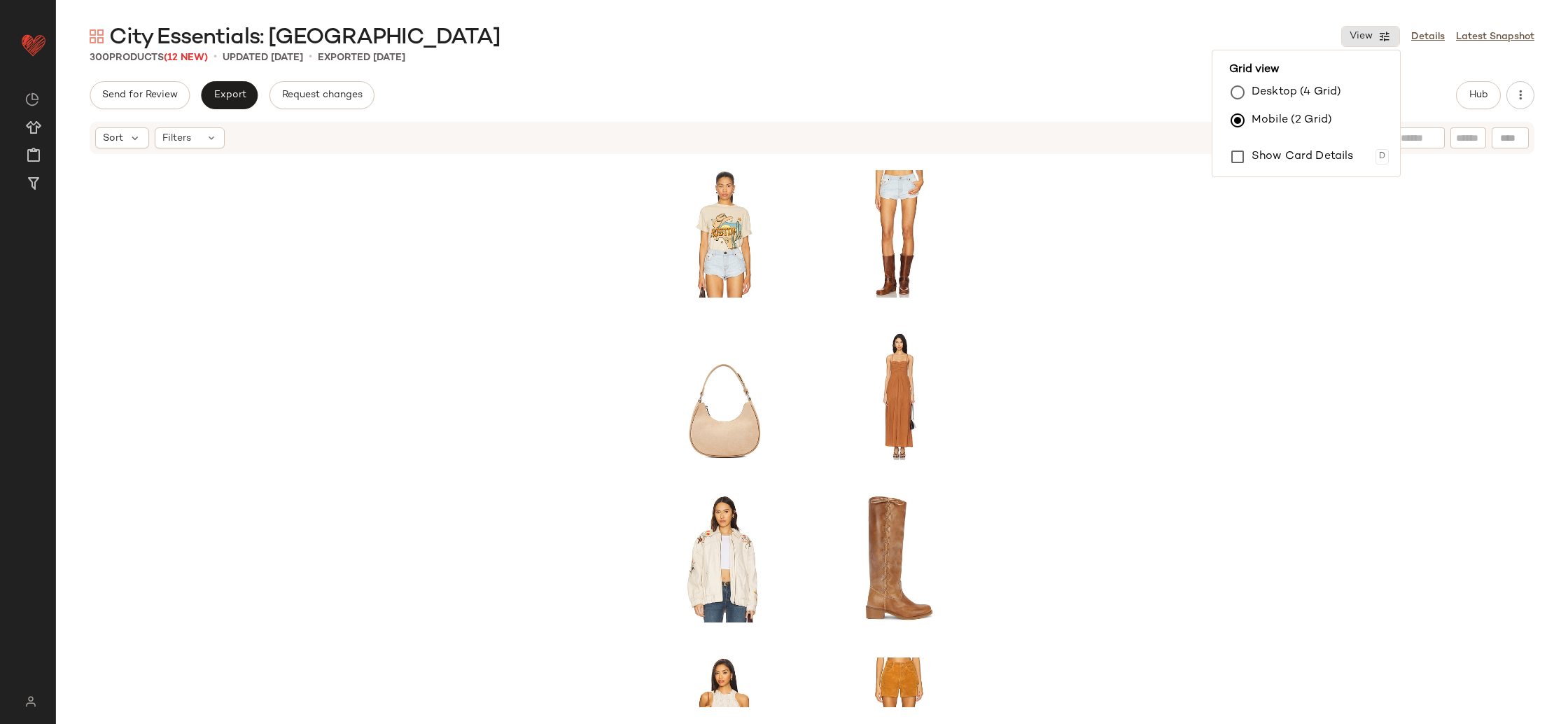
click at [1281, 85] on label "Desktop (4 Grid)" at bounding box center [1296, 92] width 90 height 28
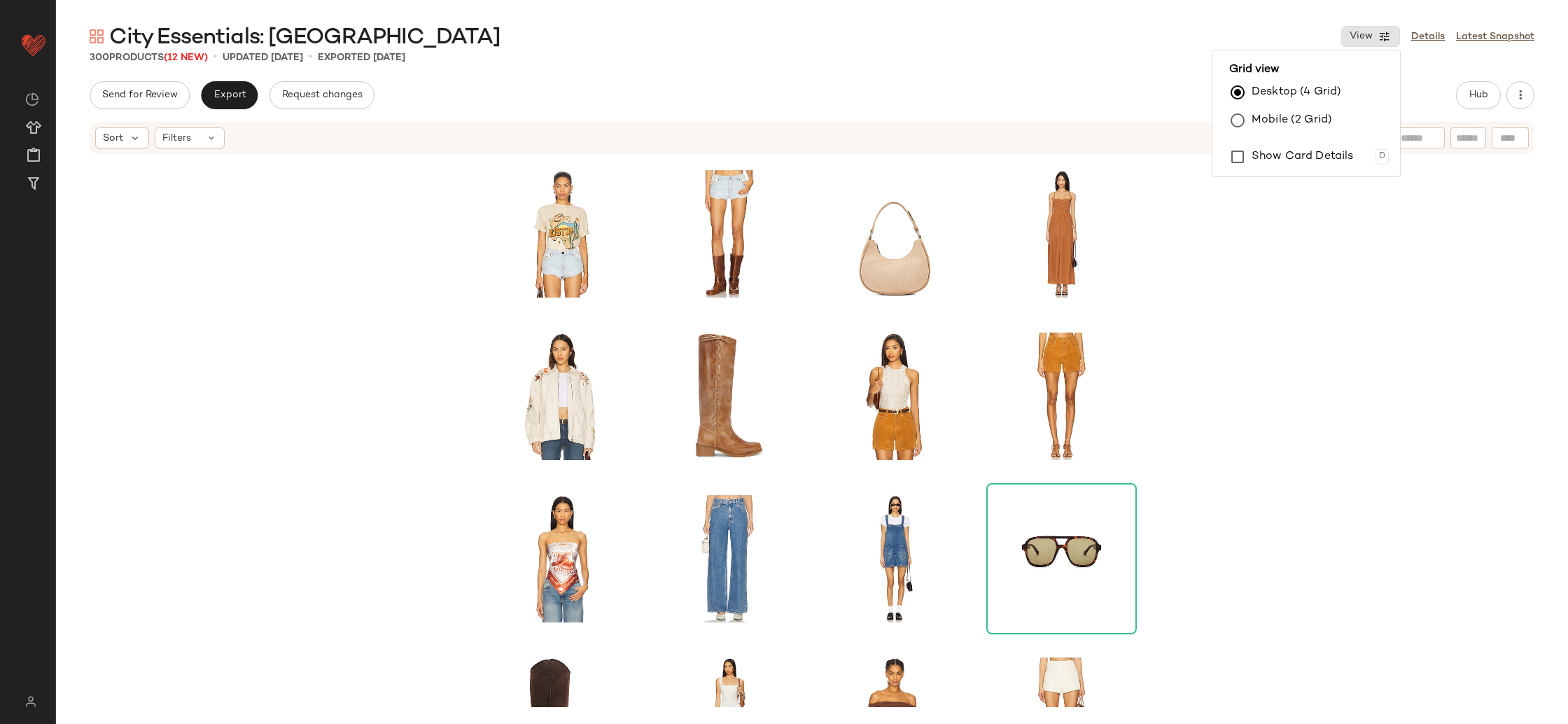
click at [1348, 237] on div at bounding box center [812, 431] width 1512 height 552
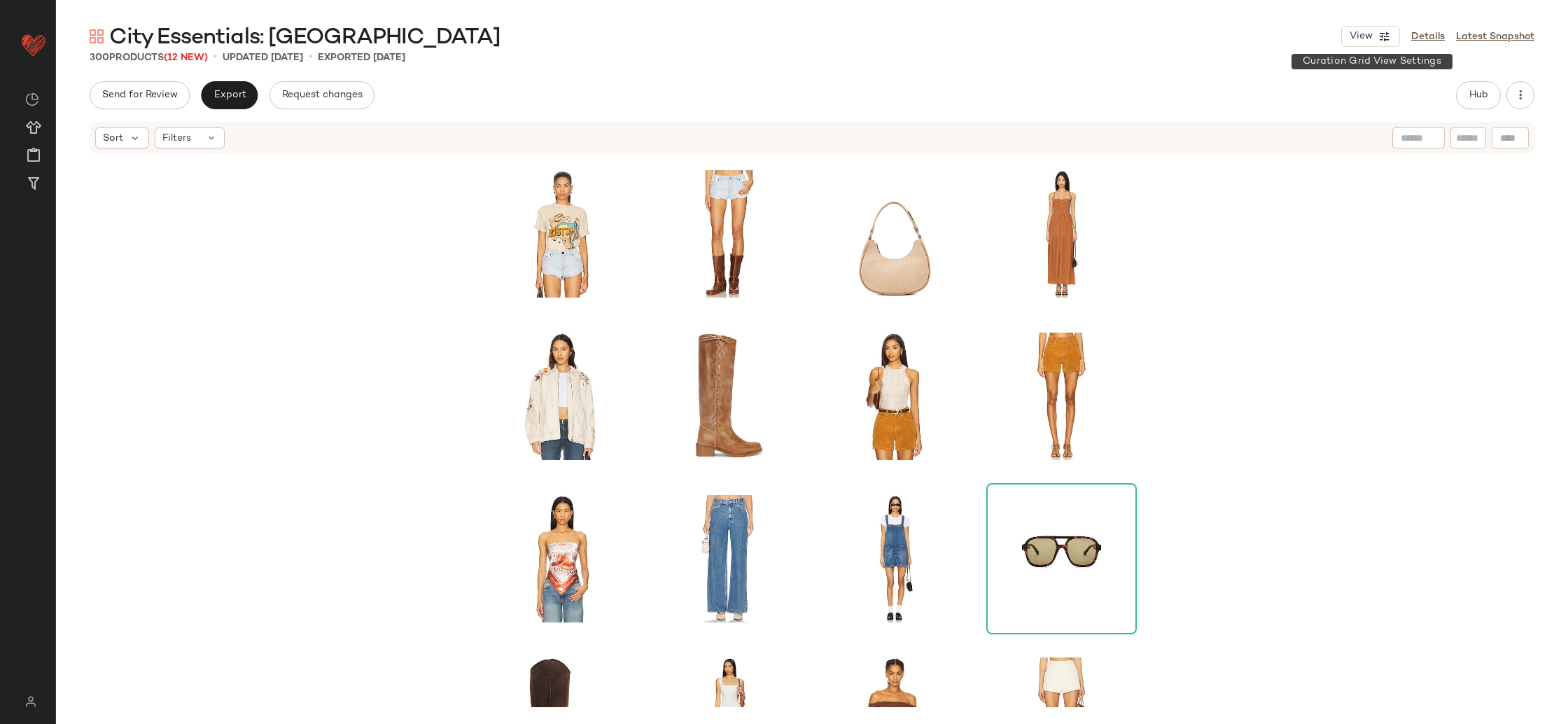
click at [1361, 42] on button "View" at bounding box center [1371, 36] width 59 height 21
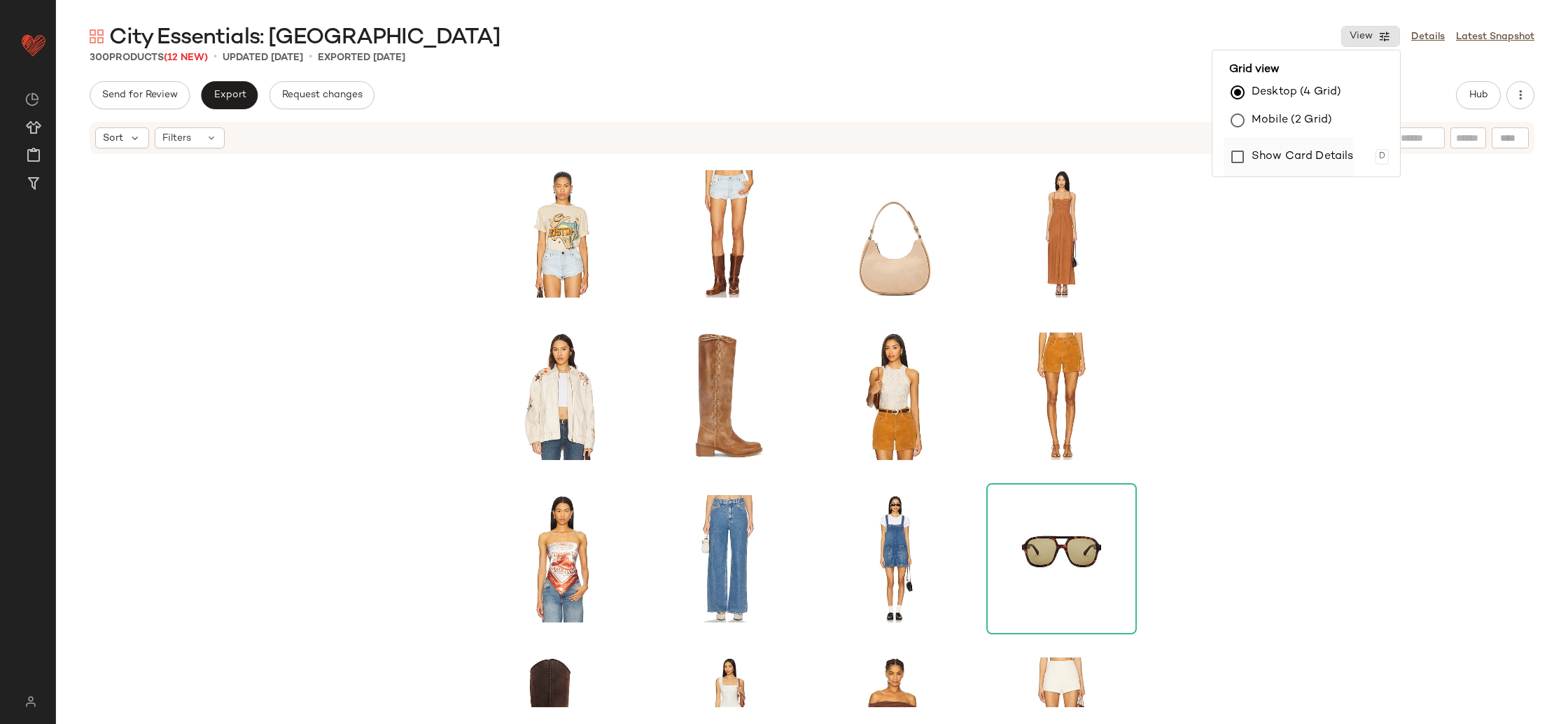
click at [1275, 146] on label "Show Card Details" at bounding box center [1302, 157] width 102 height 39
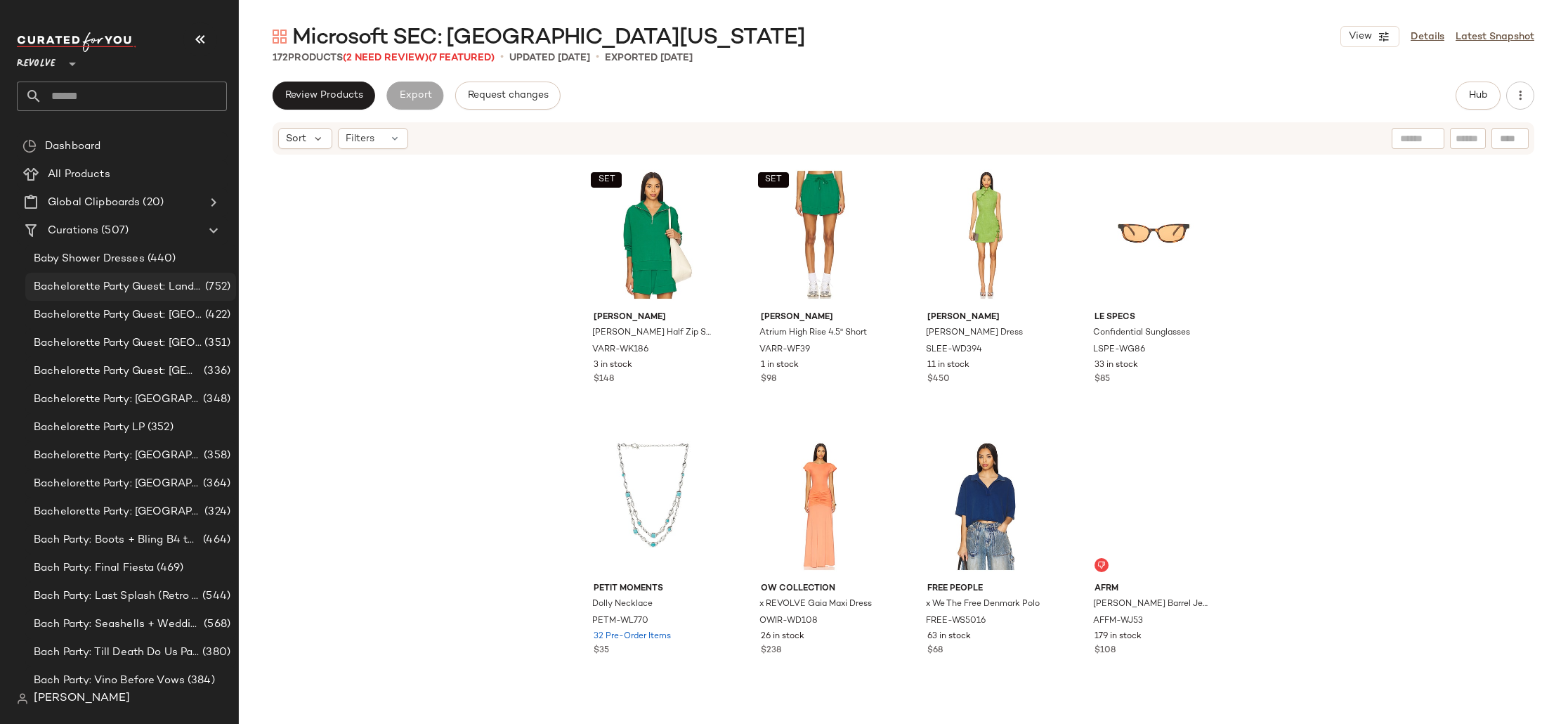
click at [115, 278] on div "Bachelorette Party Guest: Landing Page (752)" at bounding box center [130, 287] width 210 height 28
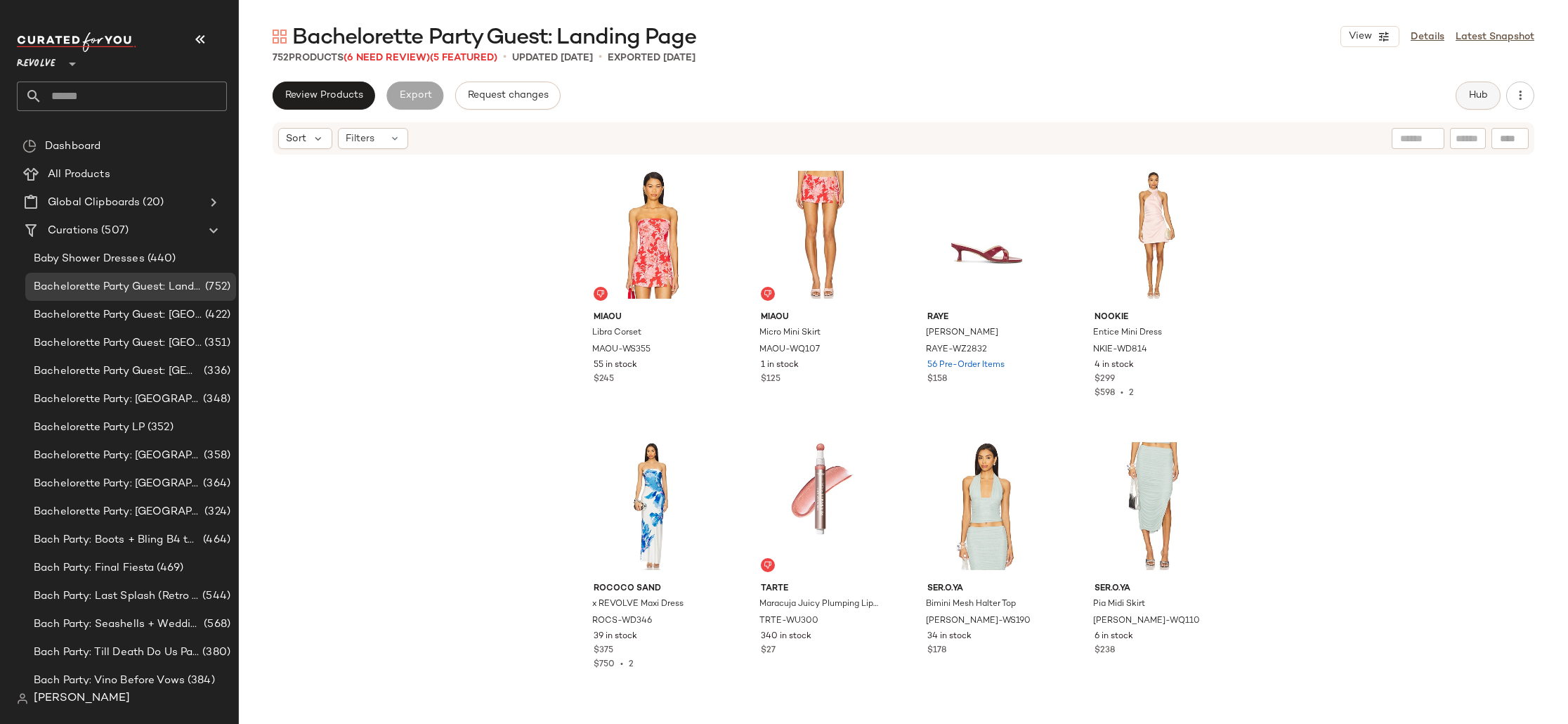
click at [1472, 89] on button "Hub" at bounding box center [1478, 96] width 45 height 28
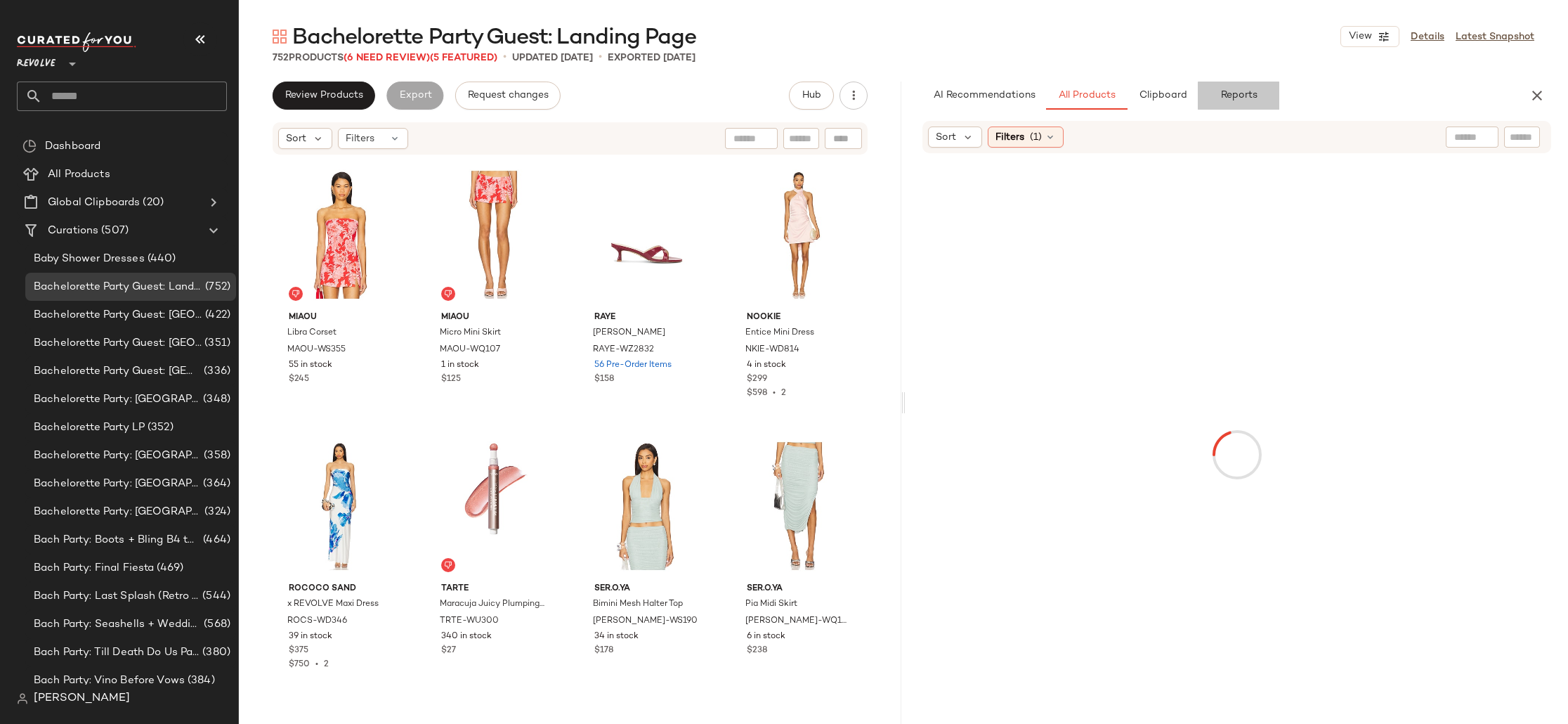
drag, startPoint x: 1233, startPoint y: 99, endPoint x: 1191, endPoint y: 159, distance: 73.2
click at [1233, 100] on span "Reports" at bounding box center [1238, 96] width 37 height 12
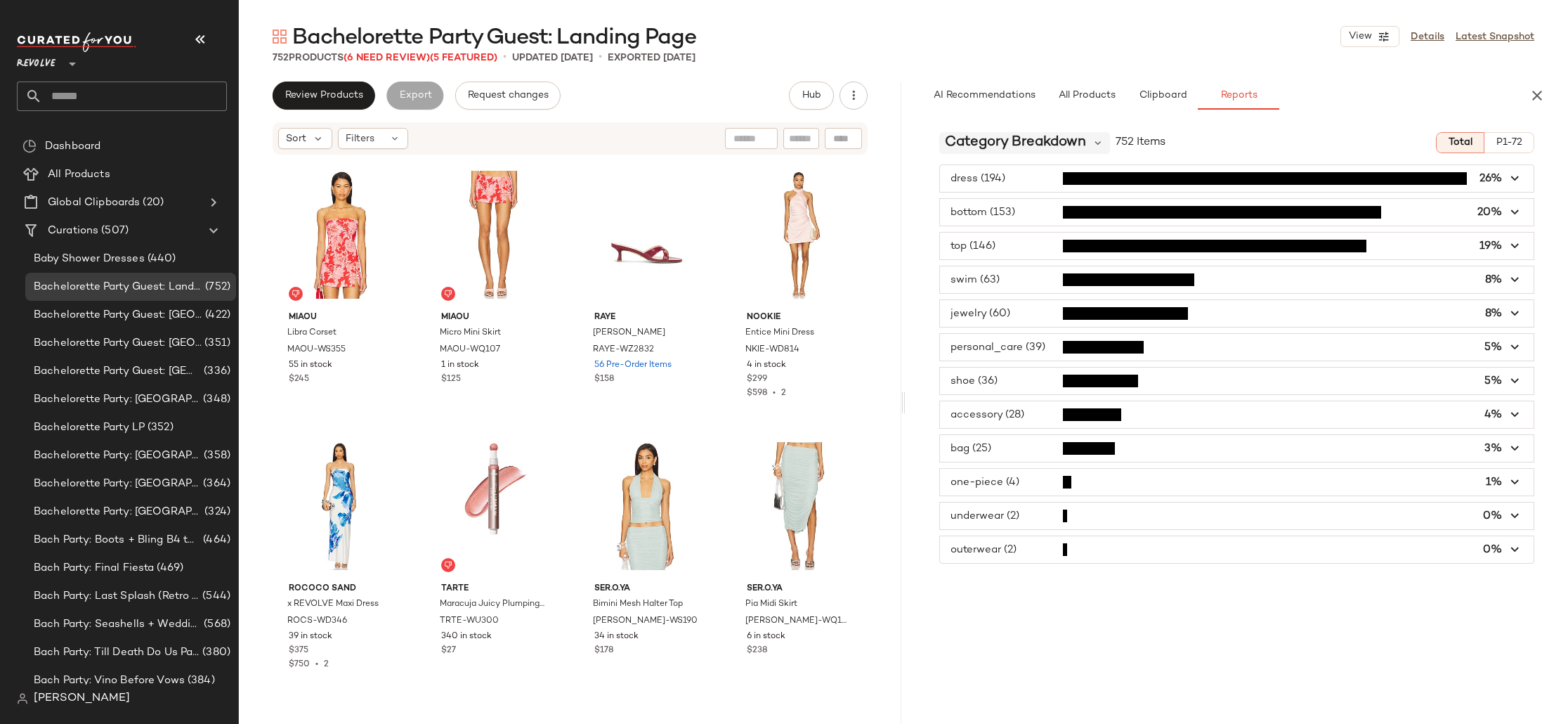
click at [991, 146] on span "Category Breakdown" at bounding box center [1015, 142] width 141 height 21
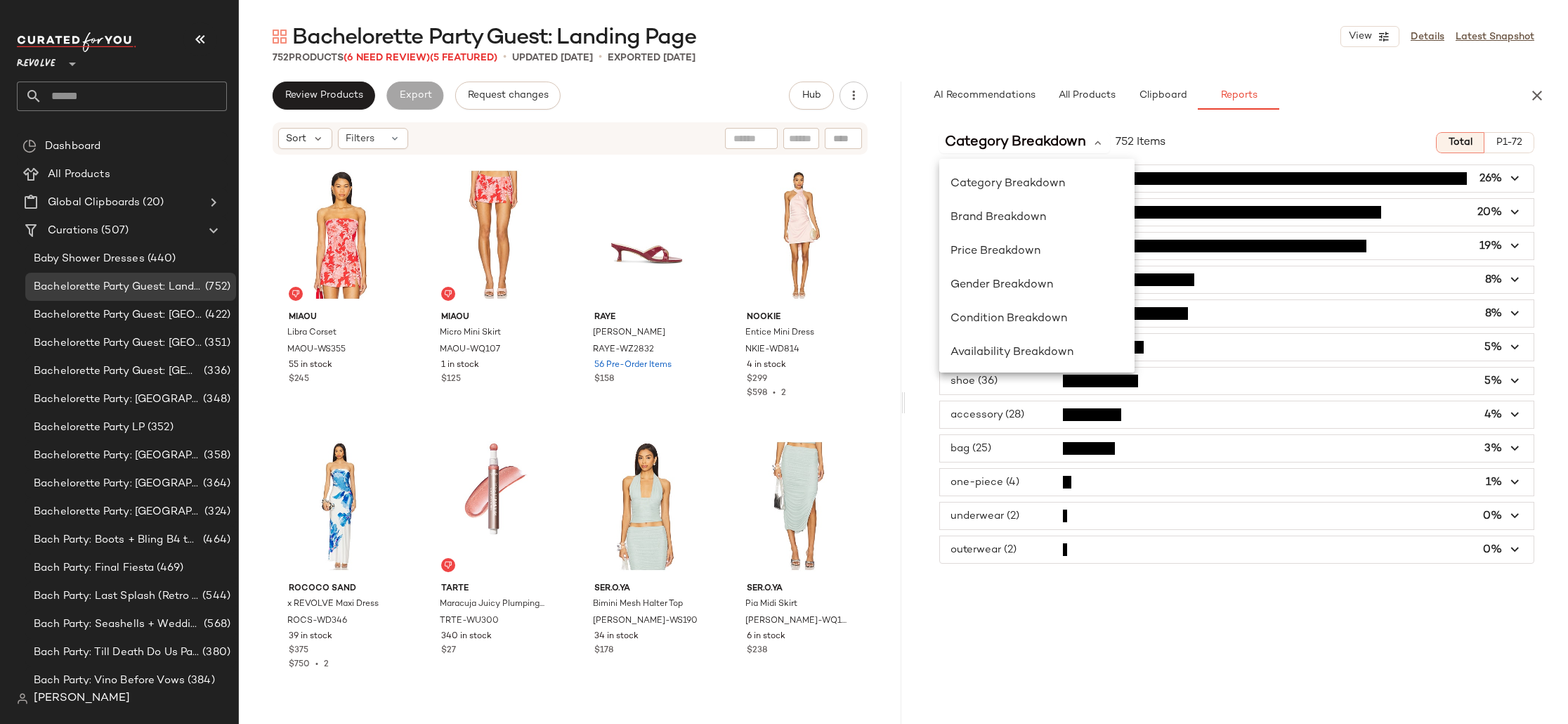
click at [93, 96] on input "text" at bounding box center [135, 96] width 185 height 29
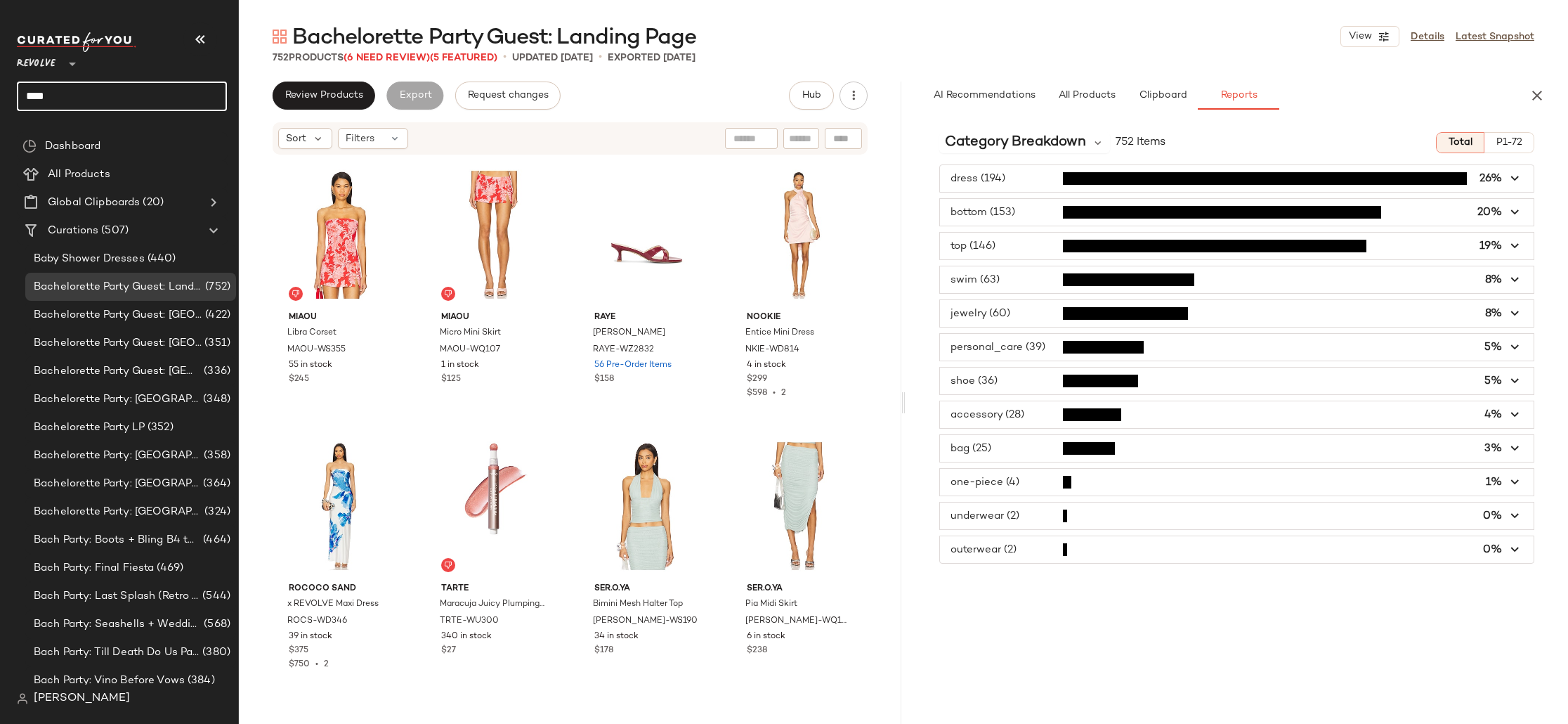
type input "****"
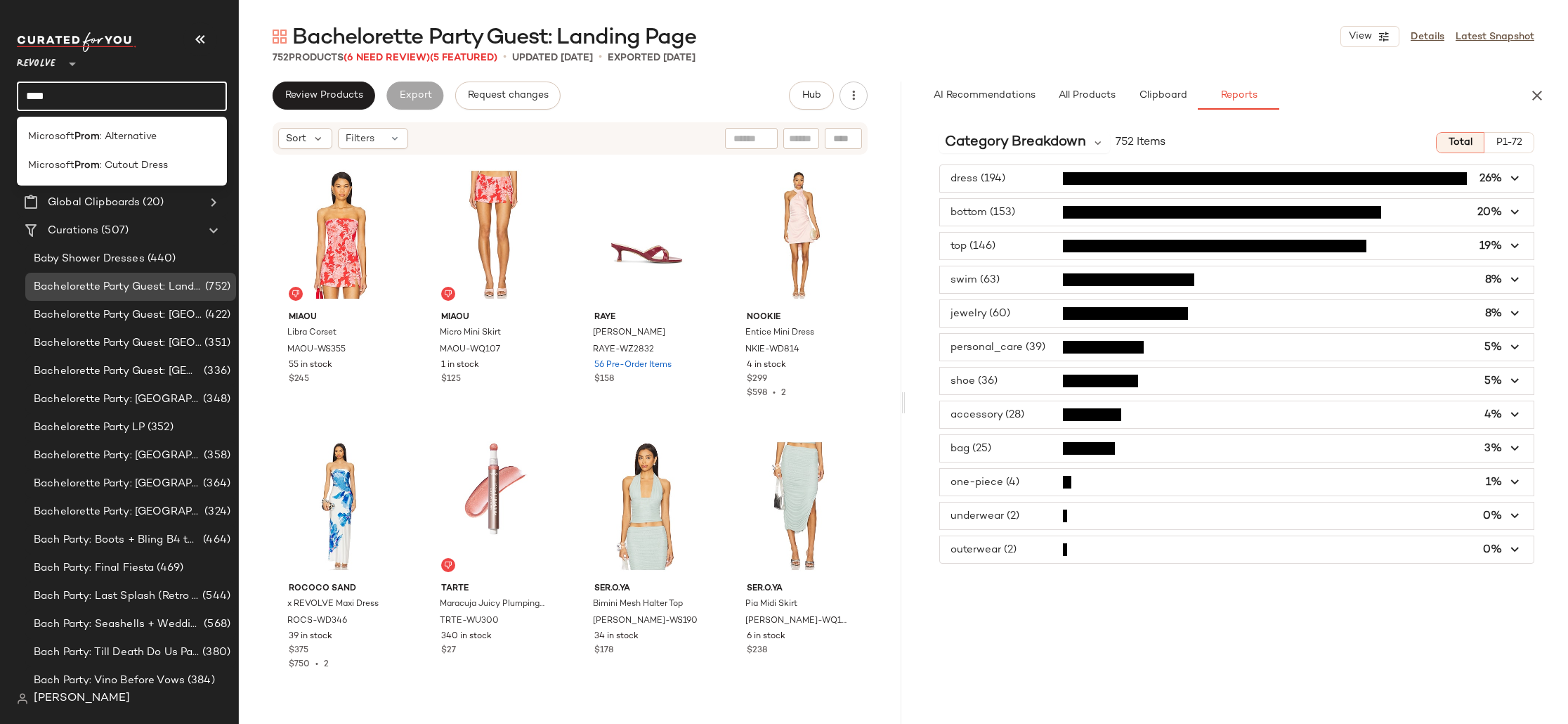
click at [153, 287] on span "Bachelorette Party Guest: Landing Page" at bounding box center [118, 287] width 169 height 16
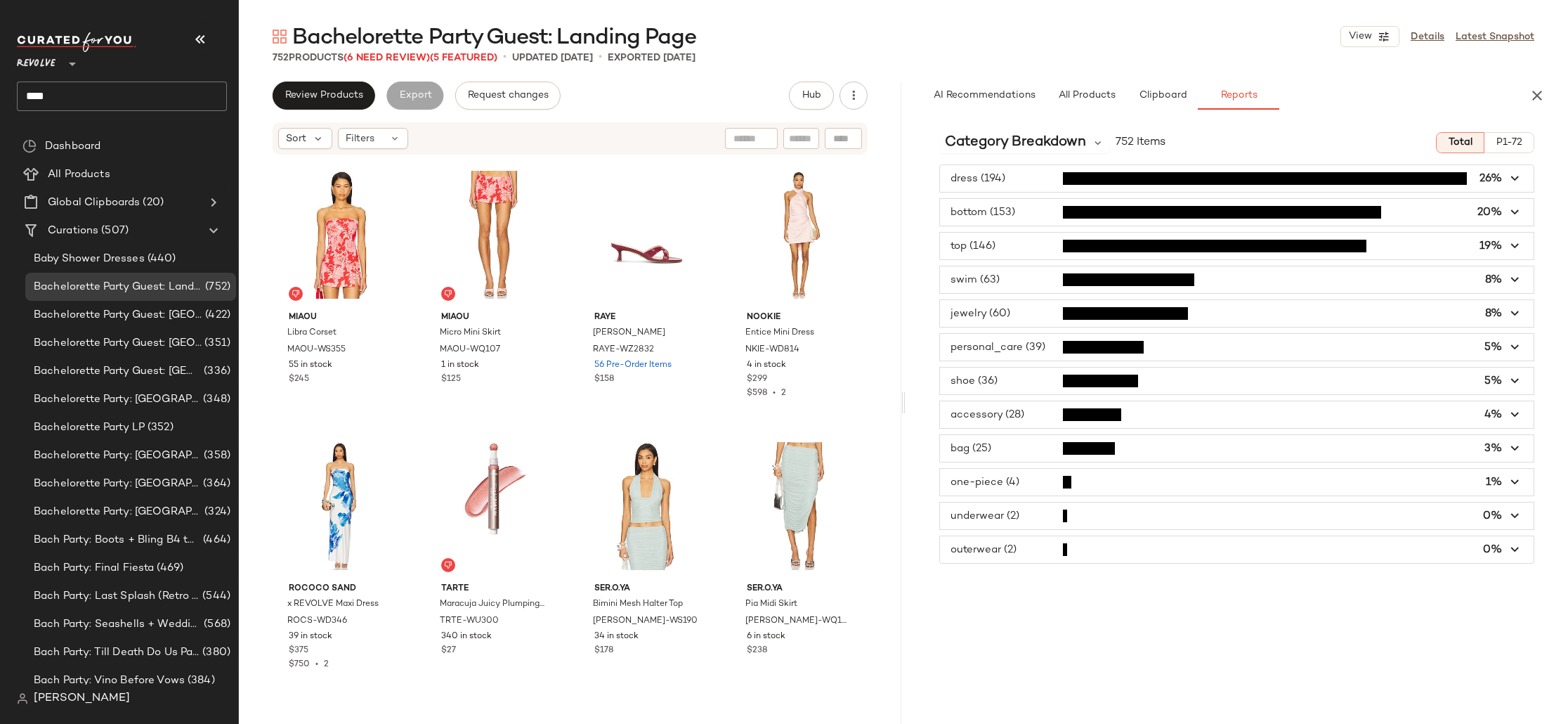
click at [52, 690] on span "[PERSON_NAME]" at bounding box center [82, 699] width 96 height 17
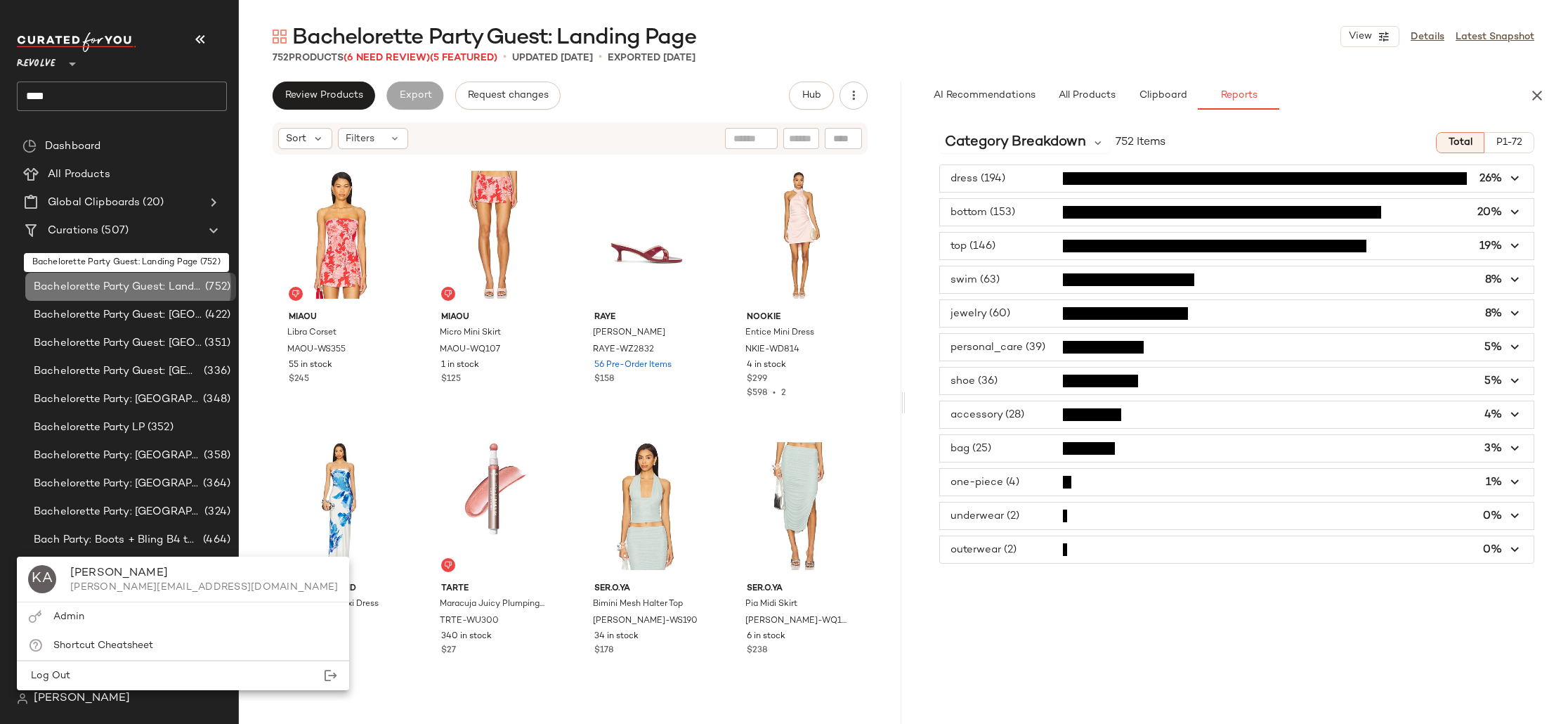
click at [113, 287] on span "Bachelorette Party Guest: Landing Page" at bounding box center [118, 287] width 169 height 16
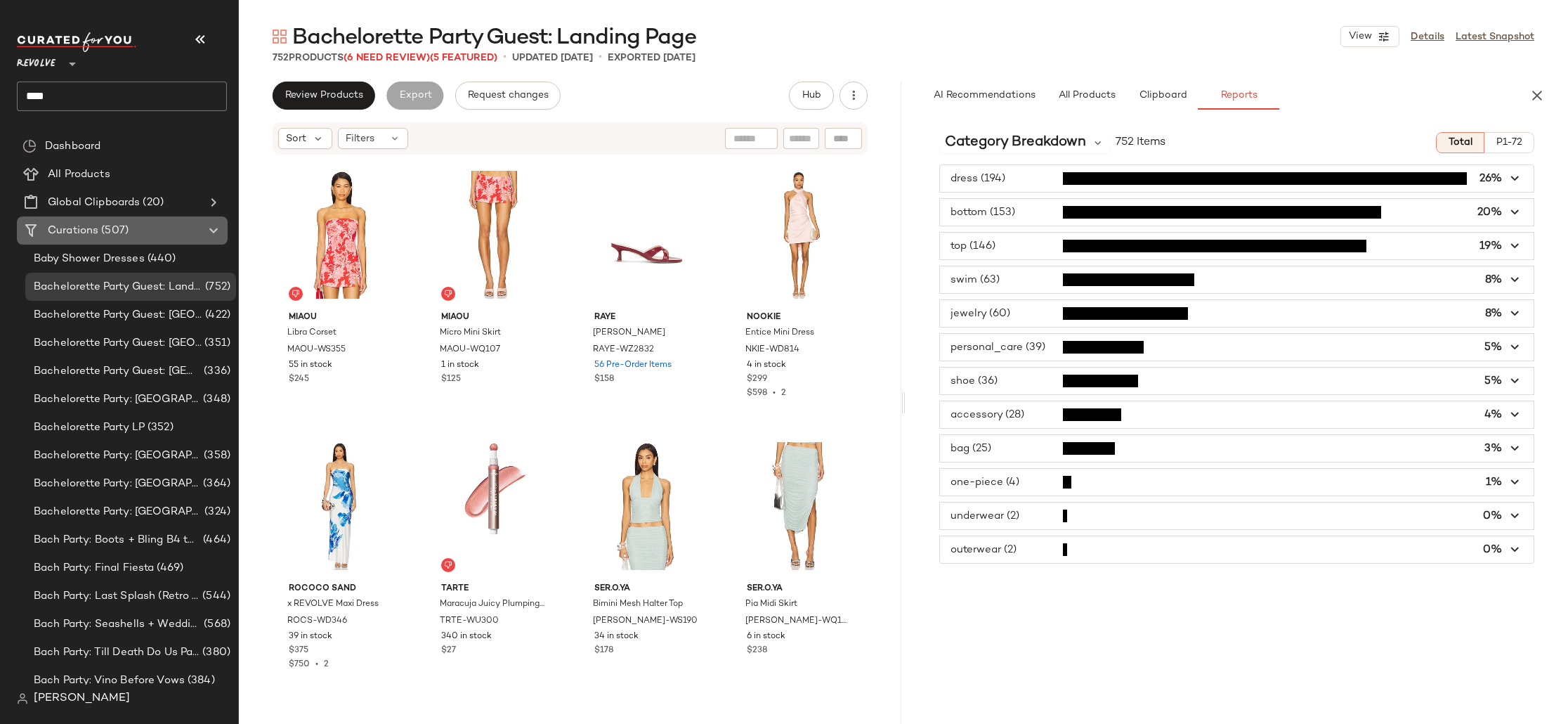
click at [218, 235] on icon at bounding box center [214, 231] width 17 height 17
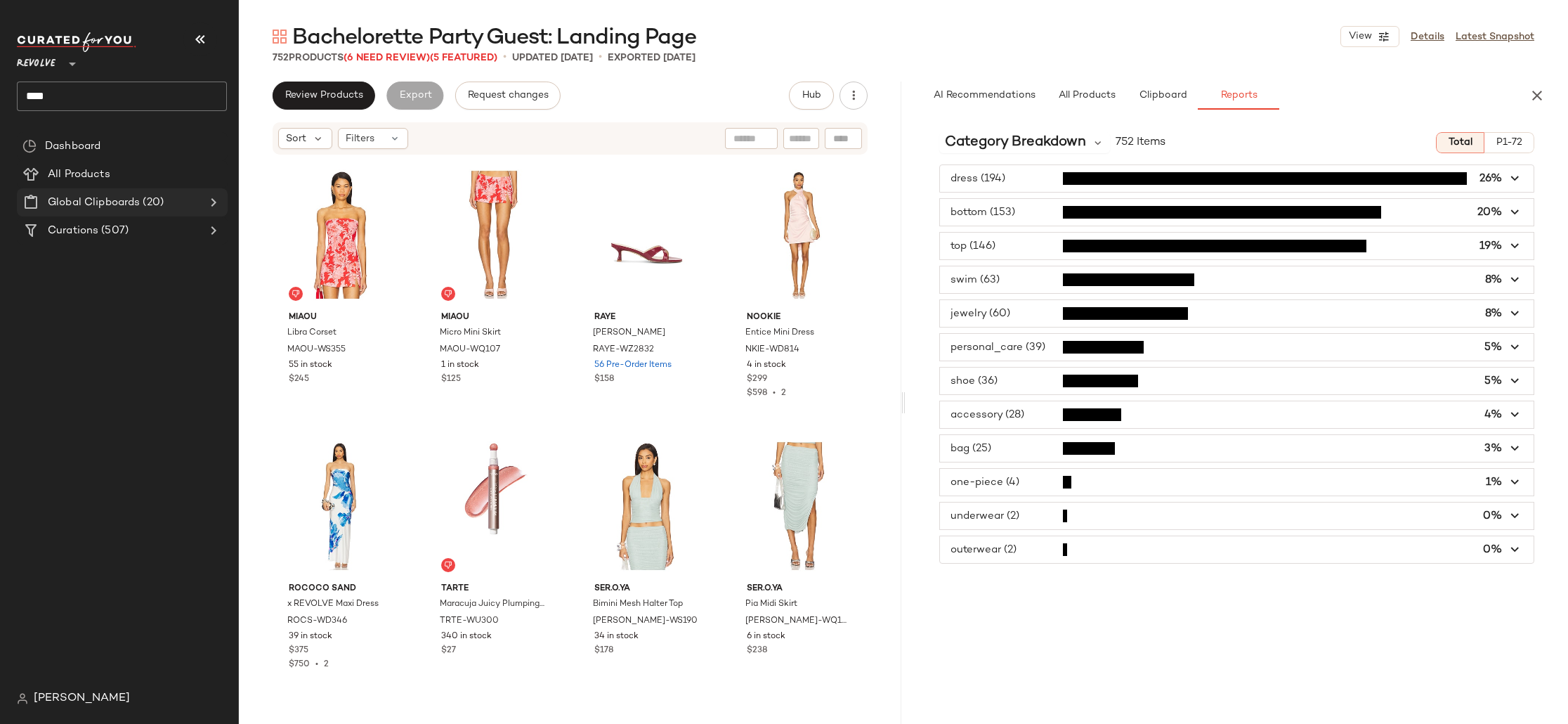
click at [187, 202] on div "Global Clipboards (20)" at bounding box center [123, 202] width 159 height 16
click at [188, 243] on Curations "Curations (507)" at bounding box center [122, 231] width 210 height 28
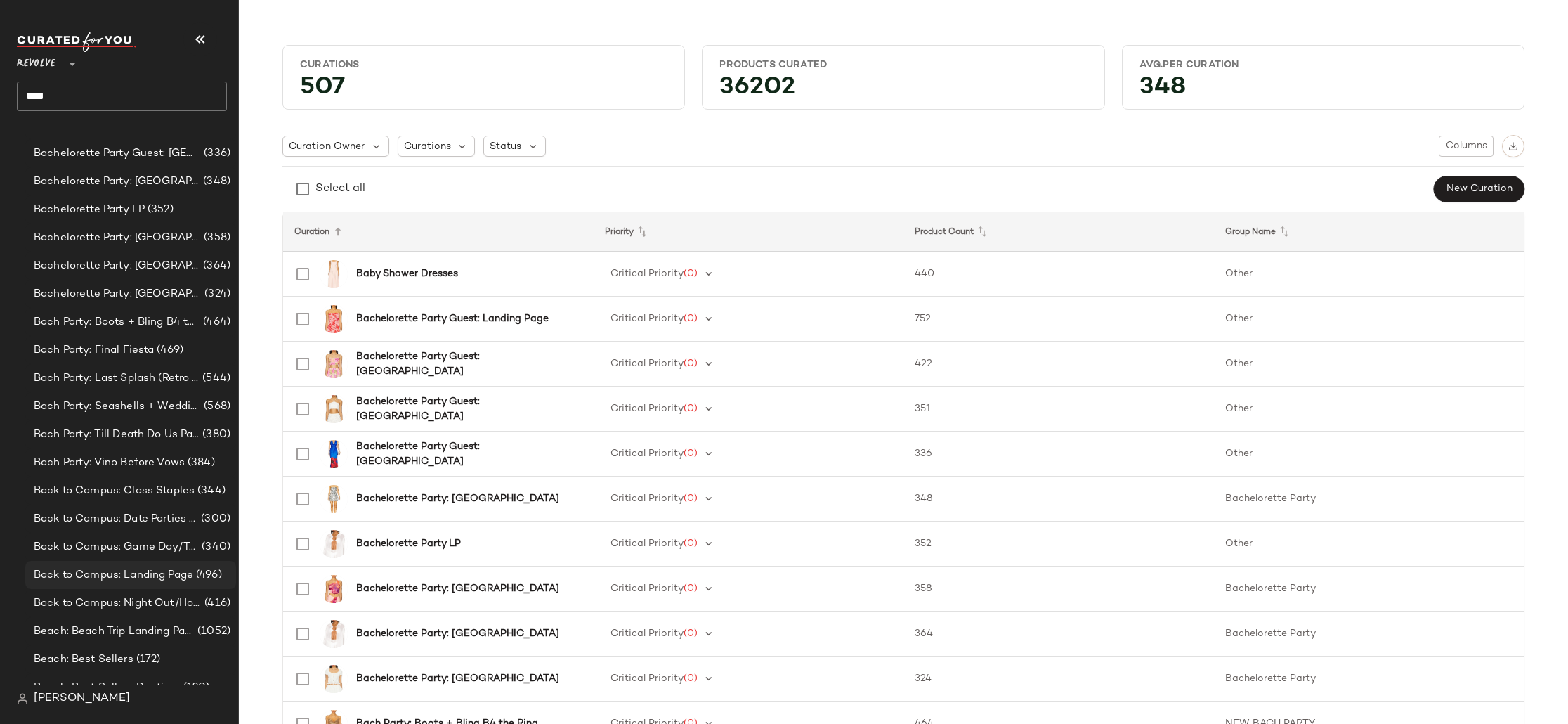
scroll to position [416, 0]
click at [419, 153] on span "Curations" at bounding box center [427, 146] width 47 height 15
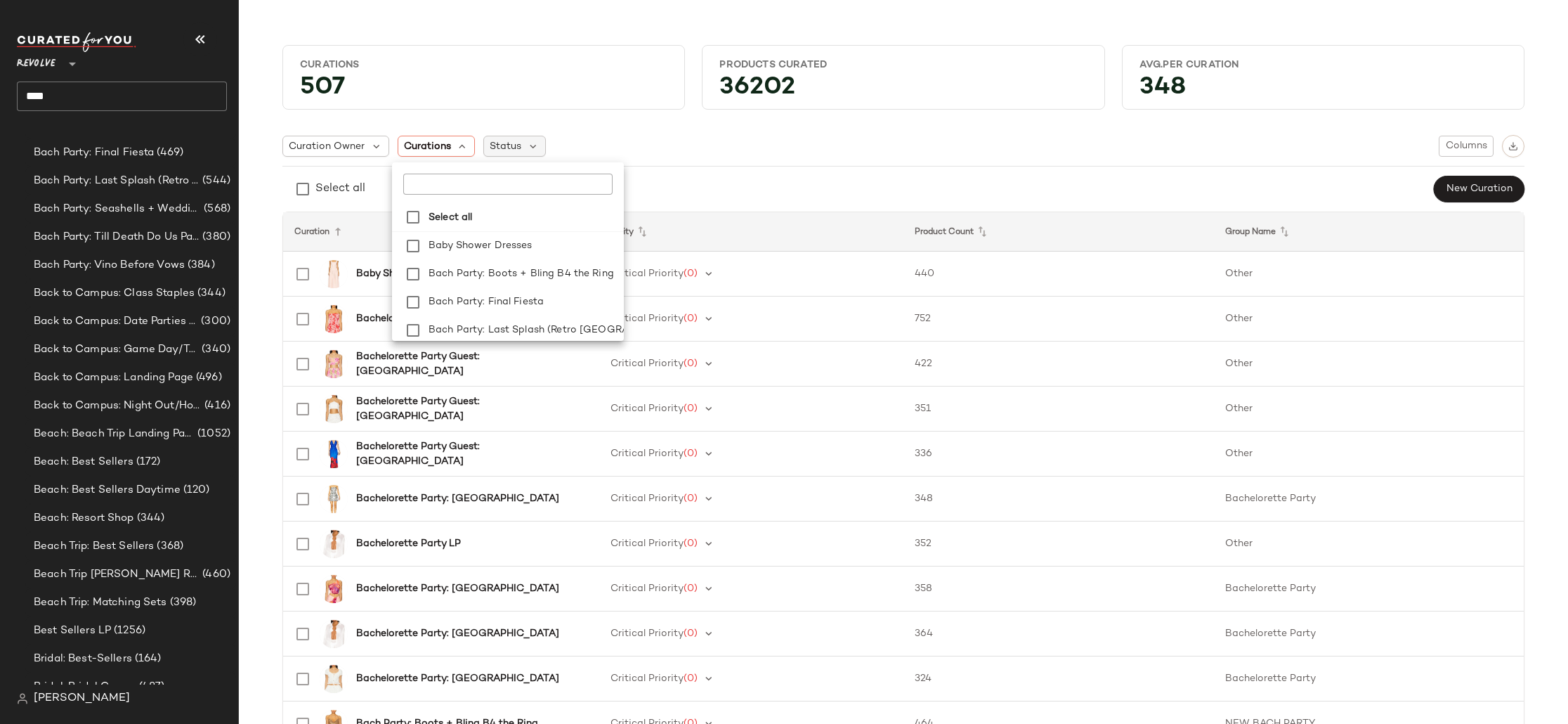
click at [490, 146] on span "Status" at bounding box center [505, 146] width 32 height 15
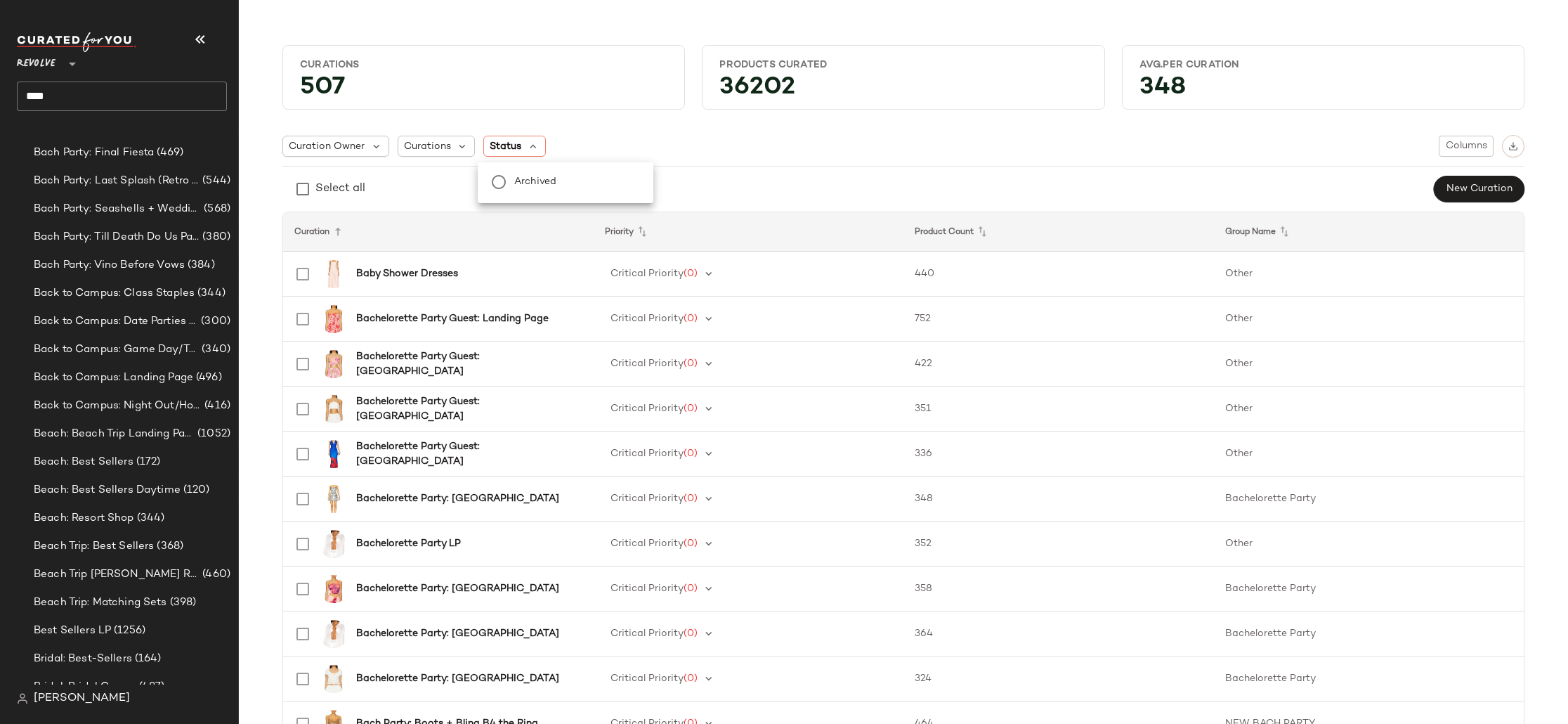
click at [510, 179] on label "Archived" at bounding box center [581, 182] width 145 height 28
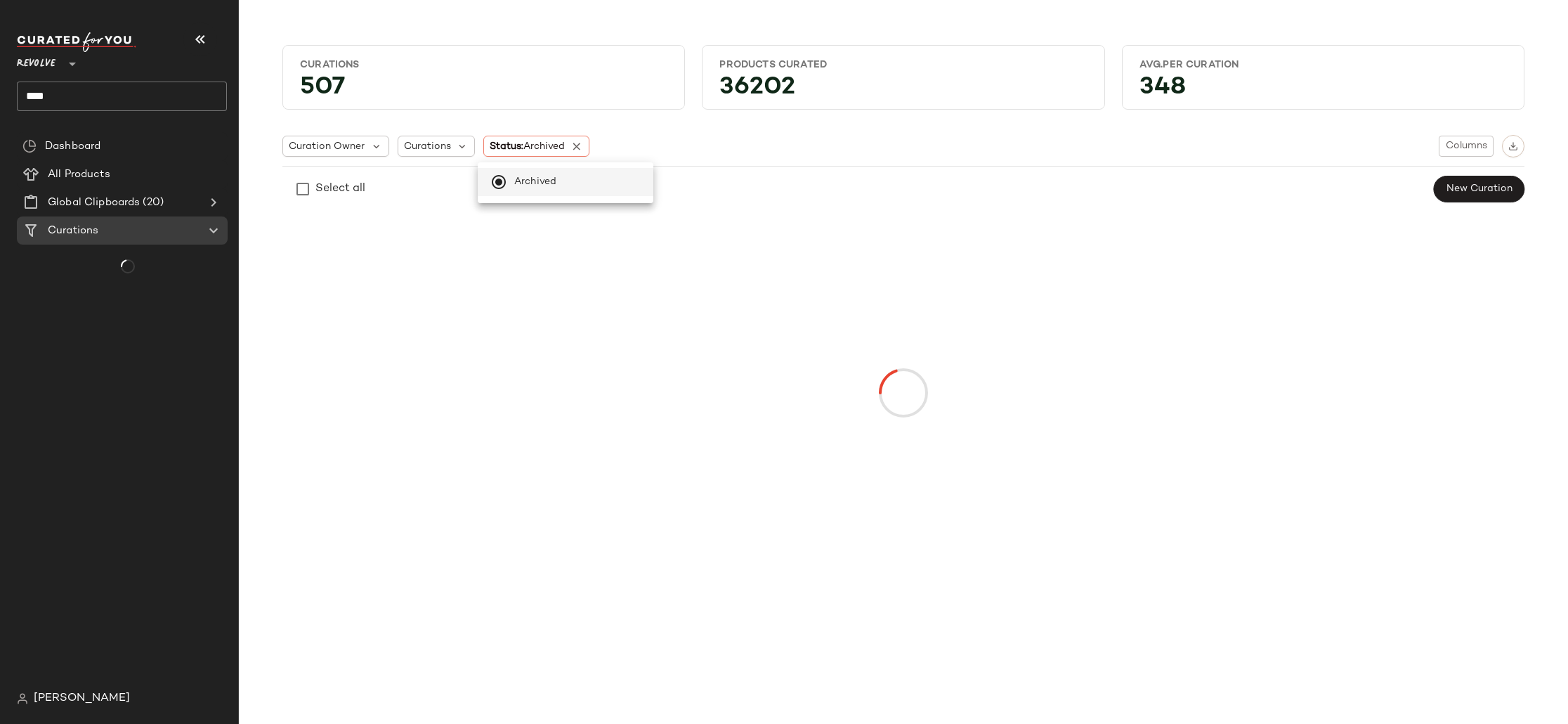
scroll to position [0, 0]
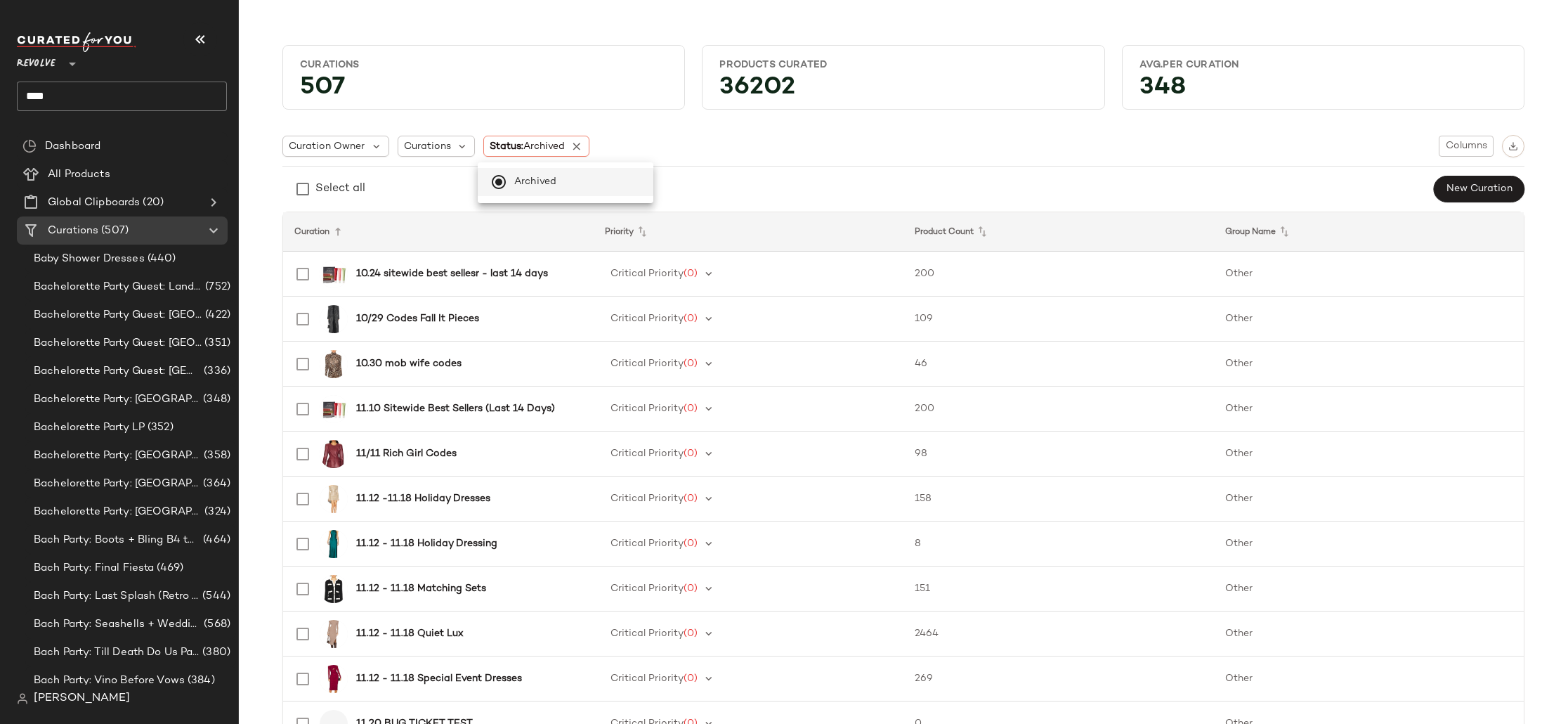
click at [131, 83] on input "****" at bounding box center [122, 96] width 210 height 29
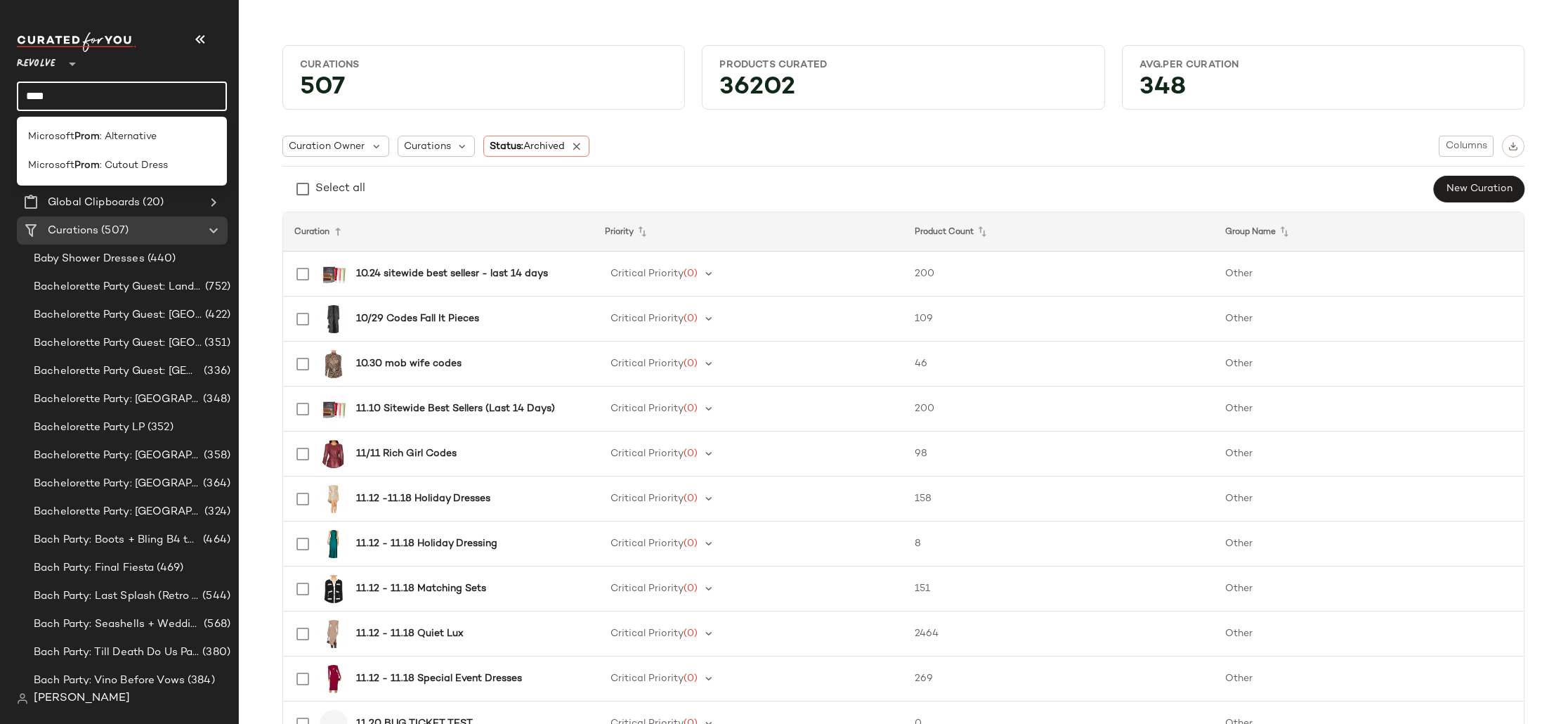
click at [160, 103] on input "****" at bounding box center [122, 96] width 210 height 29
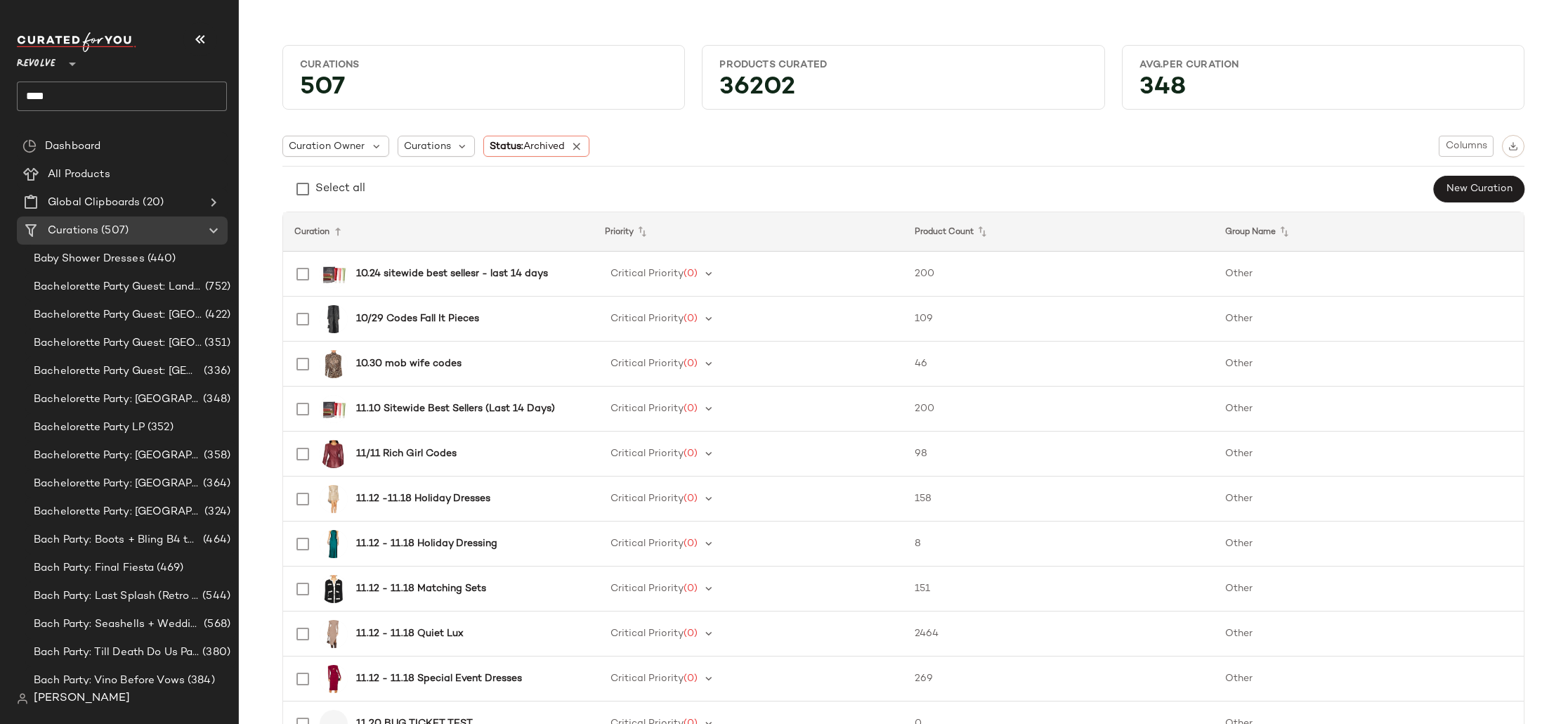
drag, startPoint x: 1048, startPoint y: 219, endPoint x: 1055, endPoint y: 200, distance: 20.2
click at [1050, 215] on th "Product Count" at bounding box center [1058, 231] width 311 height 39
click at [1061, 180] on div "Select all New Curation" at bounding box center [903, 189] width 1242 height 28
click at [436, 150] on span "Curations" at bounding box center [427, 146] width 47 height 15
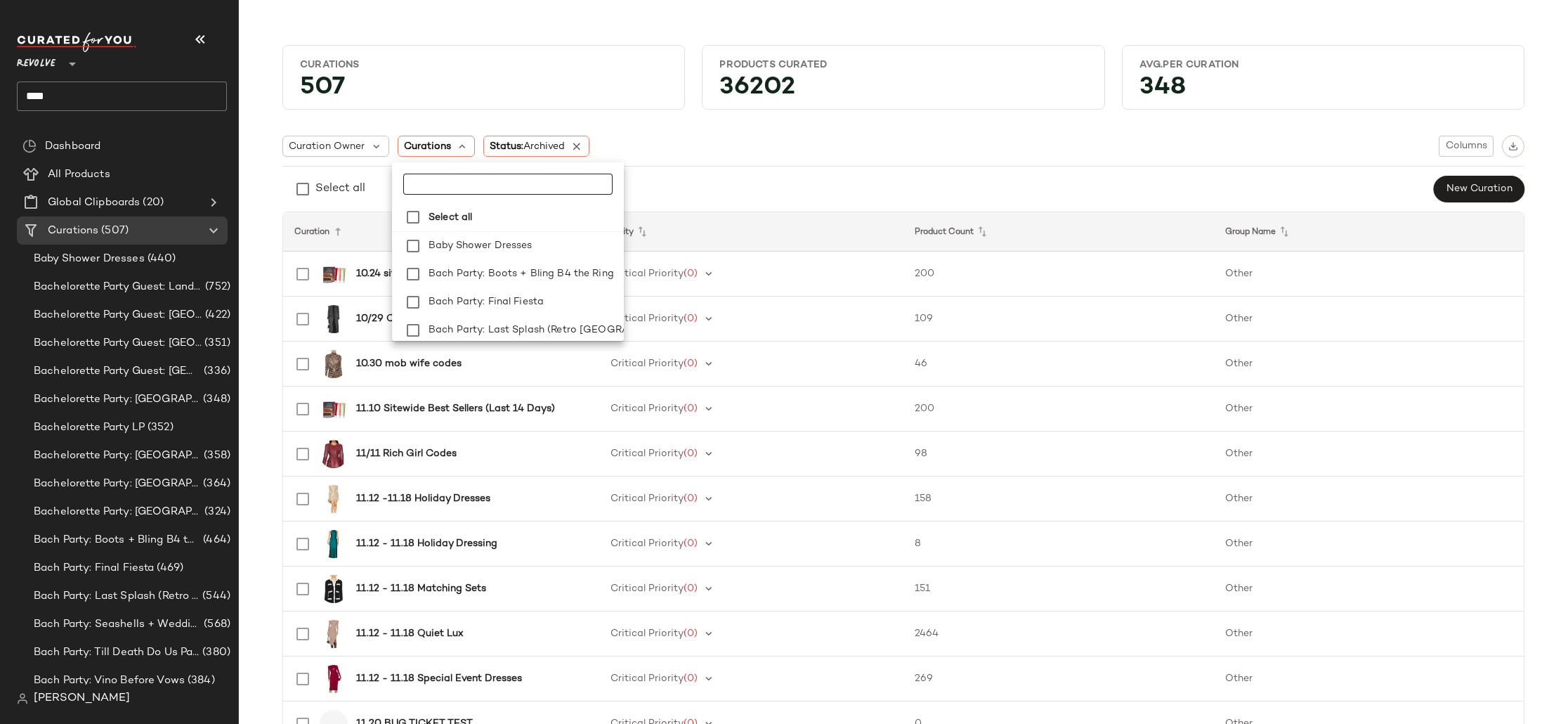
click at [471, 184] on input "text" at bounding box center [491, 184] width 176 height 21
type input "****"
click at [730, 163] on div "Curation Owner Curations Status: Archived Columns Select all New Curation" at bounding box center [903, 169] width 1242 height 68
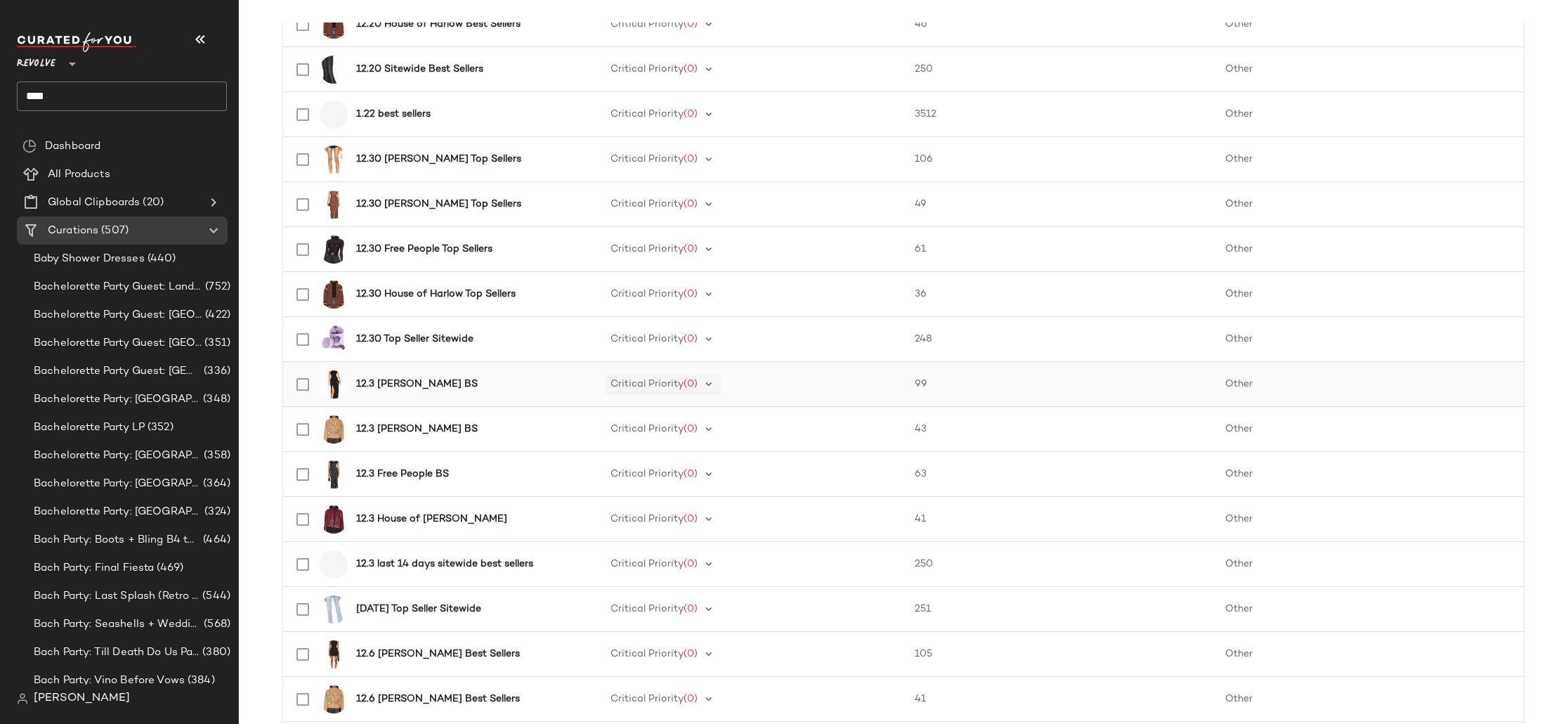
scroll to position [1858, 0]
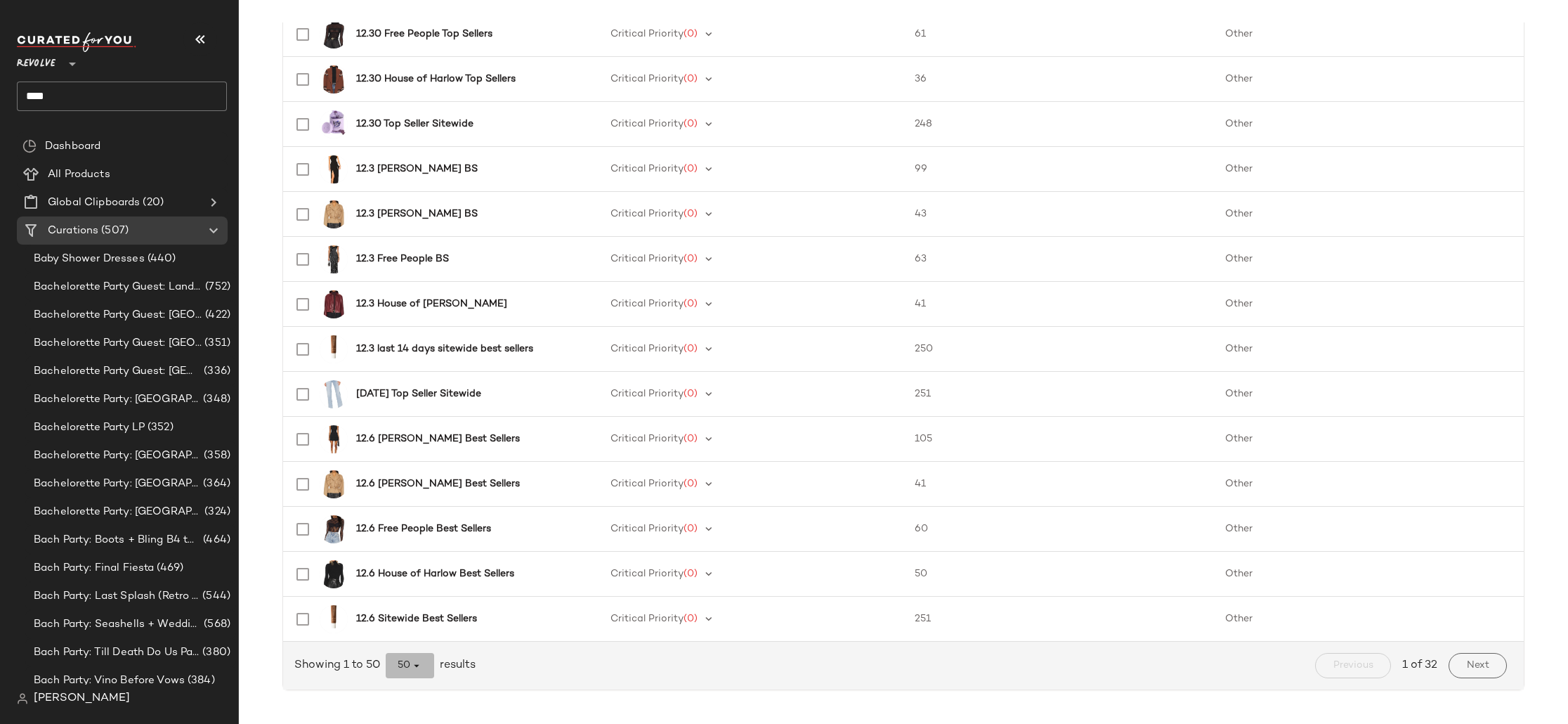
click at [410, 665] on icon "button" at bounding box center [416, 665] width 12 height 12
click at [582, 684] on div "Showing 1 to 50 50 results Previous 1 of 32 Next" at bounding box center [903, 665] width 1240 height 48
click at [83, 423] on span "Bachelorette Party LP" at bounding box center [89, 427] width 111 height 16
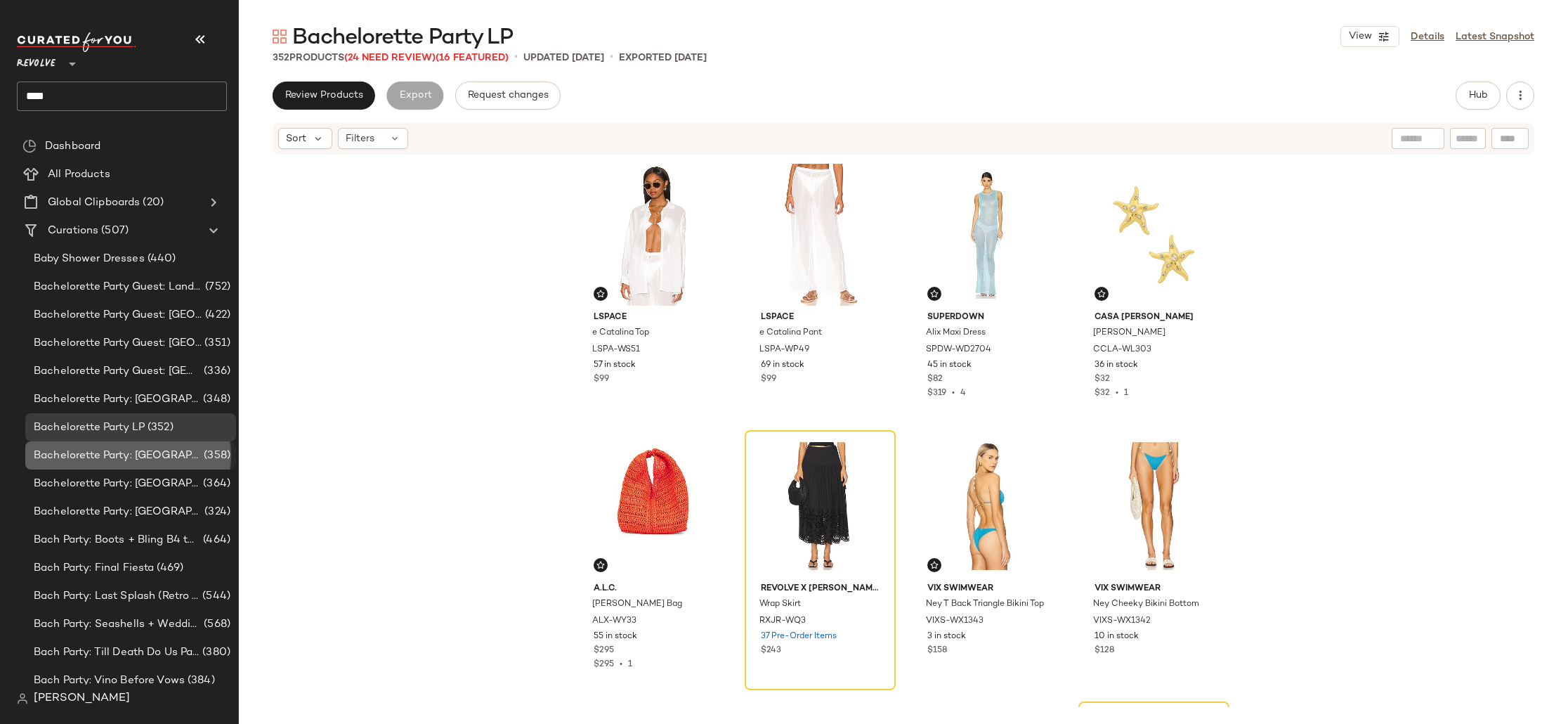
click at [99, 464] on div "Bachelorette Party: [GEOGRAPHIC_DATA] (358)" at bounding box center [130, 455] width 210 height 28
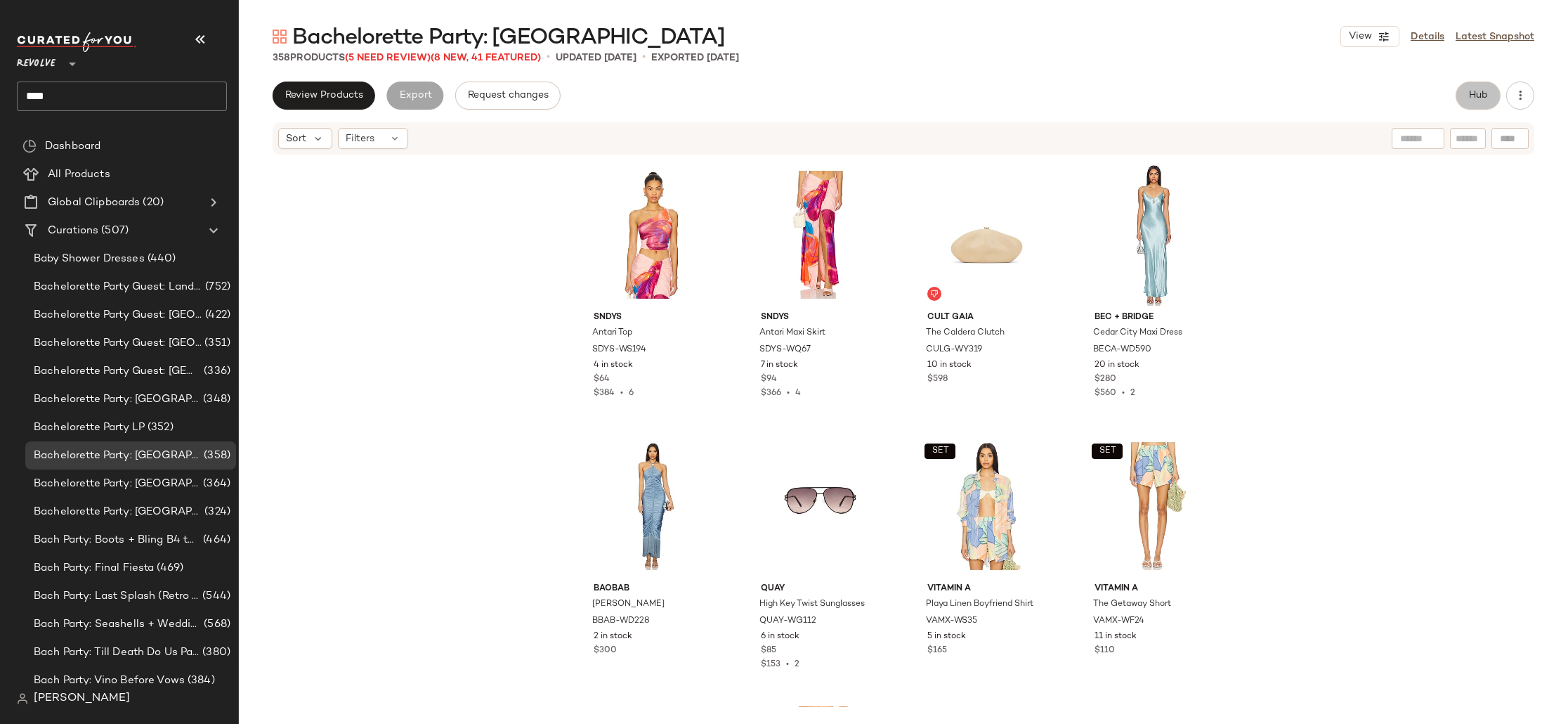
click at [1486, 96] on span "Hub" at bounding box center [1479, 96] width 20 height 12
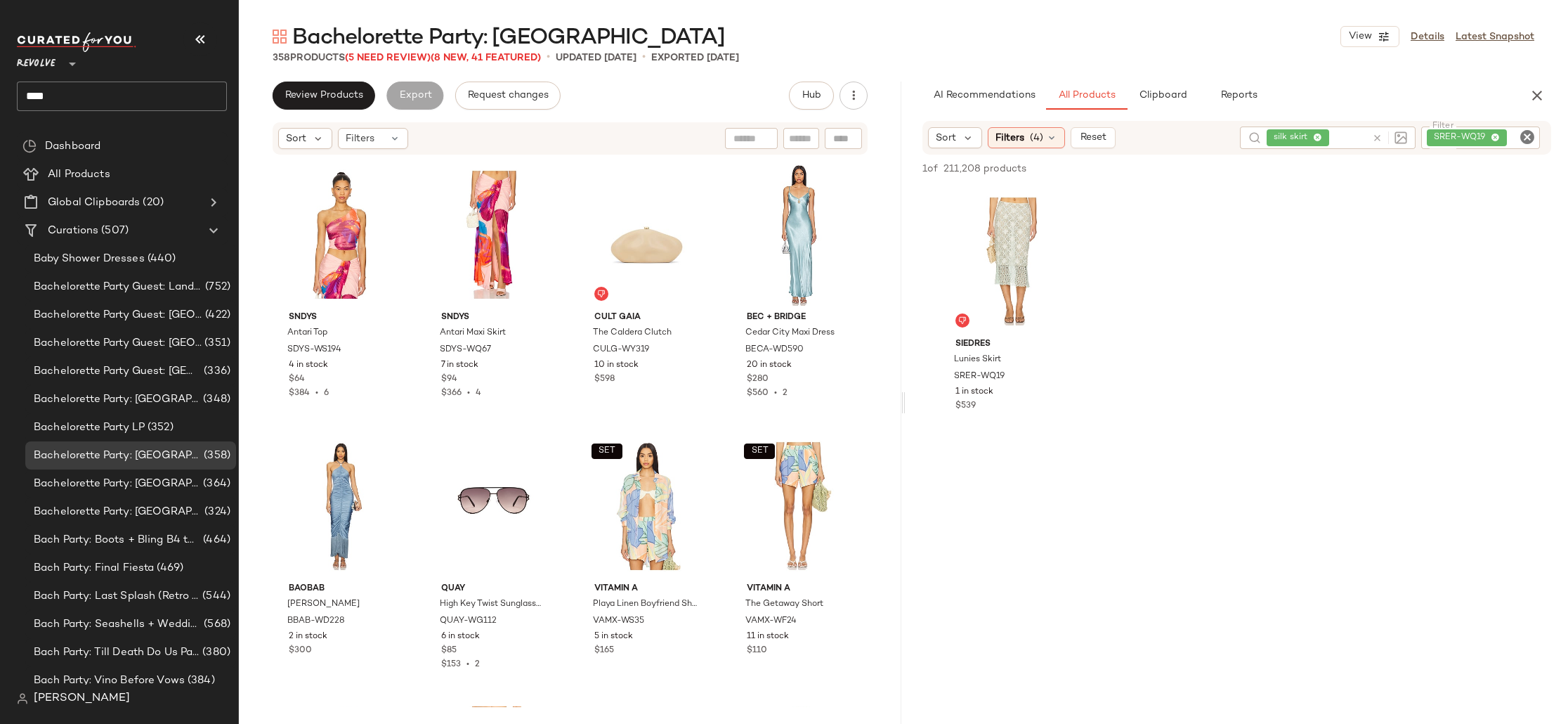
click at [1319, 139] on div "silk skirt" at bounding box center [1316, 137] width 99 height 22
click at [1310, 138] on icon at bounding box center [1307, 138] width 9 height 9
click at [1498, 139] on div "SRER-WQ19" at bounding box center [1480, 137] width 119 height 22
click at [1243, 97] on span "Reports" at bounding box center [1238, 96] width 37 height 12
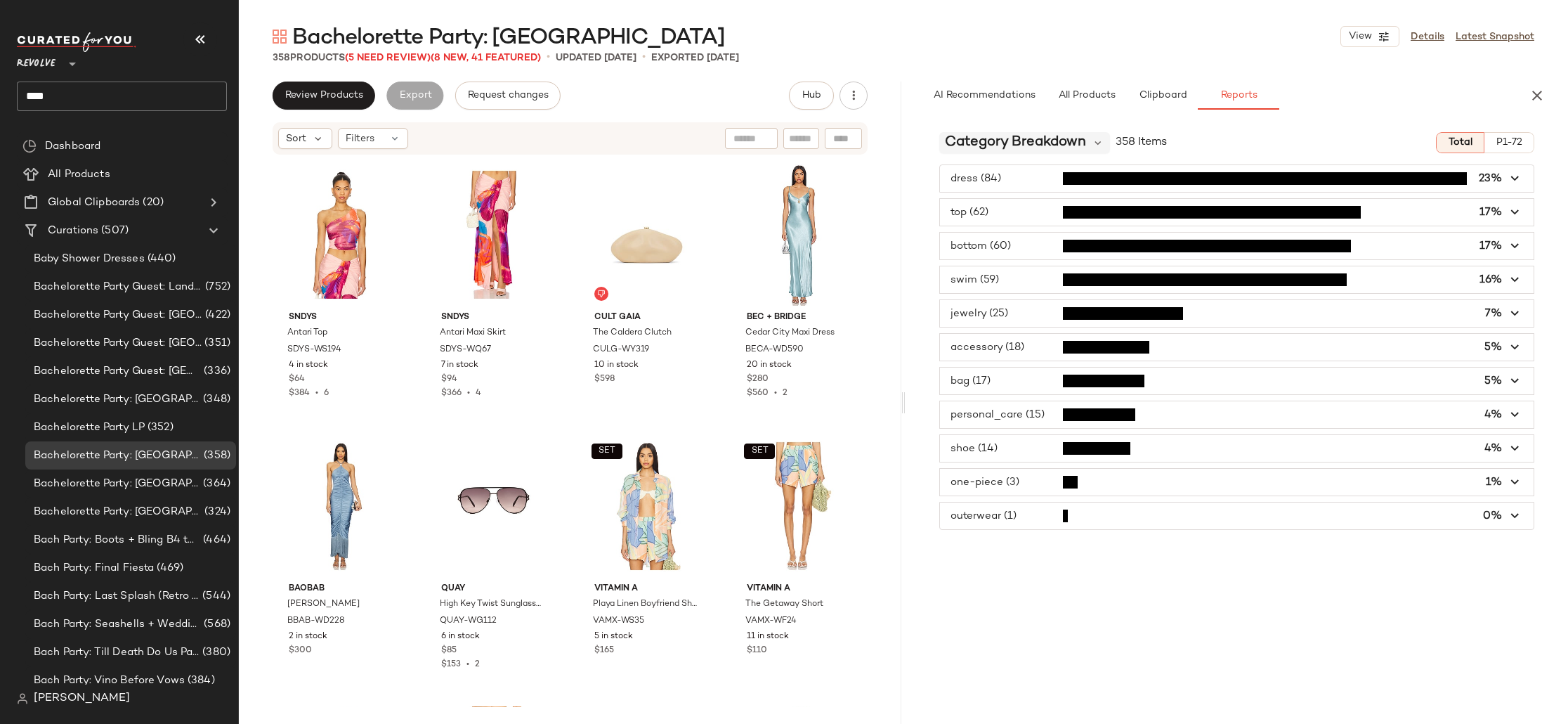
click at [1008, 152] on span "Category Breakdown" at bounding box center [1015, 142] width 141 height 21
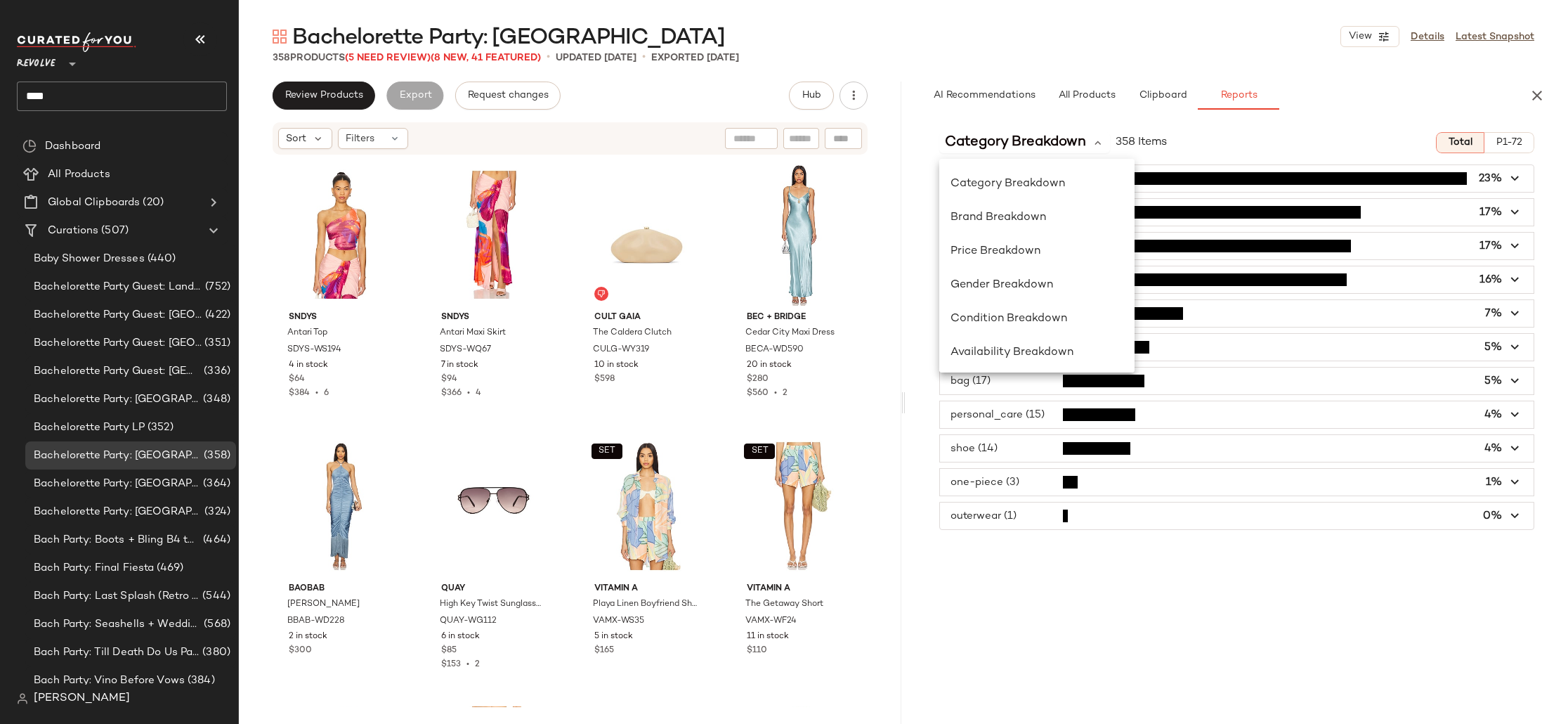
scroll to position [186, 0]
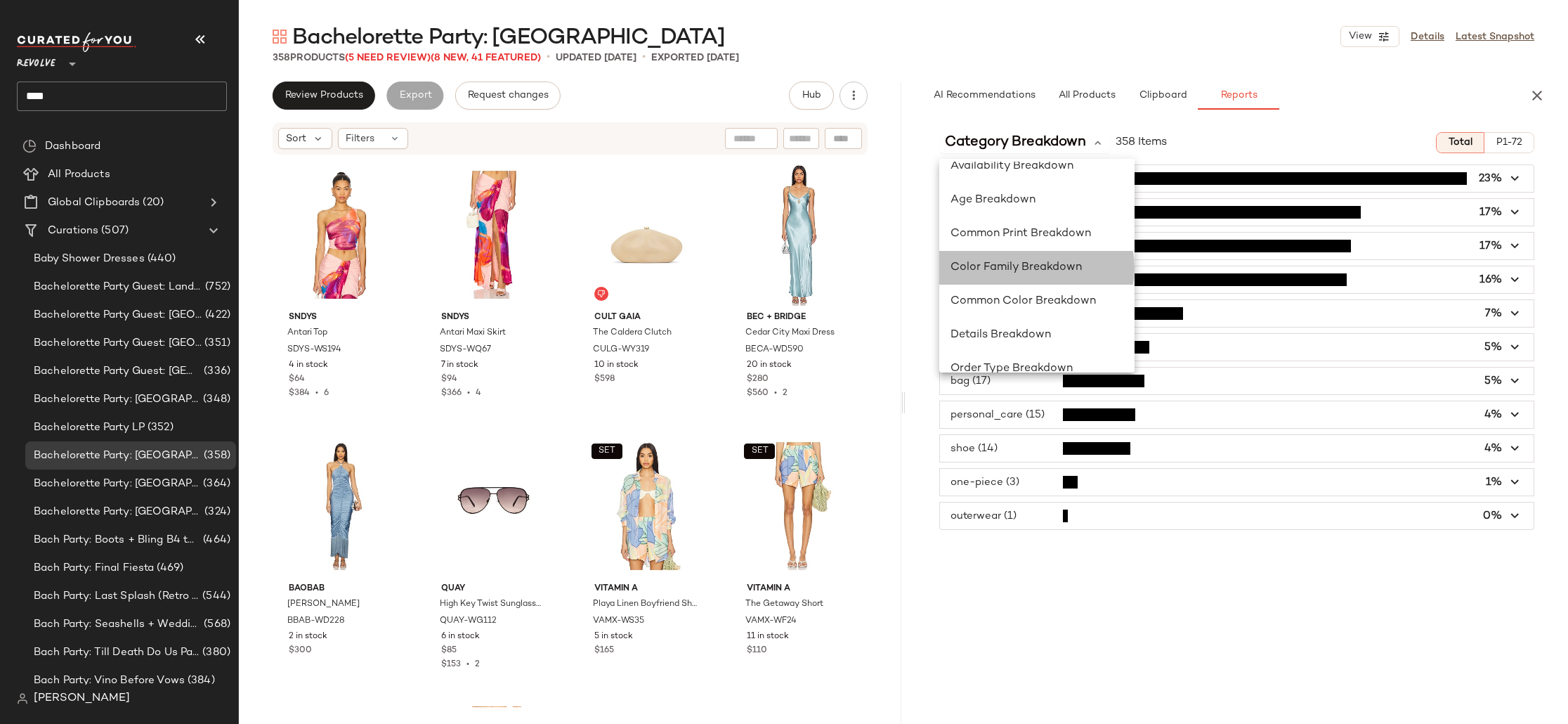
click at [1053, 270] on span "Color Family Breakdown" at bounding box center [1016, 267] width 131 height 12
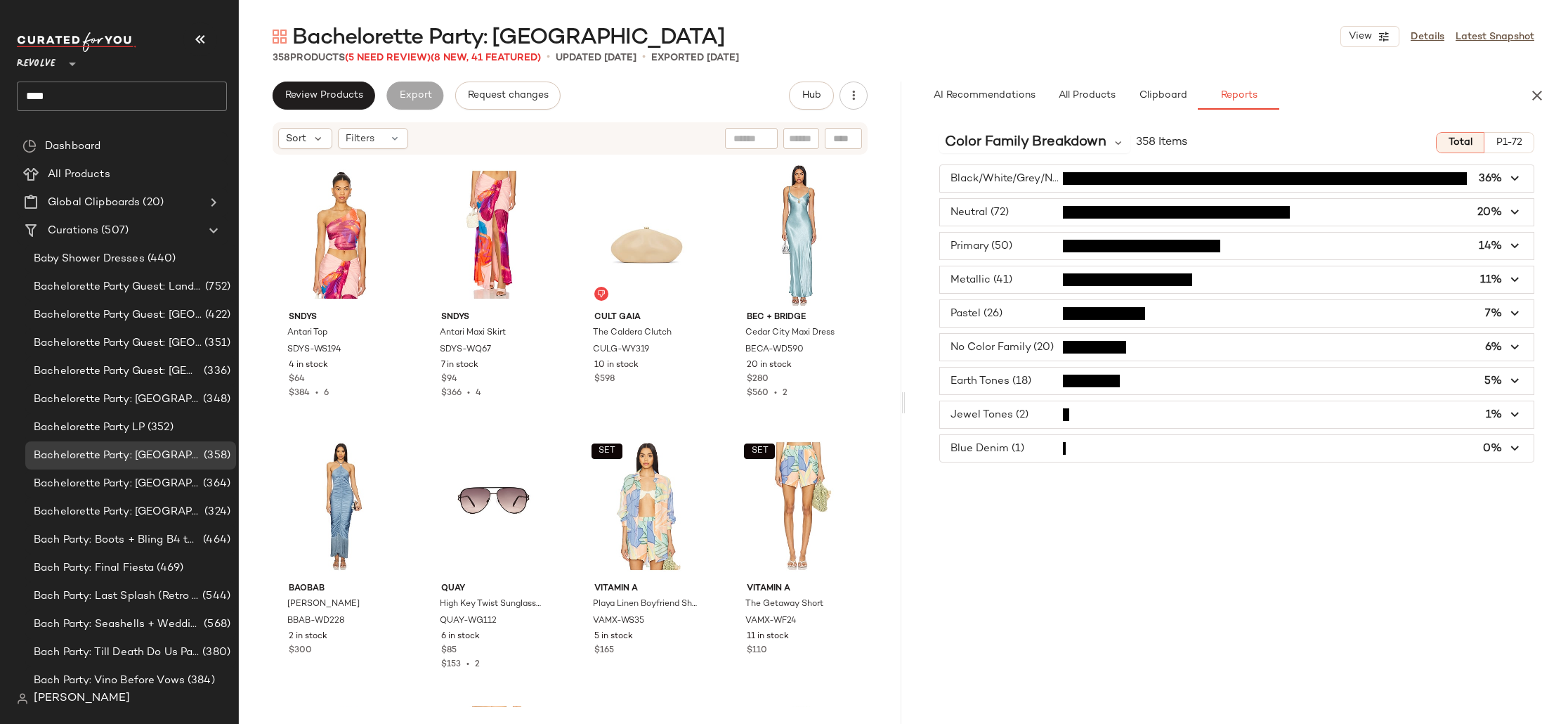
click at [1032, 308] on span "button" at bounding box center [1237, 313] width 594 height 27
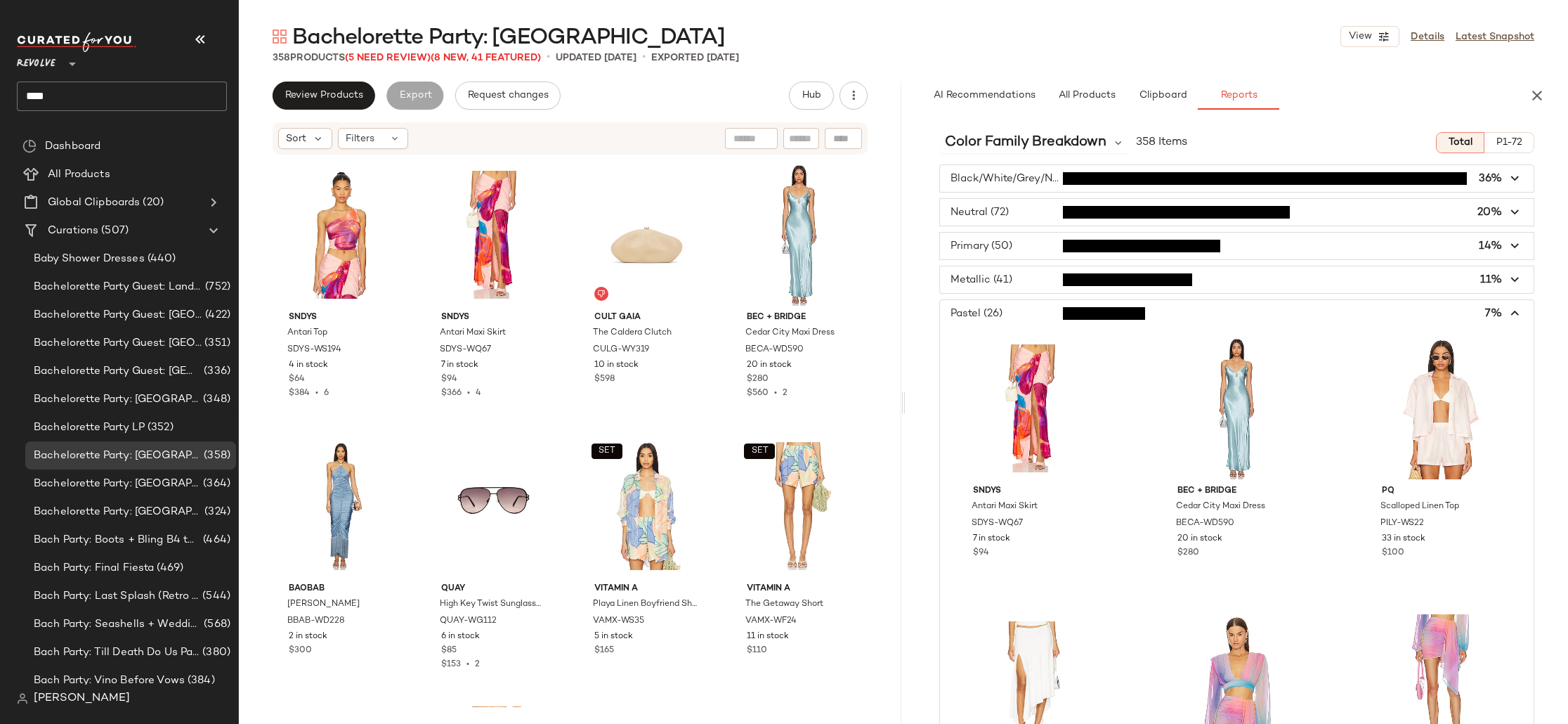
click at [1032, 308] on span "button" at bounding box center [1237, 313] width 594 height 27
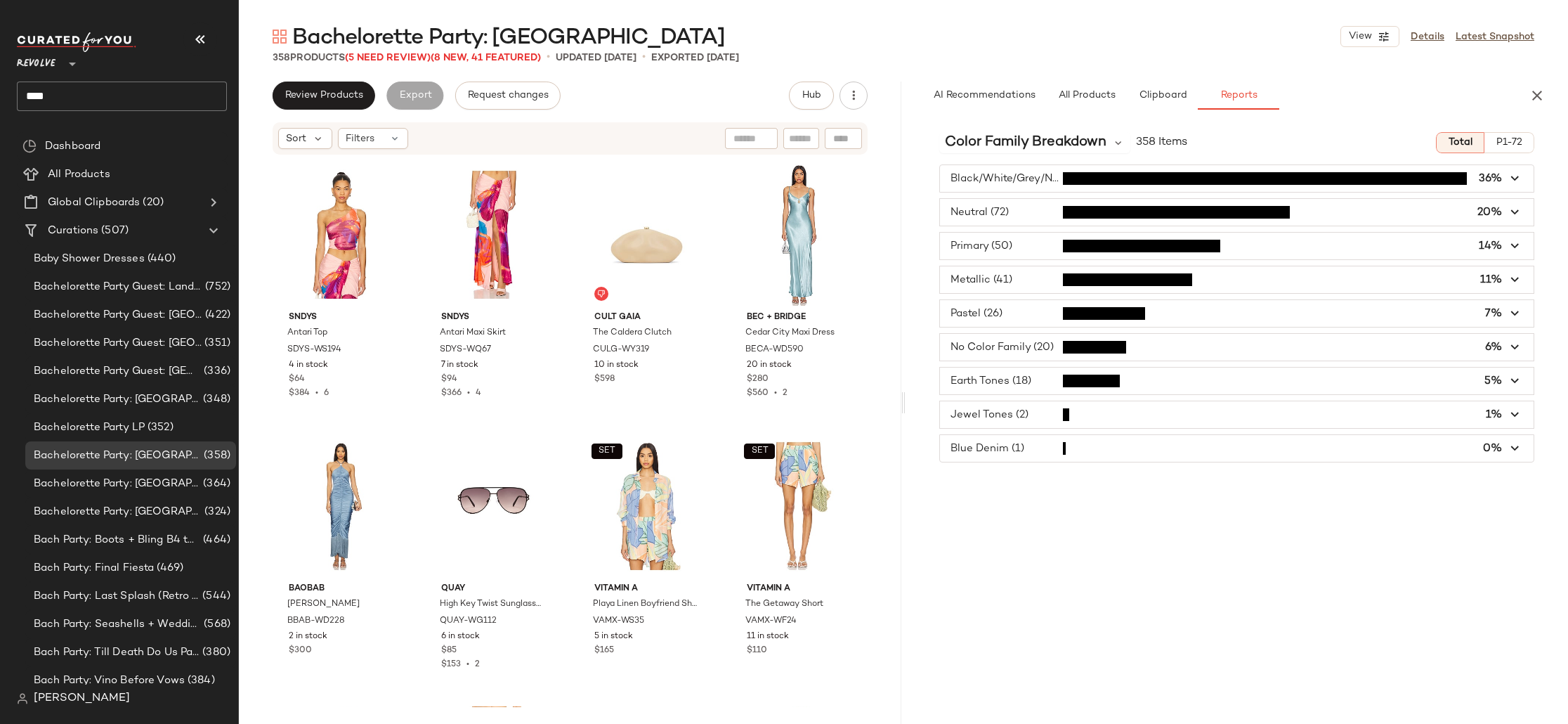
click at [1018, 281] on span "button" at bounding box center [1237, 279] width 594 height 27
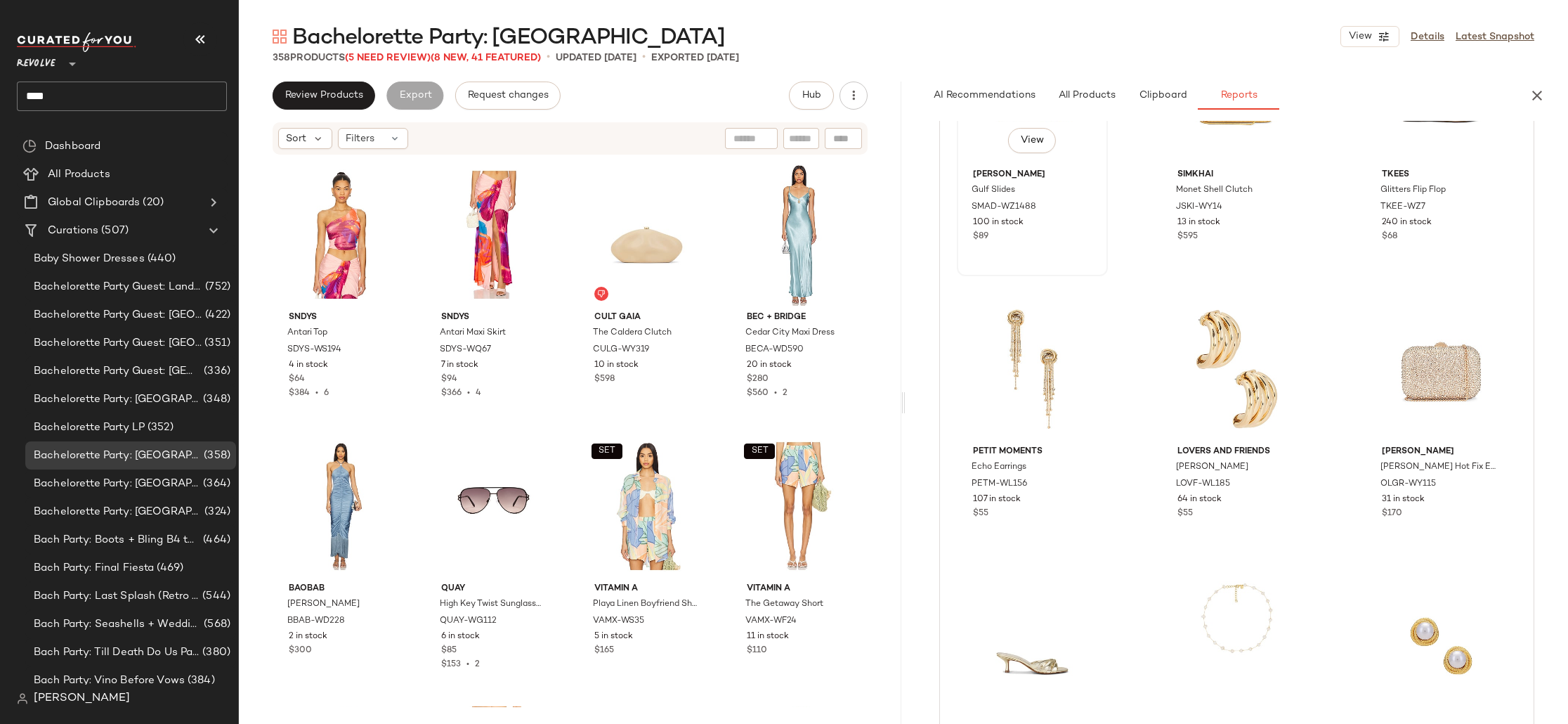
scroll to position [0, 0]
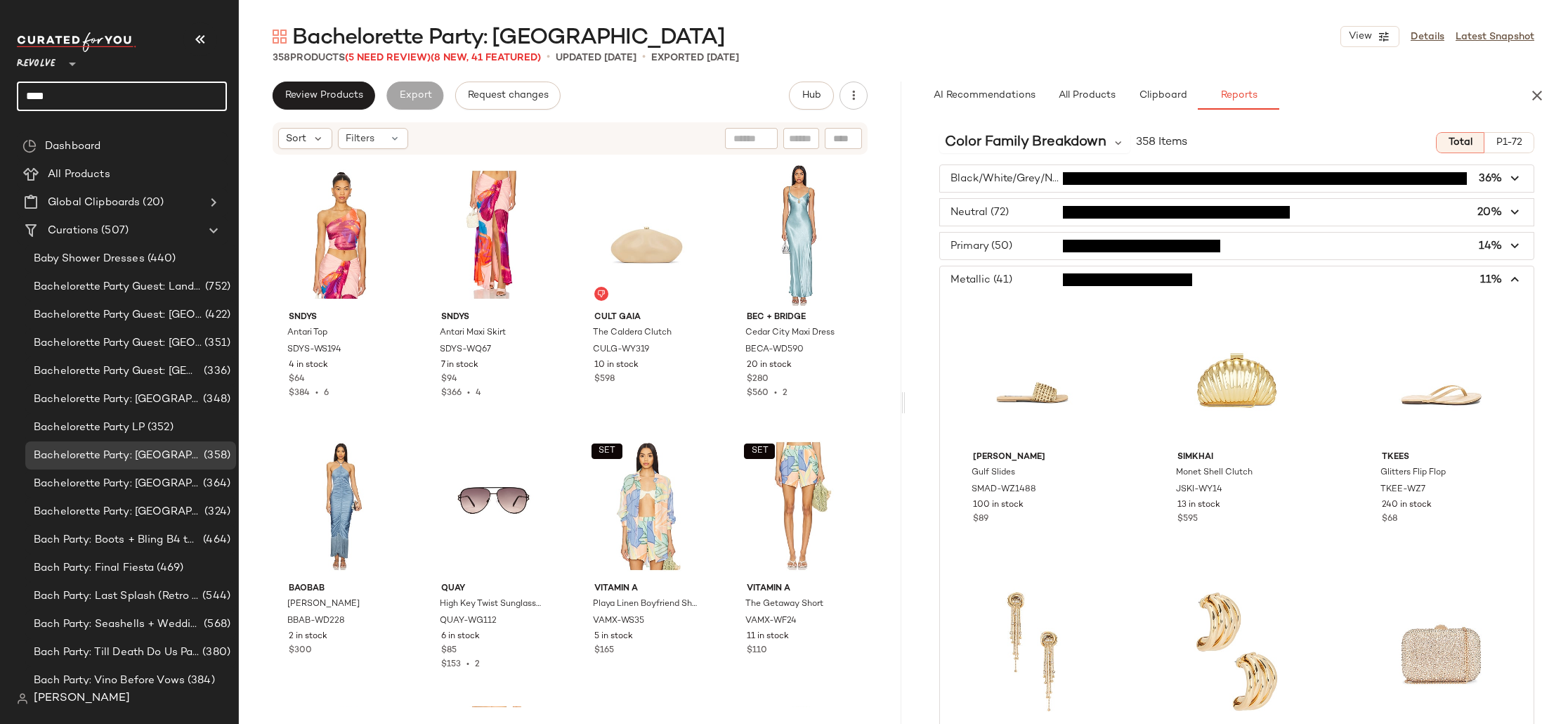
click at [81, 103] on input "****" at bounding box center [122, 96] width 210 height 29
click at [82, 103] on input "****" at bounding box center [122, 96] width 210 height 29
type input "*******"
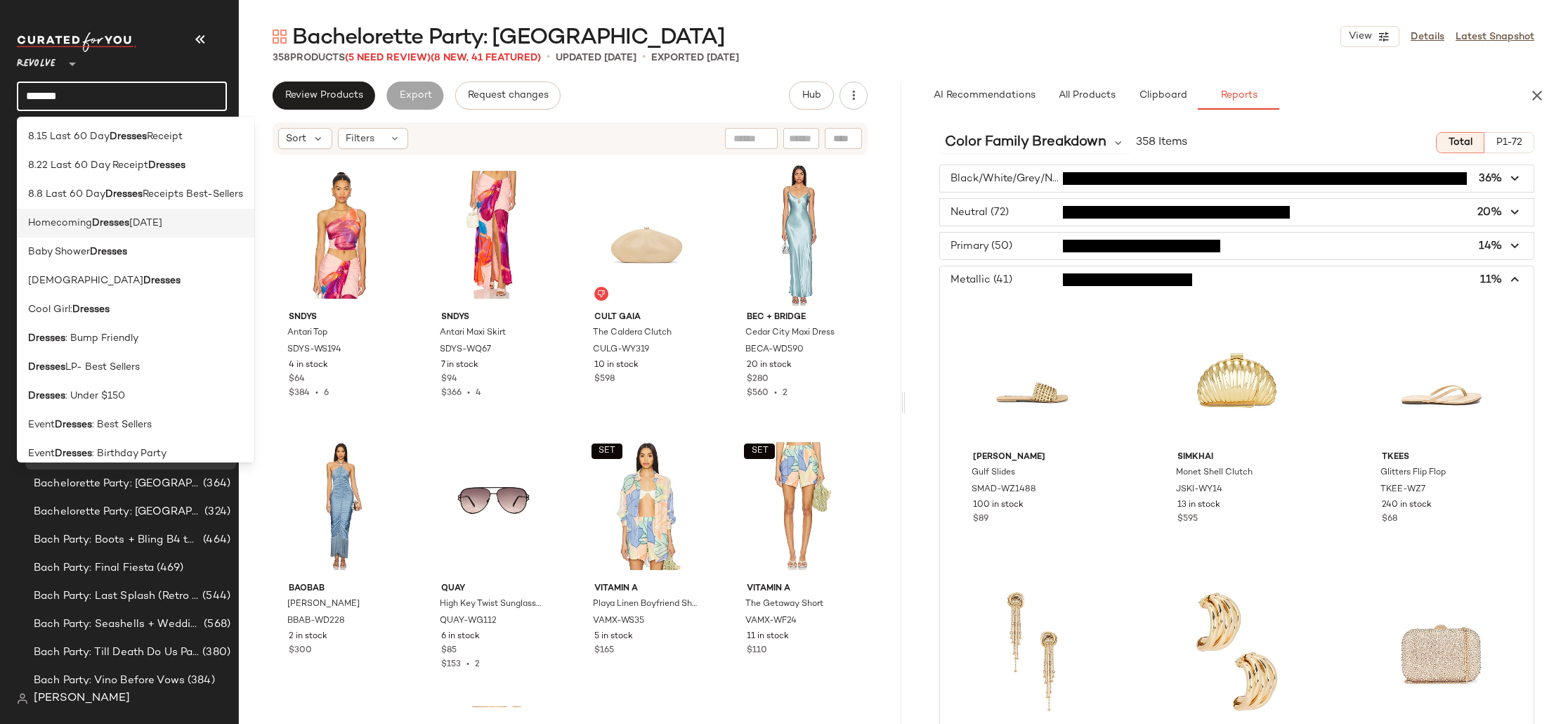
click at [126, 222] on b "Dresses" at bounding box center [110, 223] width 37 height 15
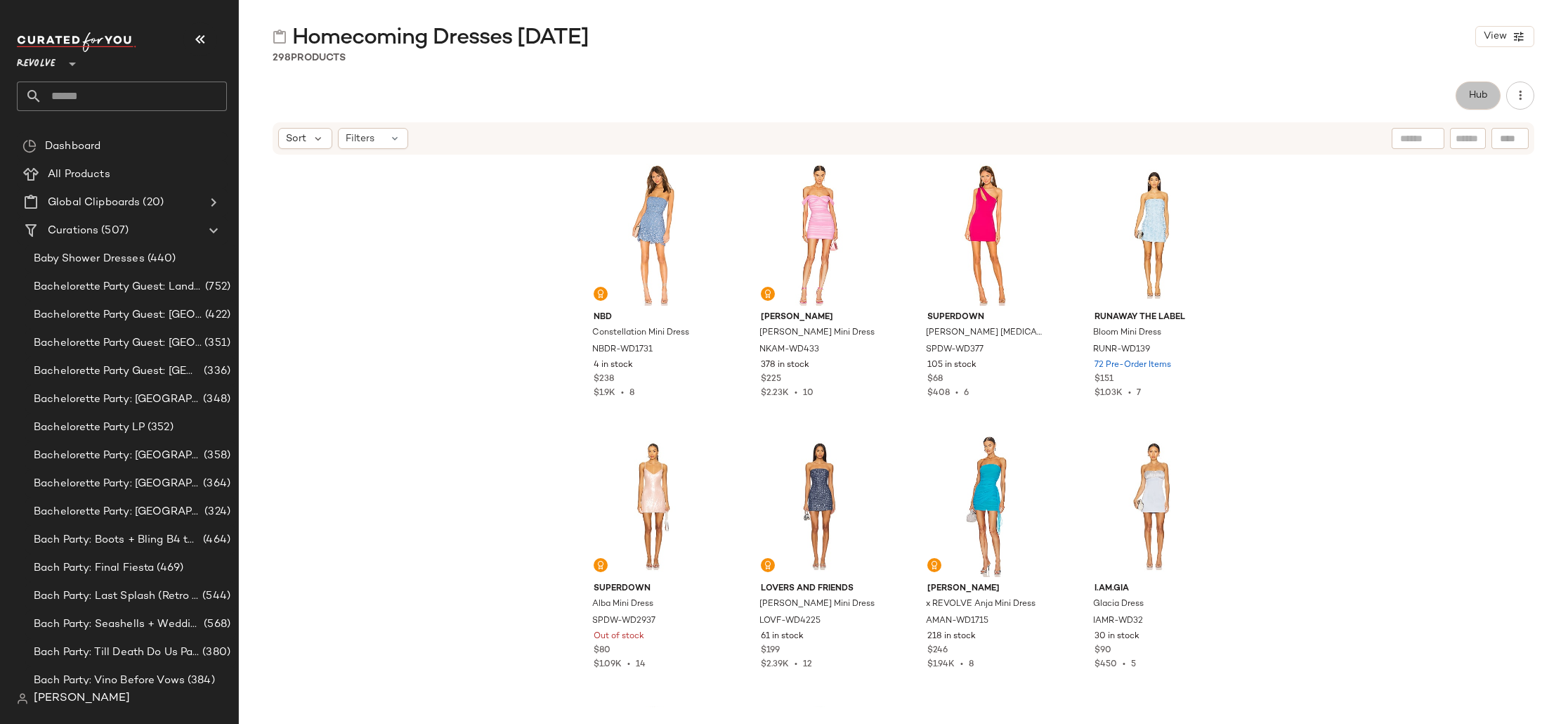
click at [1485, 107] on button "Hub" at bounding box center [1478, 96] width 45 height 28
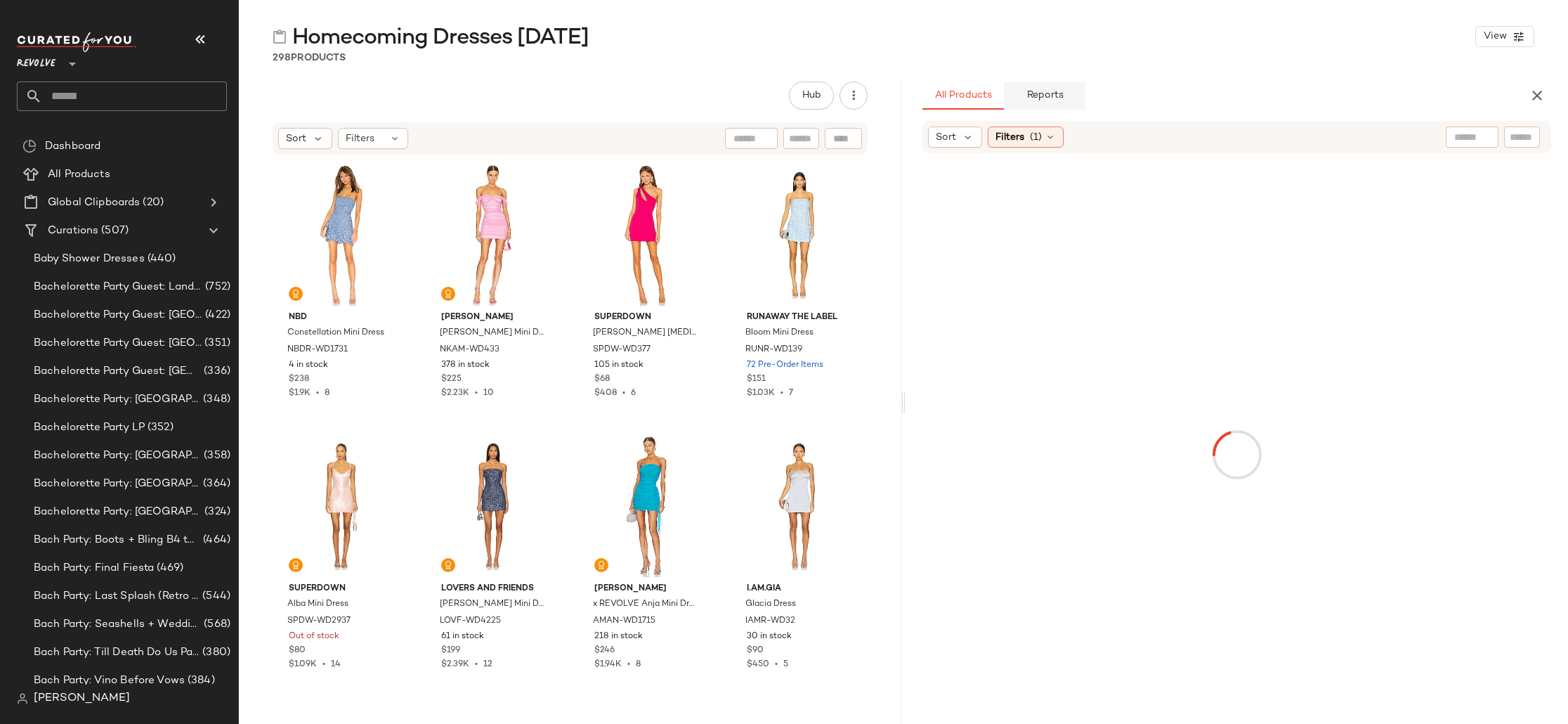
click at [1034, 86] on button "Reports" at bounding box center [1045, 96] width 82 height 28
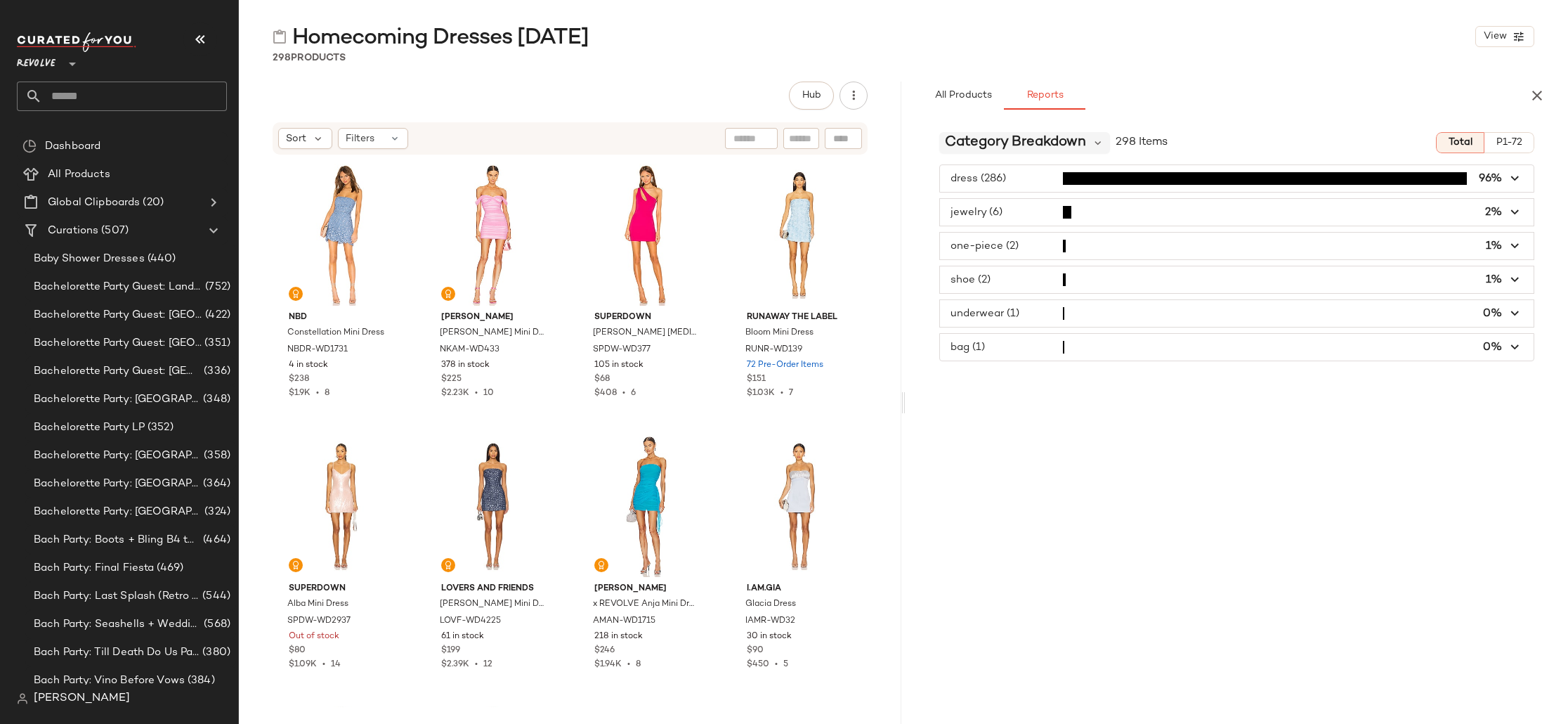
click at [991, 148] on span "Category Breakdown" at bounding box center [1015, 142] width 141 height 21
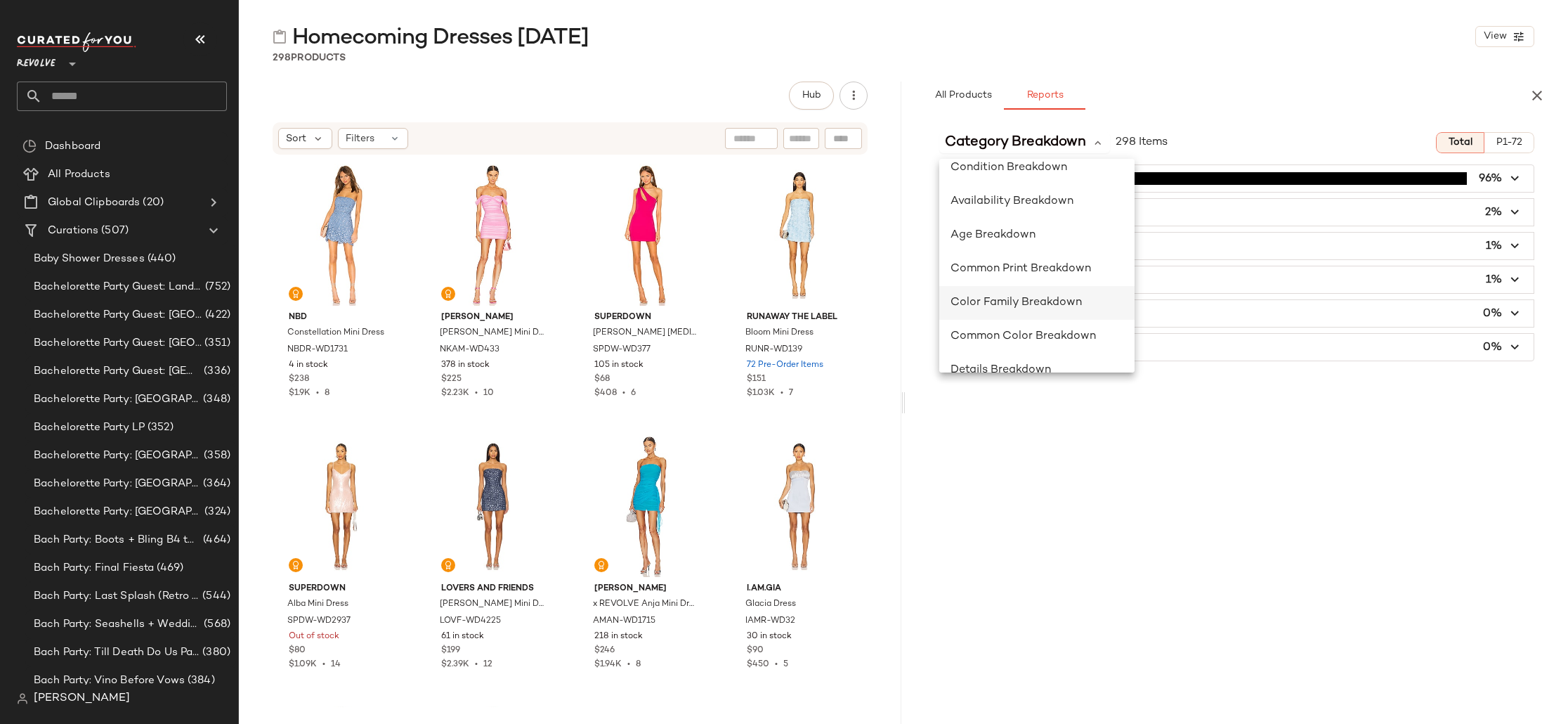
scroll to position [153, 0]
click at [1071, 305] on span "Color Family Breakdown" at bounding box center [1016, 301] width 131 height 12
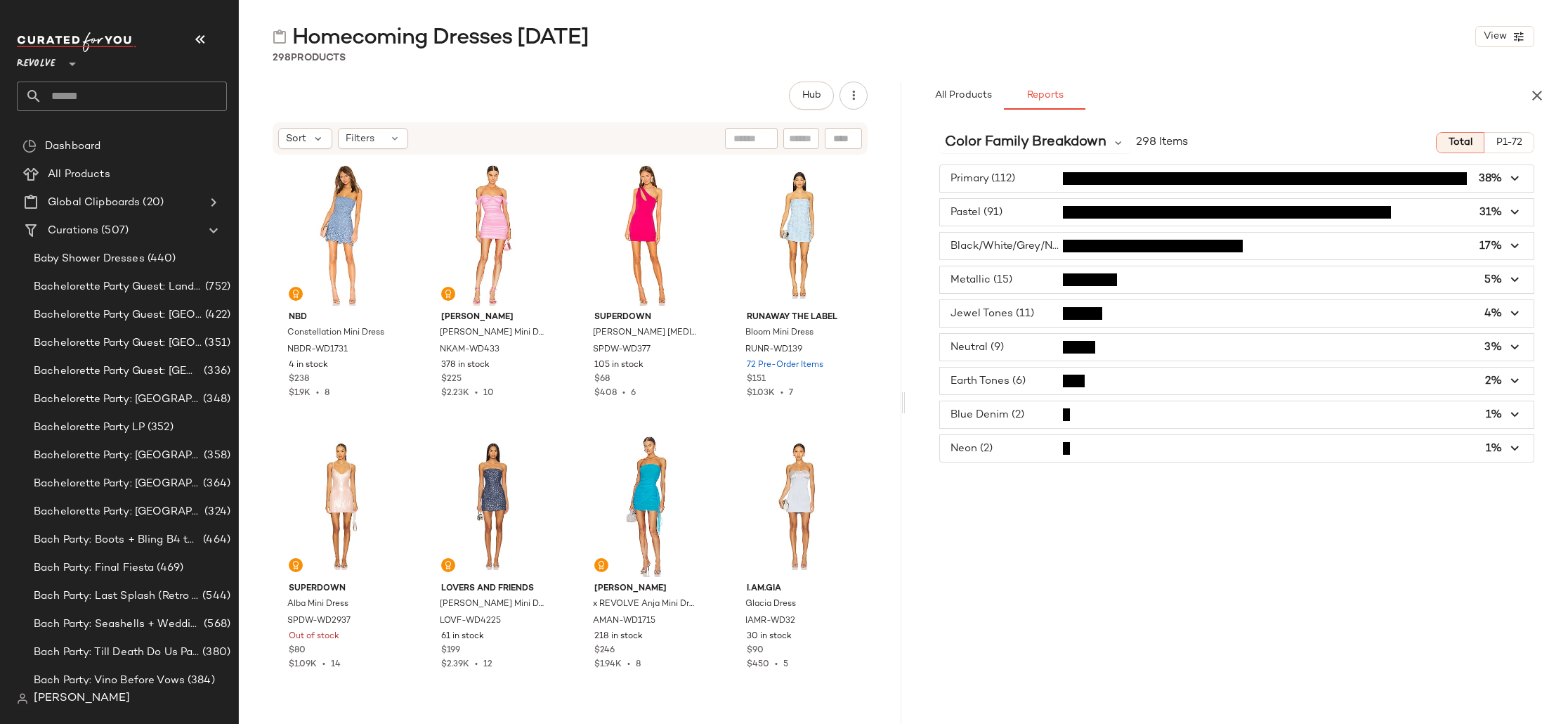
click at [1035, 210] on span "button" at bounding box center [1237, 212] width 594 height 27
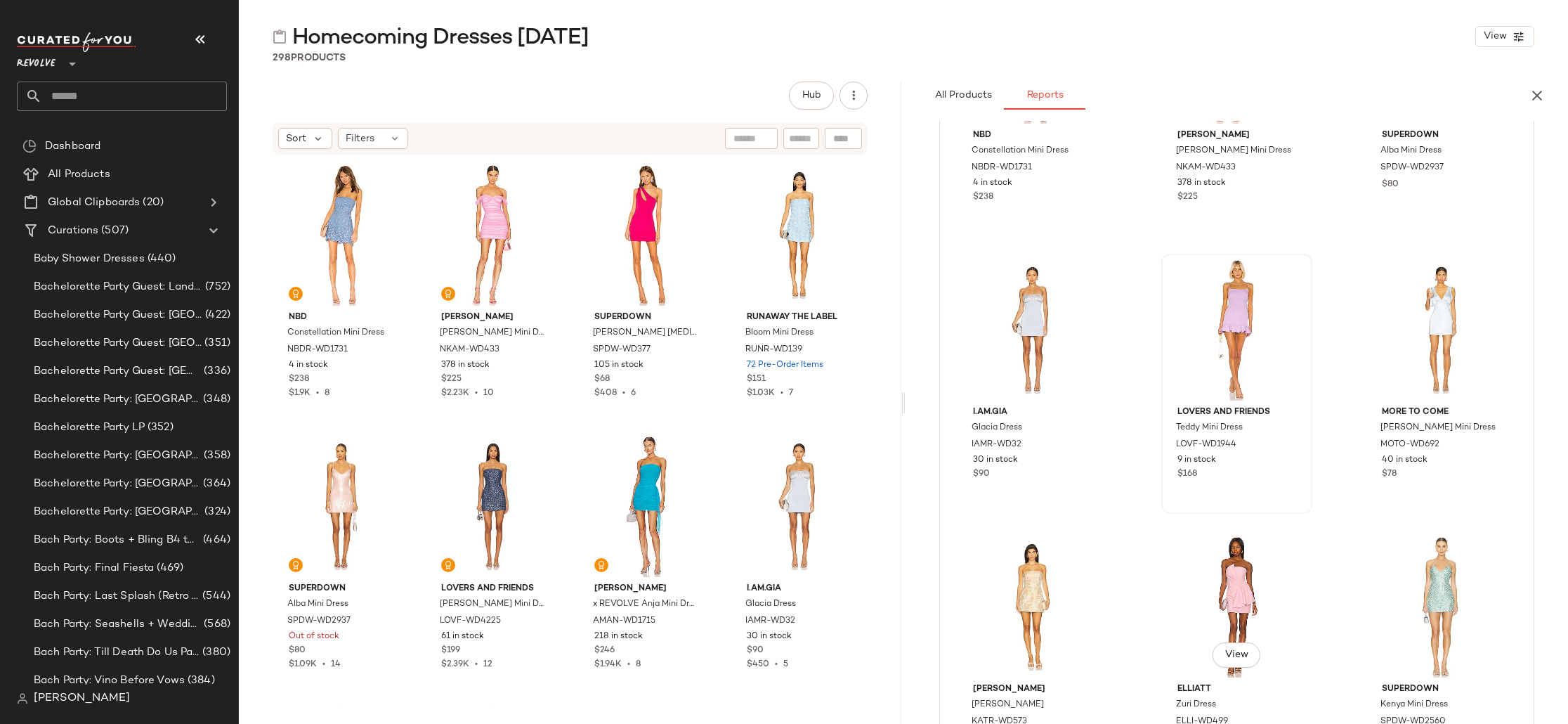
scroll to position [0, 0]
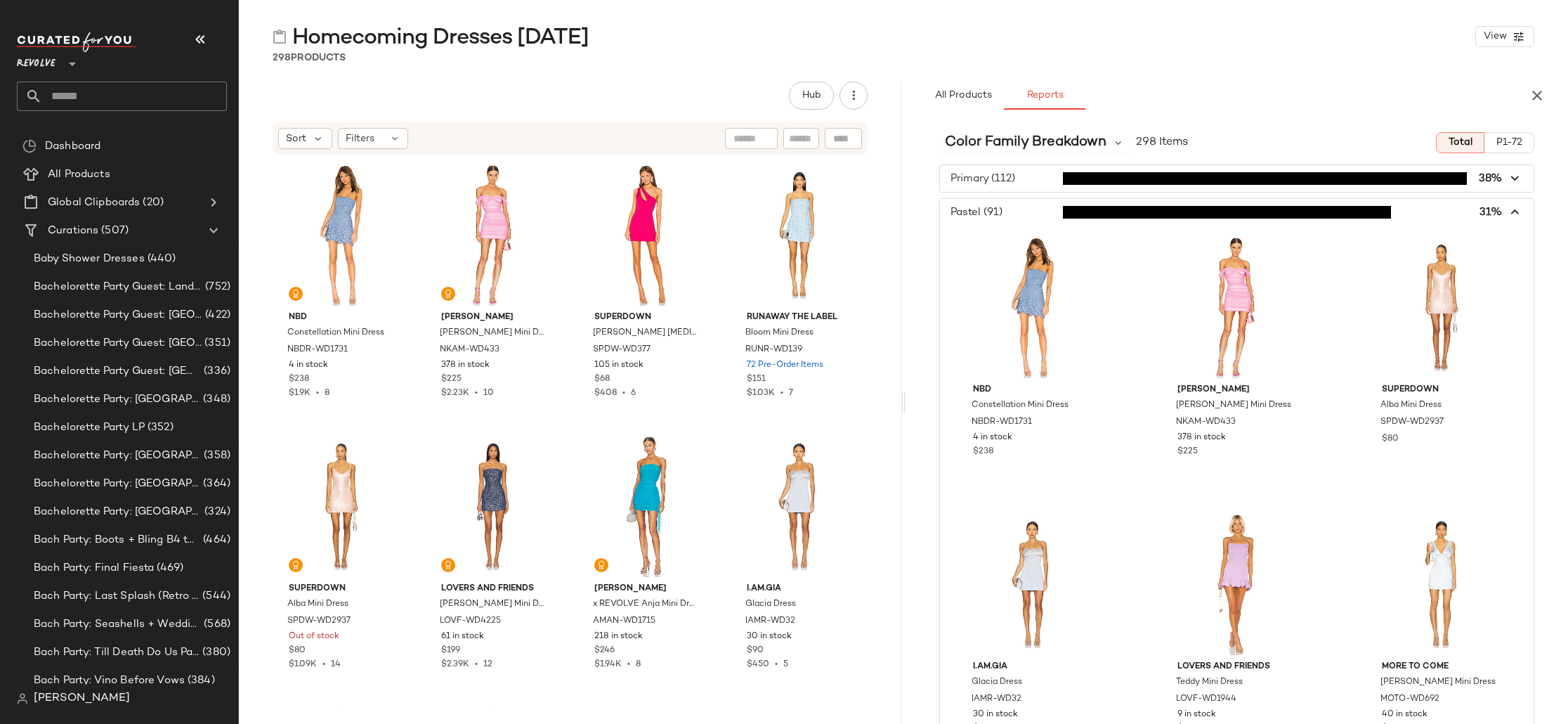
click at [1009, 209] on span "button" at bounding box center [1237, 212] width 594 height 27
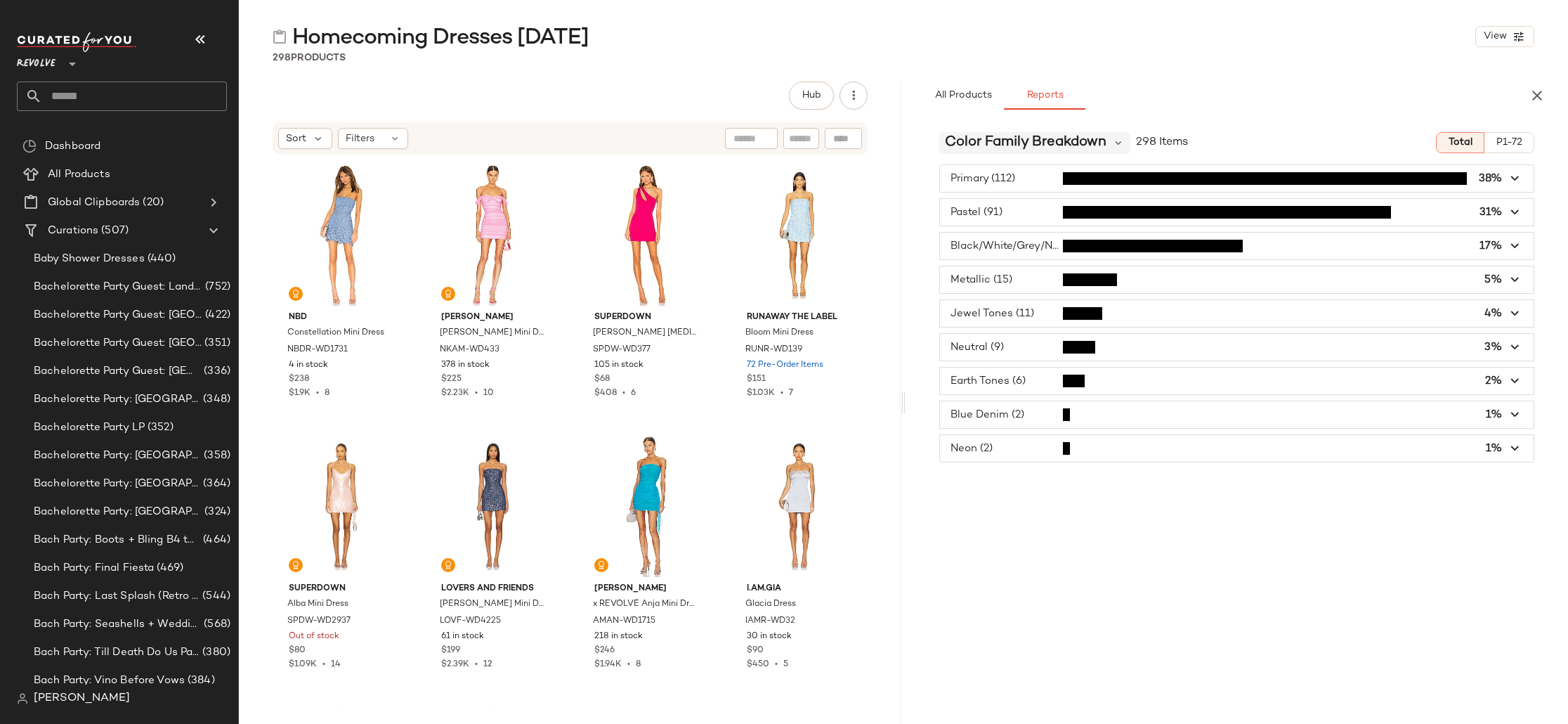
drag, startPoint x: 1013, startPoint y: 136, endPoint x: 1014, endPoint y: 151, distance: 15.0
click at [1013, 136] on span "Color Family Breakdown" at bounding box center [1026, 142] width 162 height 21
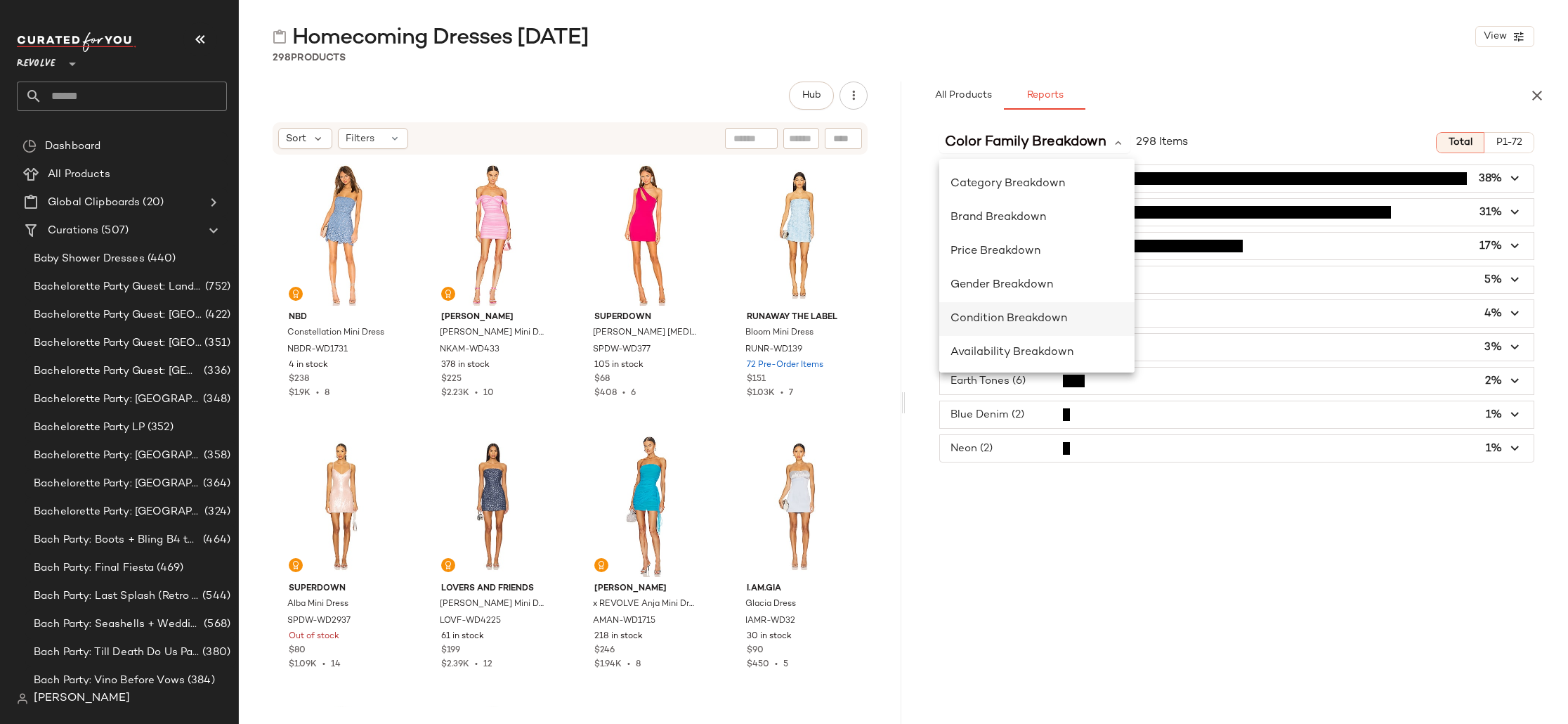
click at [1083, 316] on div "Condition Breakdown" at bounding box center [1037, 319] width 173 height 17
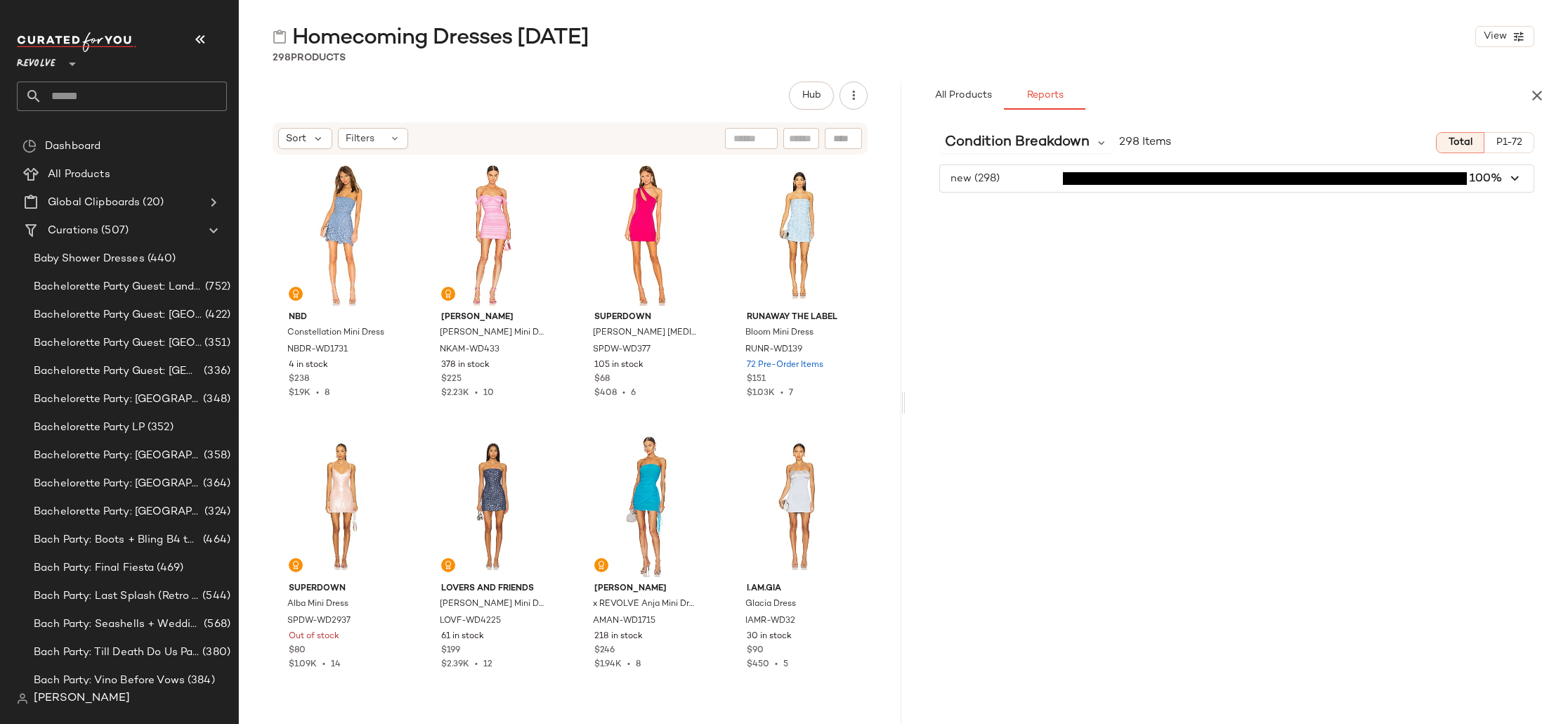
drag, startPoint x: 1014, startPoint y: 139, endPoint x: 1012, endPoint y: 180, distance: 41.0
click at [1014, 139] on span "Condition Breakdown" at bounding box center [1018, 142] width 145 height 21
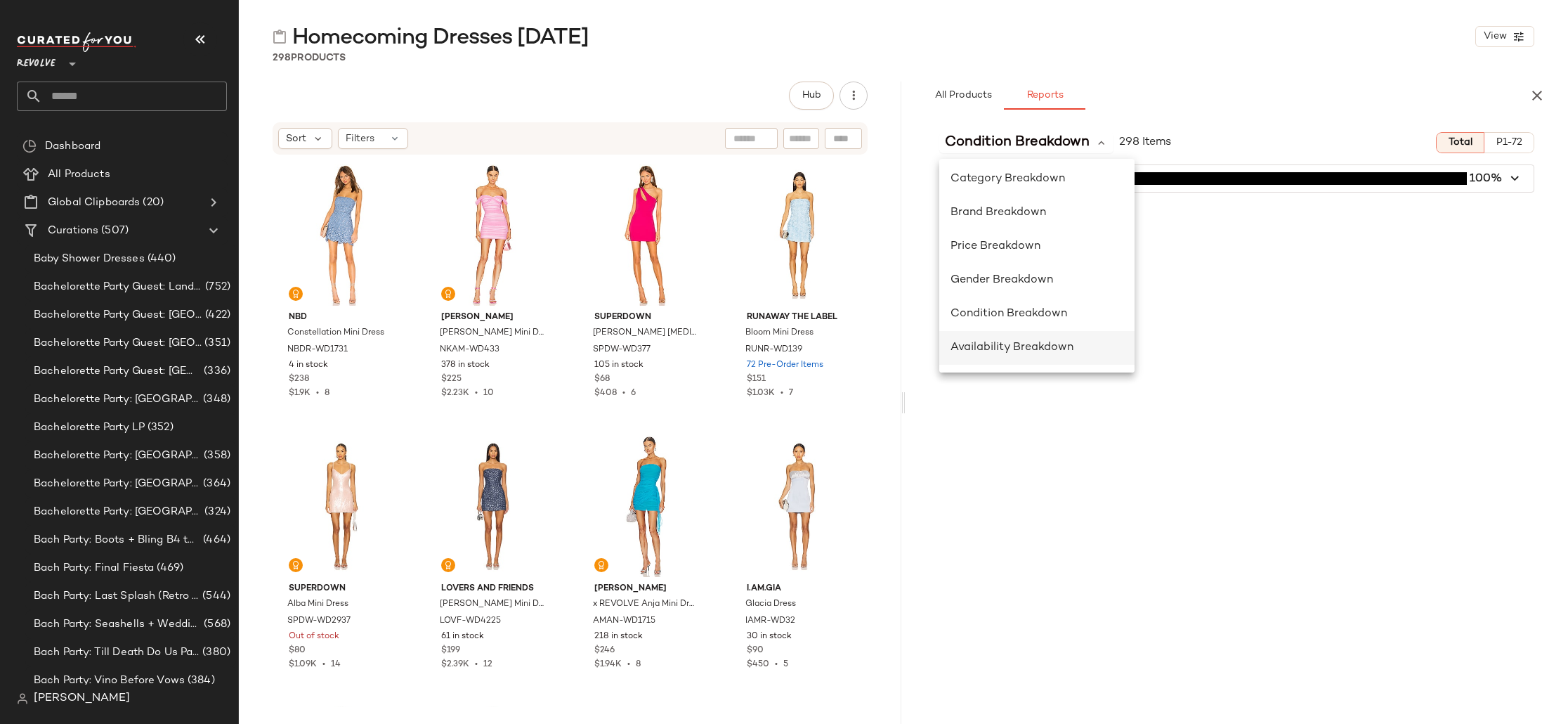
scroll to position [12, 0]
click at [1078, 339] on div "Availability Breakdown" at bounding box center [1037, 340] width 173 height 17
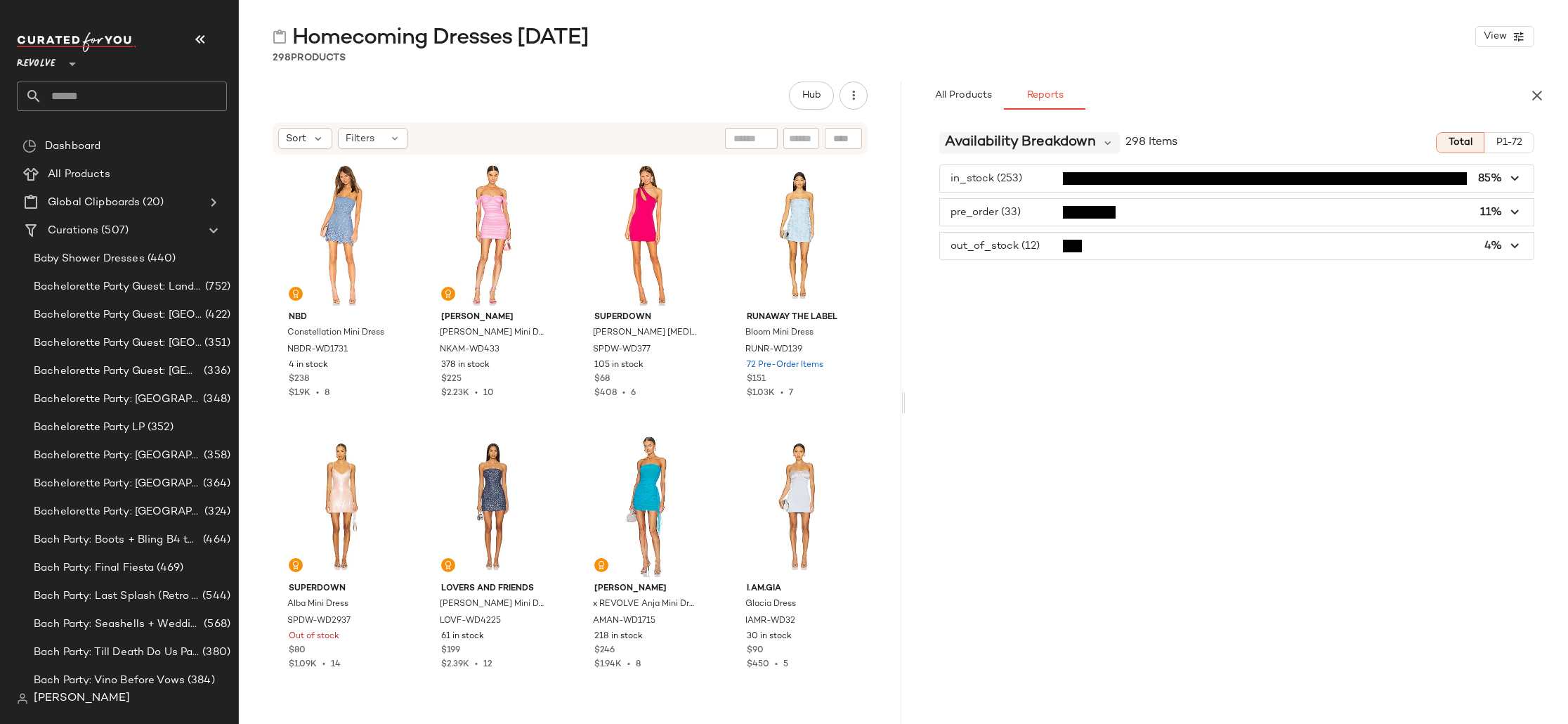
click at [1036, 143] on span "Availability Breakdown" at bounding box center [1021, 142] width 151 height 21
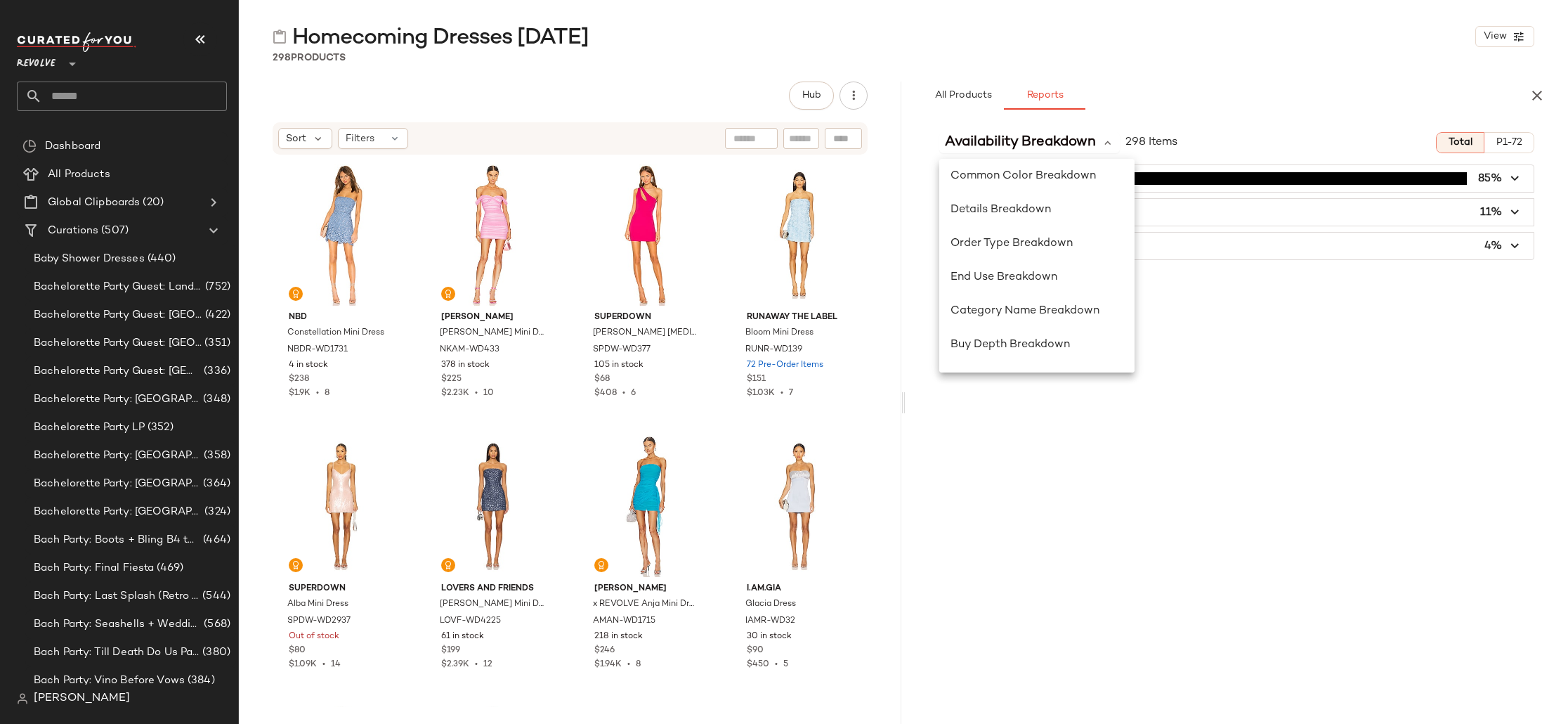
scroll to position [315, 0]
click at [1052, 208] on div "Details Breakdown" at bounding box center [1037, 206] width 173 height 17
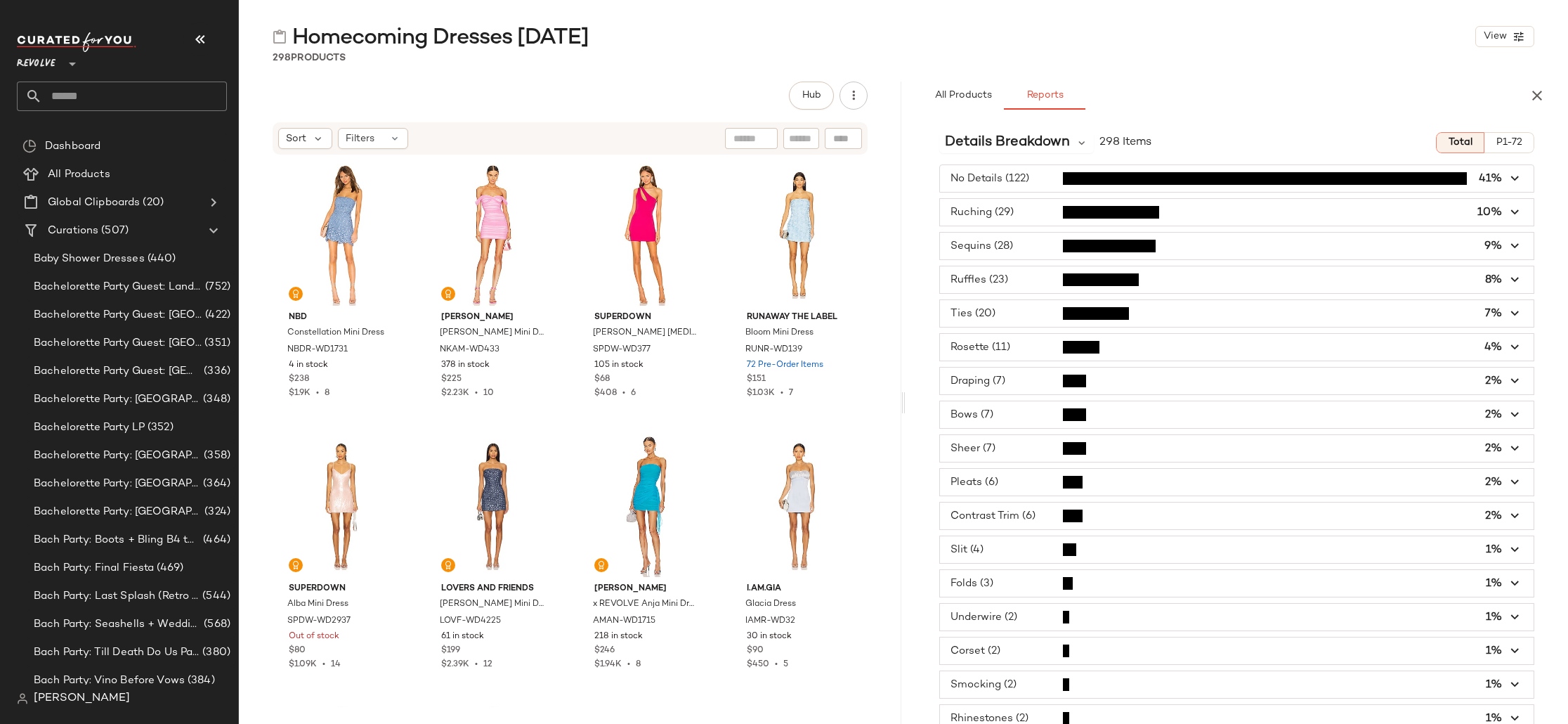
click at [1052, 208] on span "button" at bounding box center [1237, 212] width 594 height 27
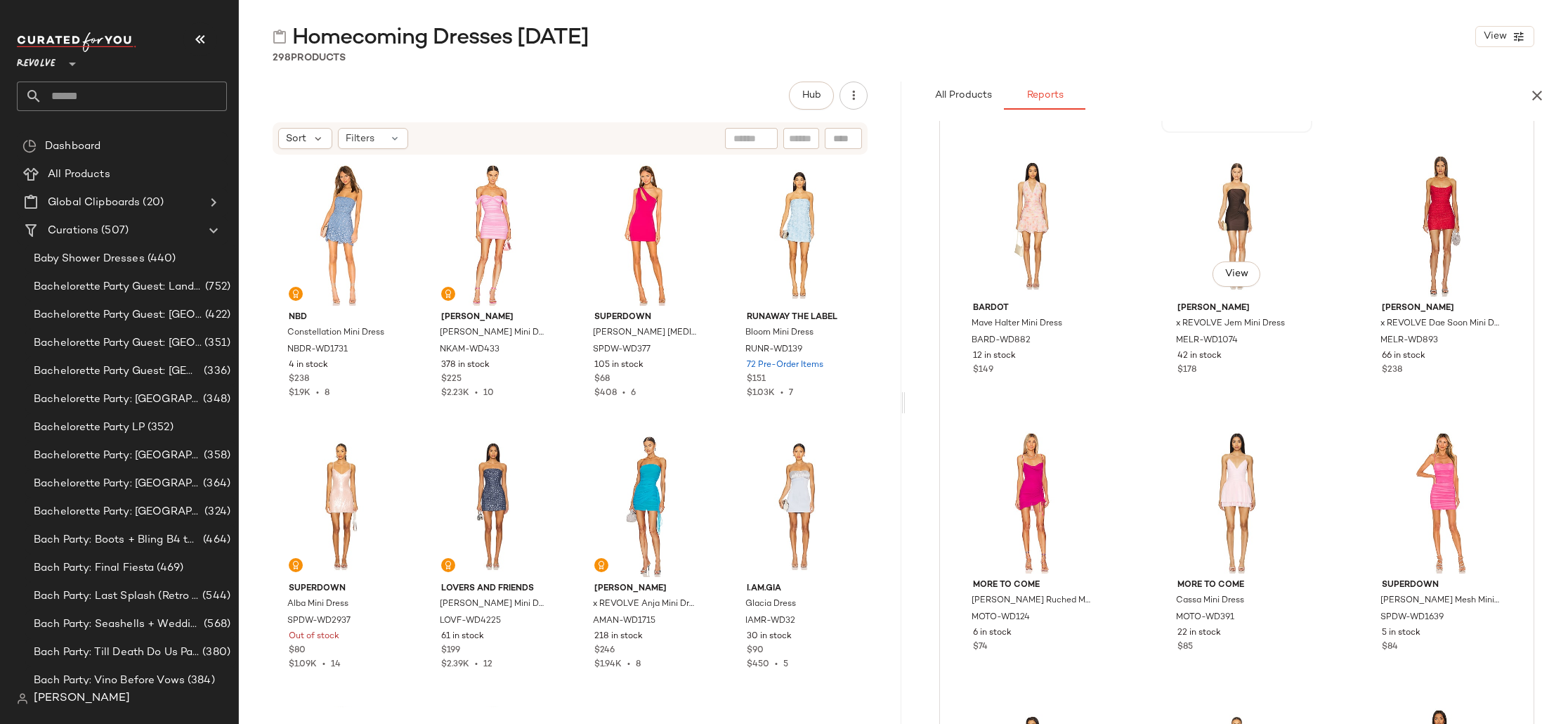
scroll to position [0, 0]
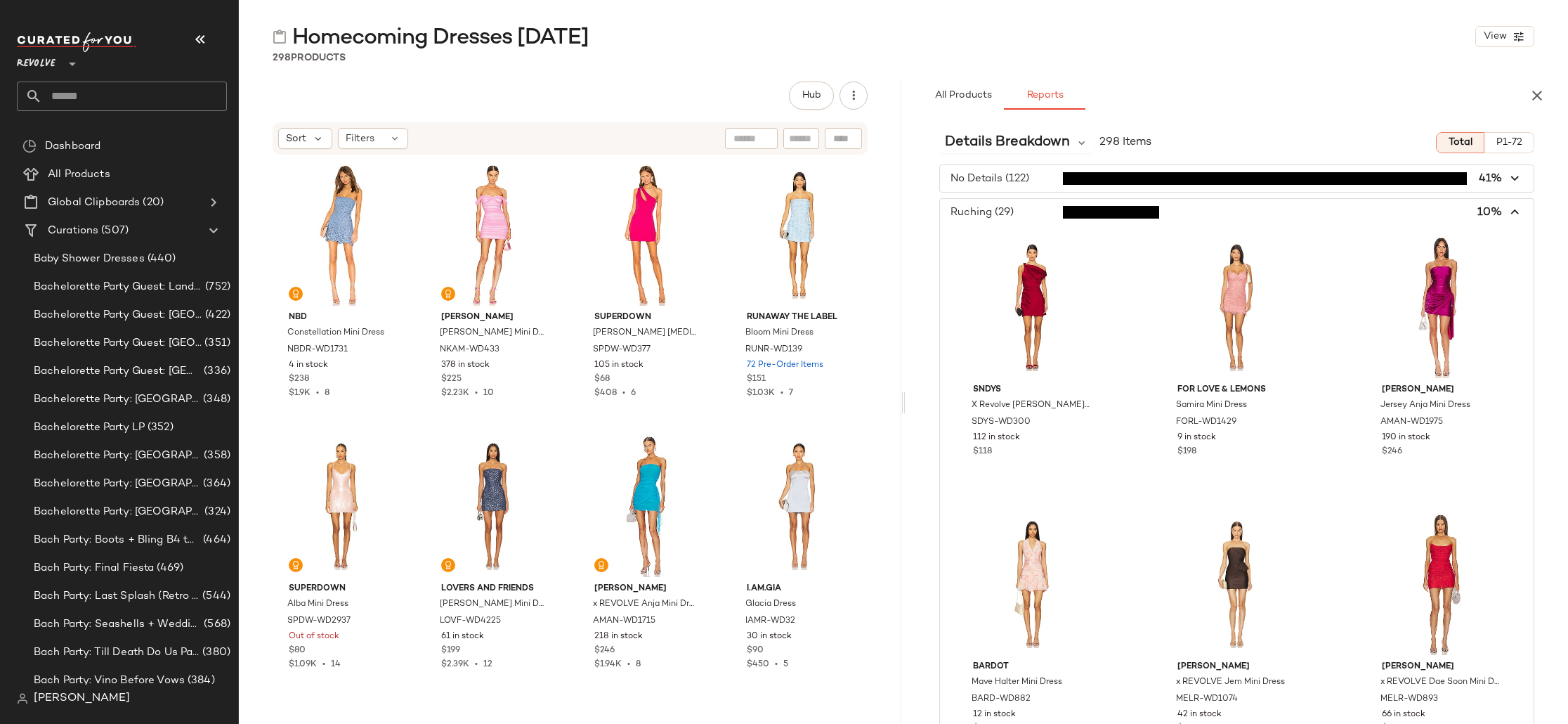
click at [1035, 219] on span "button" at bounding box center [1237, 212] width 594 height 27
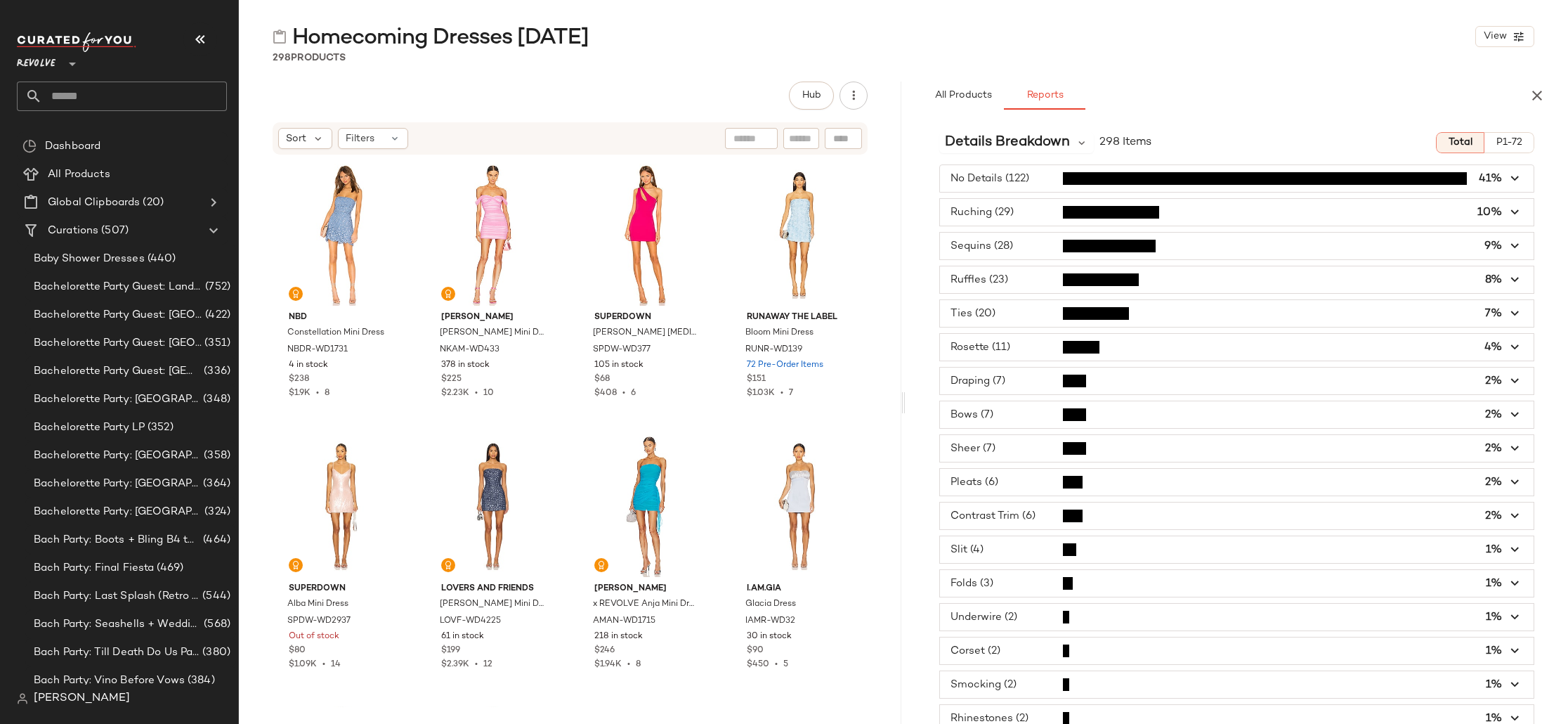
click at [1028, 244] on span "button" at bounding box center [1237, 246] width 594 height 27
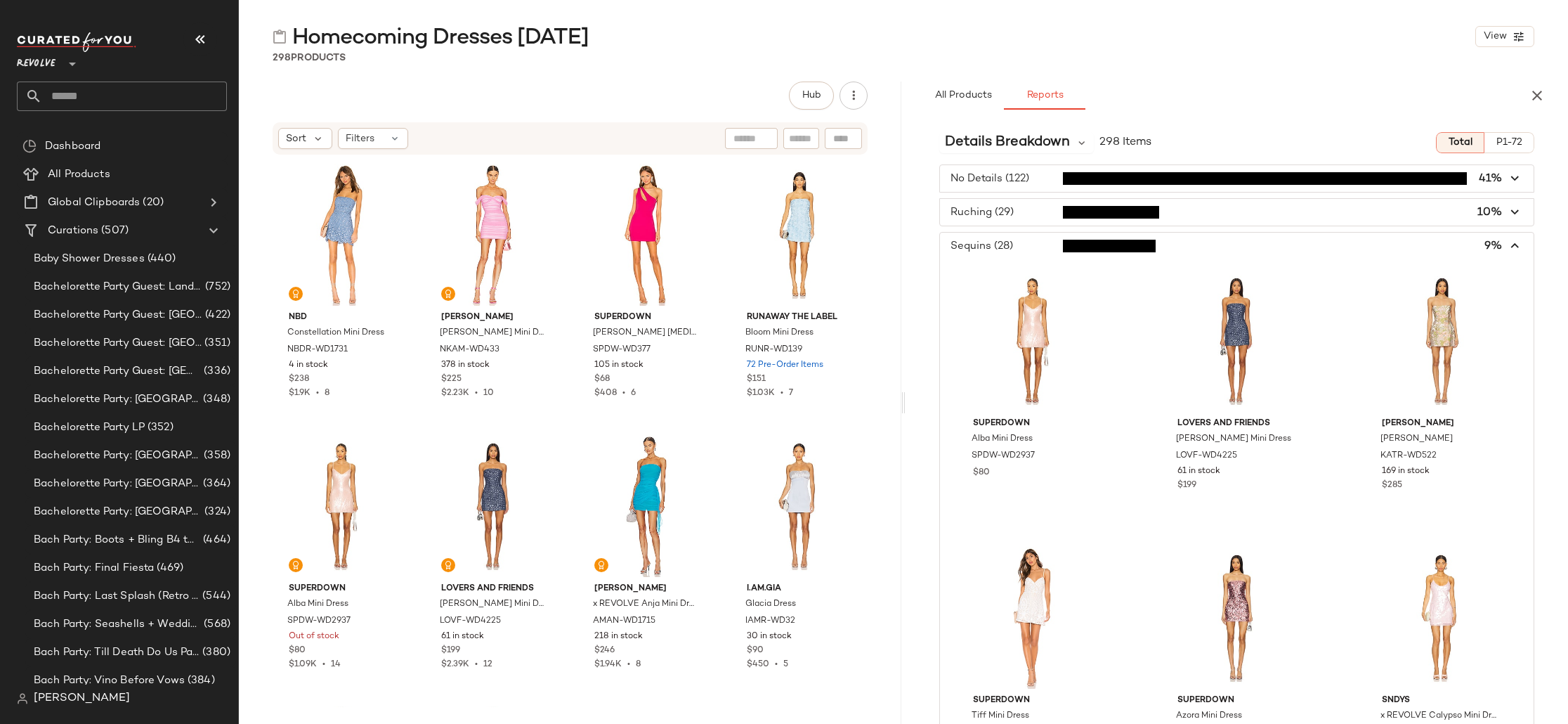
click at [1004, 249] on span "button" at bounding box center [1237, 246] width 594 height 27
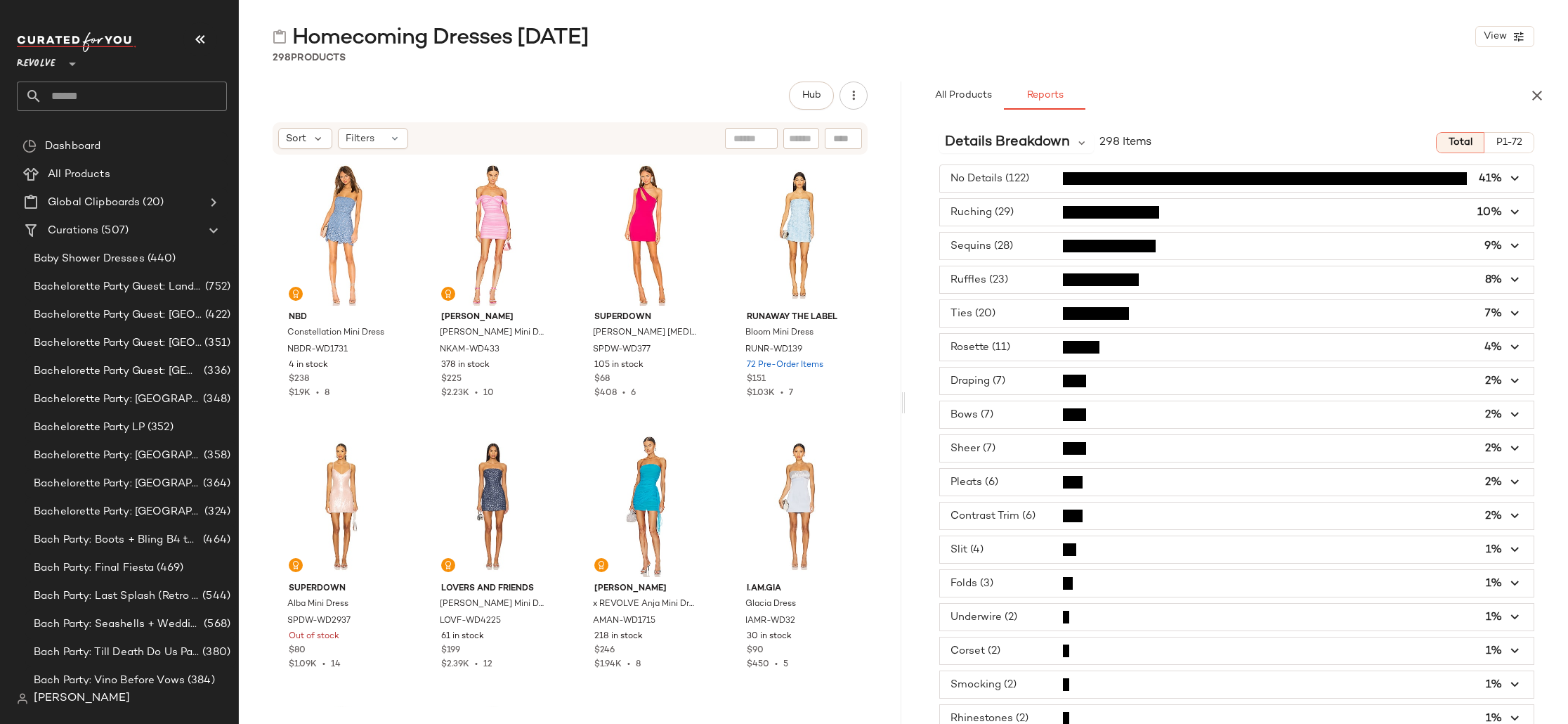
click at [999, 249] on span "button" at bounding box center [1237, 246] width 594 height 27
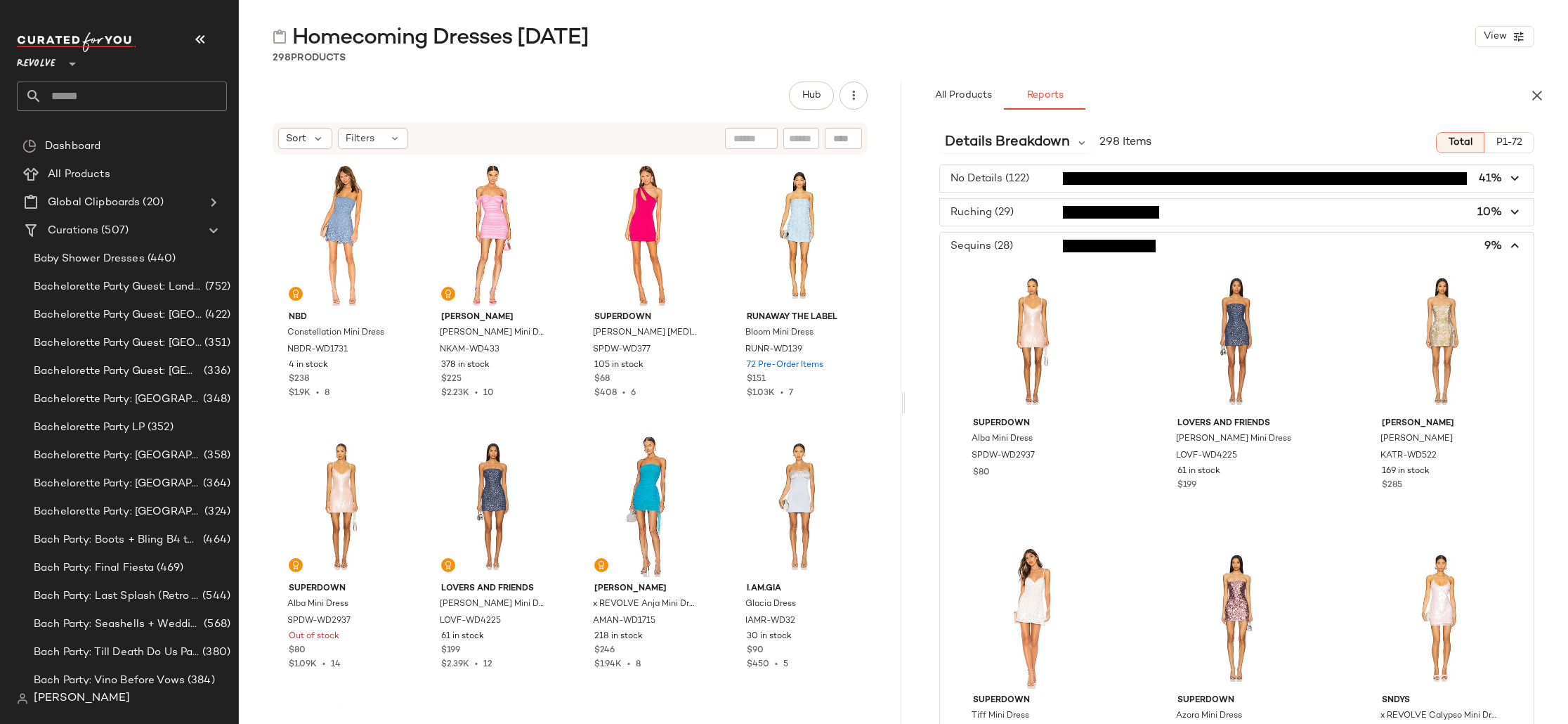
click at [1017, 249] on span "button" at bounding box center [1237, 246] width 594 height 27
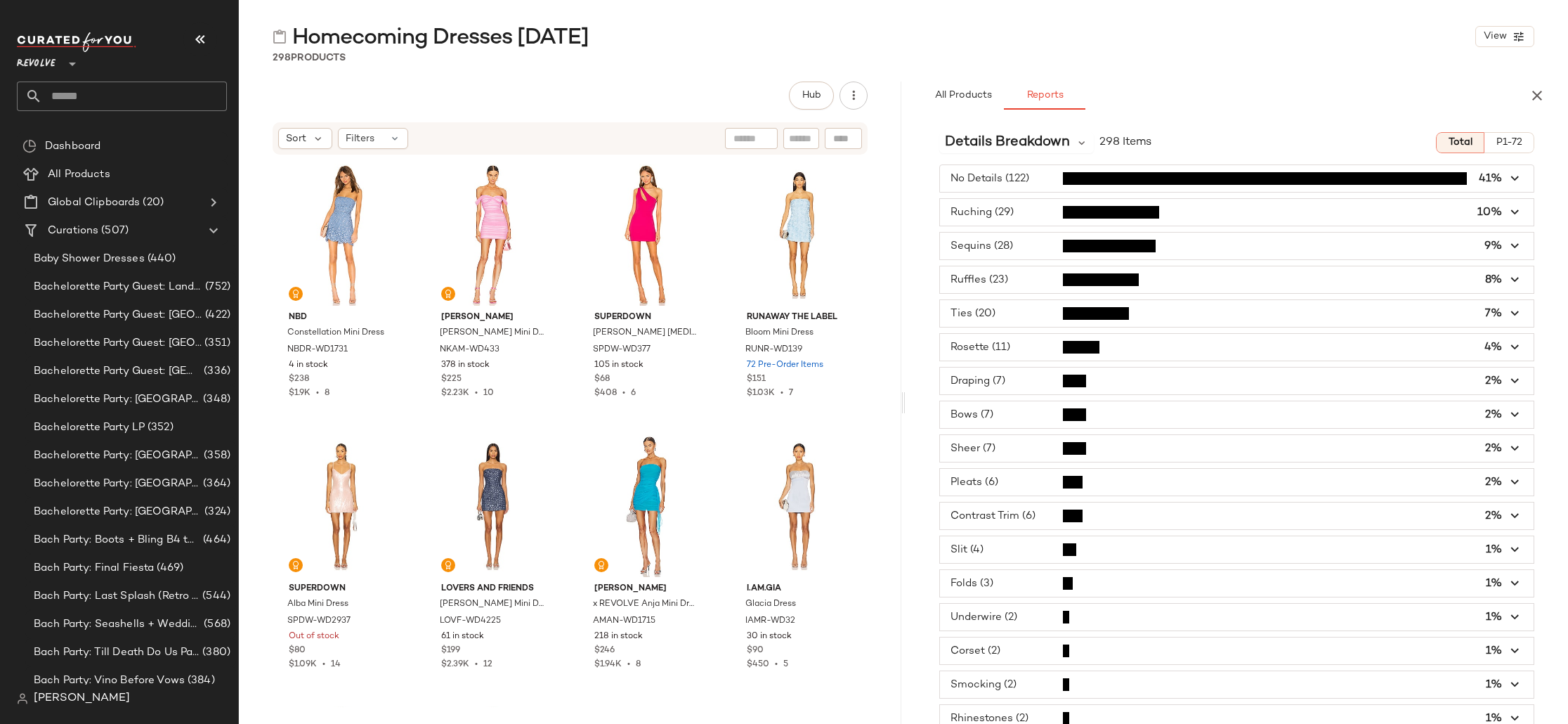
click at [994, 184] on span "button" at bounding box center [1237, 178] width 594 height 27
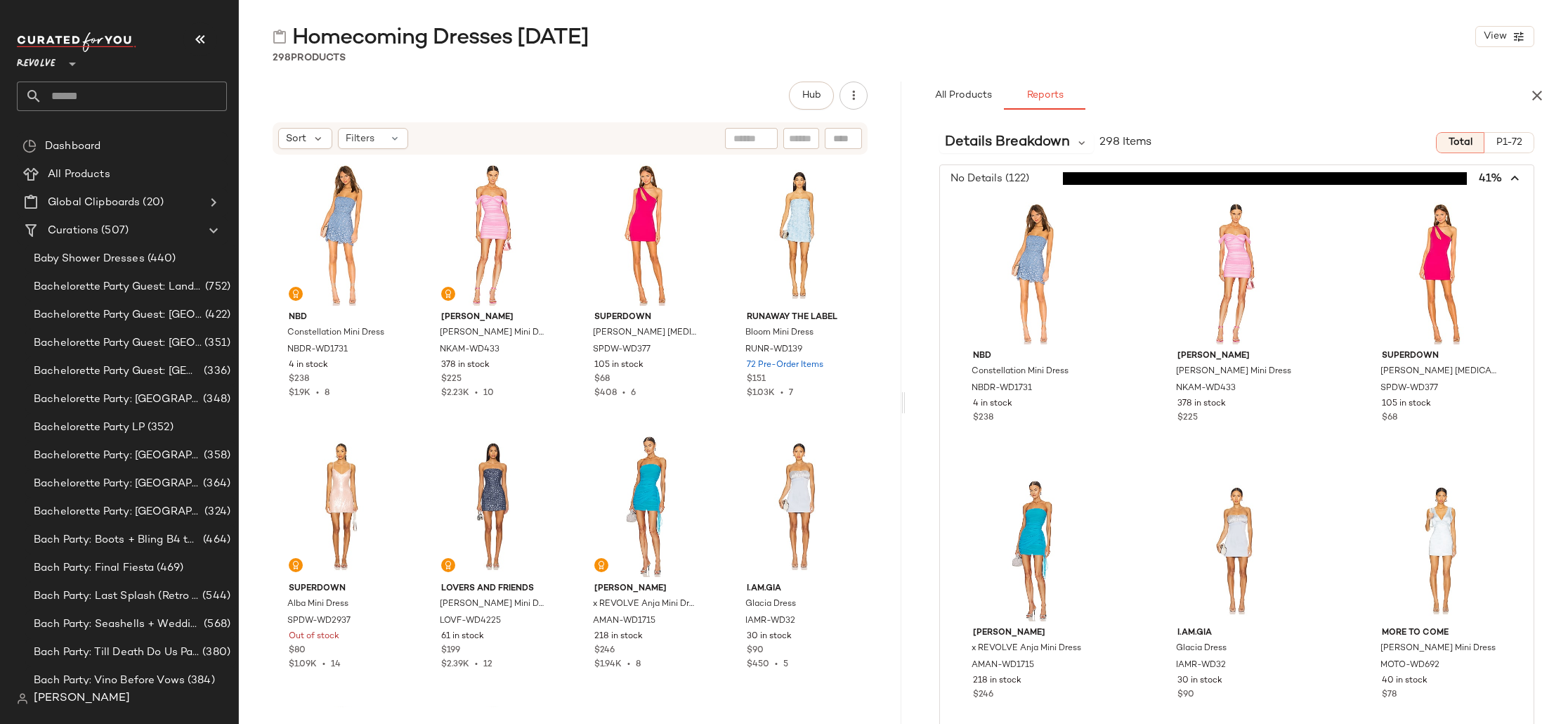
click at [994, 184] on span "button" at bounding box center [1237, 178] width 594 height 27
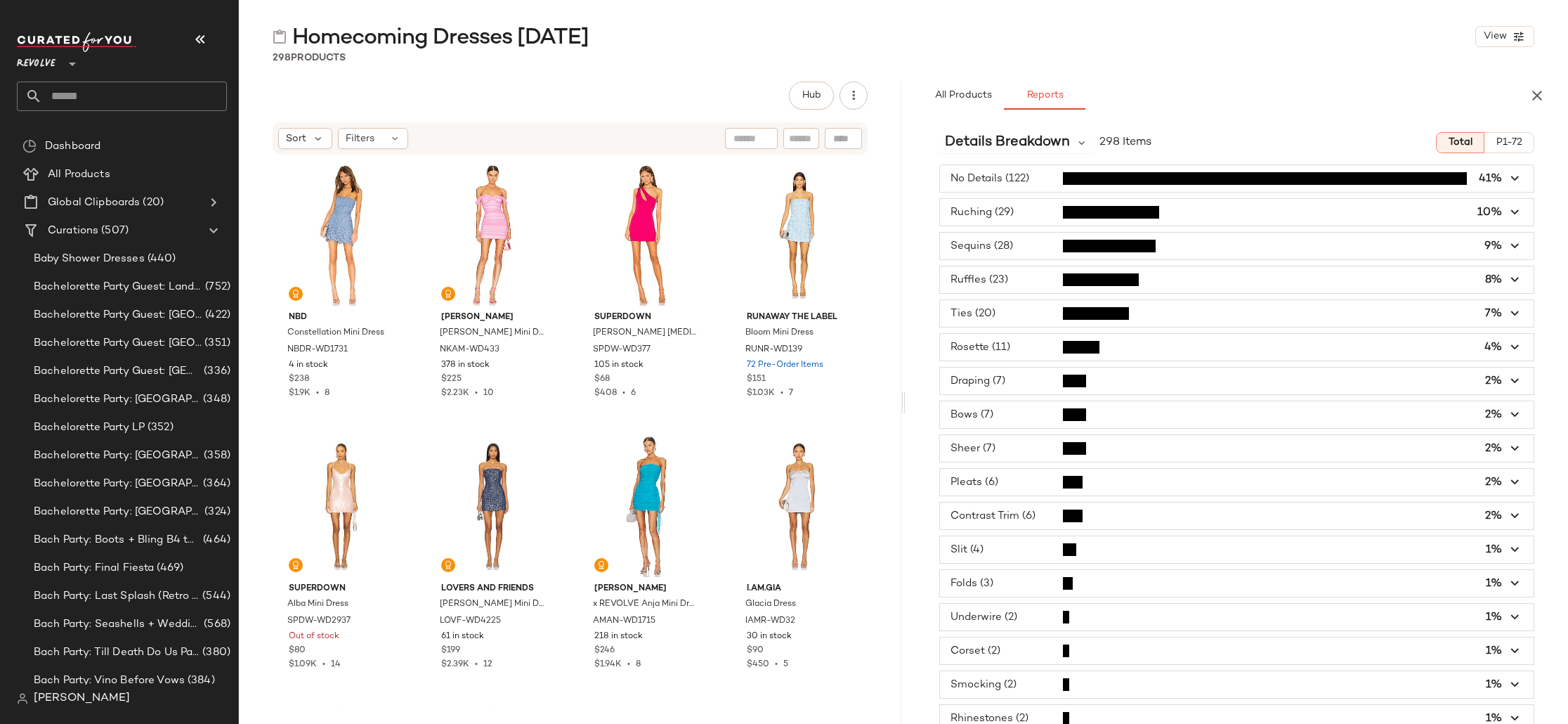
click at [993, 210] on span "button" at bounding box center [1237, 212] width 594 height 27
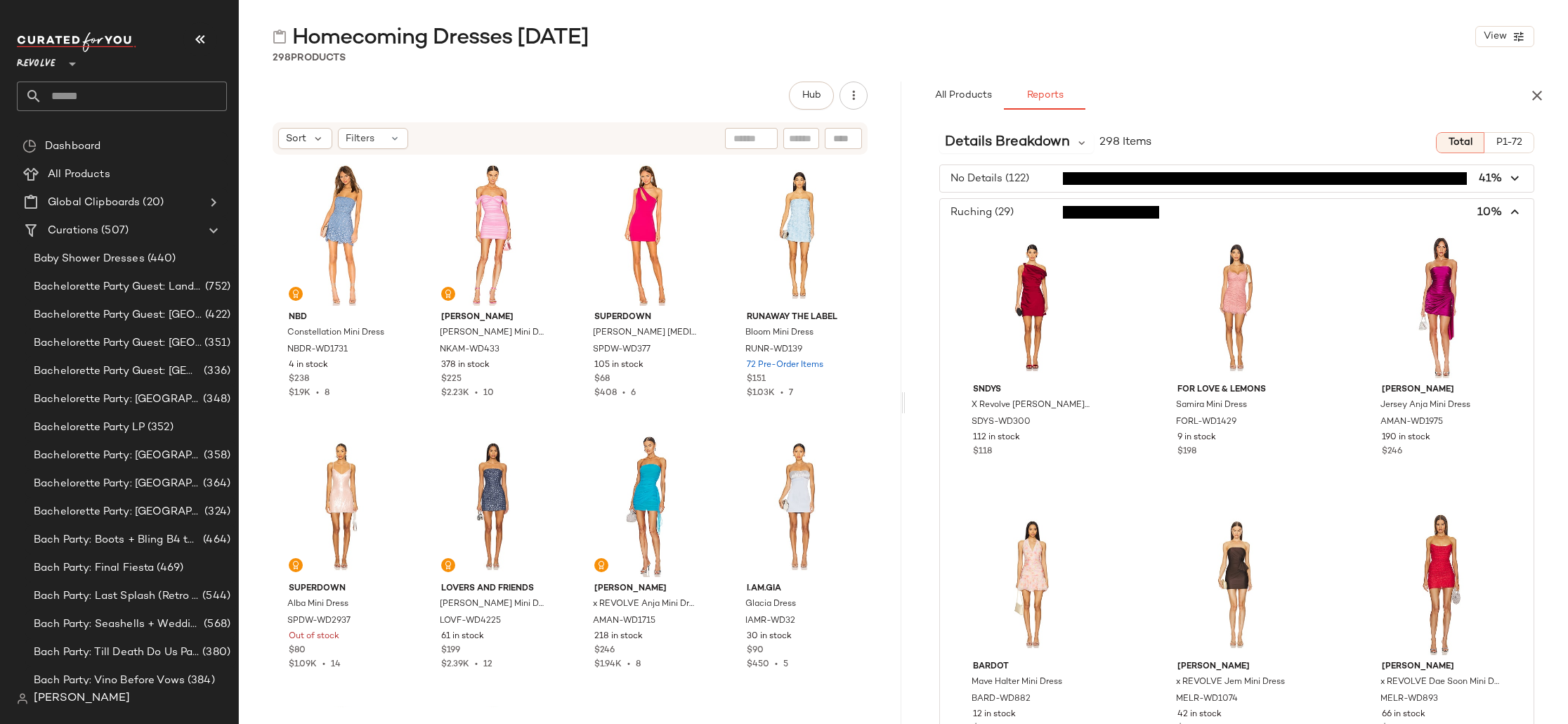
click at [993, 210] on span "button" at bounding box center [1237, 212] width 594 height 27
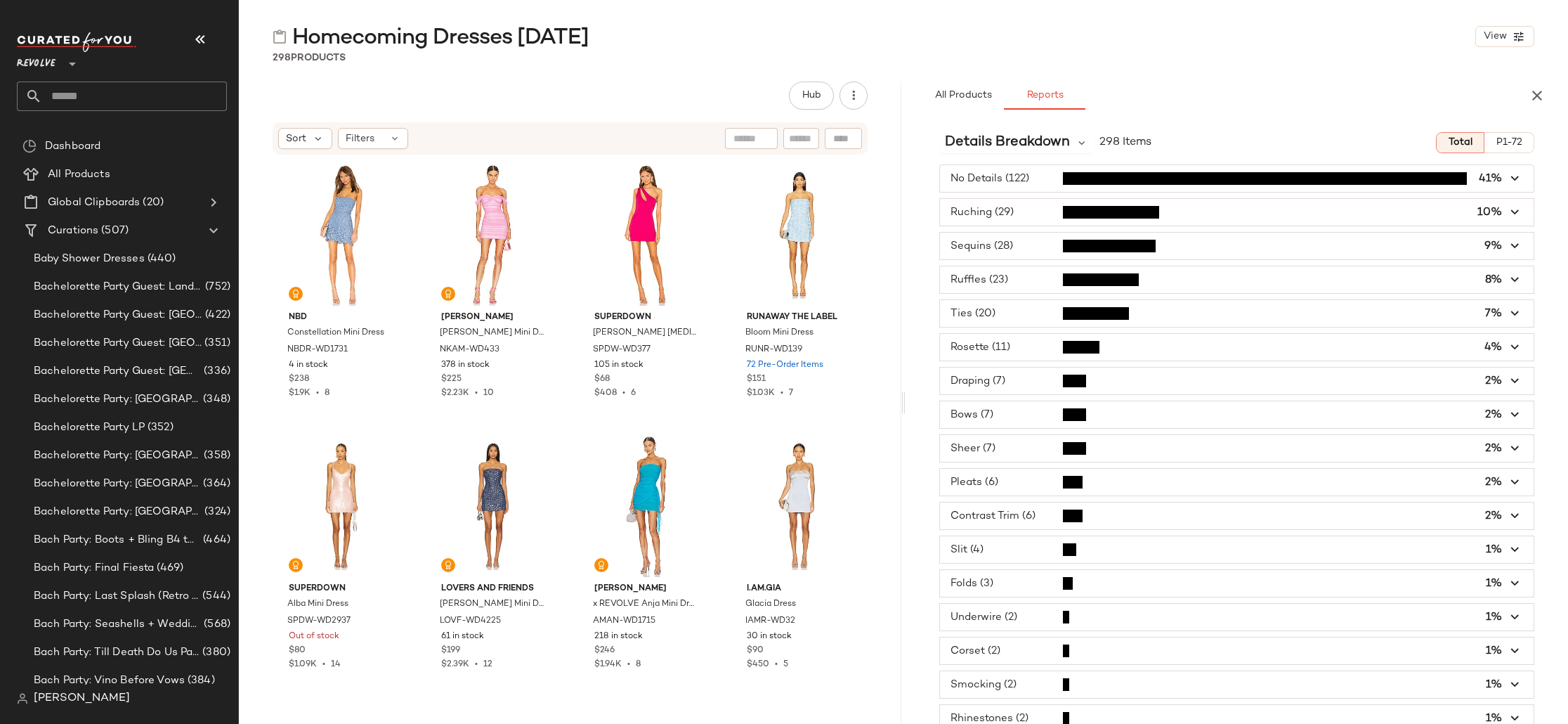
click at [994, 237] on span "button" at bounding box center [1237, 246] width 594 height 27
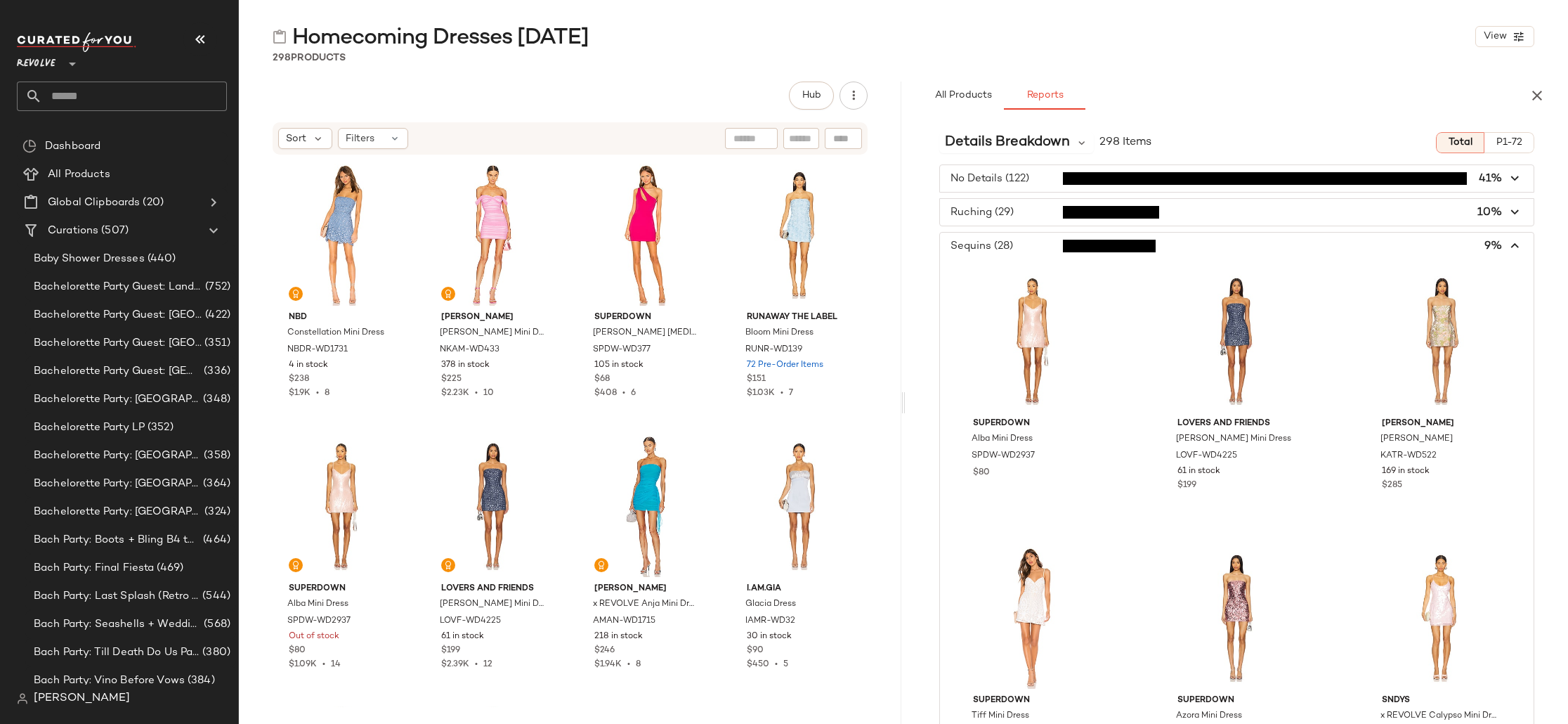
click at [994, 237] on span "button" at bounding box center [1237, 246] width 594 height 27
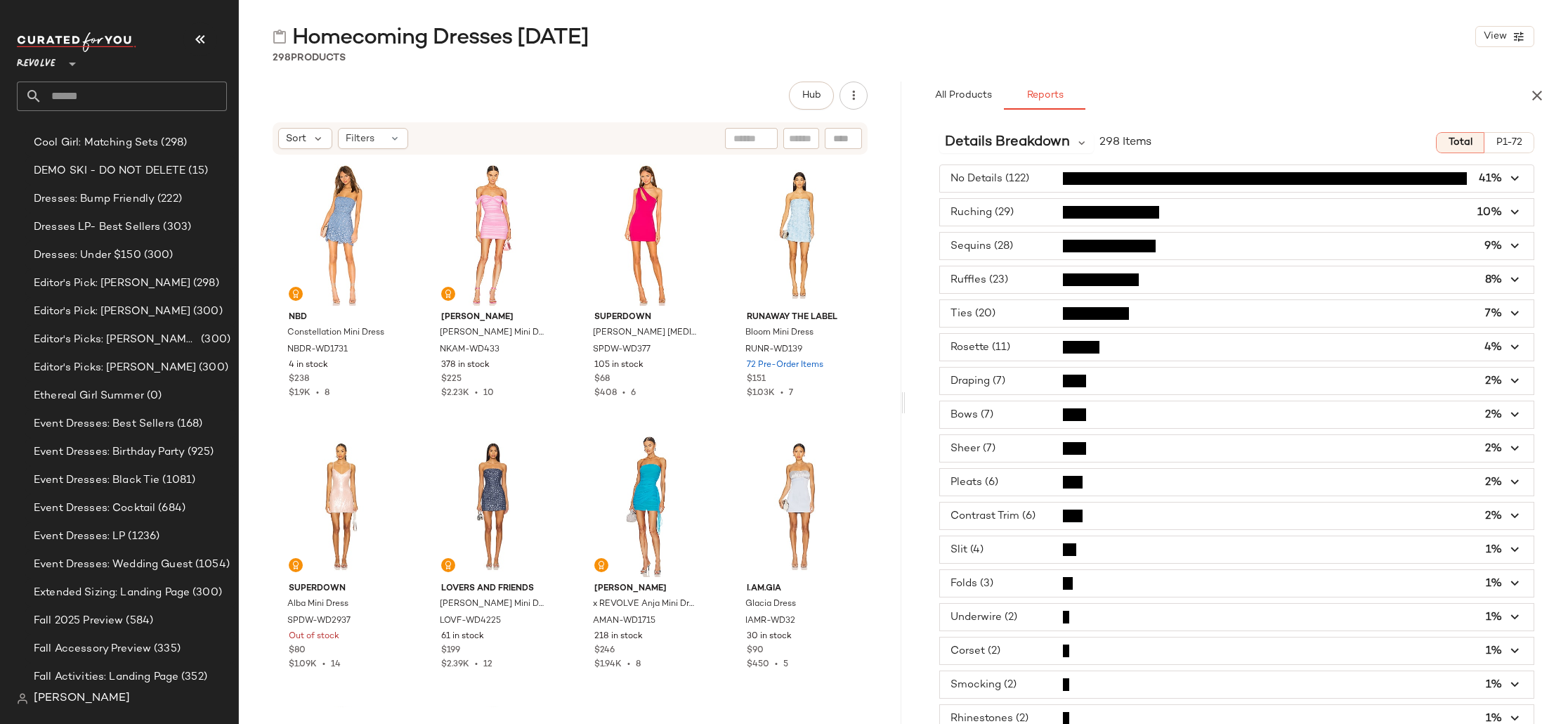
scroll to position [2332, 0]
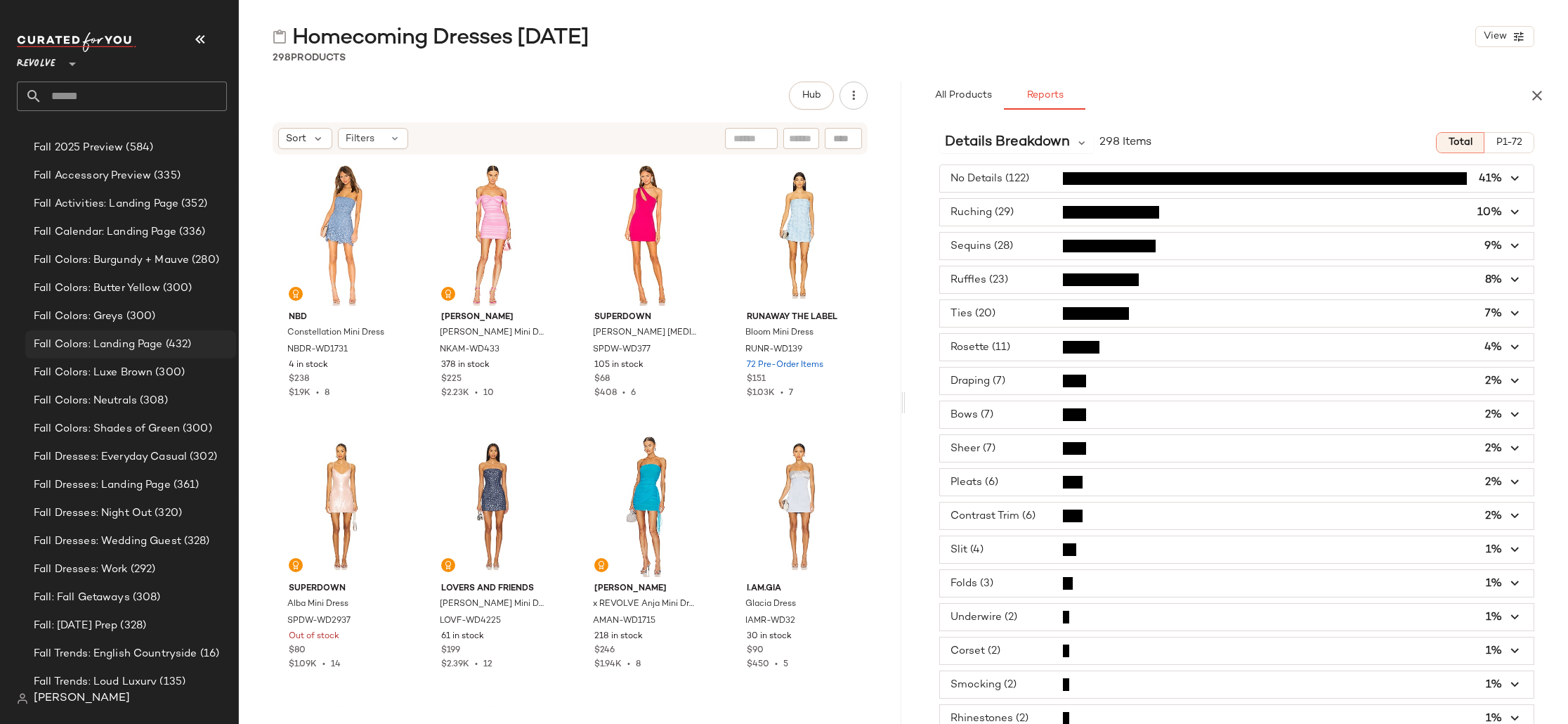
click at [126, 344] on span "Fall Colors: Landing Page" at bounding box center [99, 344] width 130 height 16
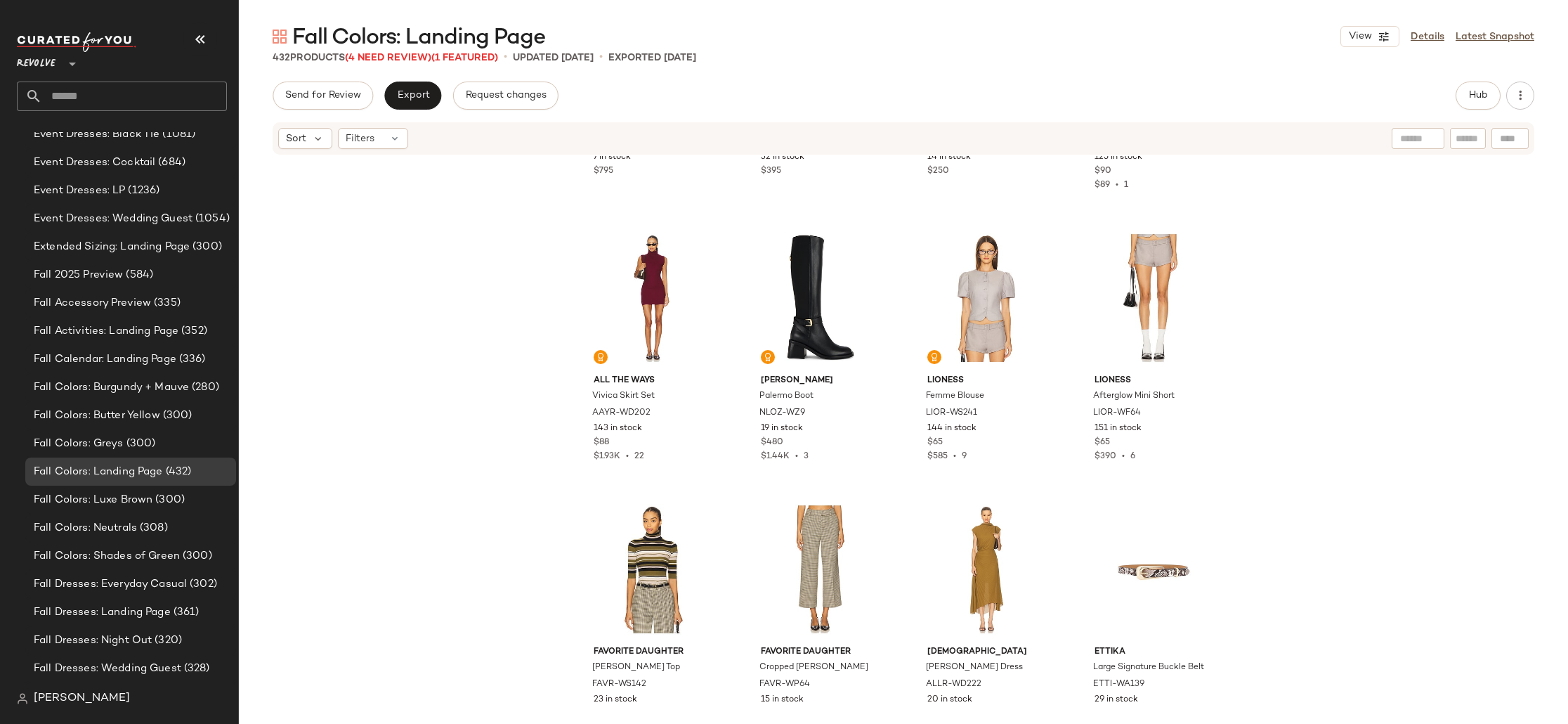
scroll to position [3610, 0]
click at [185, 569] on div "Fall Dresses: Everyday Casual (302)" at bounding box center [130, 583] width 210 height 28
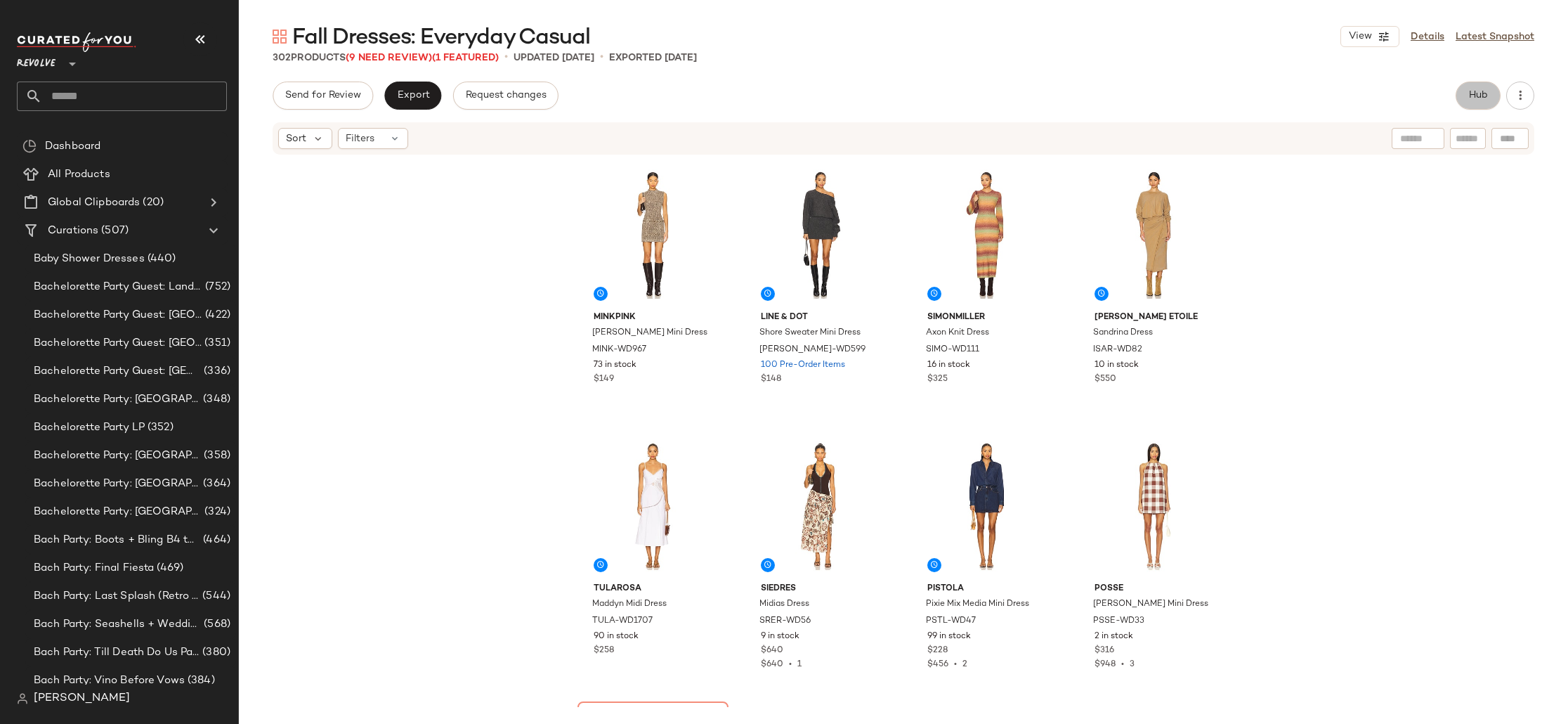
click at [1479, 106] on button "Hub" at bounding box center [1478, 96] width 45 height 28
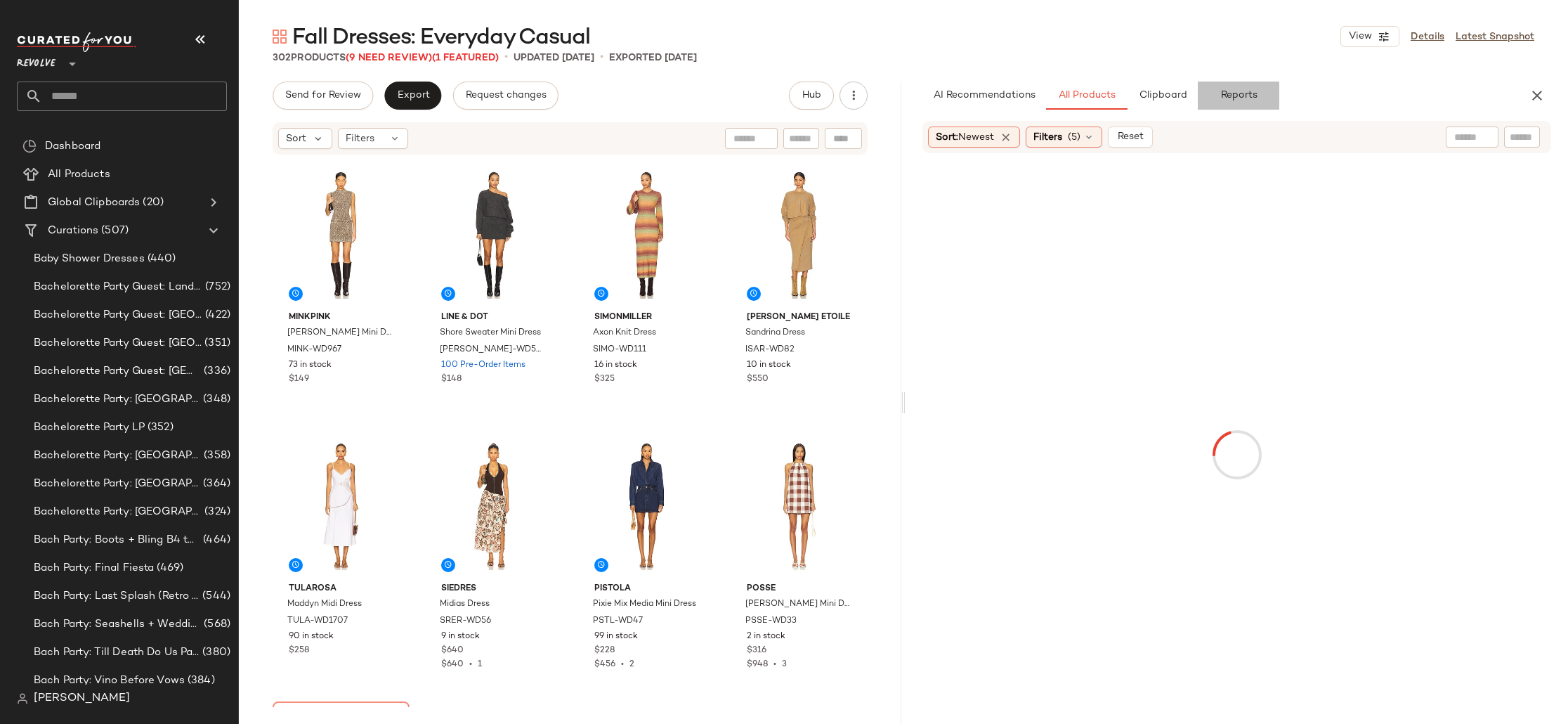
click at [1235, 102] on button "Reports" at bounding box center [1239, 96] width 82 height 28
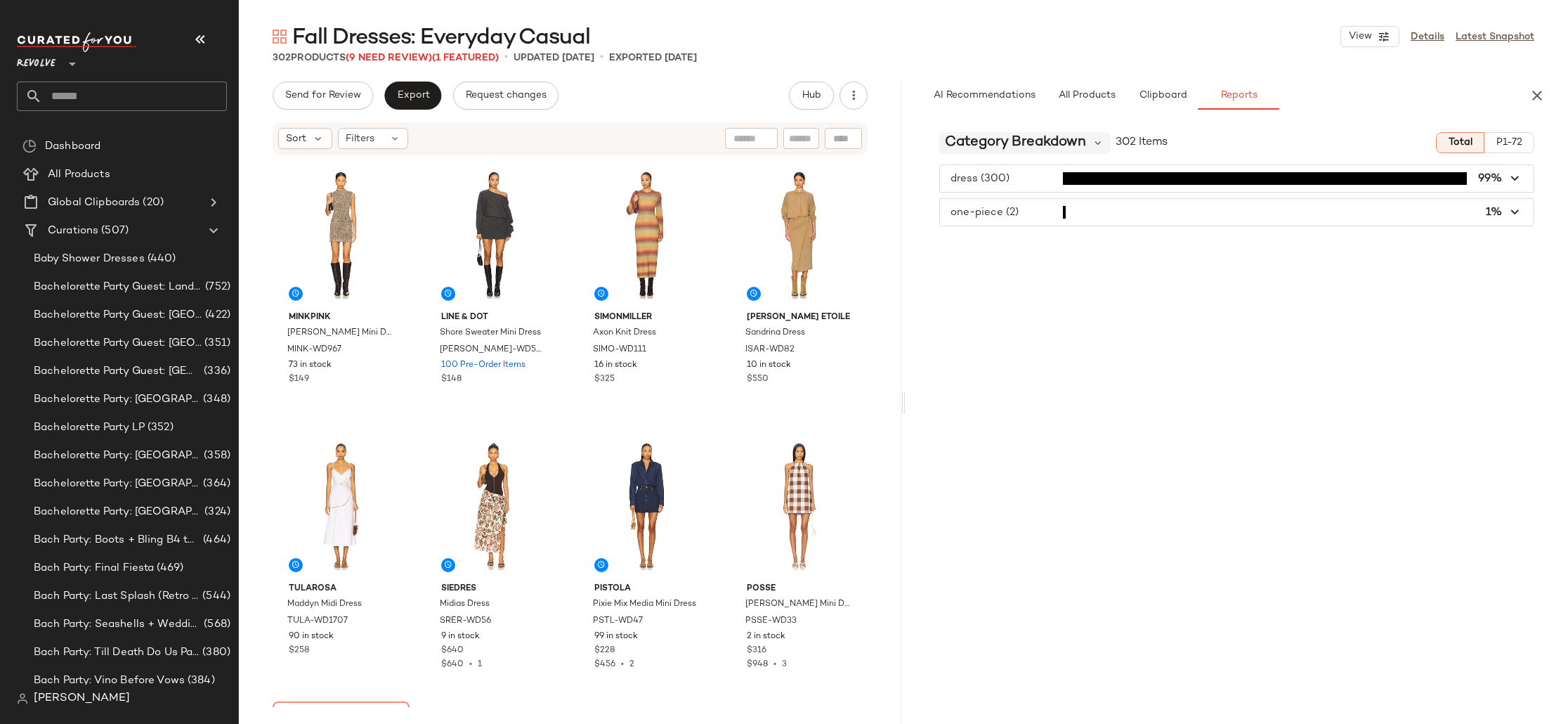
click at [1063, 151] on span "Category Breakdown" at bounding box center [1015, 142] width 141 height 21
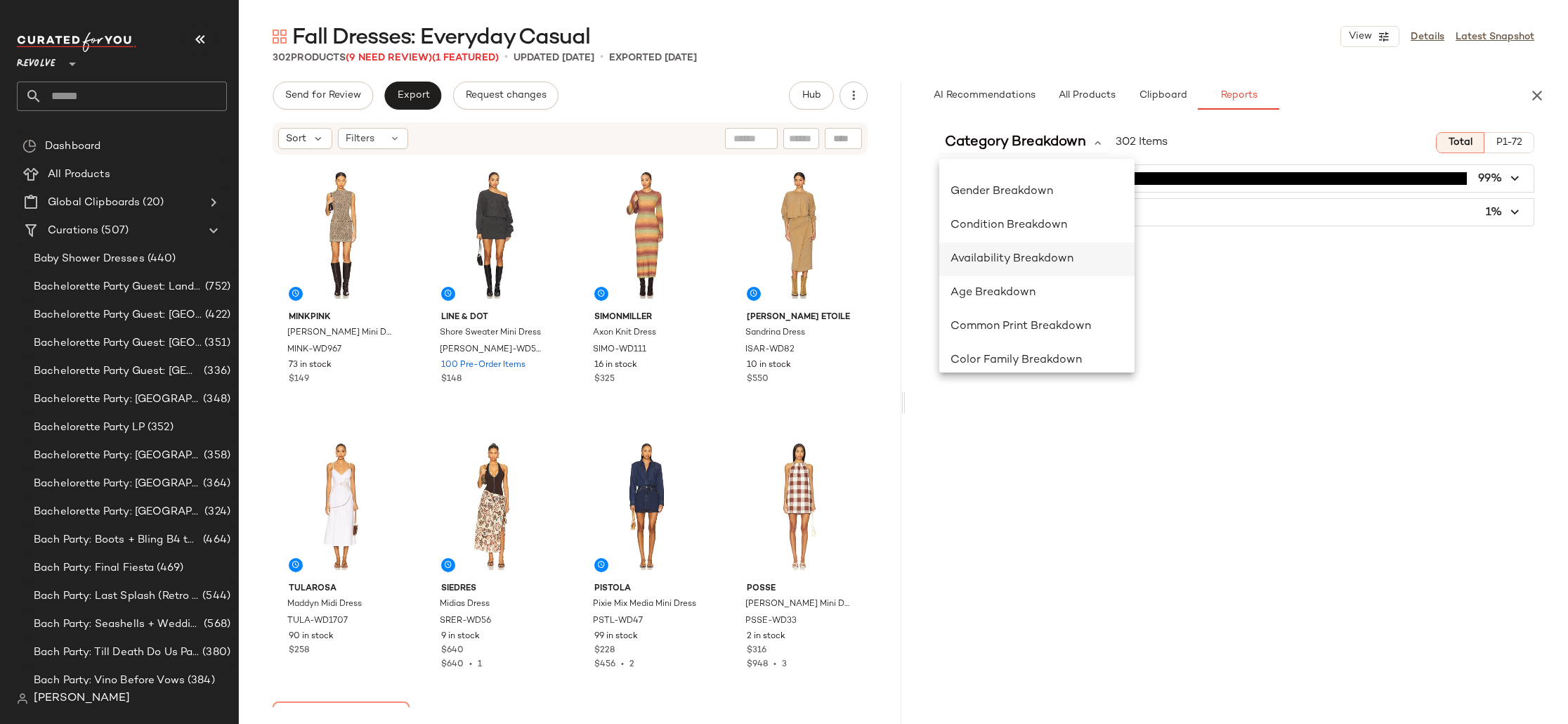
scroll to position [95, 0]
click at [1065, 328] on span "Common Print Breakdown" at bounding box center [1021, 325] width 140 height 12
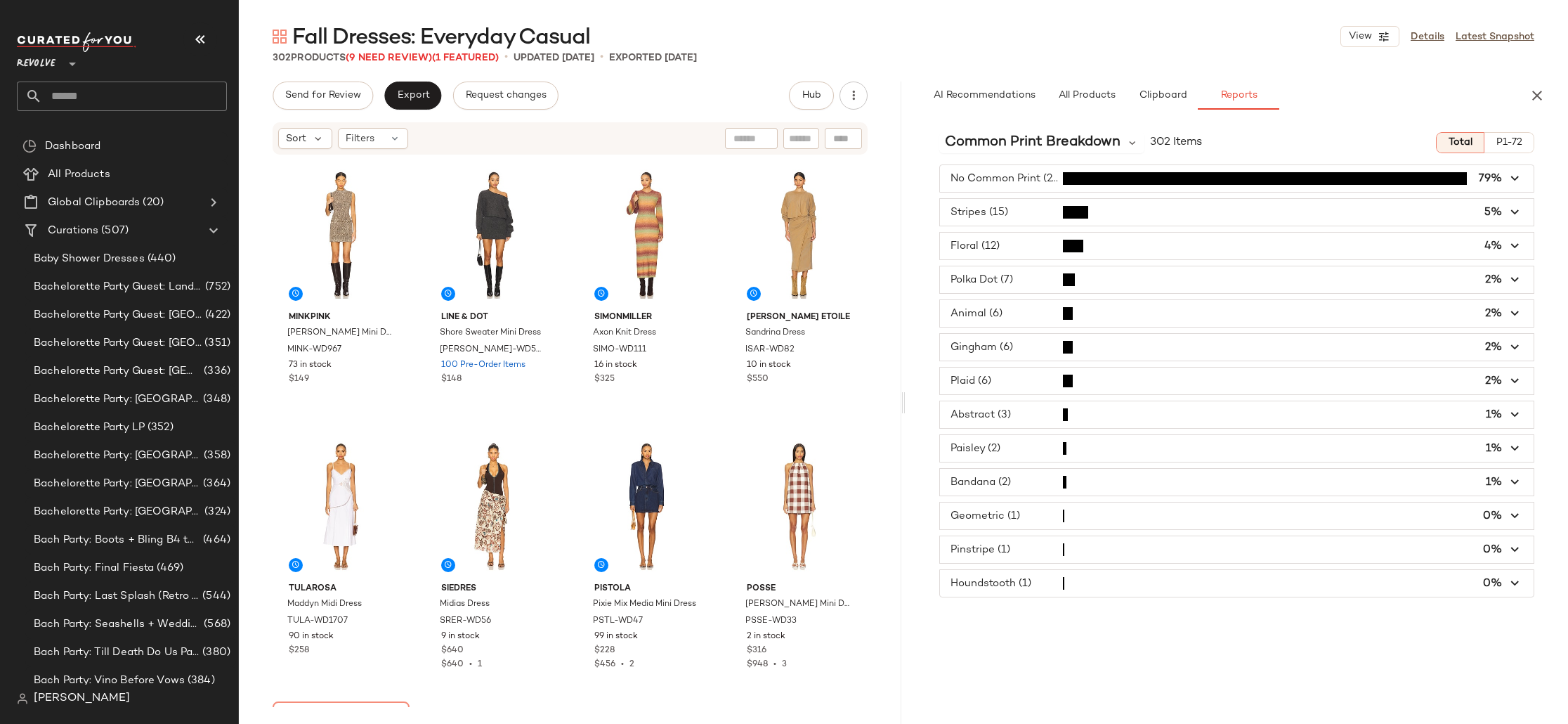
click at [1031, 342] on span "button" at bounding box center [1237, 347] width 594 height 27
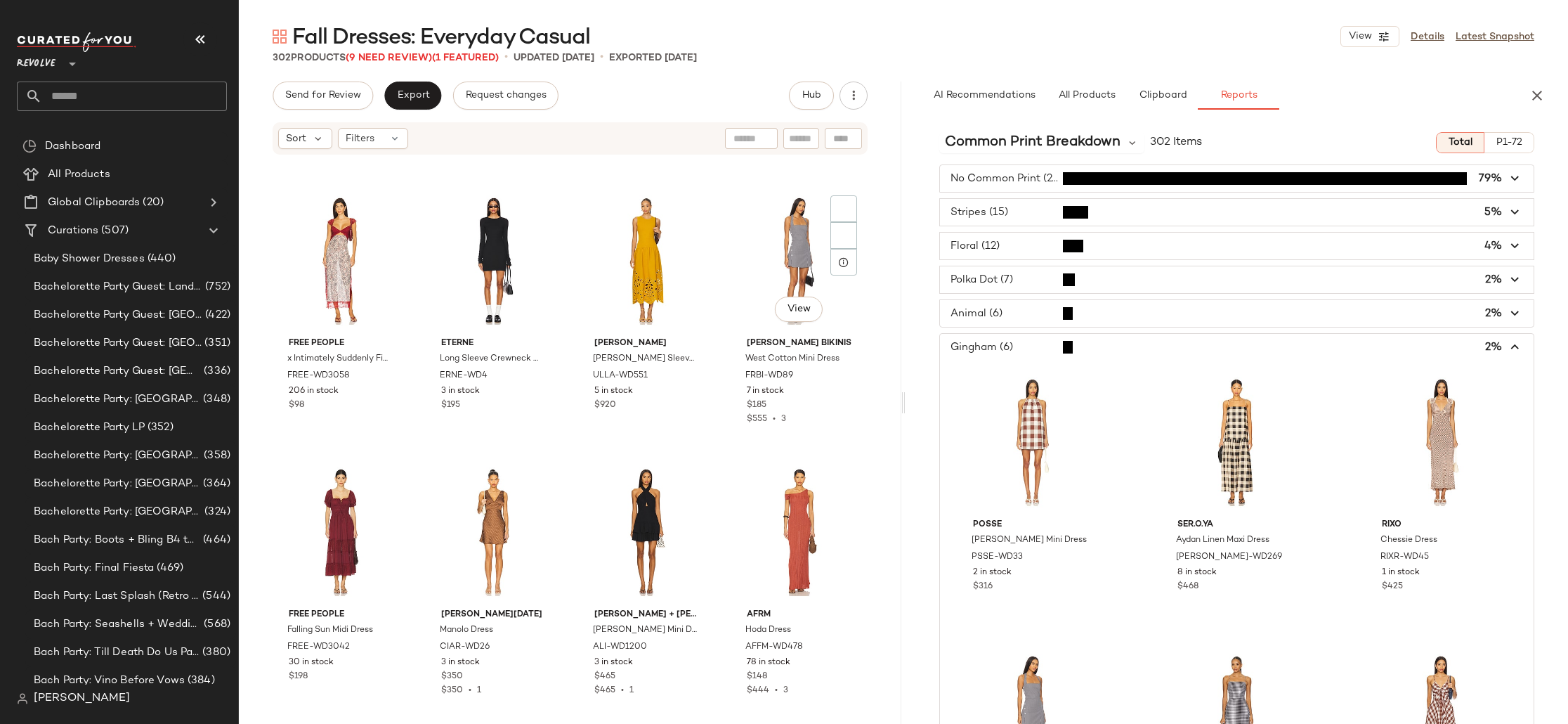
scroll to position [6769, 0]
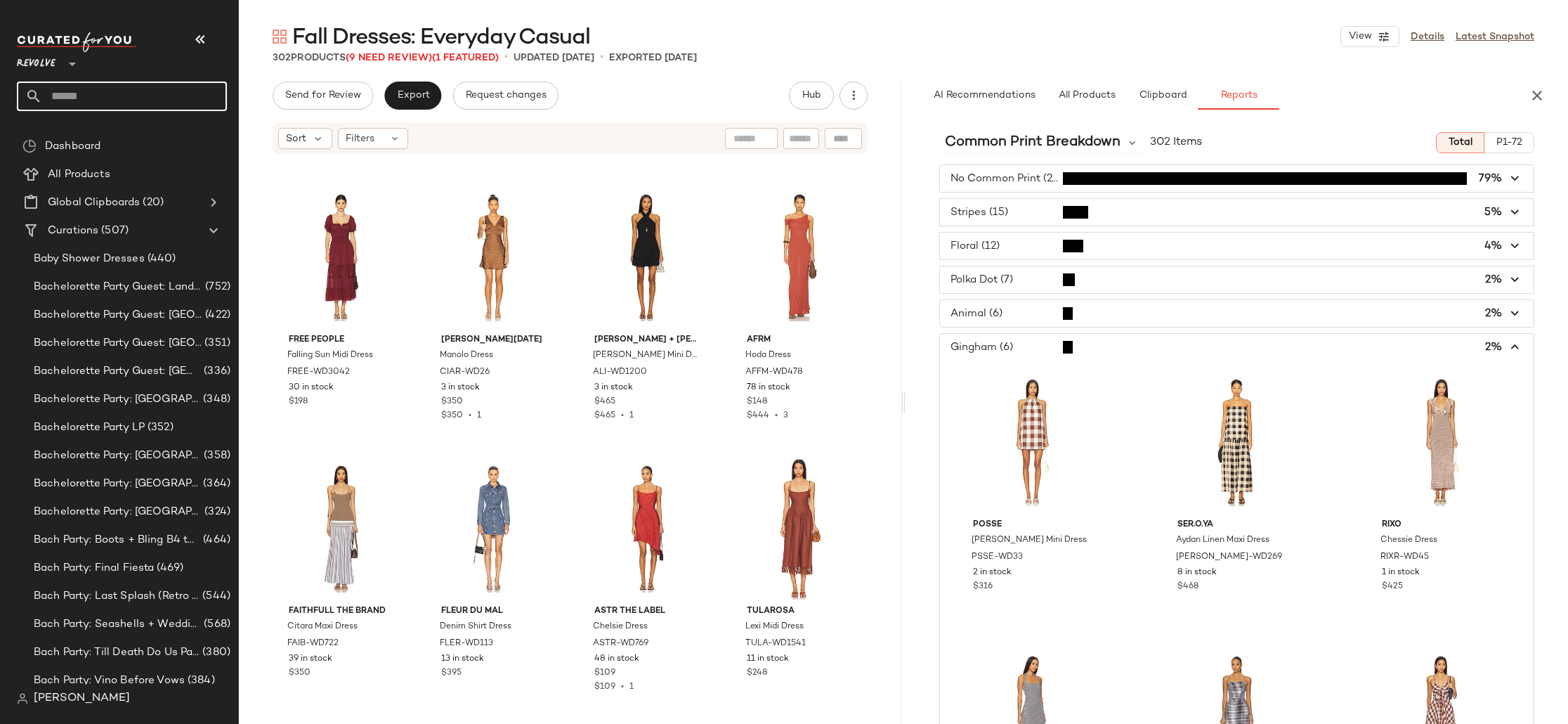
click at [137, 96] on input "text" at bounding box center [135, 96] width 185 height 29
type input "****"
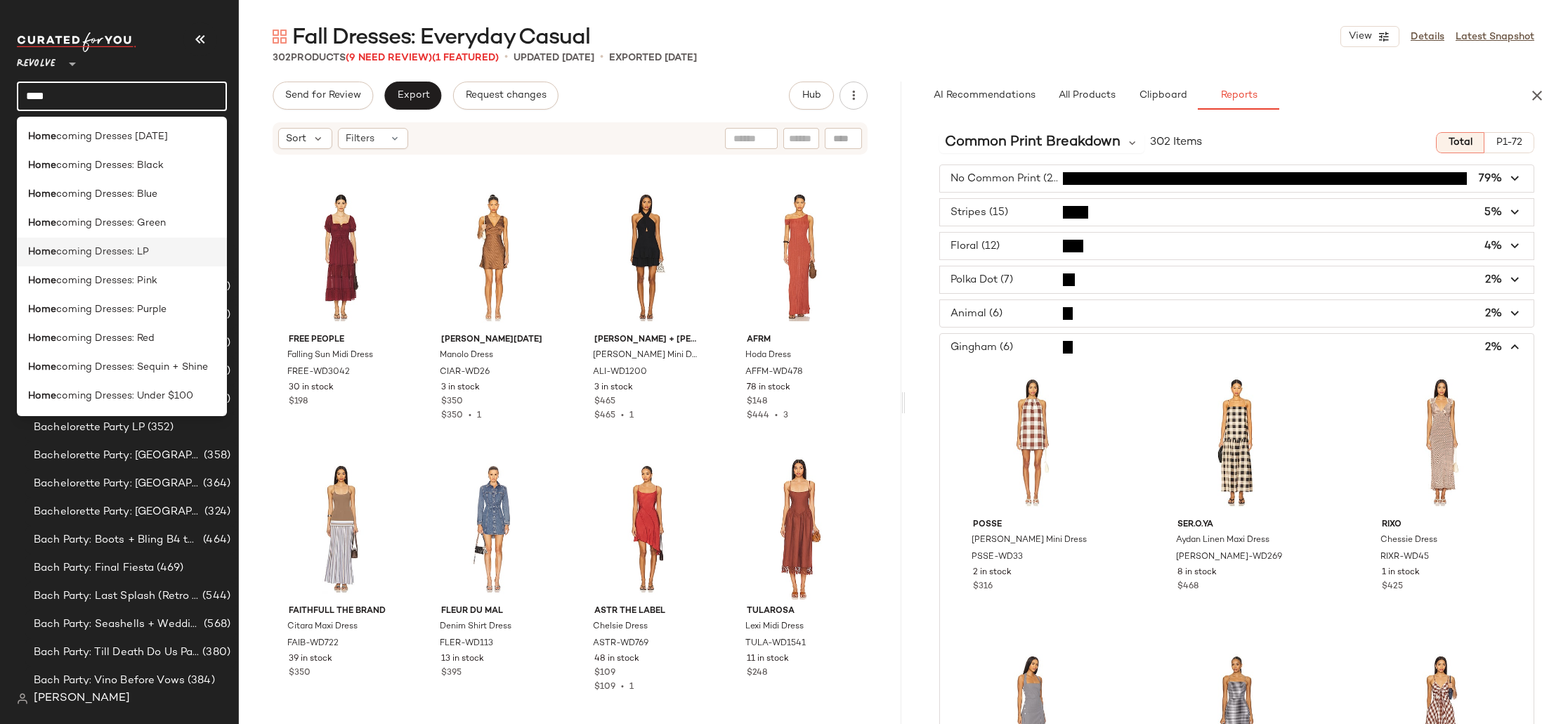
click at [149, 251] on div "Home coming Dresses: LP" at bounding box center [121, 251] width 187 height 15
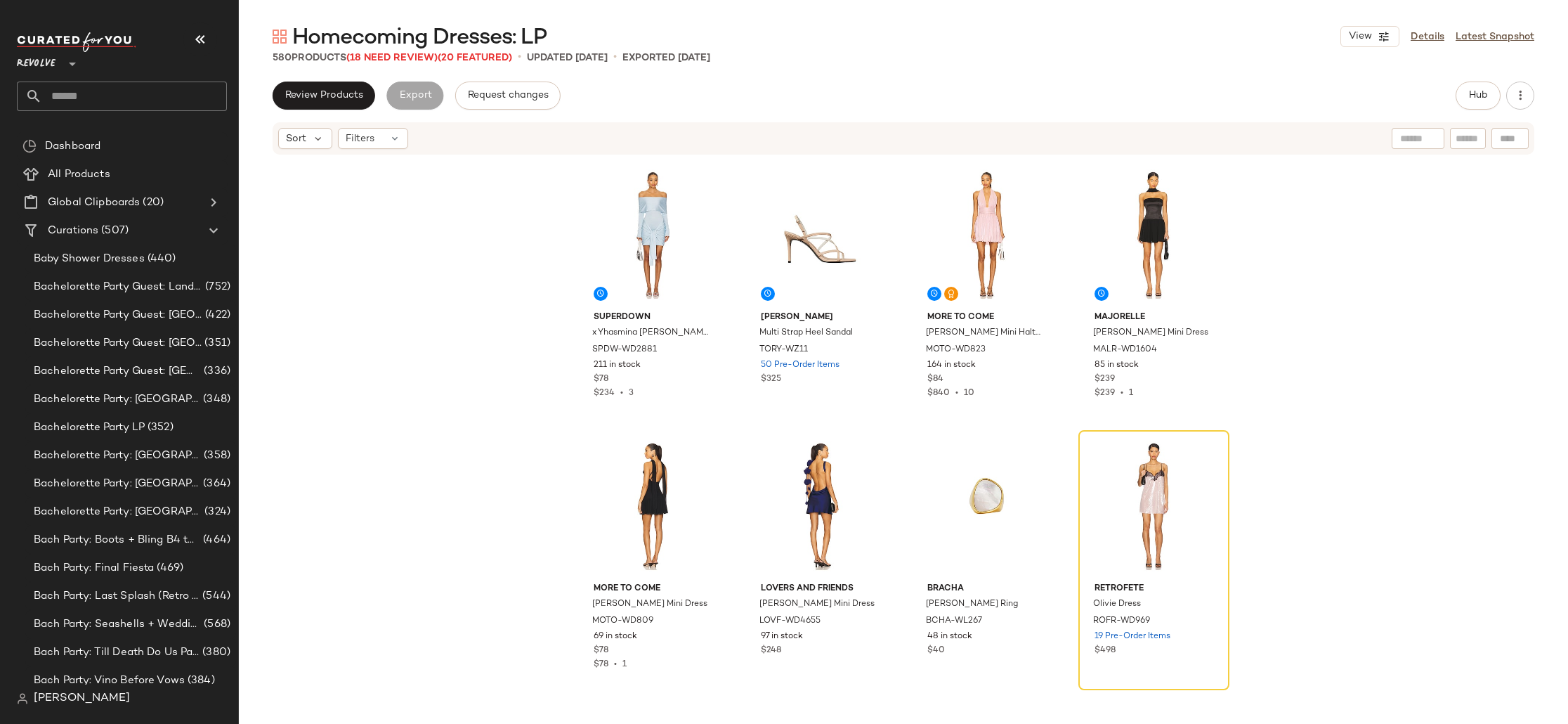
click at [449, 315] on div "superdown x Yhasmina Ferrara Theresa Mini Dress SPDW-WD2881 211 in stock $78 $2…" at bounding box center [903, 431] width 1329 height 551
click at [1372, 416] on div "superdown x Yhasmina Ferrara Theresa Mini Dress SPDW-WD2881 211 in stock $78 $2…" at bounding box center [903, 431] width 1329 height 551
click at [1331, 334] on div "superdown x Yhasmina Ferrara Theresa Mini Dress SPDW-WD2881 211 in stock $78 $2…" at bounding box center [903, 431] width 1329 height 551
click at [651, 232] on div "View" at bounding box center [652, 234] width 141 height 142
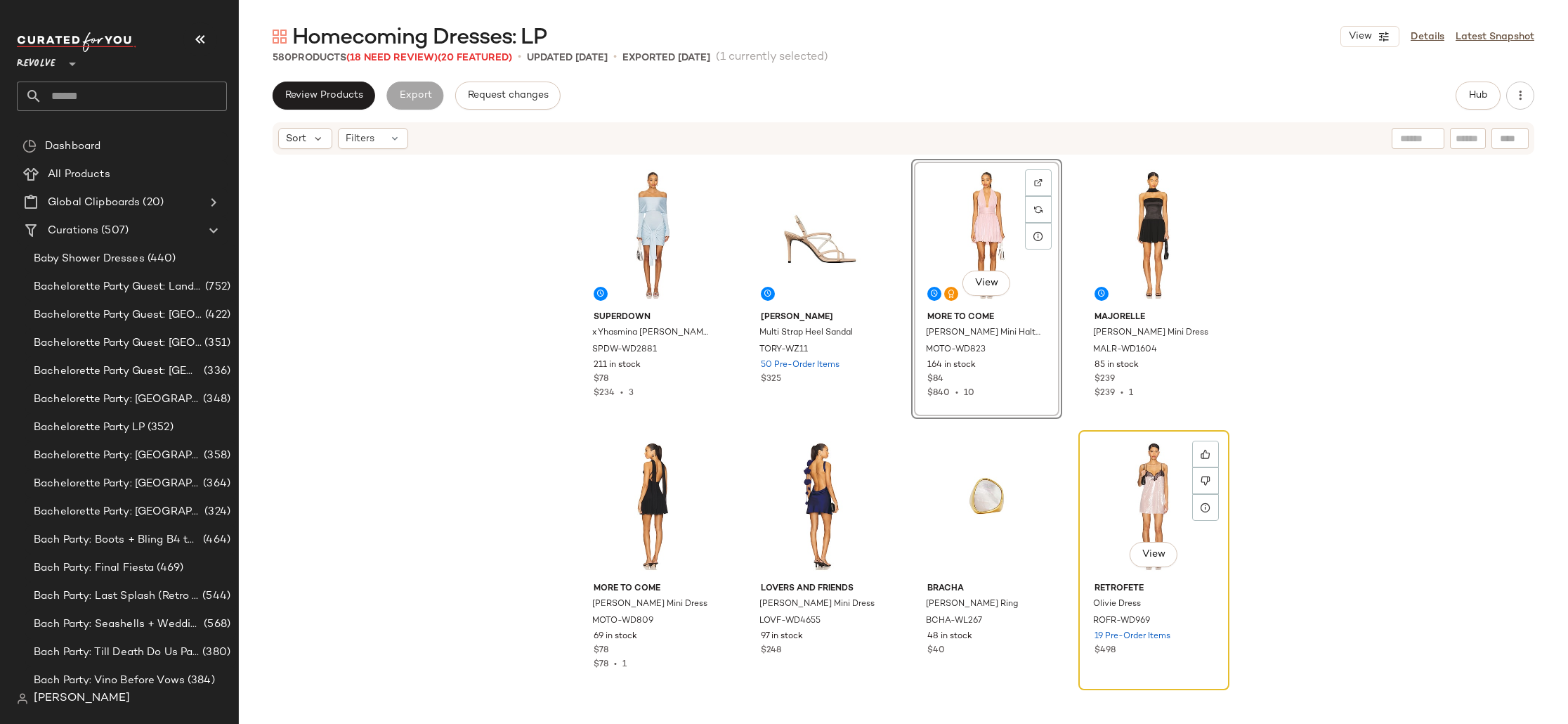
click at [1142, 499] on div "View" at bounding box center [1153, 506] width 141 height 142
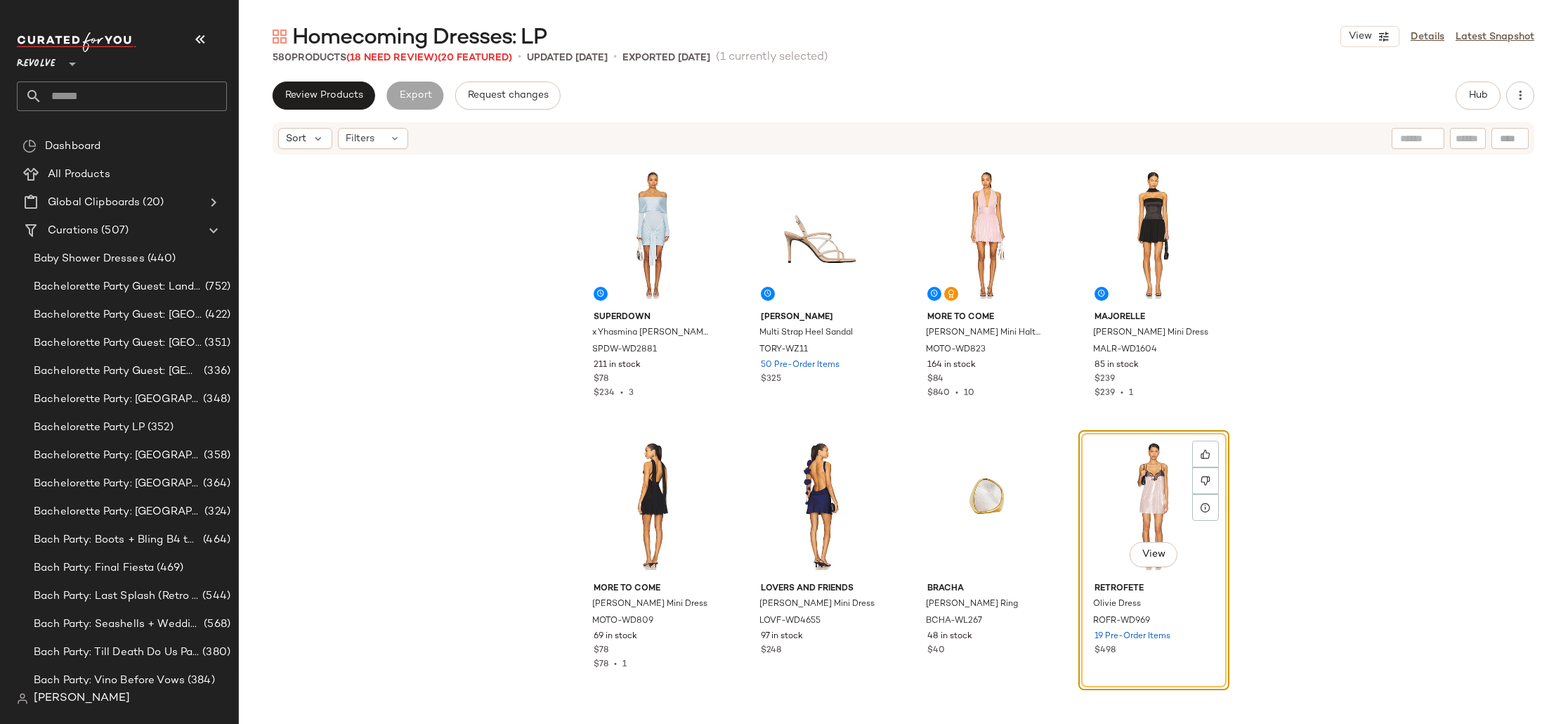
click at [1413, 534] on div "superdown x Yhasmina Ferrara Theresa Mini Dress SPDW-WD2881 211 in stock $78 $2…" at bounding box center [903, 431] width 1329 height 551
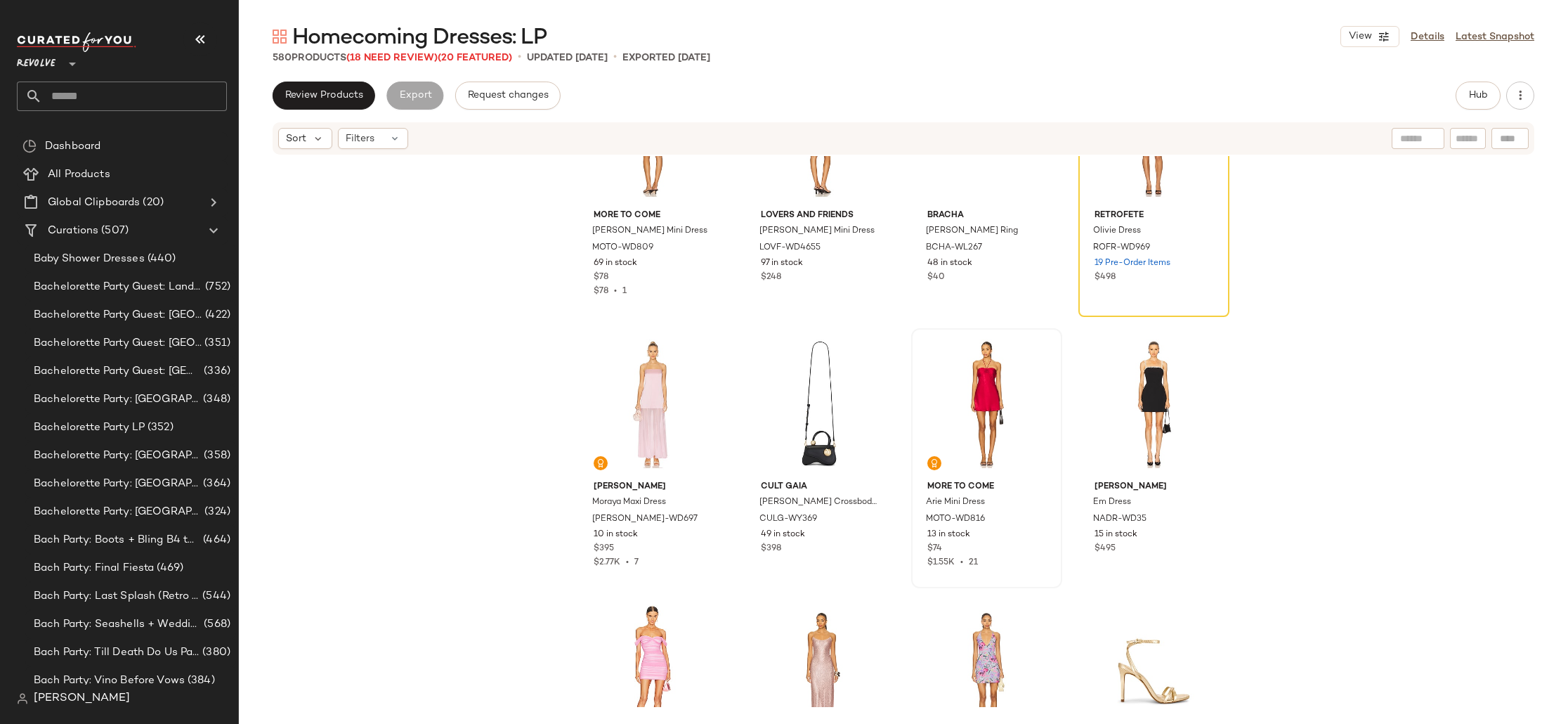
scroll to position [384, 0]
click at [950, 393] on div "View" at bounding box center [986, 405] width 141 height 142
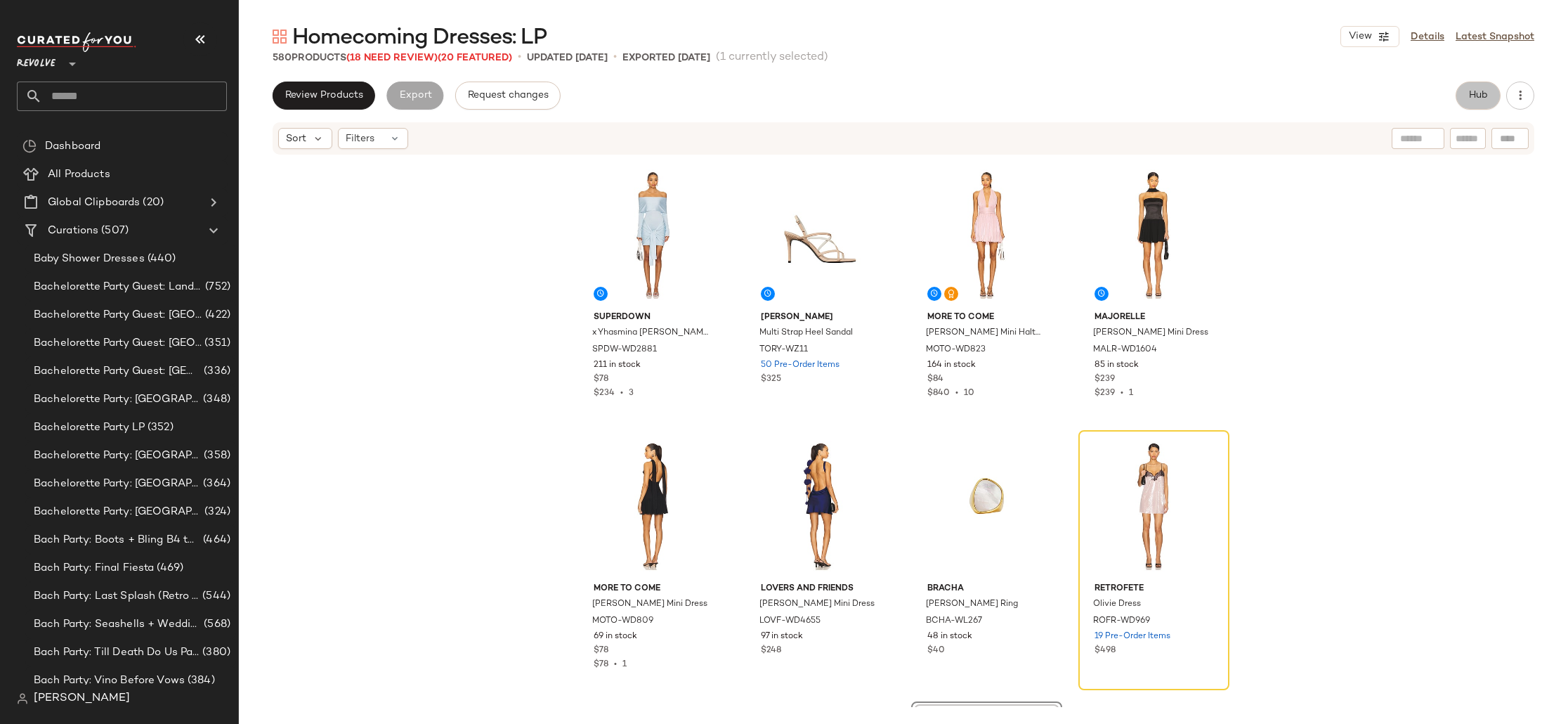
click at [1483, 100] on span "Hub" at bounding box center [1479, 96] width 20 height 12
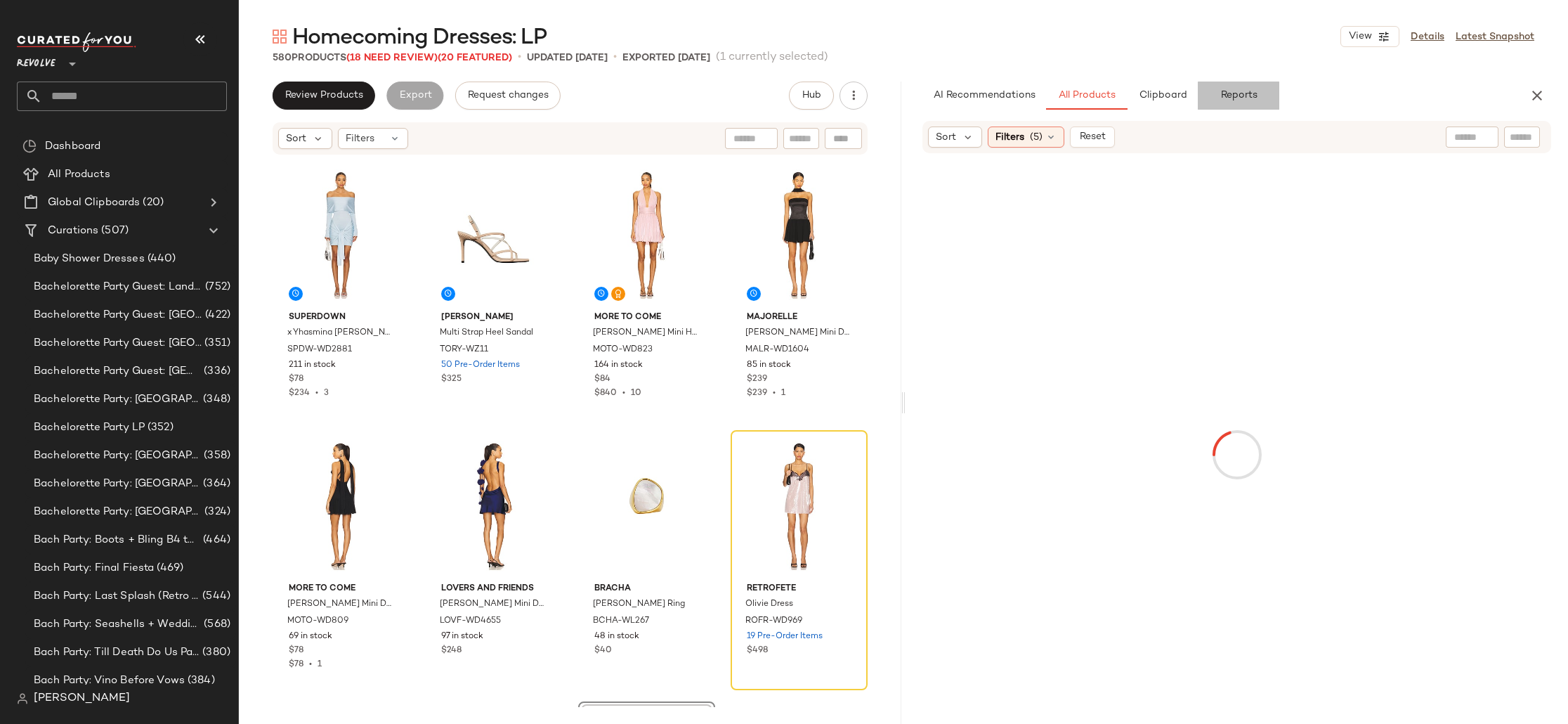
click at [1239, 103] on button "Reports" at bounding box center [1239, 96] width 82 height 28
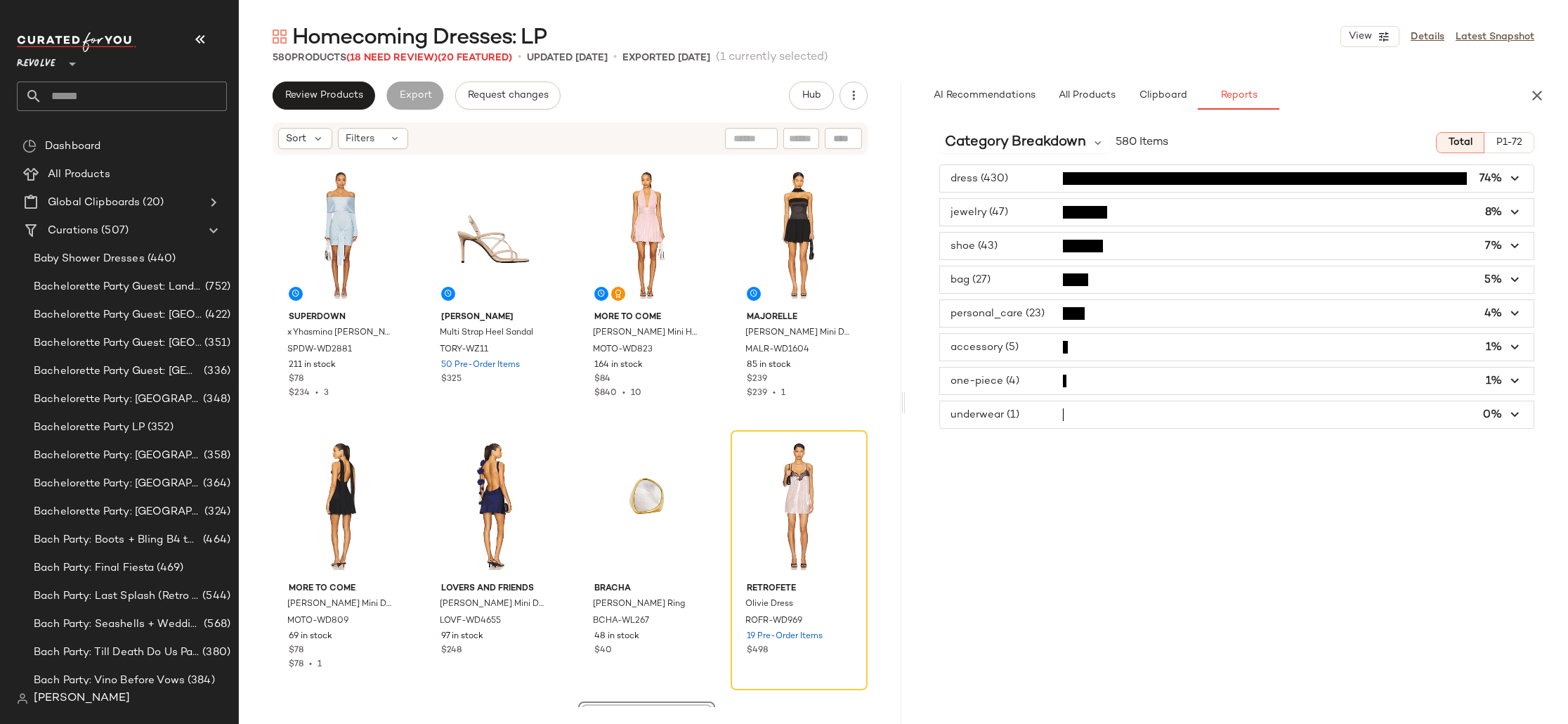
click at [1025, 170] on span "button" at bounding box center [1237, 178] width 594 height 27
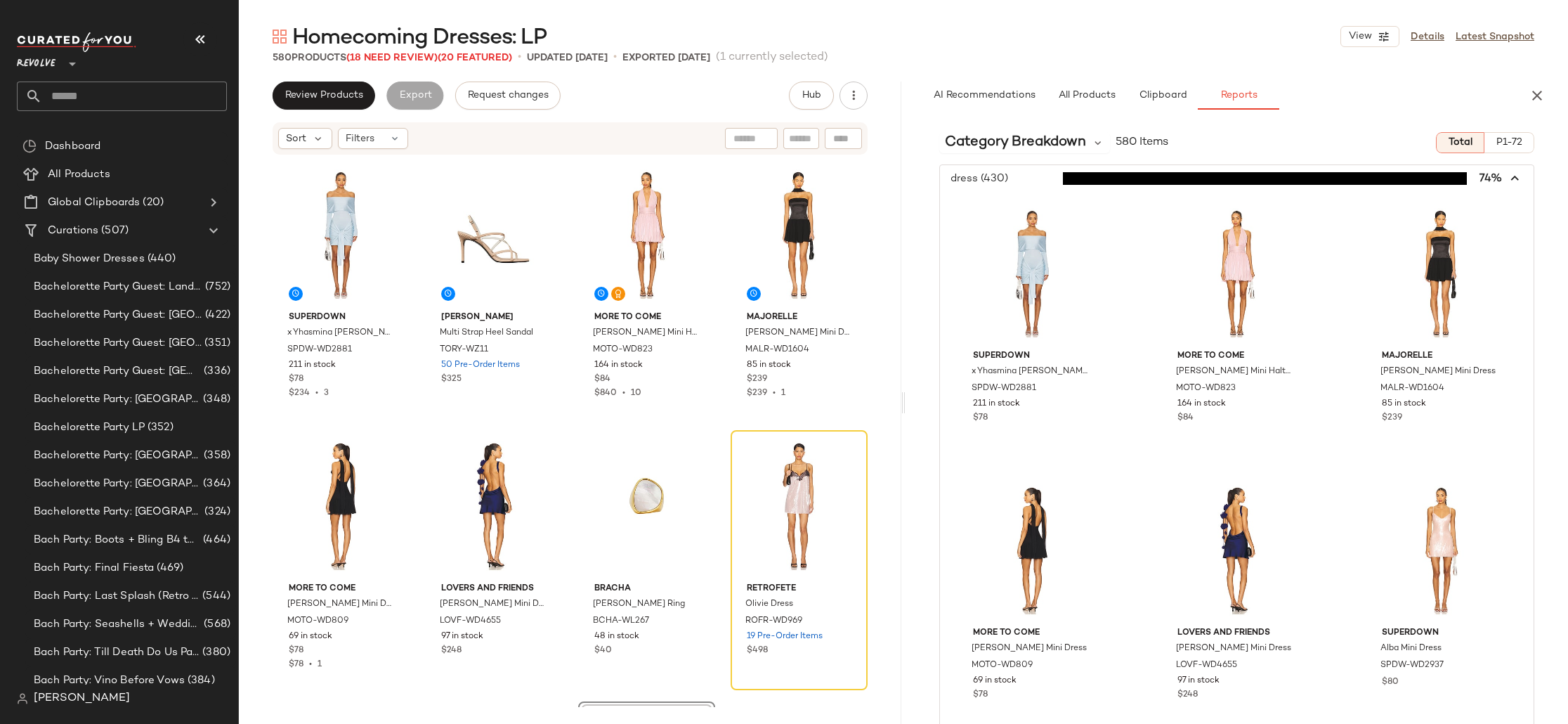
click at [1017, 178] on span "button" at bounding box center [1237, 178] width 594 height 27
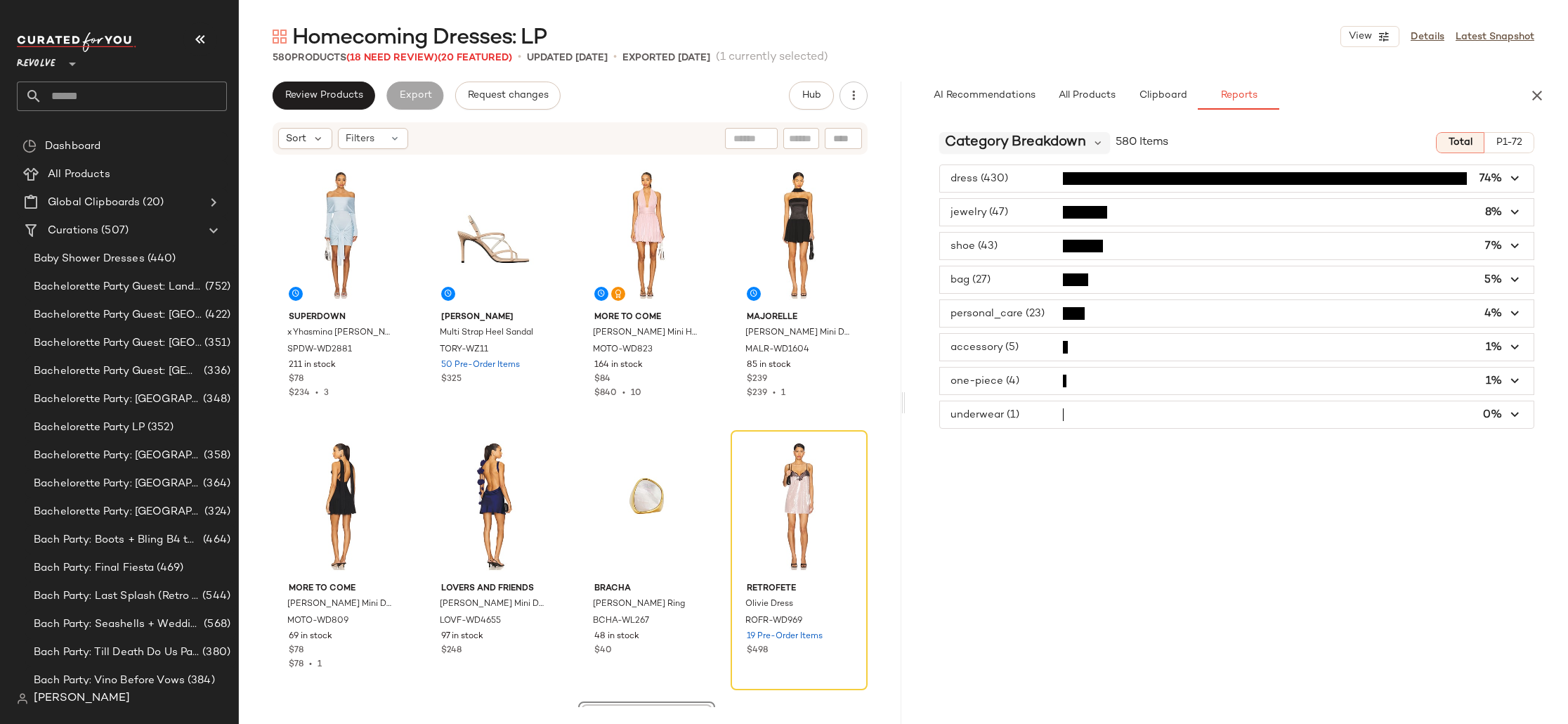
click at [1022, 144] on span "Category Breakdown" at bounding box center [1015, 142] width 141 height 21
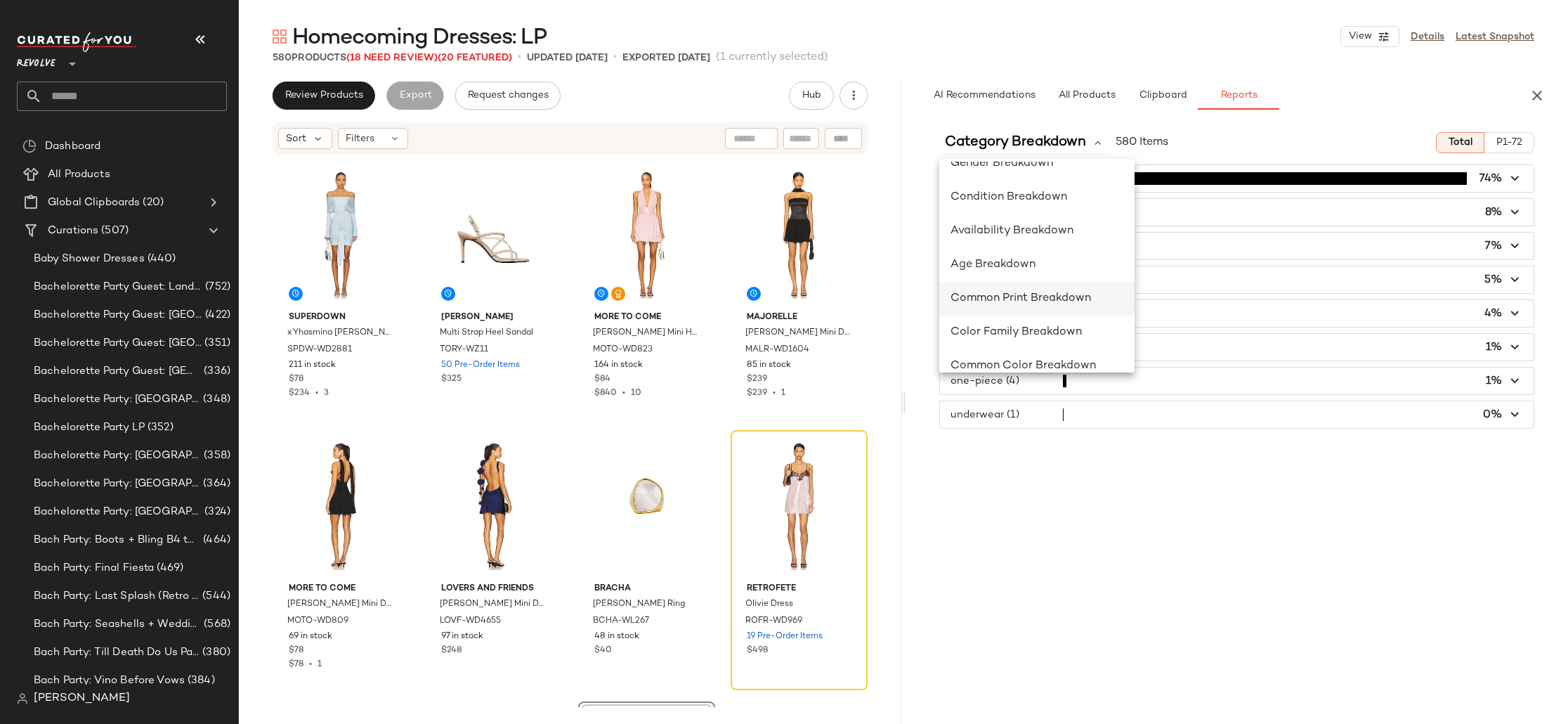
scroll to position [125, 0]
click at [1068, 298] on span "Common Print Breakdown" at bounding box center [1021, 295] width 140 height 12
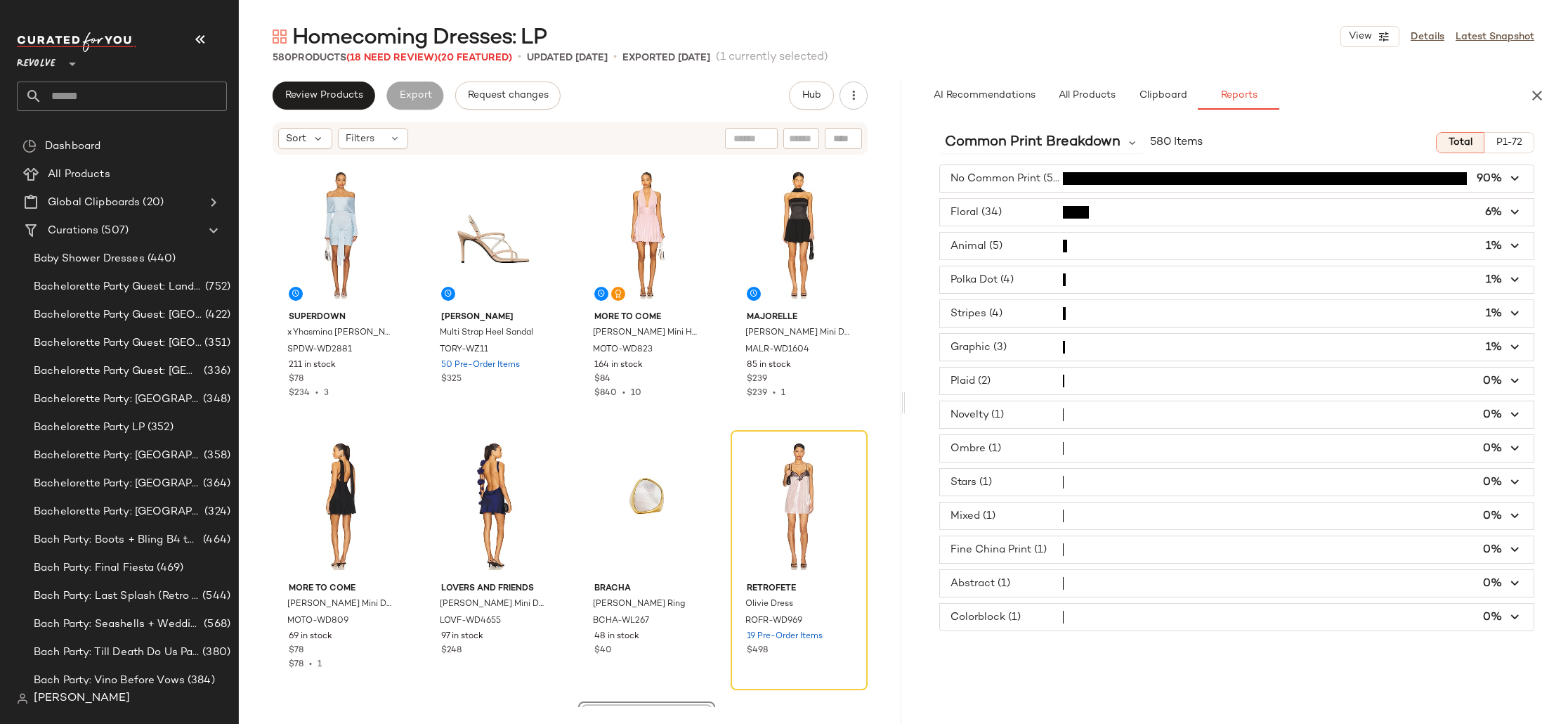
click at [1004, 216] on span "button" at bounding box center [1237, 212] width 594 height 27
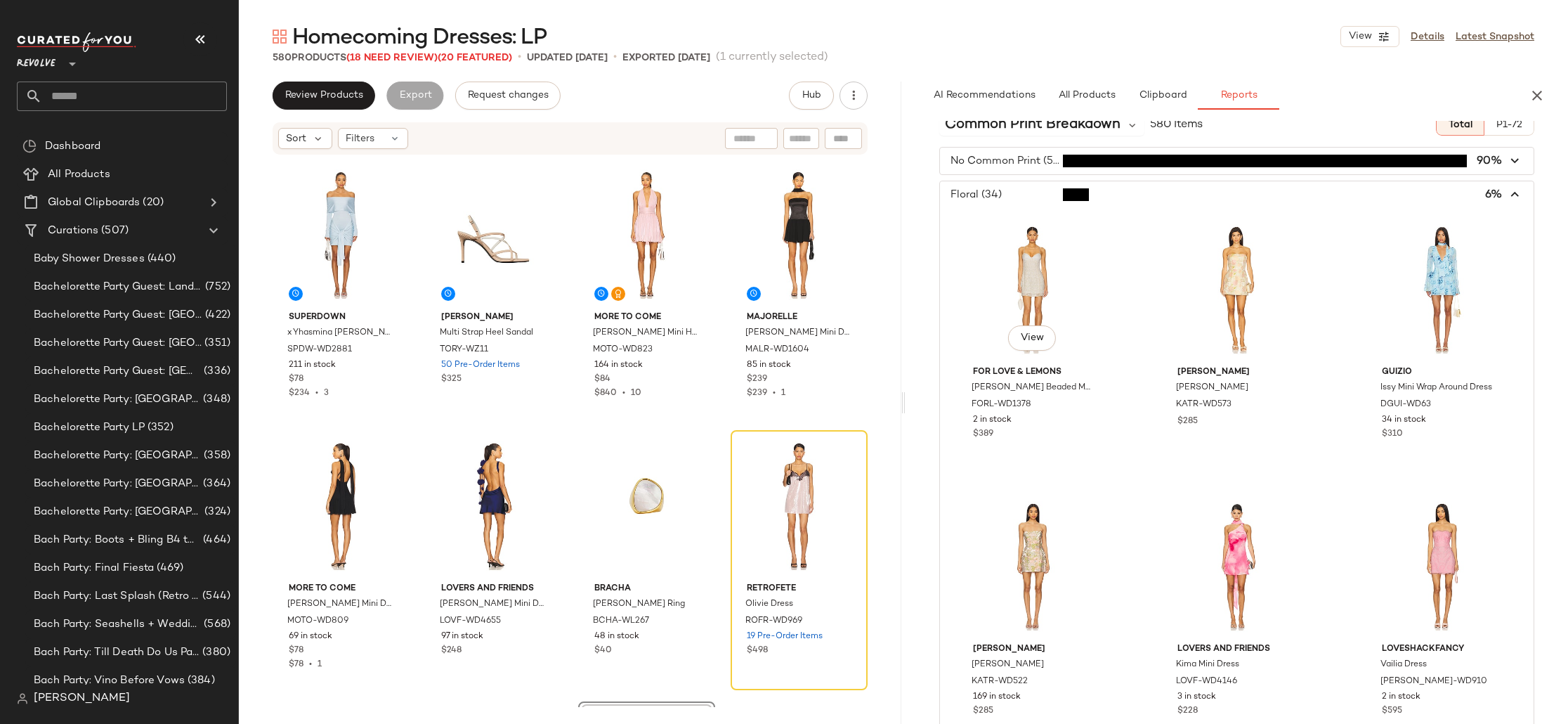
scroll to position [0, 0]
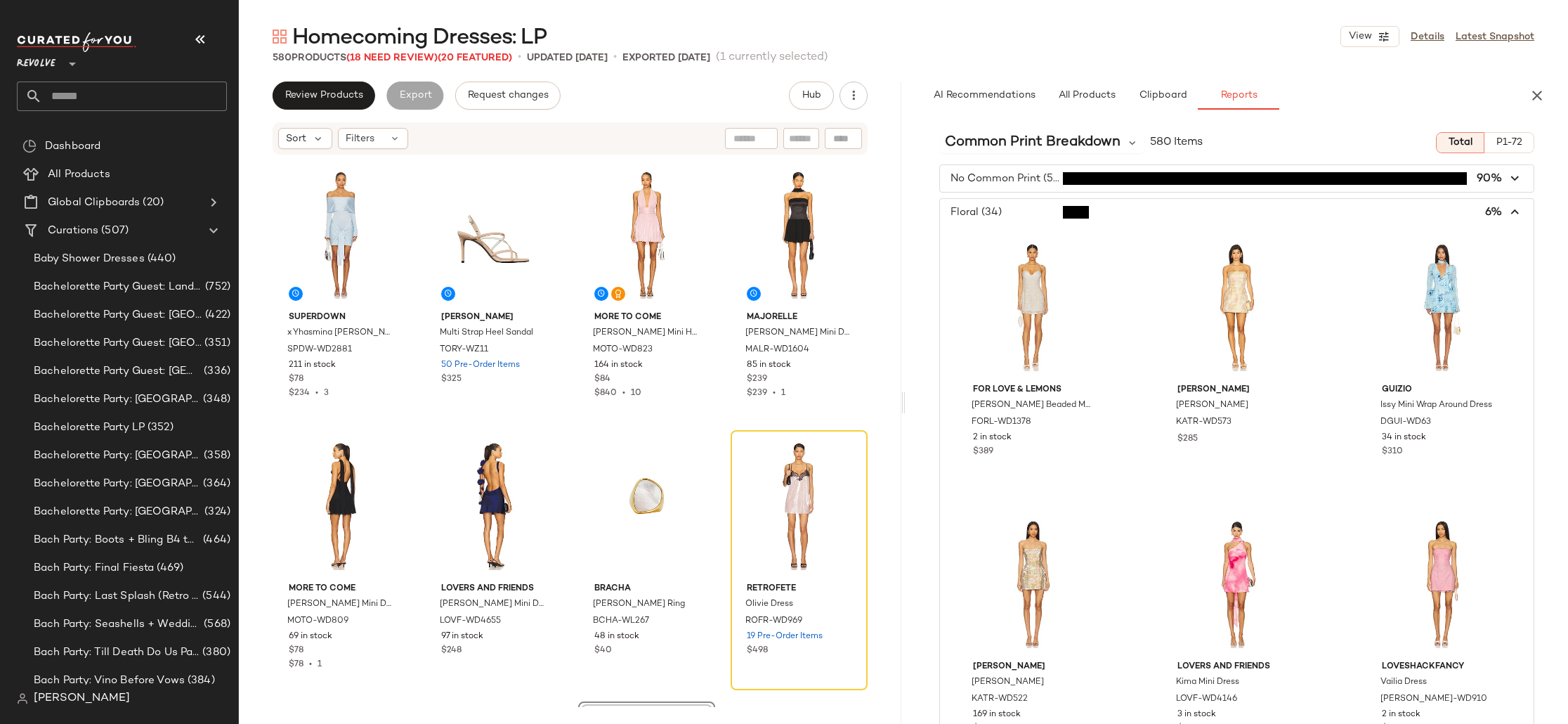
click at [1033, 212] on span "button" at bounding box center [1237, 212] width 594 height 27
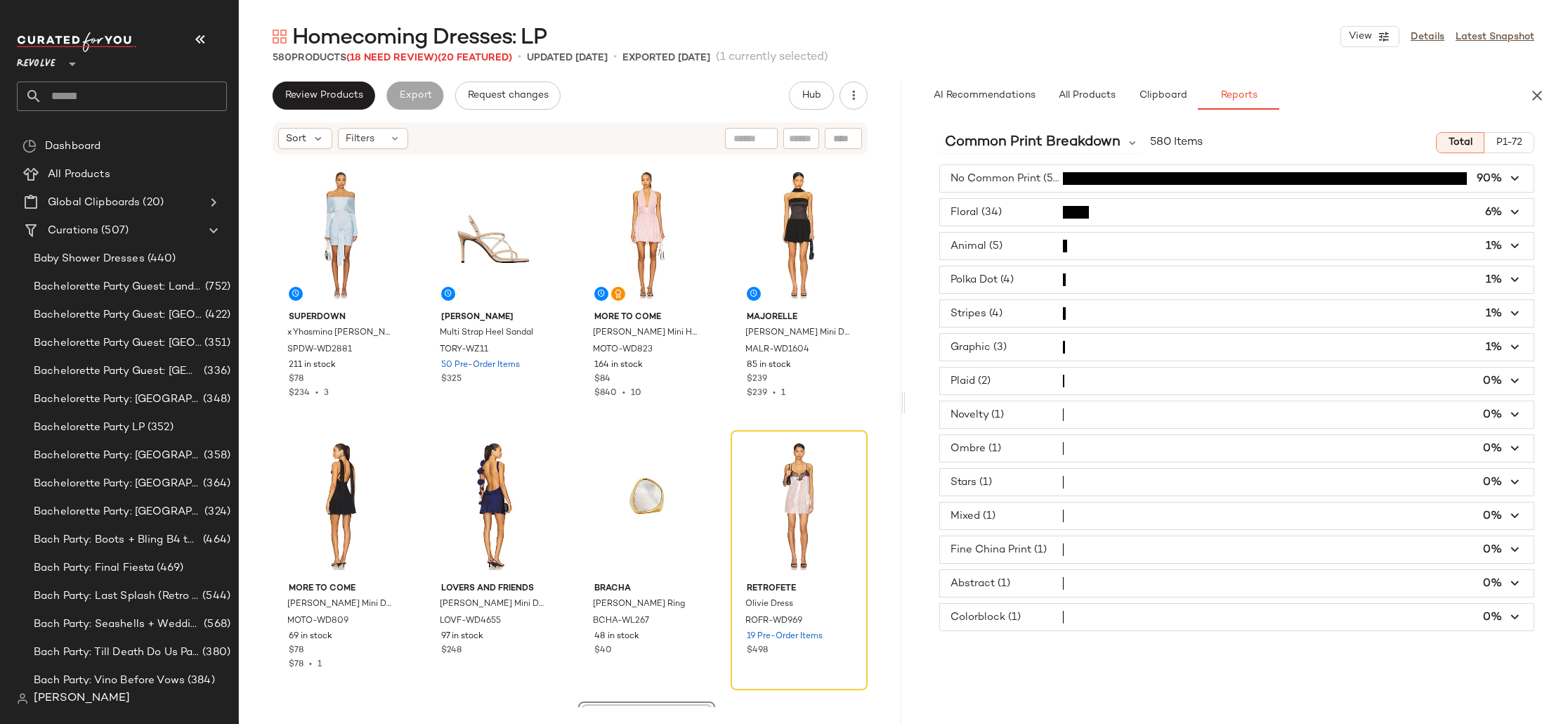
click at [1025, 282] on span "button" at bounding box center [1237, 279] width 594 height 27
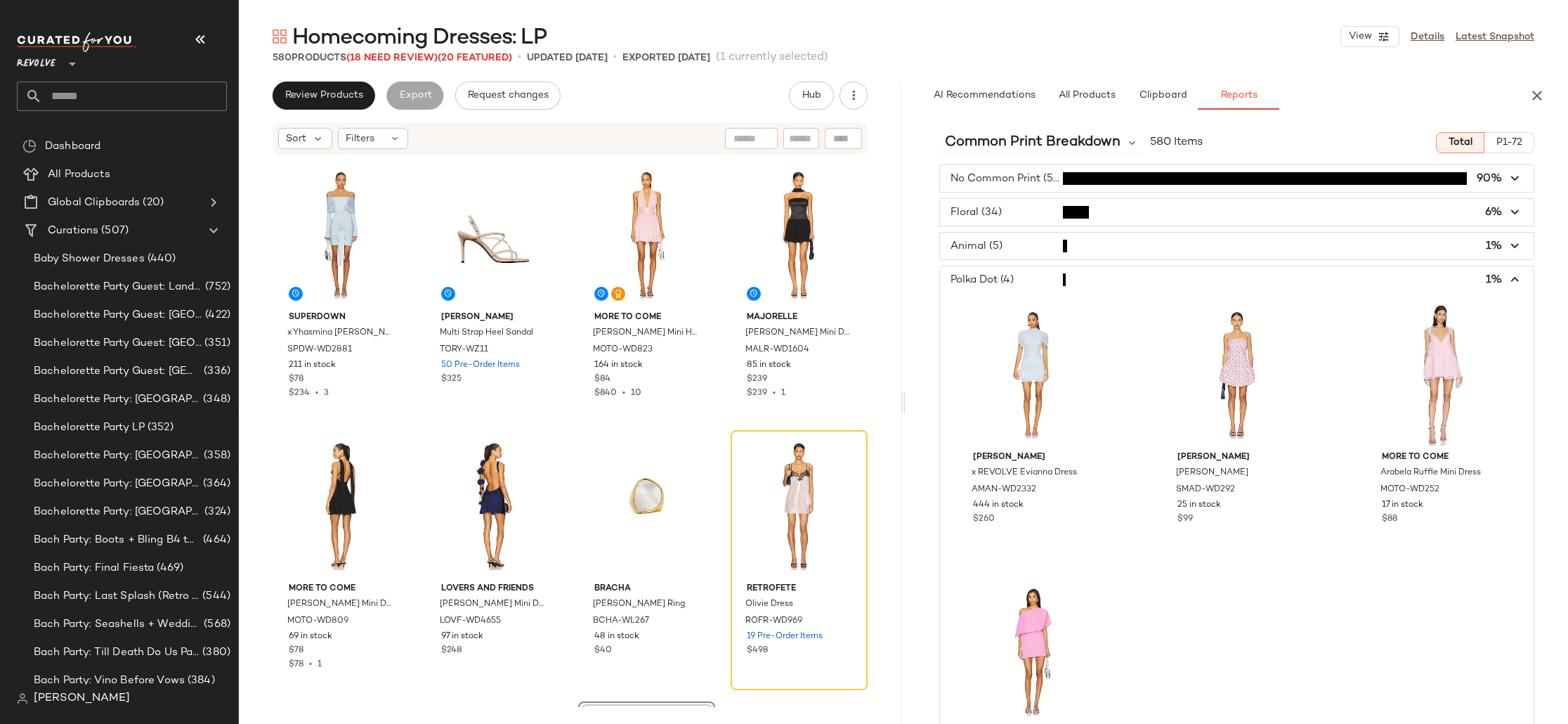
drag, startPoint x: 1004, startPoint y: 273, endPoint x: 1039, endPoint y: 167, distance: 111.6
click at [1005, 273] on span "button" at bounding box center [1237, 279] width 594 height 27
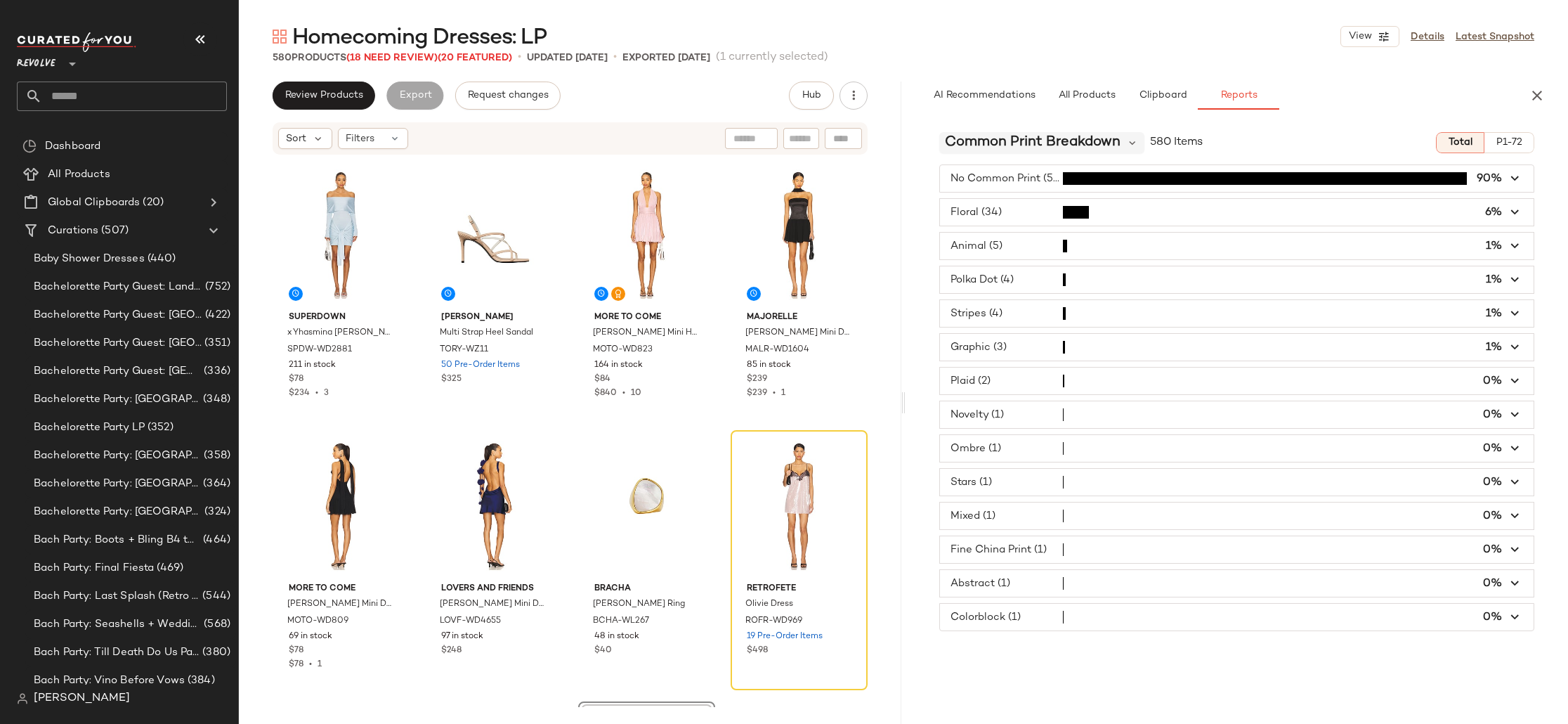
click at [1050, 135] on span "Common Print Breakdown" at bounding box center [1033, 142] width 176 height 21
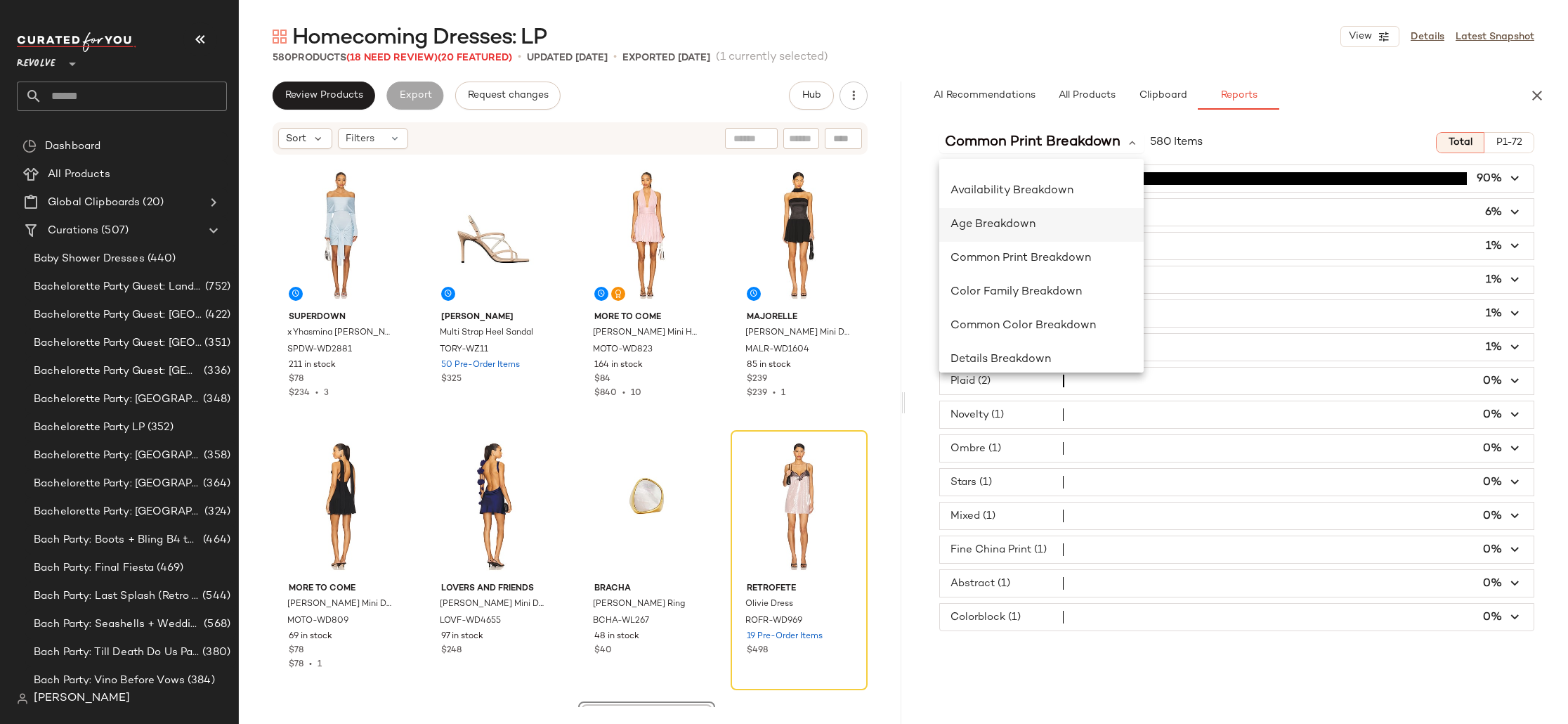
scroll to position [167, 0]
click at [1044, 287] on span "Color Family Breakdown" at bounding box center [1016, 286] width 131 height 12
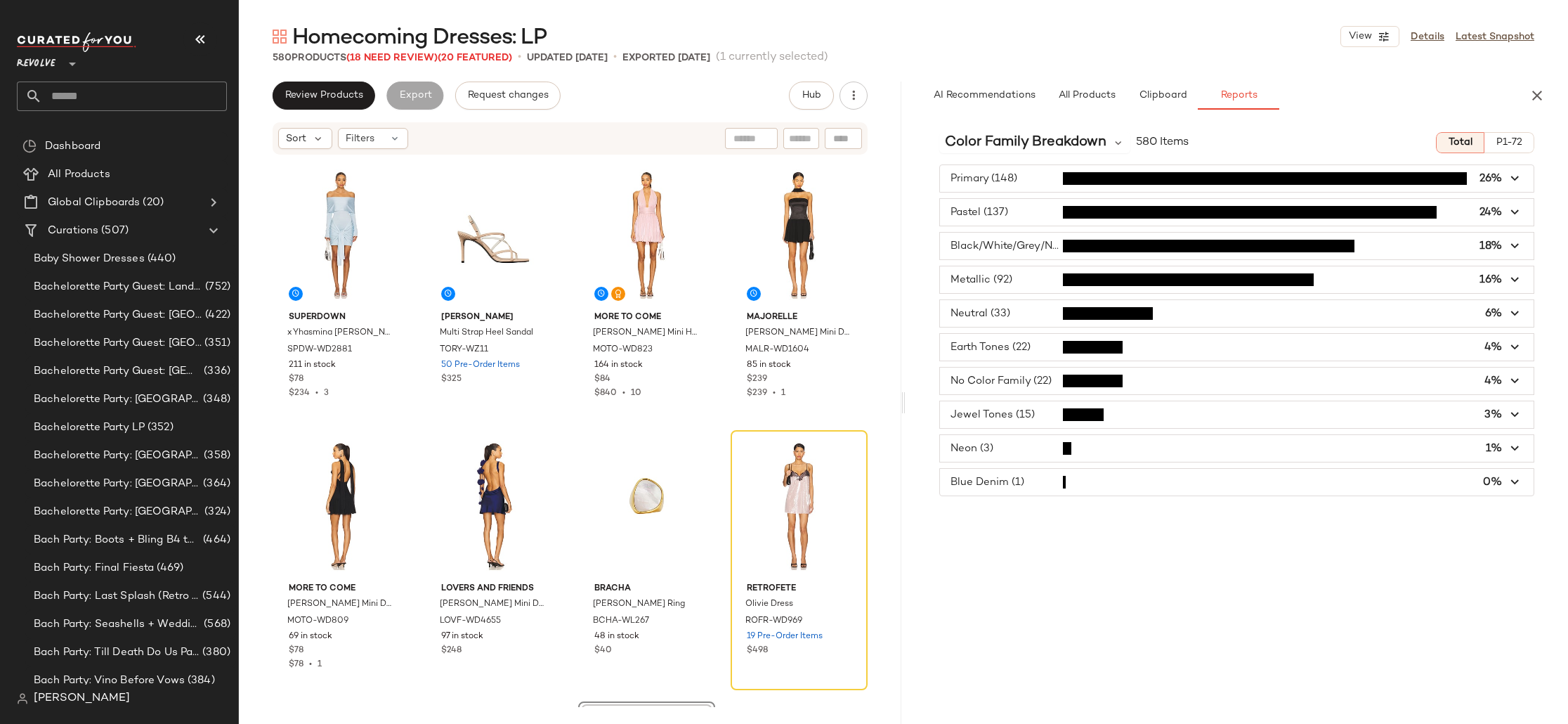
click at [1015, 278] on span "button" at bounding box center [1237, 279] width 594 height 27
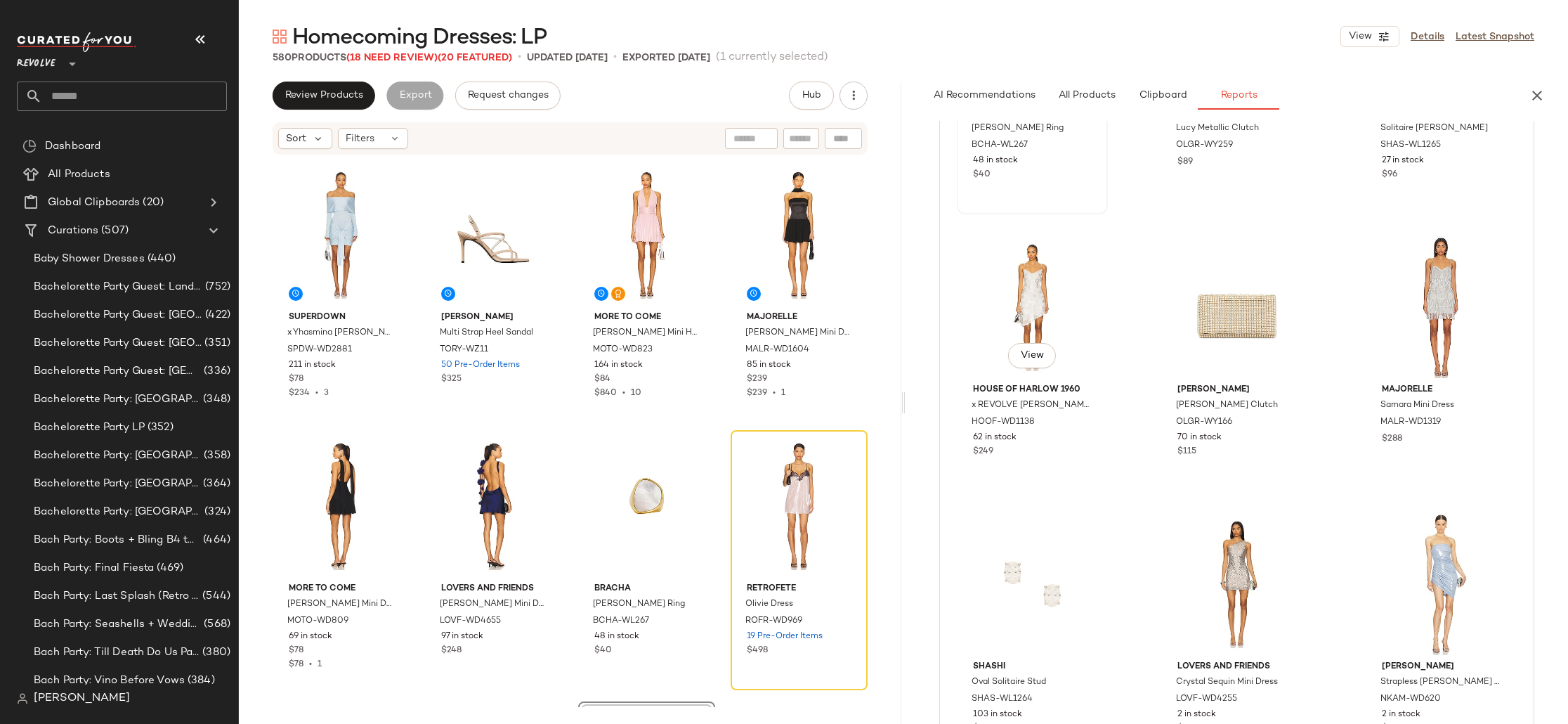
scroll to position [0, 0]
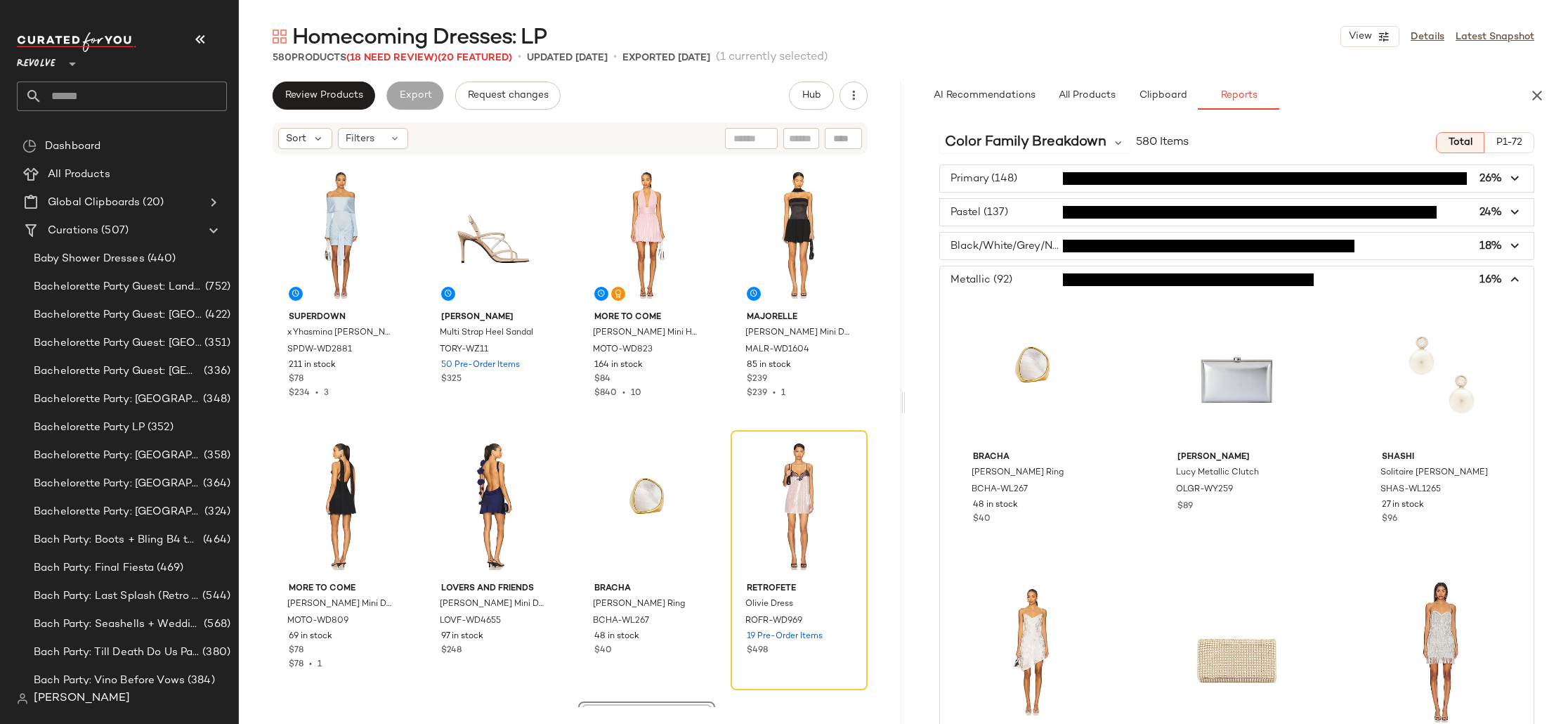
click at [1025, 281] on span "button" at bounding box center [1237, 279] width 594 height 27
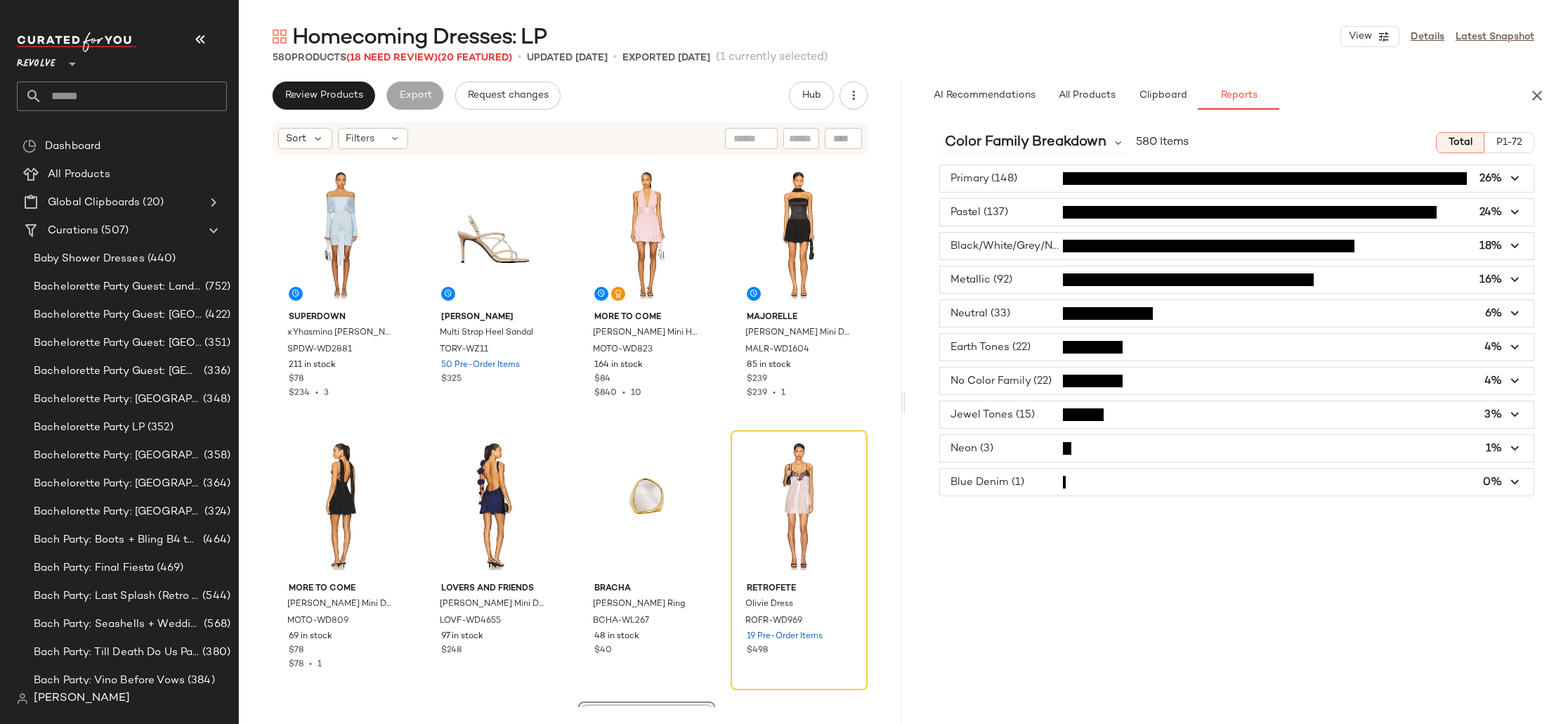
click at [985, 209] on span "button" at bounding box center [1237, 212] width 594 height 27
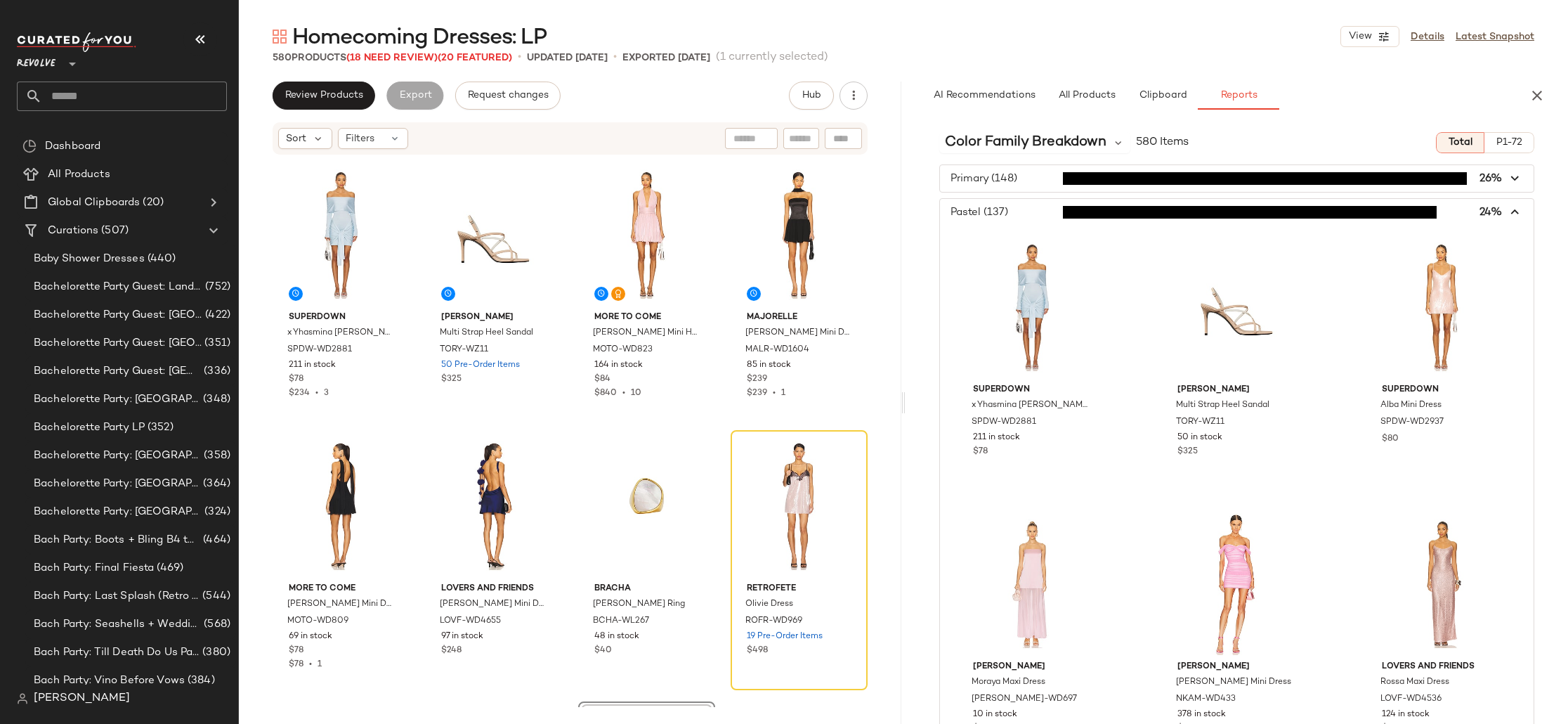
click at [994, 214] on span "button" at bounding box center [1237, 212] width 594 height 27
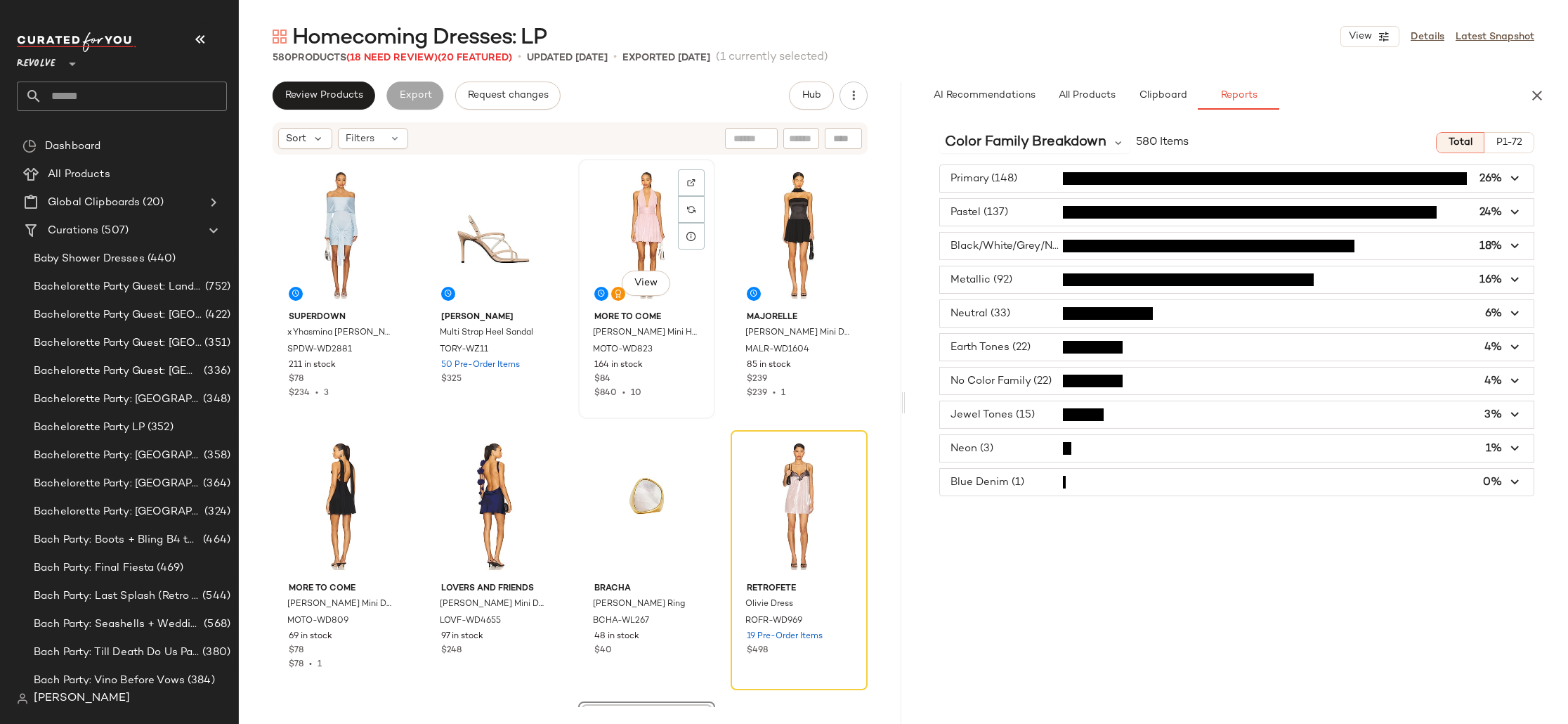
click at [633, 212] on div "View" at bounding box center [646, 234] width 127 height 142
click at [998, 418] on span "button" at bounding box center [1237, 414] width 594 height 27
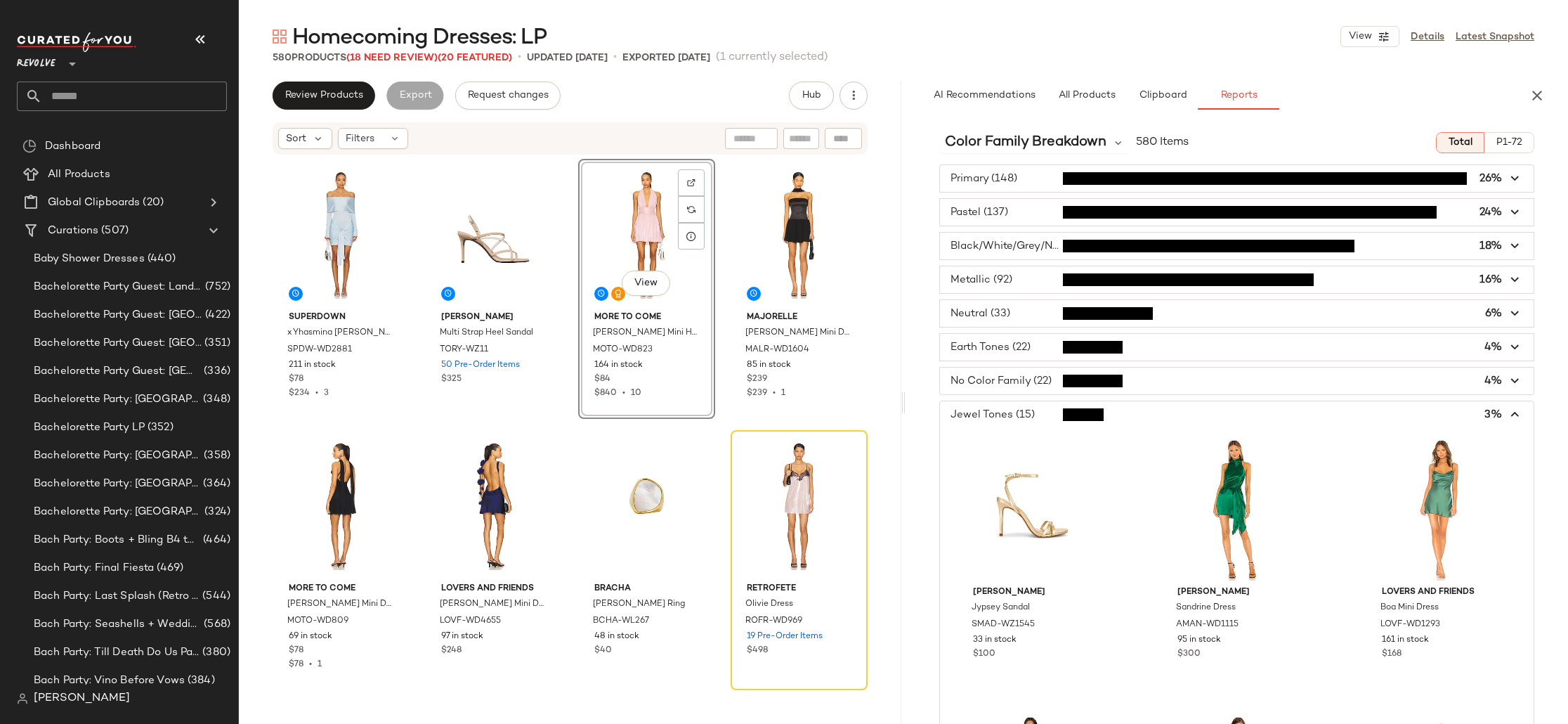
click at [977, 418] on span "button" at bounding box center [1237, 414] width 594 height 27
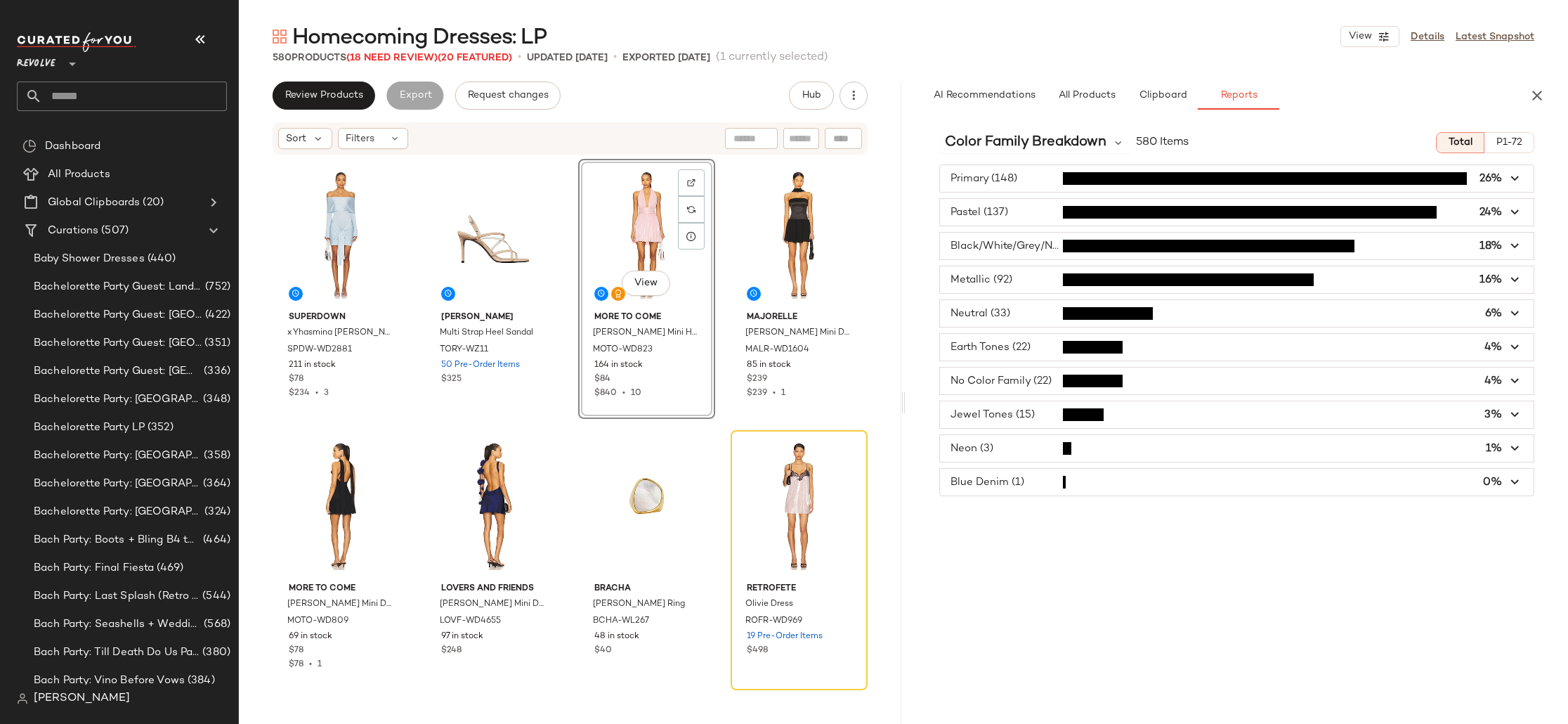
drag, startPoint x: 1024, startPoint y: 145, endPoint x: 1046, endPoint y: 166, distance: 30.4
click at [1024, 145] on span "Color Family Breakdown" at bounding box center [1026, 142] width 162 height 21
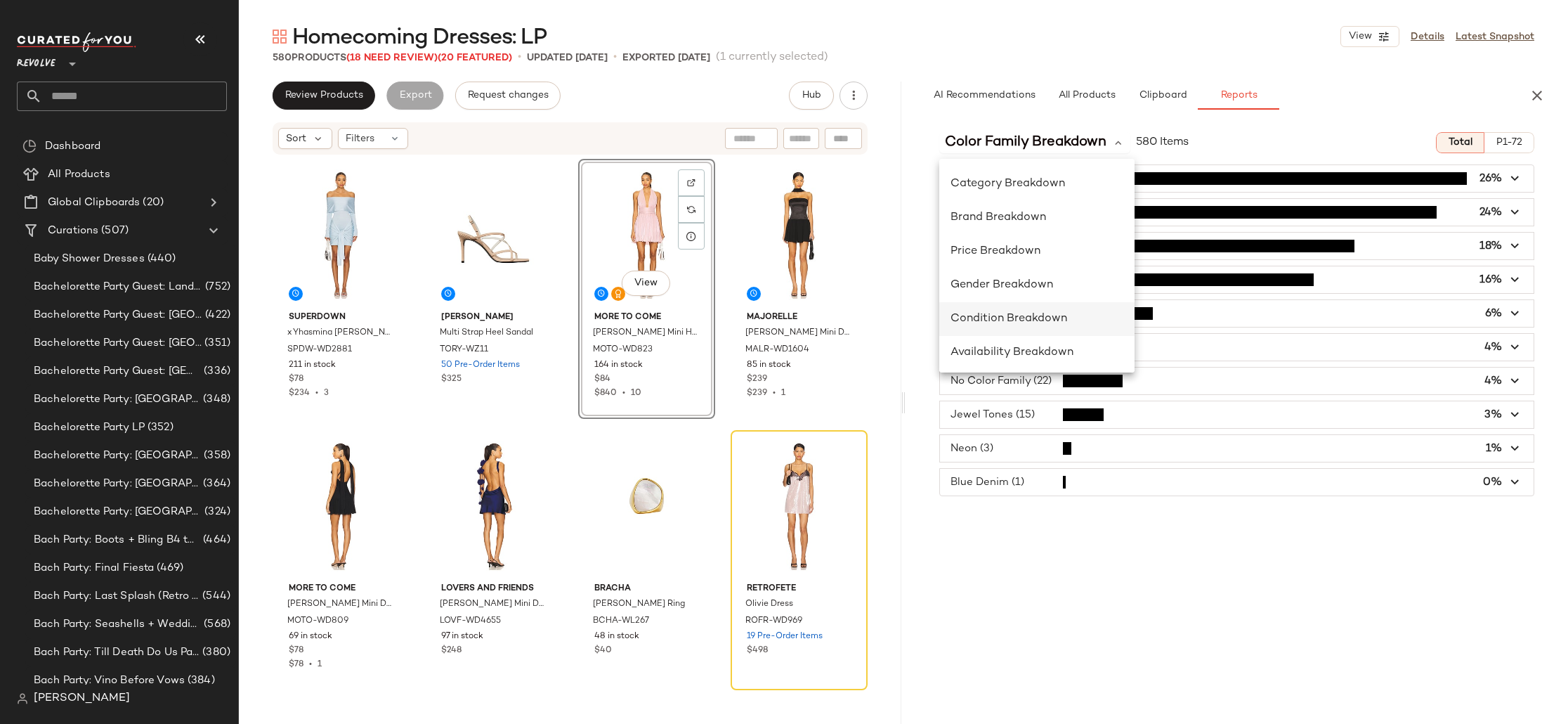
click at [1043, 311] on div "Condition Breakdown" at bounding box center [1037, 319] width 173 height 17
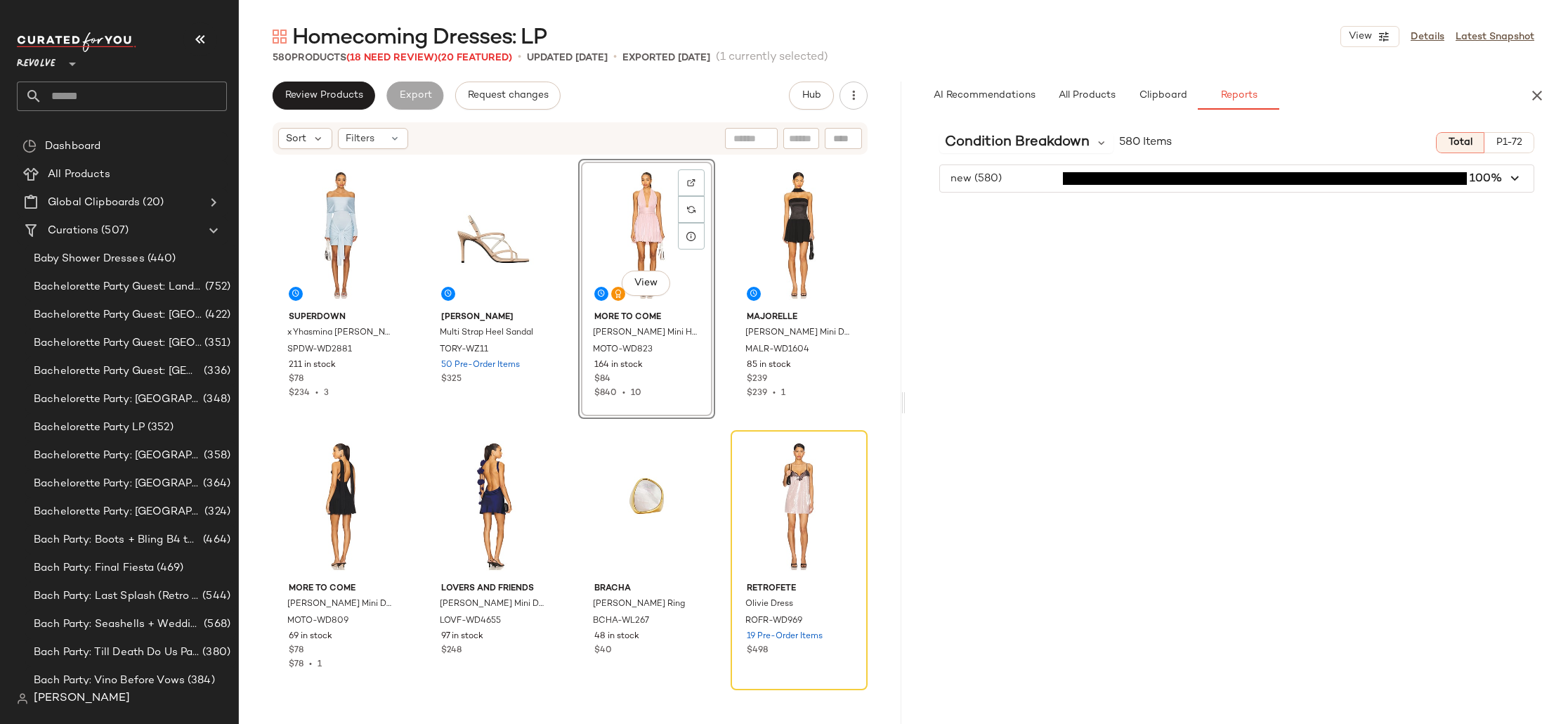
drag, startPoint x: 1030, startPoint y: 145, endPoint x: 1031, endPoint y: 167, distance: 22.0
click at [1030, 145] on span "Condition Breakdown" at bounding box center [1018, 142] width 145 height 21
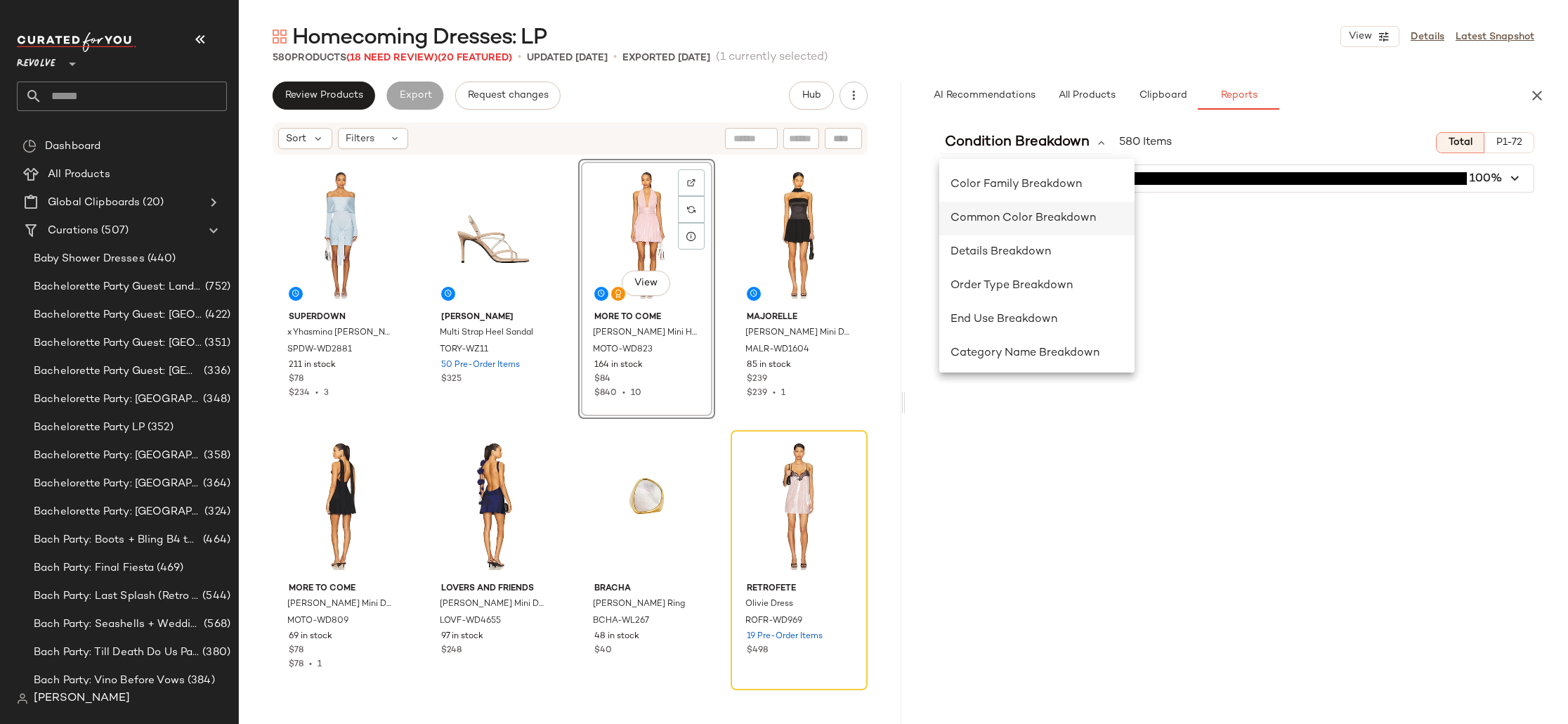
scroll to position [275, 0]
click at [1043, 248] on span "Details Breakdown" at bounding box center [1001, 245] width 100 height 12
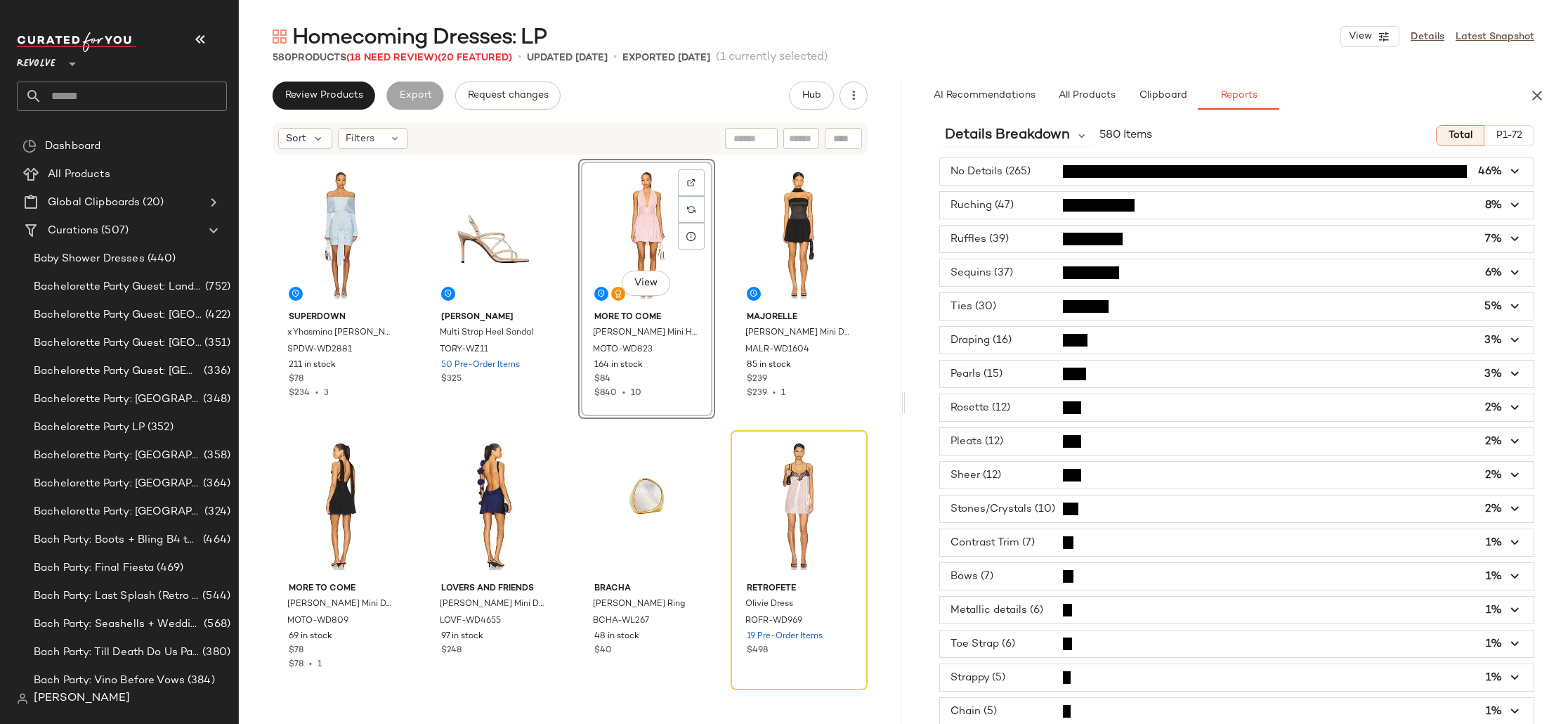
scroll to position [0, 0]
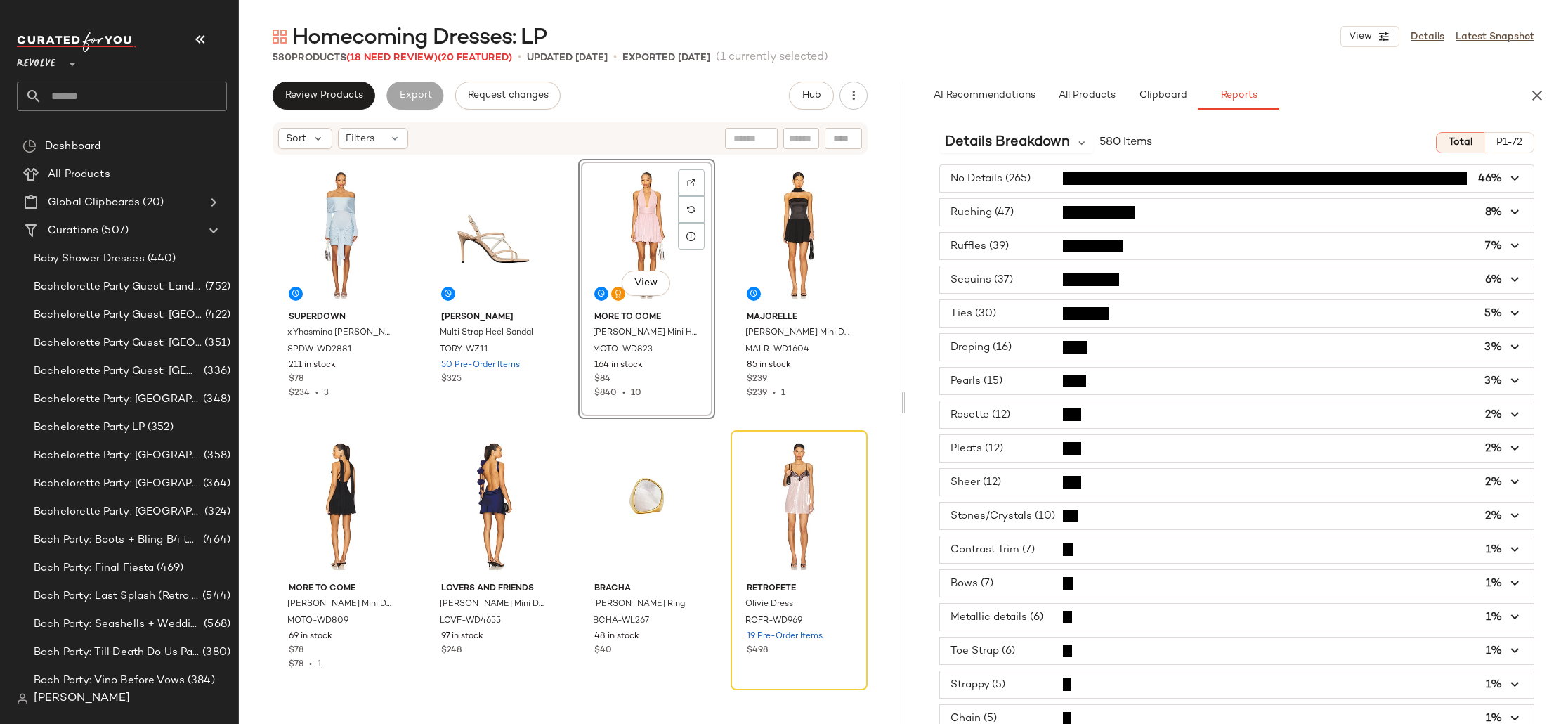
click at [902, 403] on div at bounding box center [903, 402] width 5 height 642
